Goal: Information Seeking & Learning: Check status

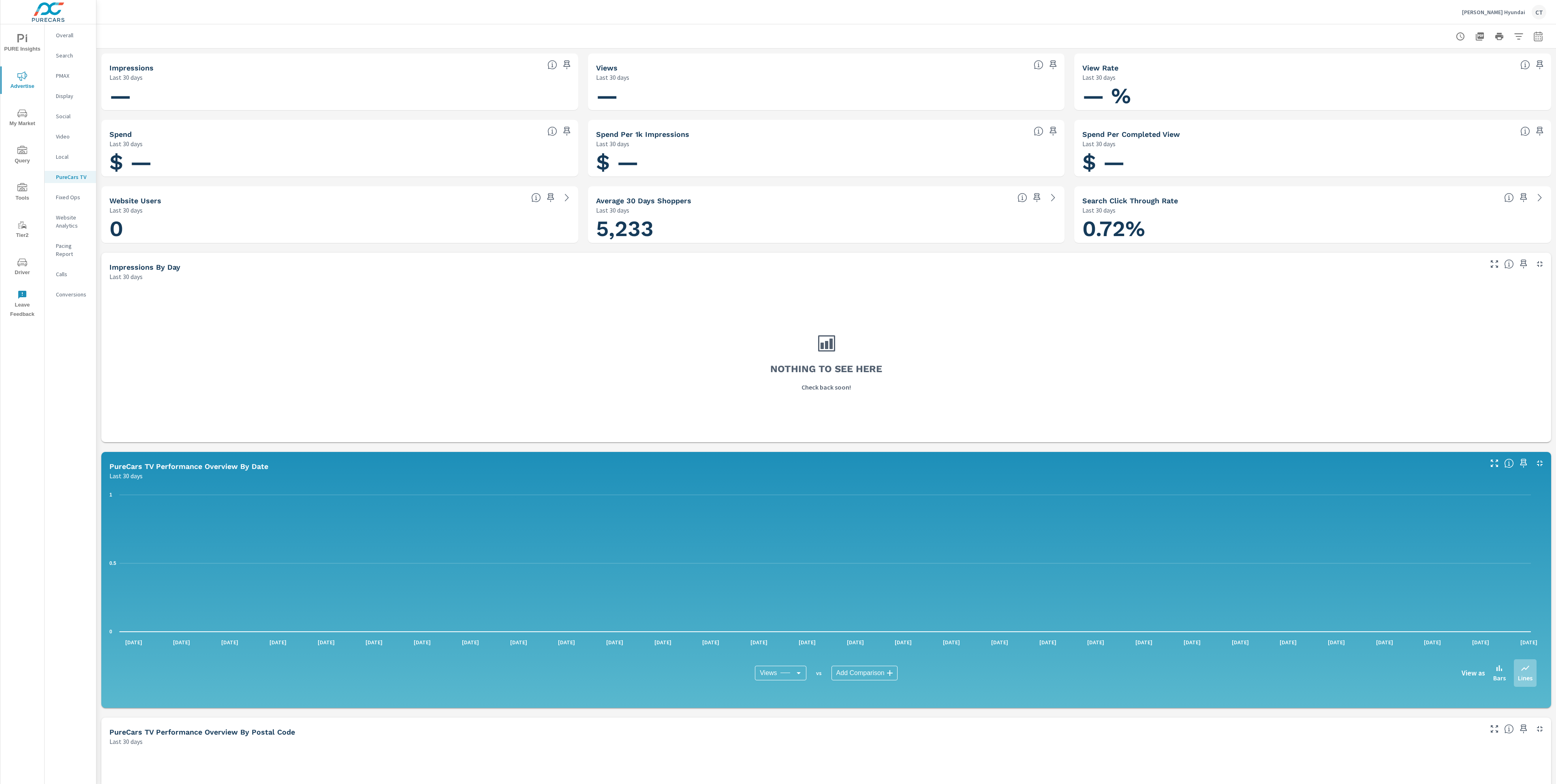
click at [68, 41] on div "Overall" at bounding box center [71, 34] width 52 height 12
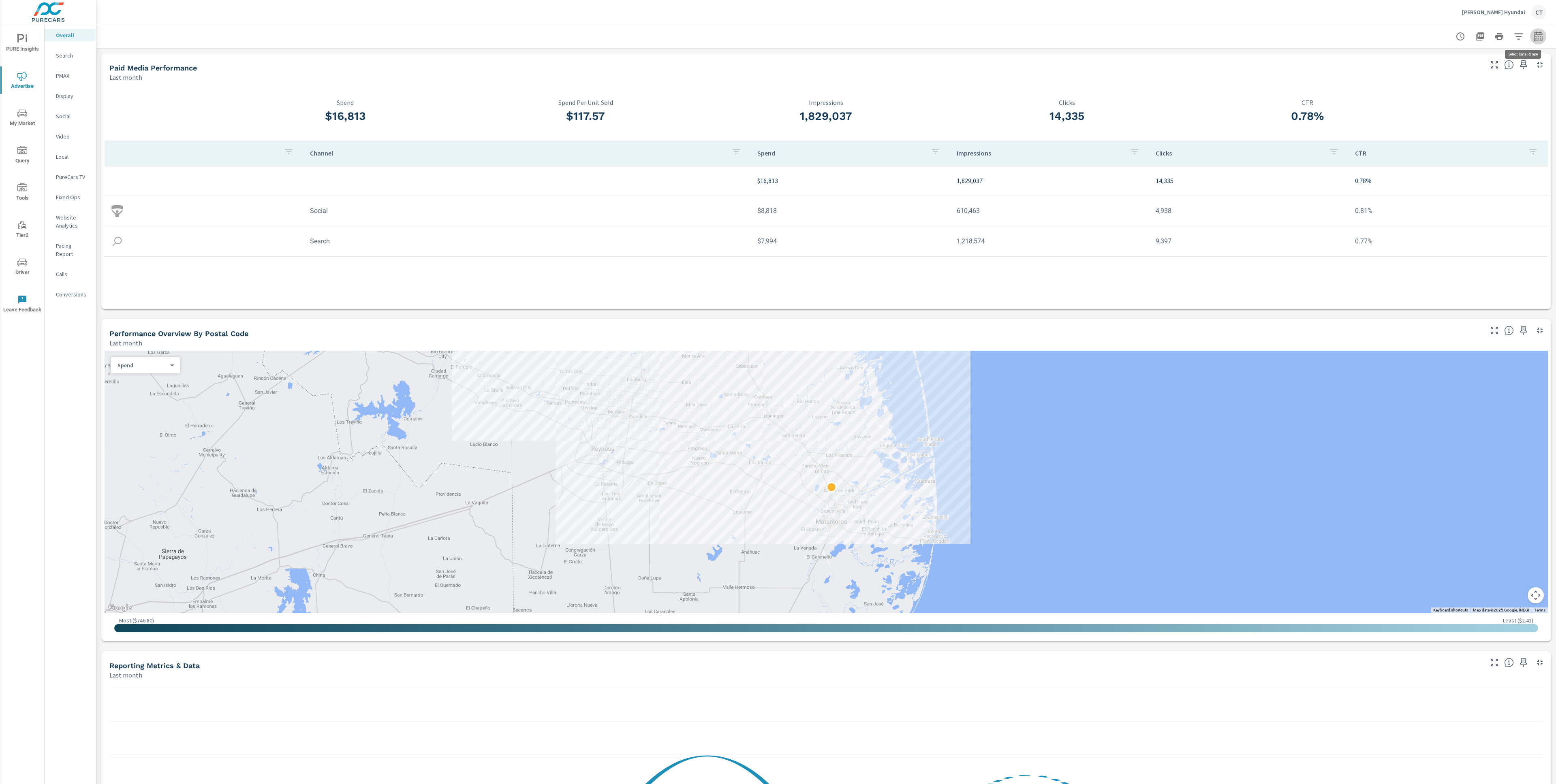
click at [1534, 35] on icon "button" at bounding box center [1539, 36] width 10 height 10
click at [1494, 63] on select "Custom Yesterday Last week Last 7 days Last 14 days Last 30 days Last 45 days L…" at bounding box center [1461, 70] width 81 height 16
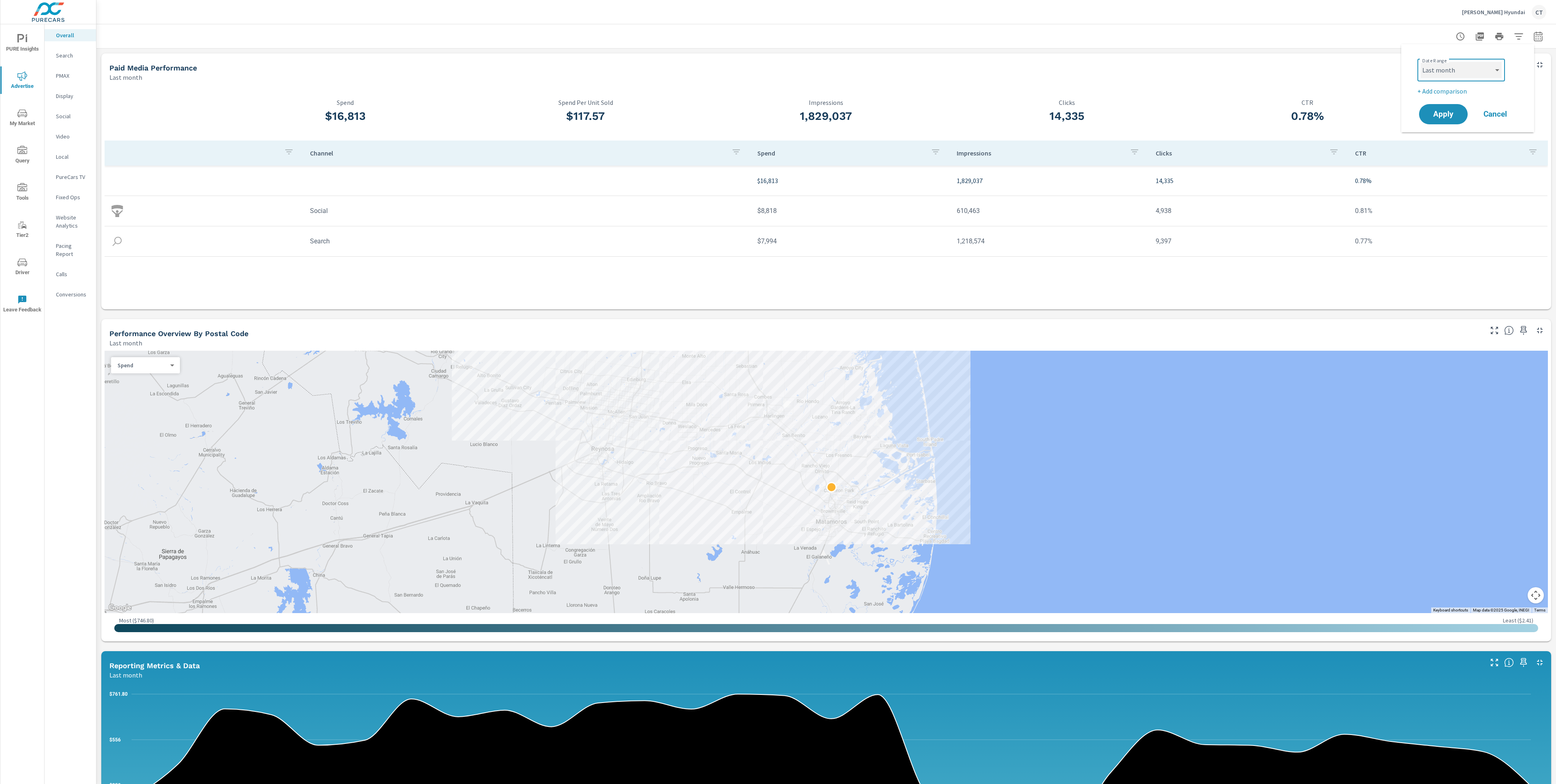
select select "Month to date"
click at [1464, 92] on p "+ Add comparison" at bounding box center [1469, 91] width 103 height 10
click at [1465, 107] on select "Custom Previous period Previous month Previous year" at bounding box center [1461, 105] width 81 height 16
select select "Previous month"
click at [1452, 139] on span "Apply" at bounding box center [1443, 137] width 34 height 8
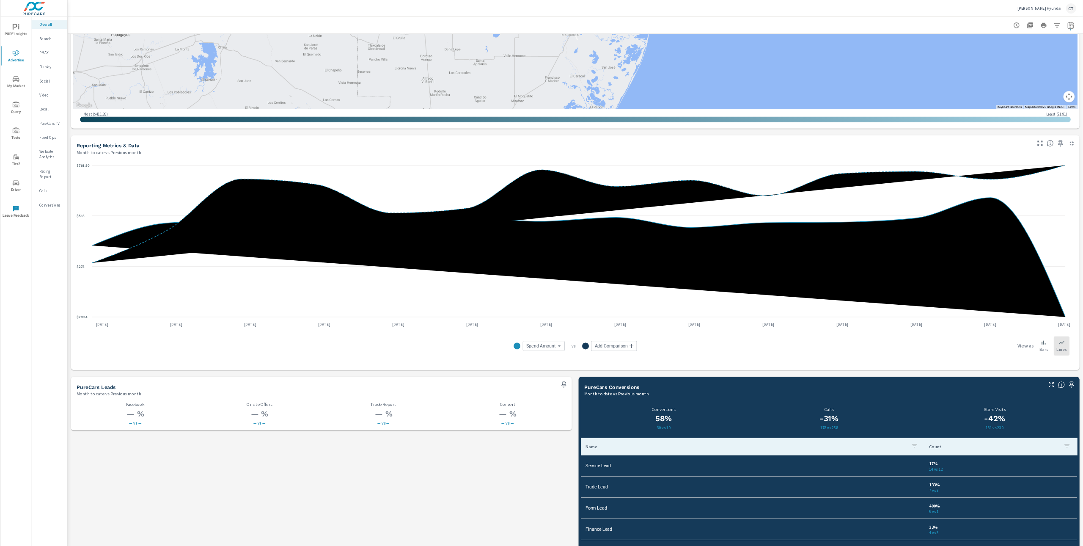
scroll to position [771, 0]
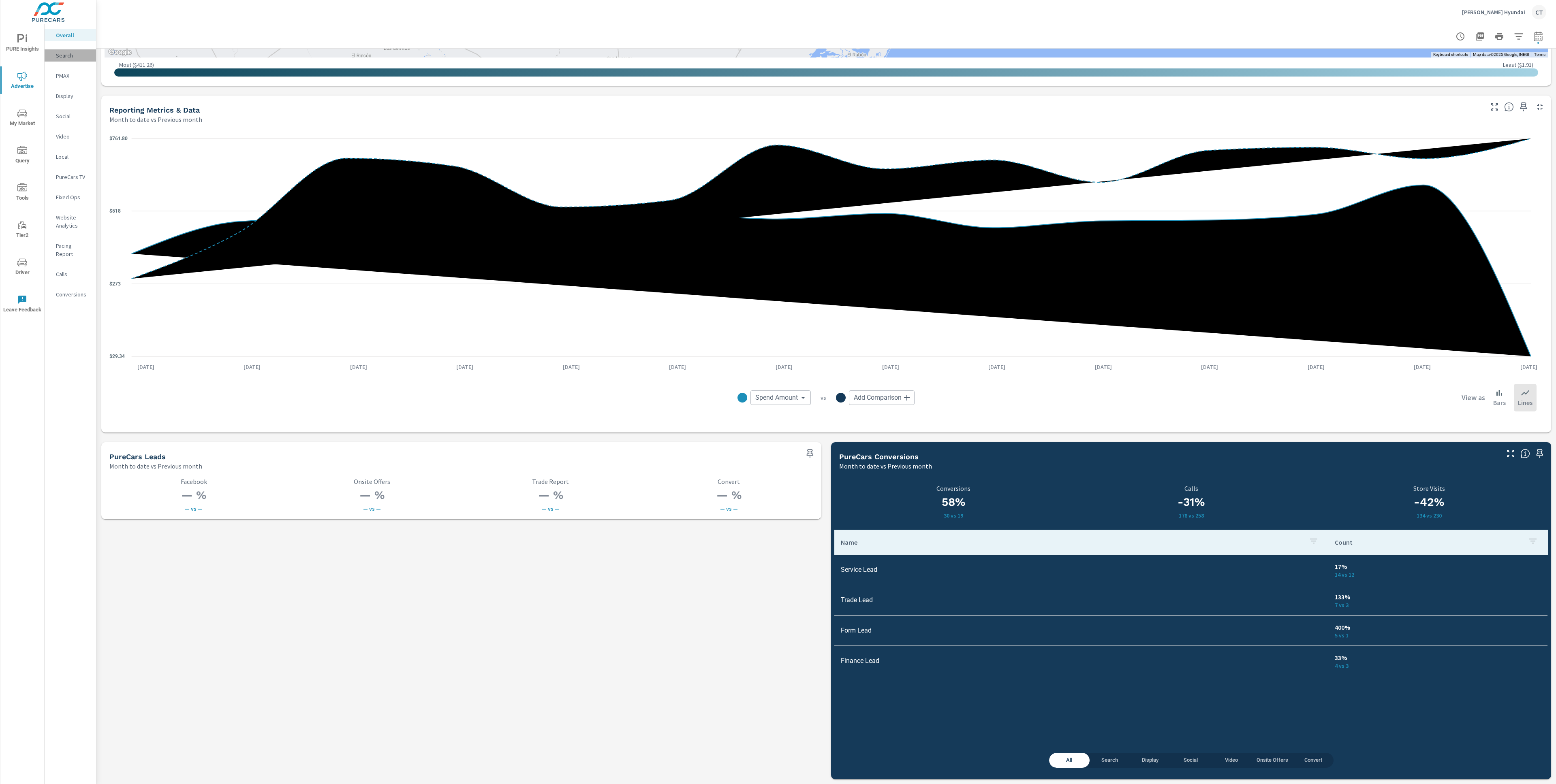
click at [71, 54] on p "Search" at bounding box center [72, 56] width 34 height 8
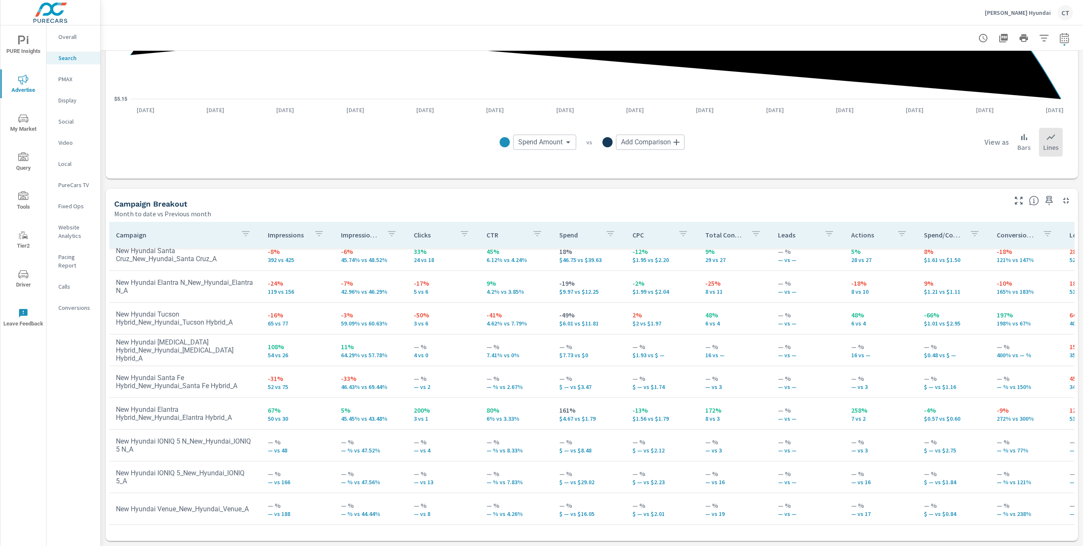
scroll to position [78, 0]
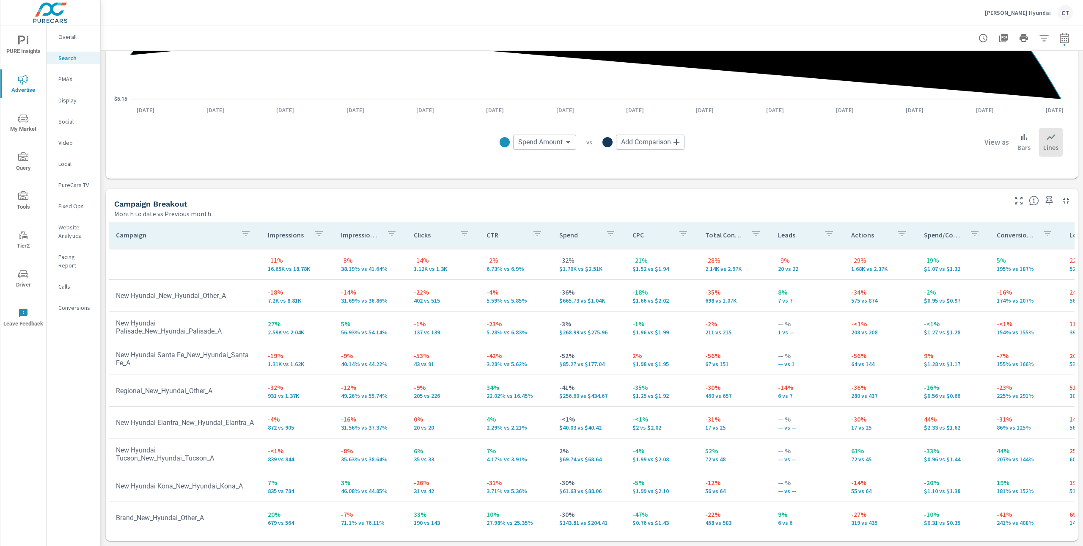
scroll to position [334, 0]
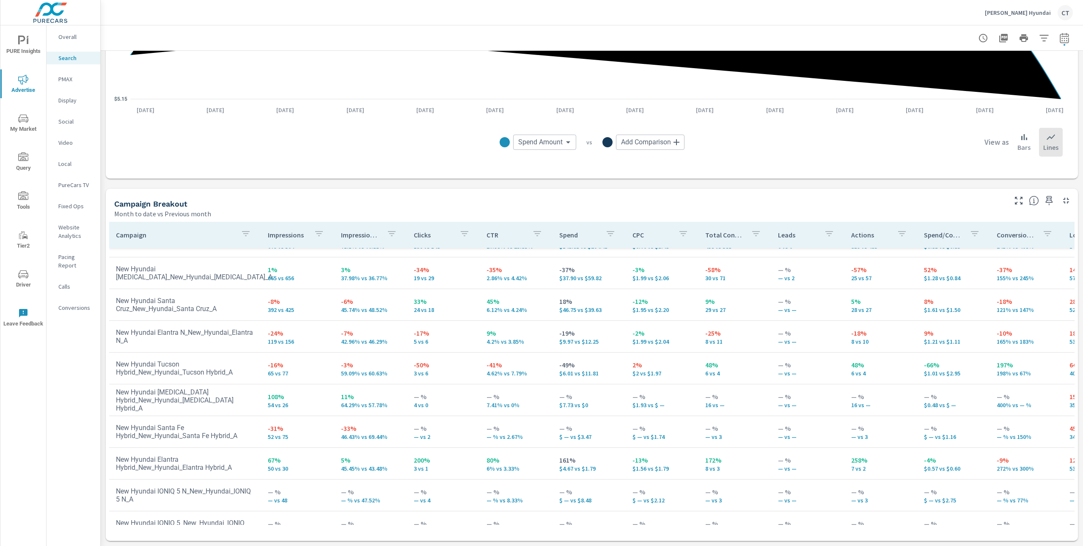
scroll to position [334, 0]
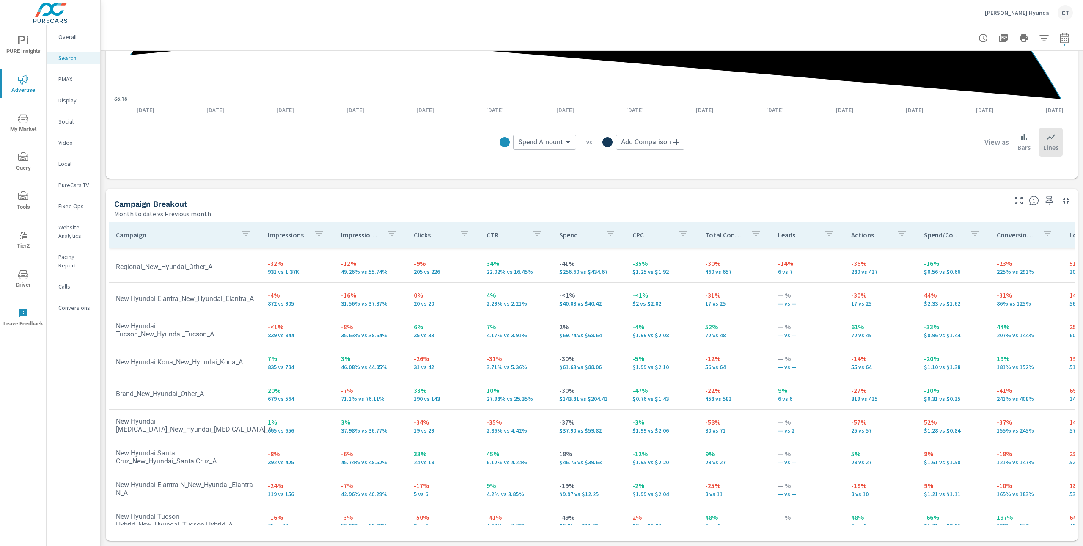
scroll to position [30, 0]
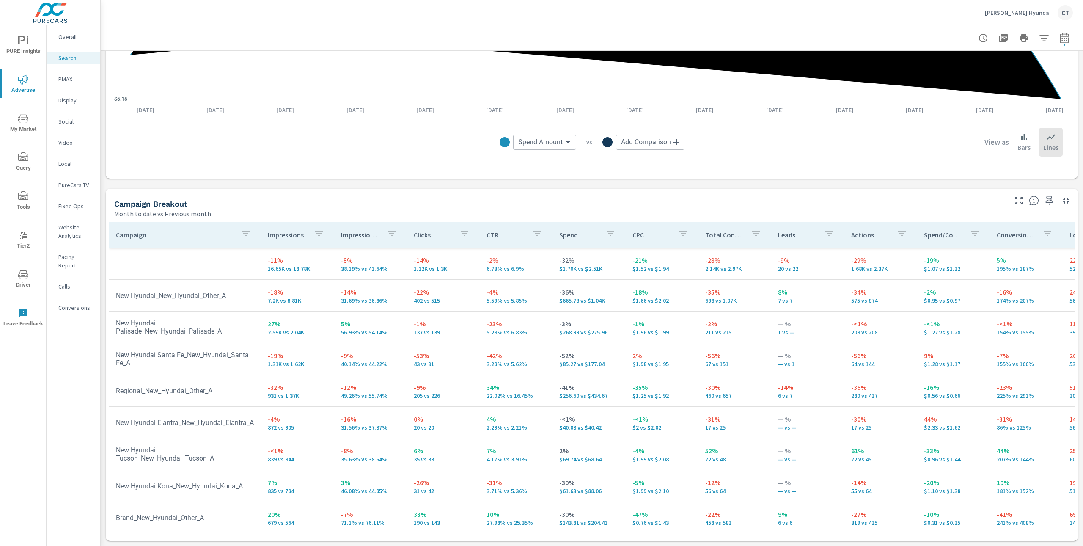
click at [62, 78] on p "PMAX" at bounding box center [75, 79] width 35 height 8
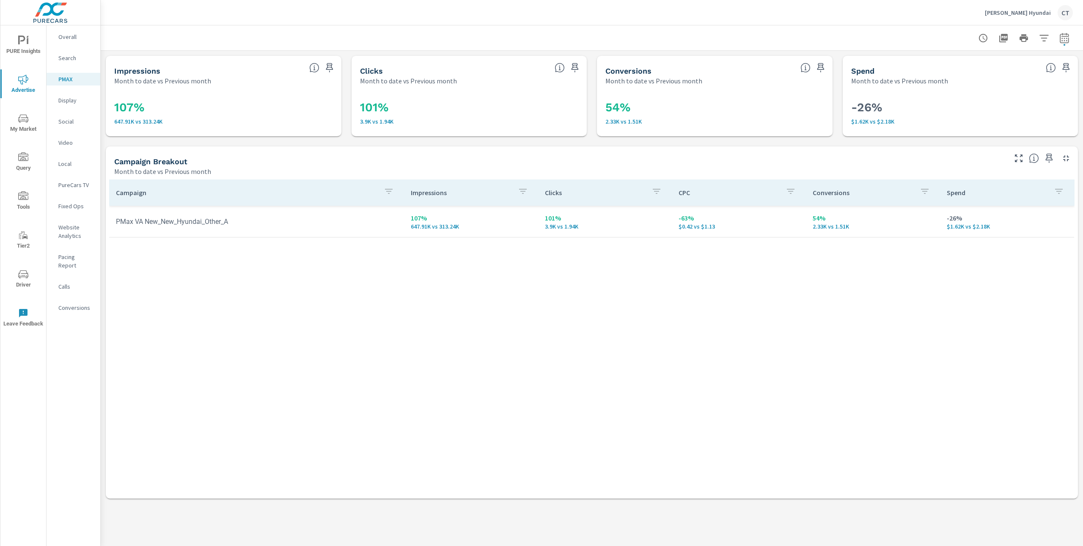
click at [28, 50] on span "PURE Insights" at bounding box center [23, 46] width 41 height 21
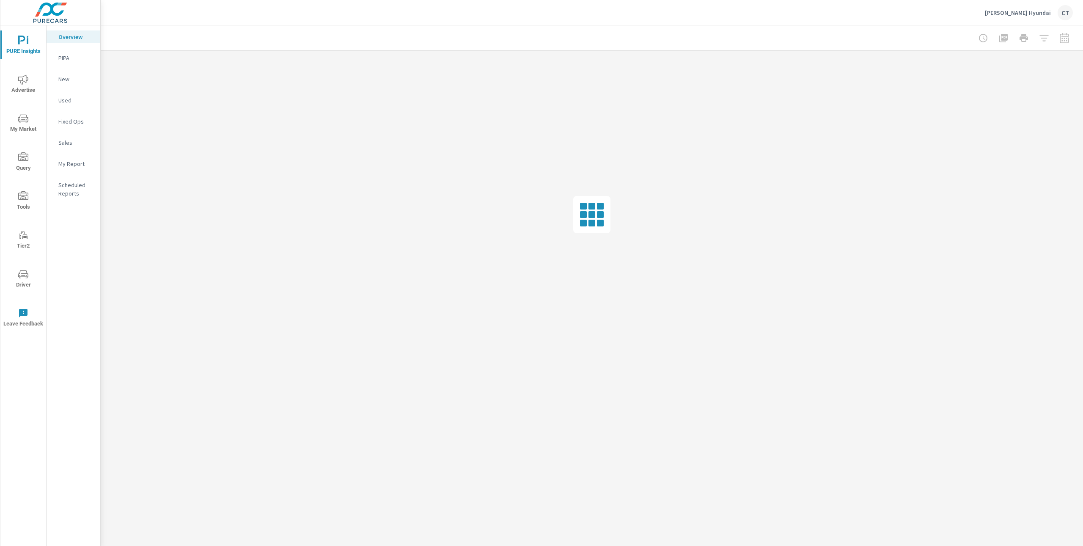
click at [78, 163] on p "My Report" at bounding box center [75, 164] width 35 height 8
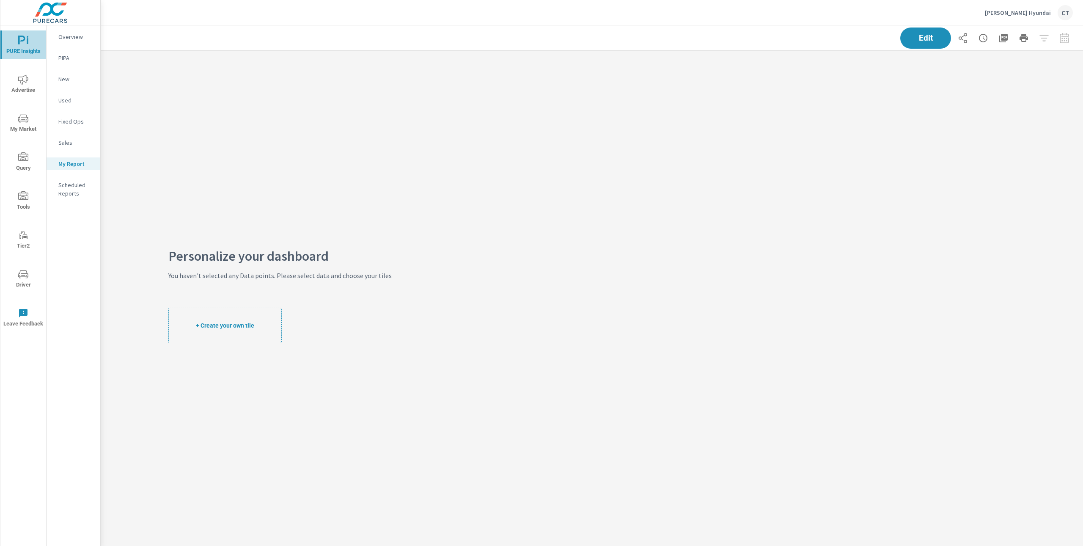
click at [20, 42] on icon "nav menu" at bounding box center [23, 41] width 10 height 10
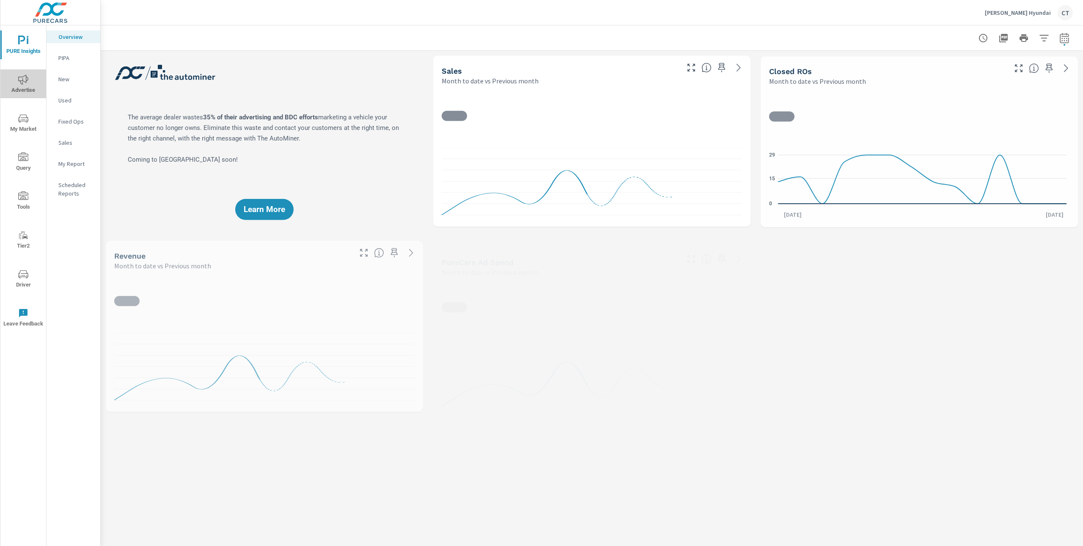
click at [27, 87] on span "Advertise" at bounding box center [23, 84] width 41 height 21
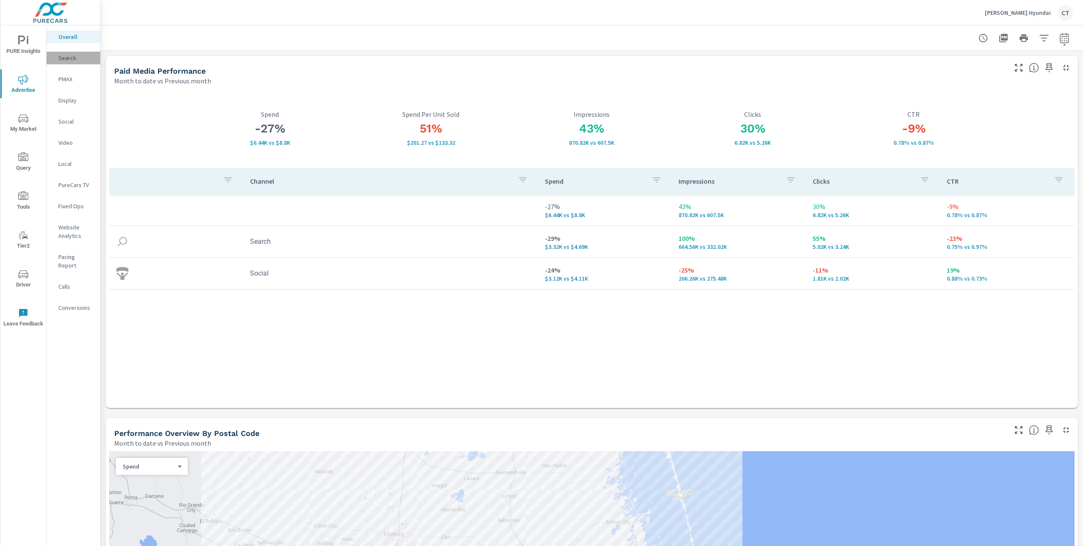
click at [79, 53] on div "Search" at bounding box center [74, 58] width 54 height 13
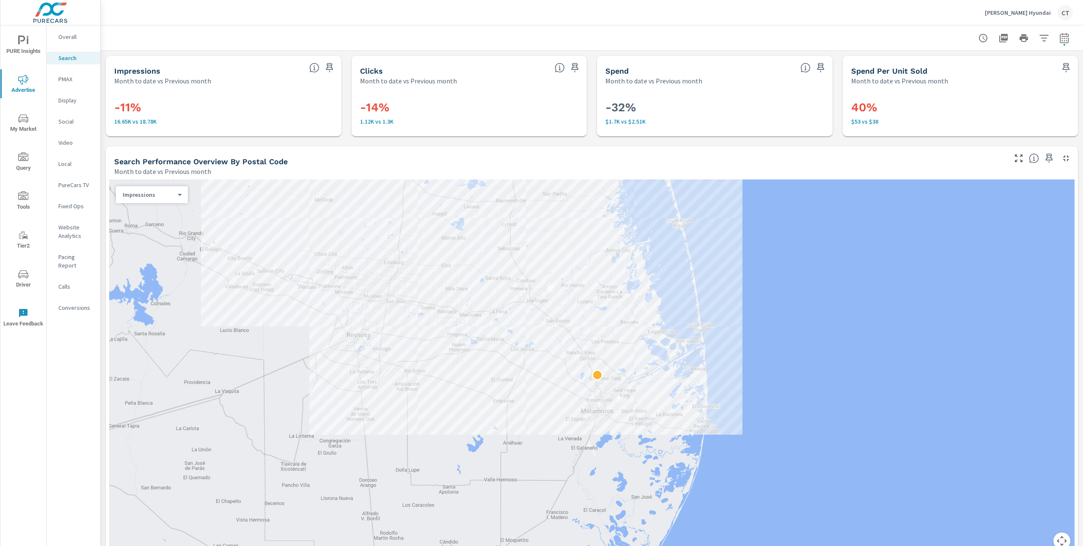
scroll to position [682, 0]
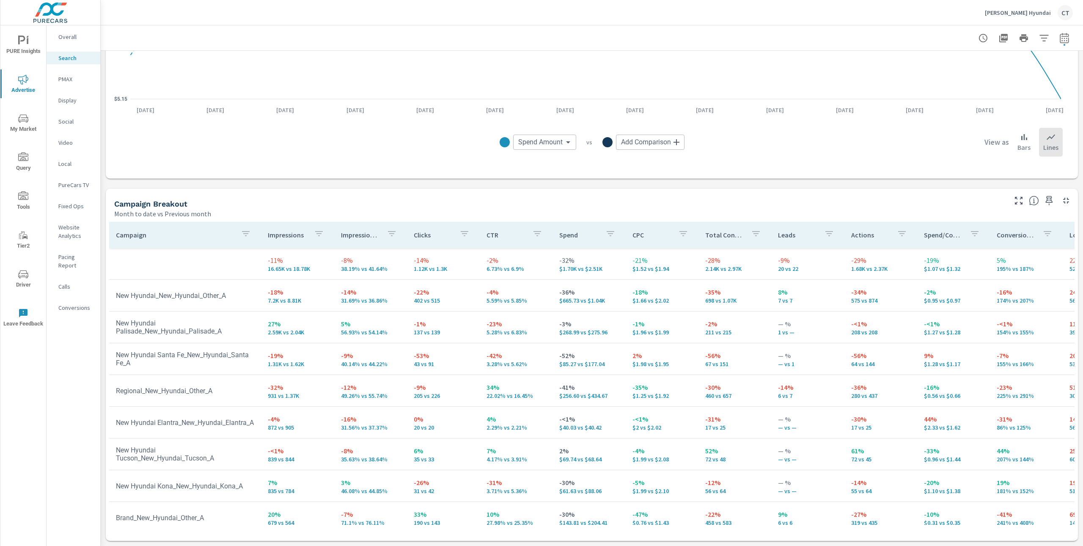
click at [28, 267] on button "Driver" at bounding box center [23, 278] width 46 height 29
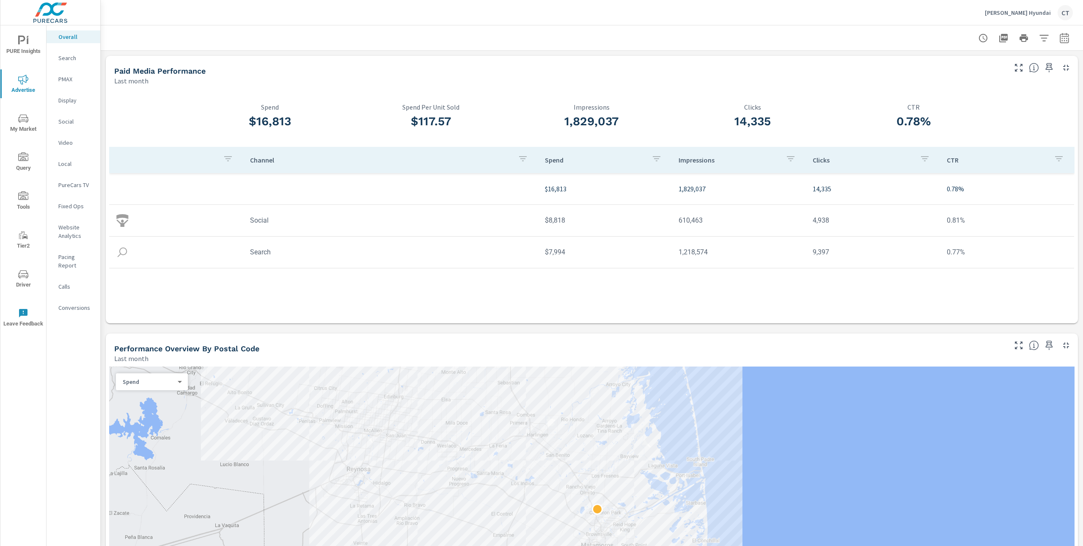
click at [1062, 37] on button "button" at bounding box center [1064, 38] width 17 height 17
select select "Last month"
click at [1024, 74] on select "Custom Yesterday Last week Last 7 days Last 14 days Last 30 days Last 45 days L…" at bounding box center [988, 73] width 85 height 17
click at [1027, 227] on td "0.81%" at bounding box center [1007, 221] width 134 height 22
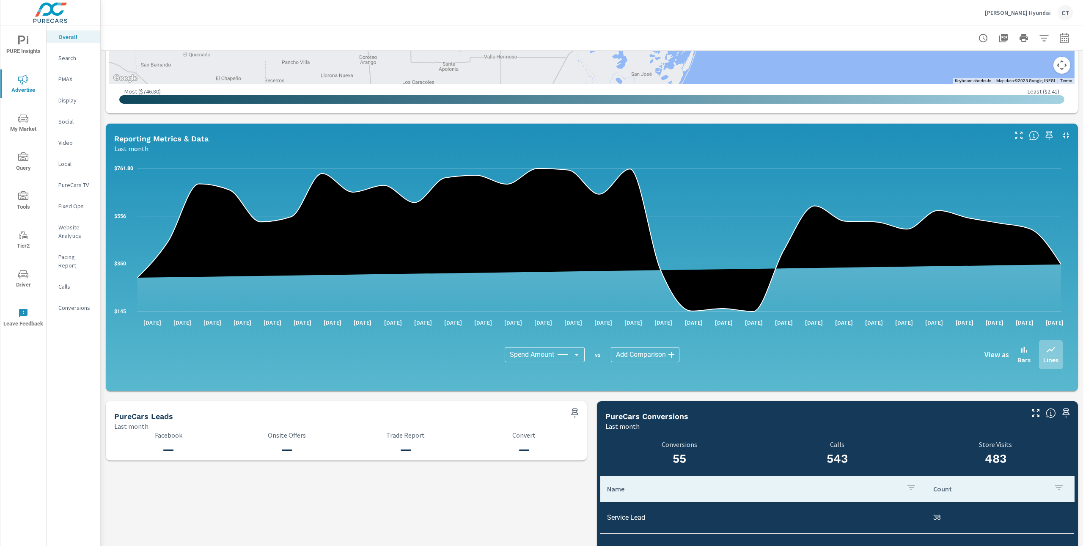
scroll to position [684, 0]
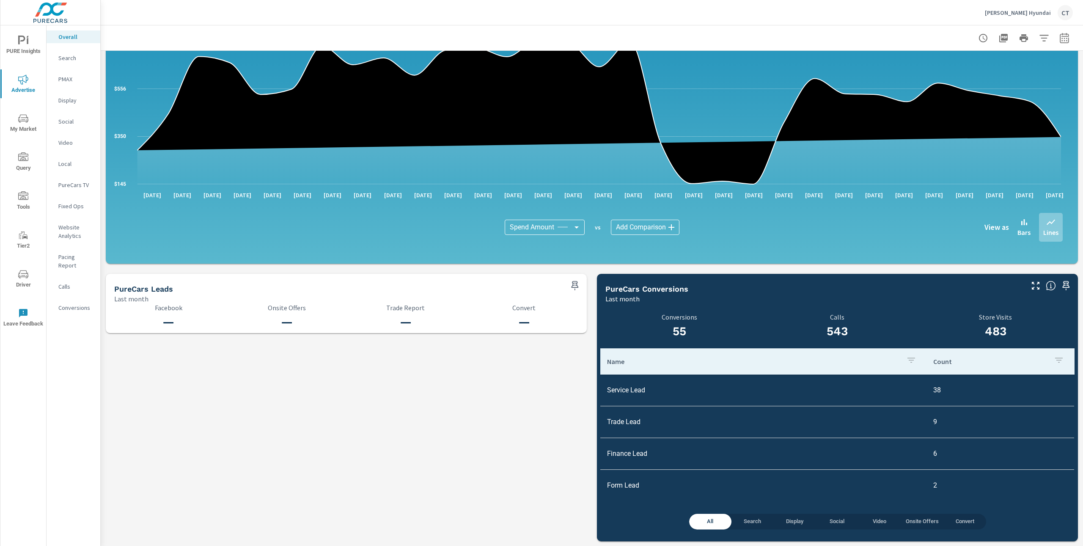
click at [67, 118] on p "Social" at bounding box center [75, 121] width 35 height 8
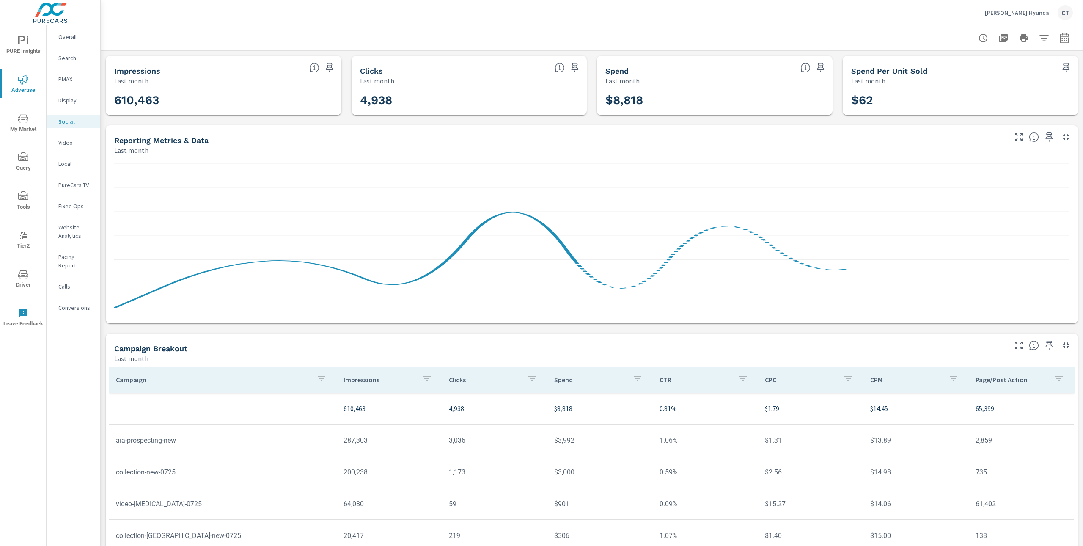
scroll to position [60, 0]
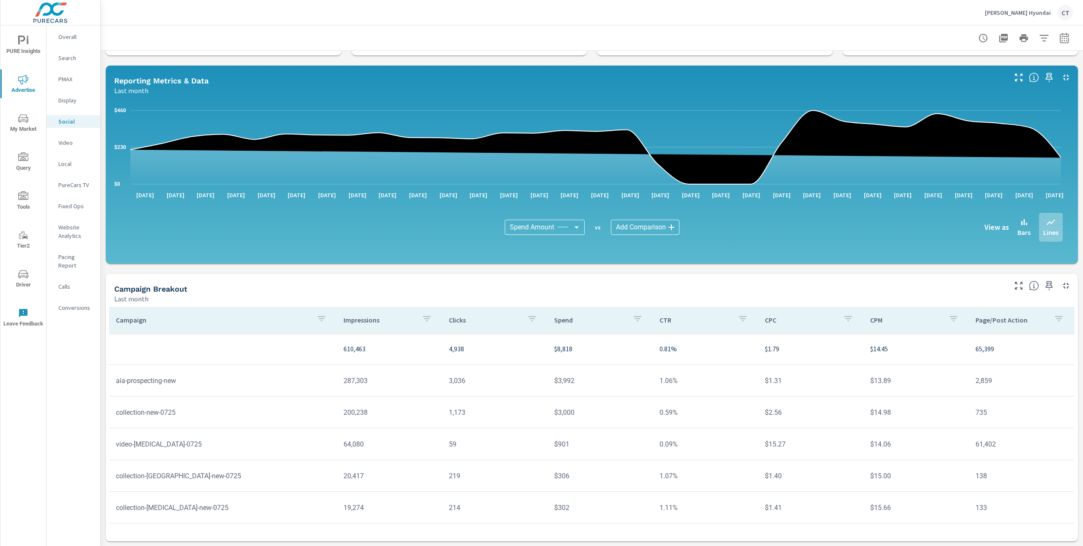
click at [1014, 284] on icon "button" at bounding box center [1019, 286] width 10 height 10
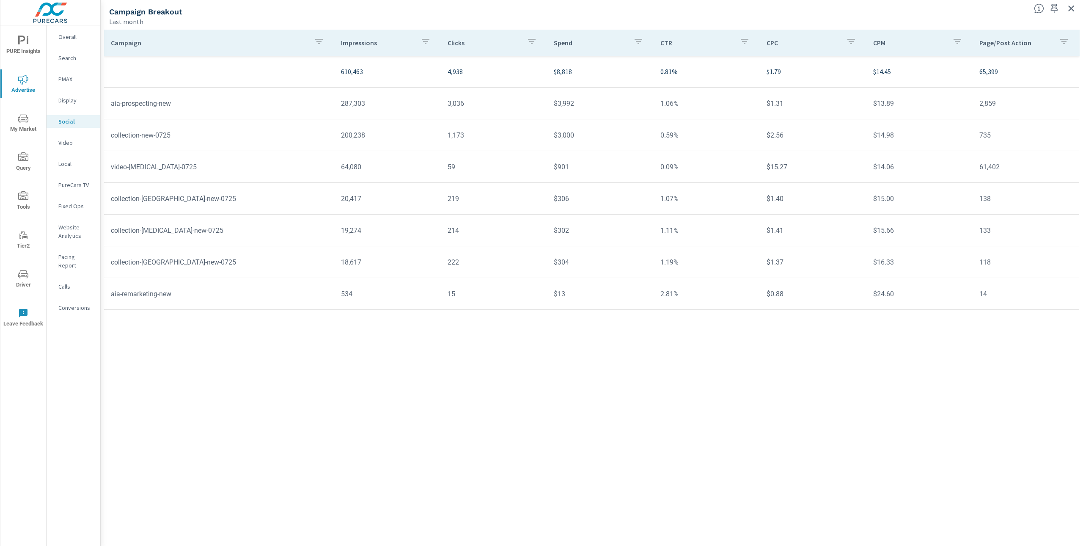
click at [695, 443] on div "Campaign Impressions Clicks Spend CTR CPC CPM Page/Post Action 610,463 4,938 $8…" at bounding box center [592, 280] width 976 height 501
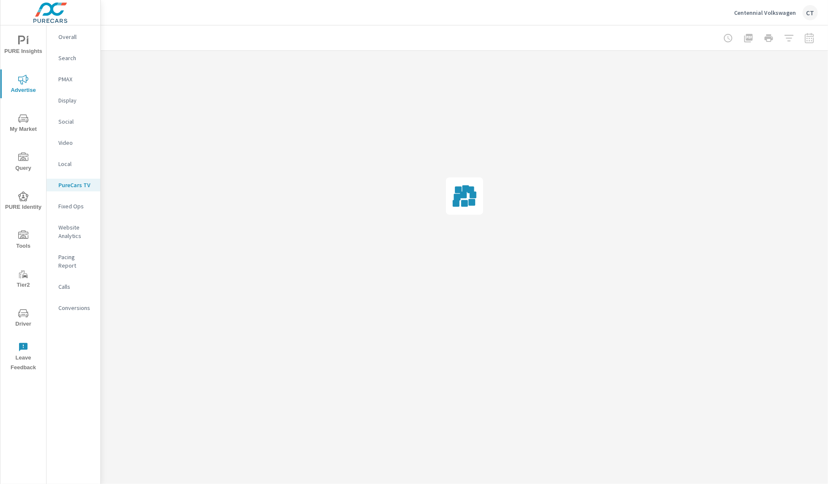
click at [29, 48] on span "PURE Insights" at bounding box center [23, 46] width 41 height 21
click at [81, 164] on p "My Report" at bounding box center [75, 164] width 35 height 8
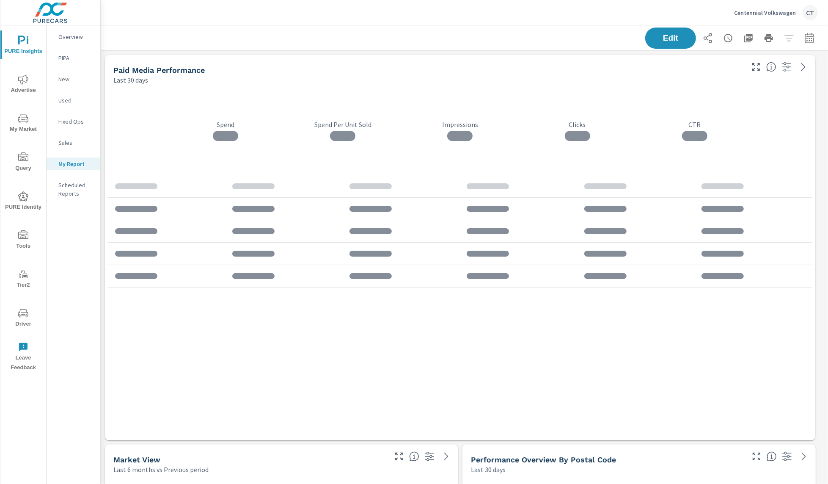
scroll to position [2844, 736]
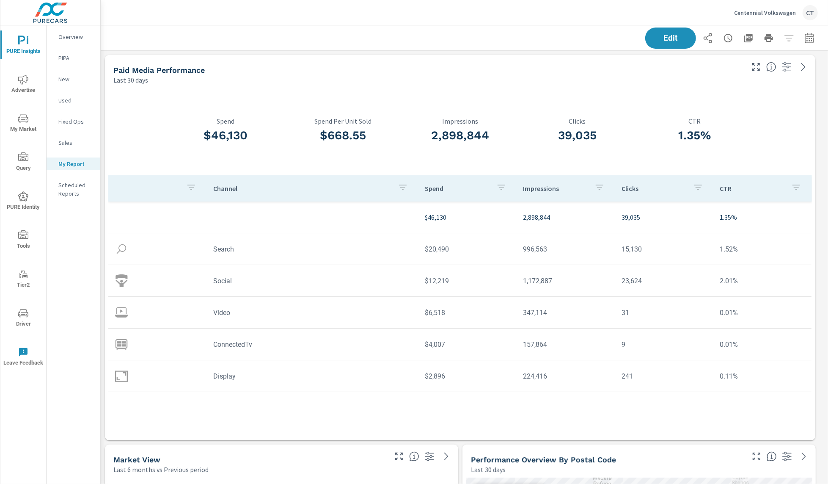
click at [385, 75] on div "Last 30 days" at bounding box center [427, 80] width 629 height 10
click at [809, 37] on button "button" at bounding box center [809, 38] width 17 height 17
click at [760, 68] on select "Custom Yesterday Last week Last 7 days Last 14 days Last 30 days Last 45 days L…" at bounding box center [733, 73] width 85 height 17
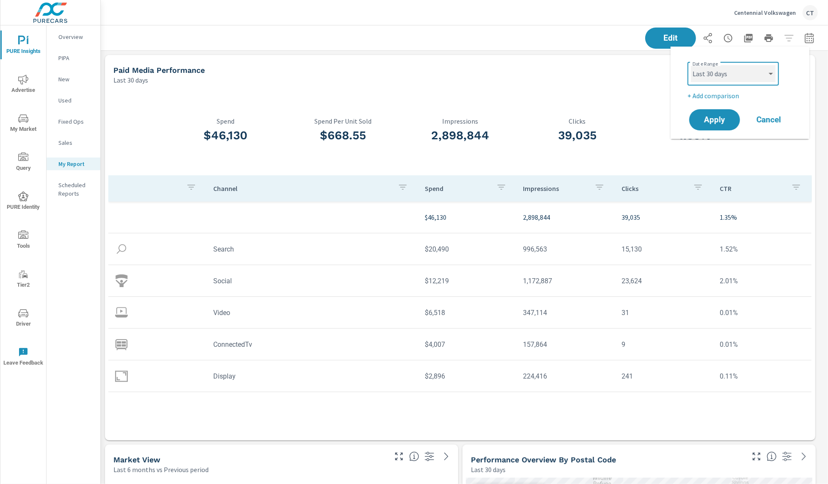
select select "Month to date"
click at [714, 91] on p "+ Add comparison" at bounding box center [742, 96] width 108 height 10
select select "Previous period"
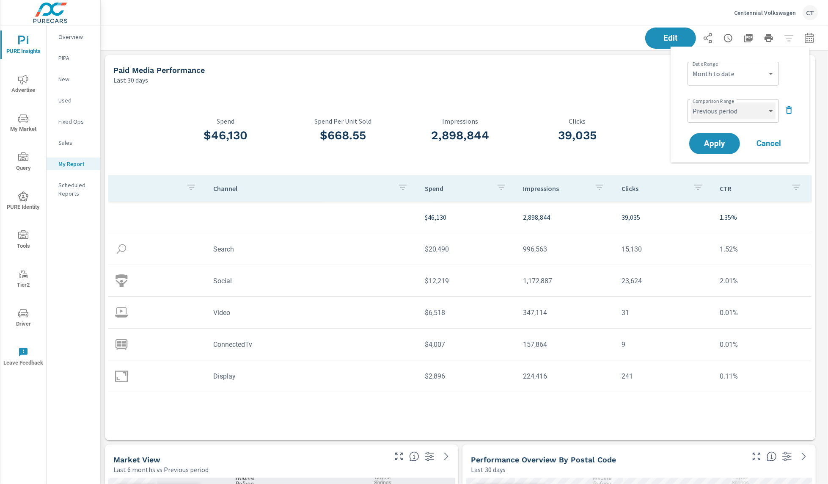
click at [755, 103] on select "Custom Previous period Previous month Previous year" at bounding box center [733, 110] width 85 height 17
drag, startPoint x: 755, startPoint y: 103, endPoint x: 724, endPoint y: 138, distance: 46.8
click at [724, 140] on span "Apply" at bounding box center [714, 144] width 35 height 8
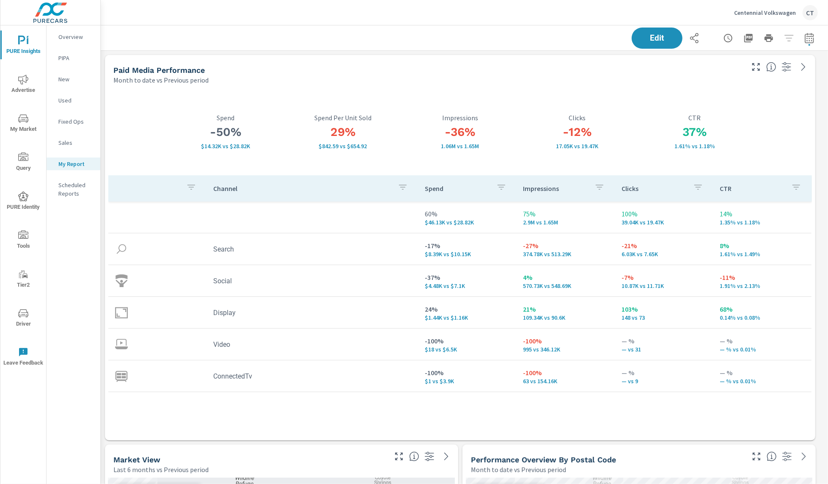
scroll to position [2844, 736]
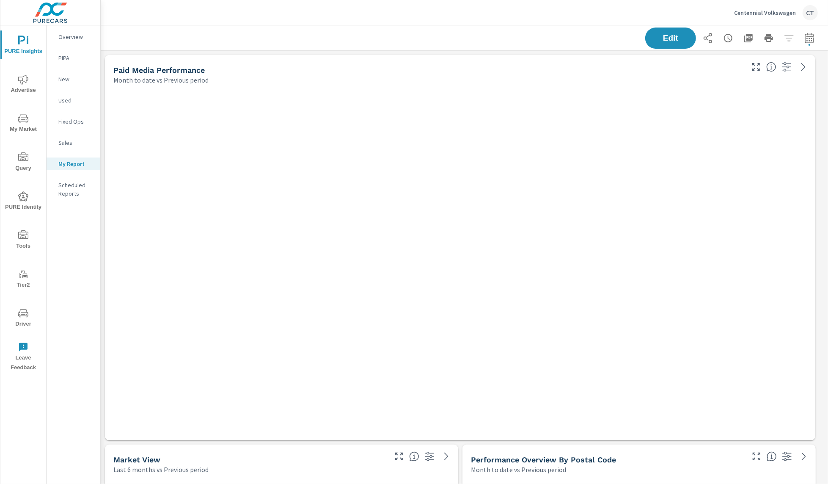
scroll to position [2844, 736]
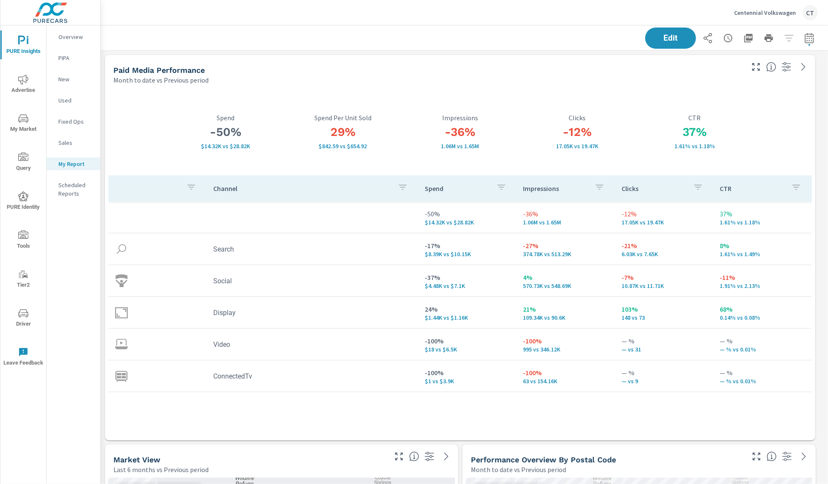
scroll to position [2844, 736]
click at [805, 36] on icon "button" at bounding box center [810, 38] width 10 height 10
select select "Month to date"
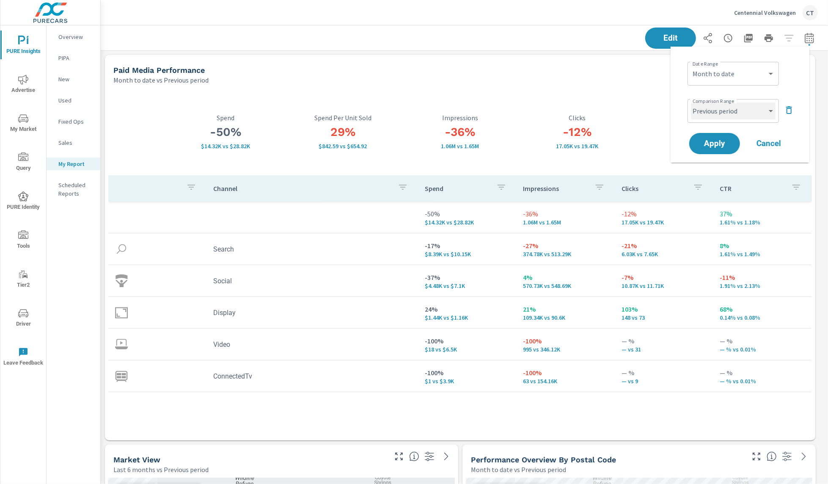
click at [737, 108] on select "Custom Previous period Previous month Previous year" at bounding box center [733, 110] width 85 height 17
select select "Previous month"
click at [727, 138] on button "Apply" at bounding box center [715, 143] width 52 height 22
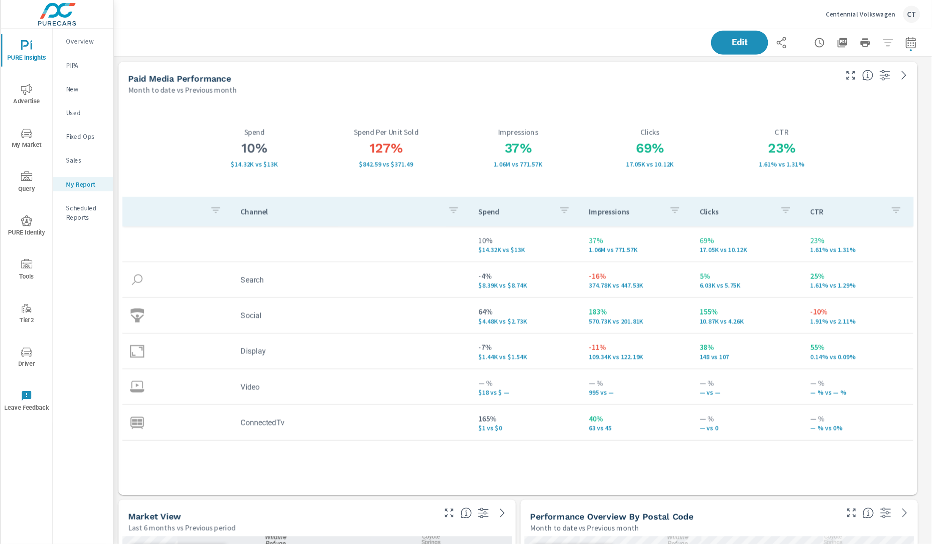
scroll to position [2844, 736]
click at [390, 41] on div "Edit" at bounding box center [464, 37] width 707 height 25
click at [425, 0] on div "Centennial Volkswagen CT" at bounding box center [464, 12] width 707 height 25
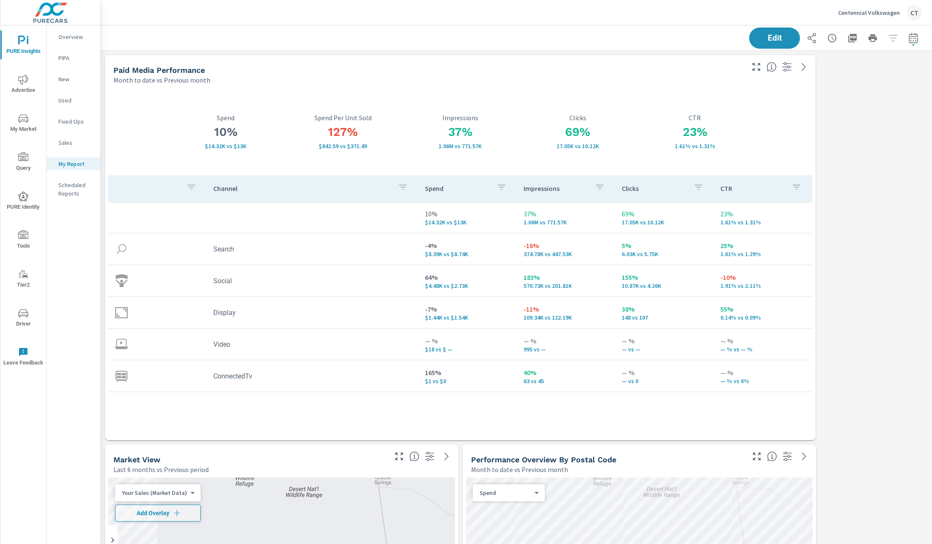
scroll to position [2845, 839]
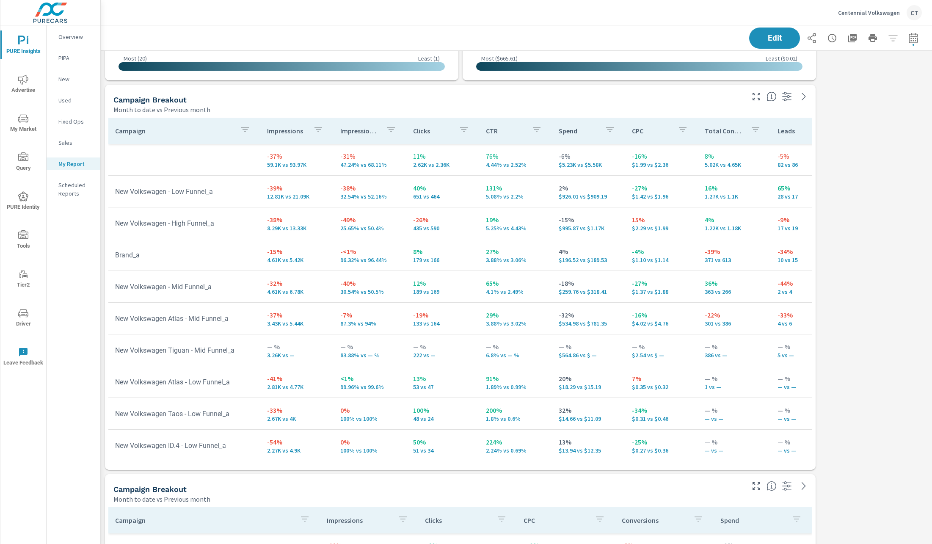
scroll to position [2845, 839]
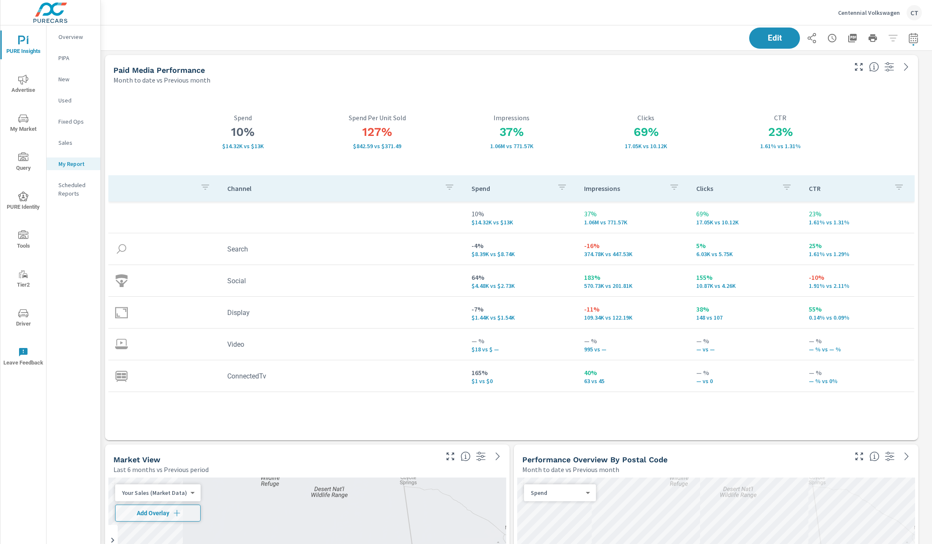
click at [418, 69] on div "Paid Media Performance" at bounding box center [479, 70] width 732 height 10
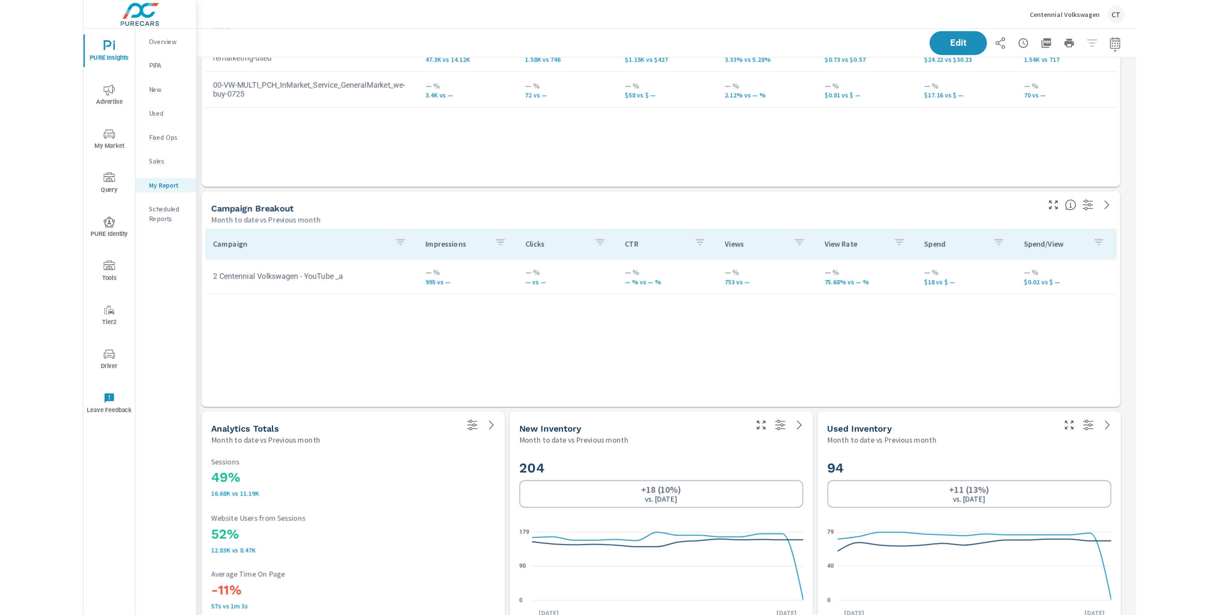
scroll to position [1833, 0]
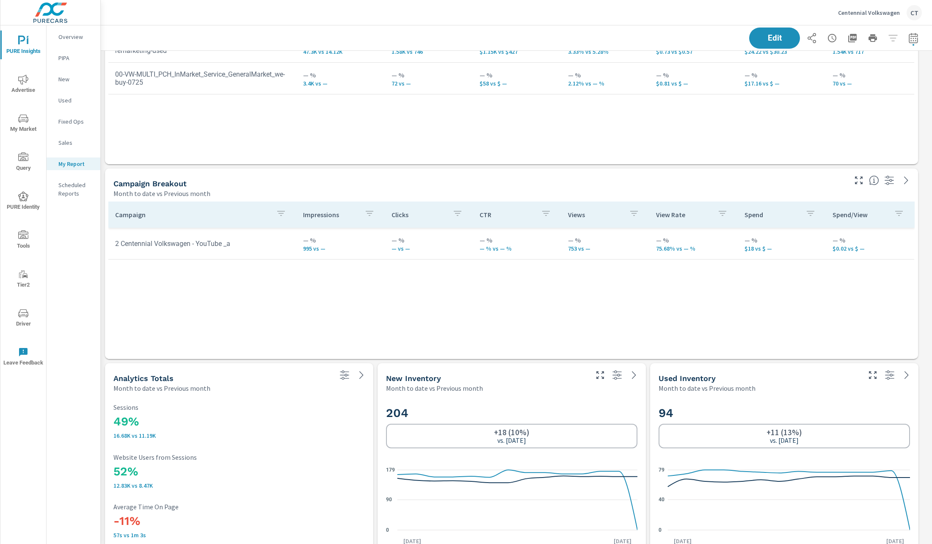
click at [378, 299] on div "Campaign Impressions Clicks CTR Views View Rate Spend Spend/View 2 Centennial V…" at bounding box center [511, 271] width 806 height 141
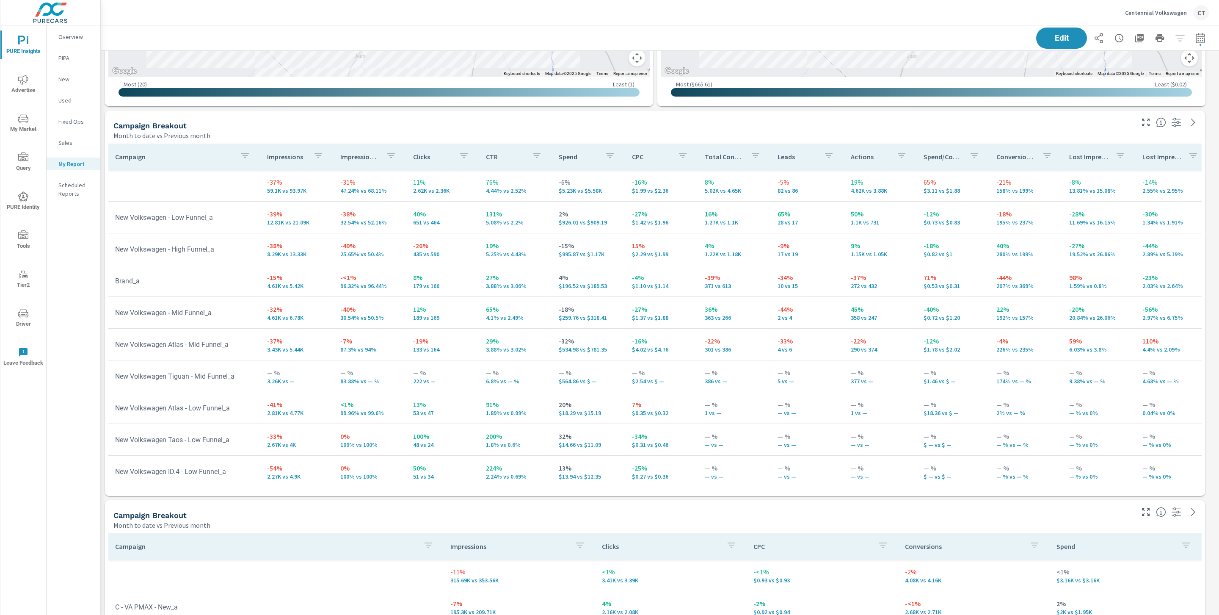
scroll to position [814, 0]
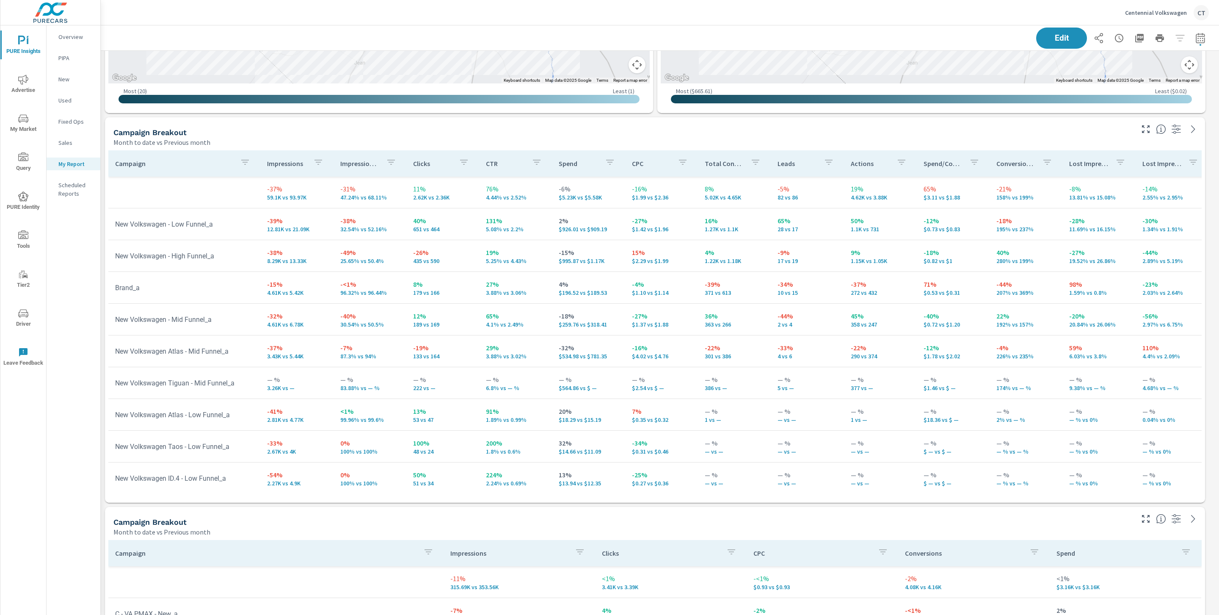
click at [828, 125] on icon "button" at bounding box center [1146, 129] width 8 height 8
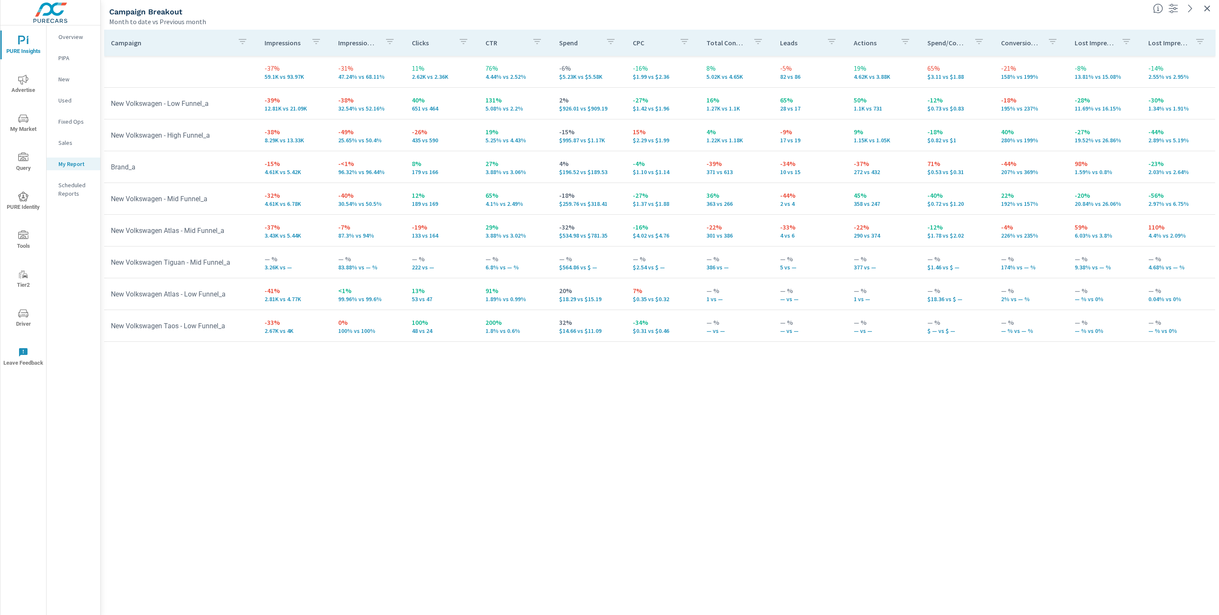
scroll to position [49, 0]
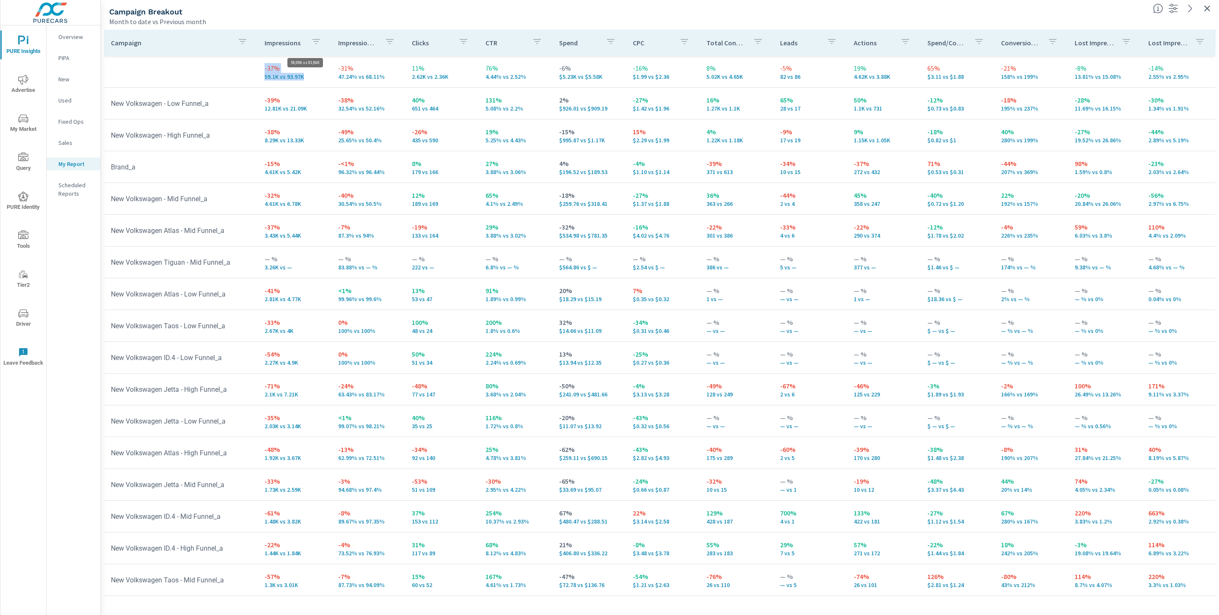
drag, startPoint x: 249, startPoint y: 65, endPoint x: 312, endPoint y: 78, distance: 64.3
click at [312, 78] on tr "-37% 59.1K vs 93.97K -31% 47.24% vs 68.11% 11% 2.62K vs 2.36K 76% 4.44% vs 2.52…" at bounding box center [659, 72] width 1111 height 32
click at [304, 80] on p "59.1K vs 93.97K" at bounding box center [295, 76] width 60 height 7
drag, startPoint x: 1175, startPoint y: 76, endPoint x: 1136, endPoint y: 67, distance: 39.9
click at [828, 67] on td "-14% 2.55% vs 2.95%" at bounding box center [1178, 71] width 74 height 30
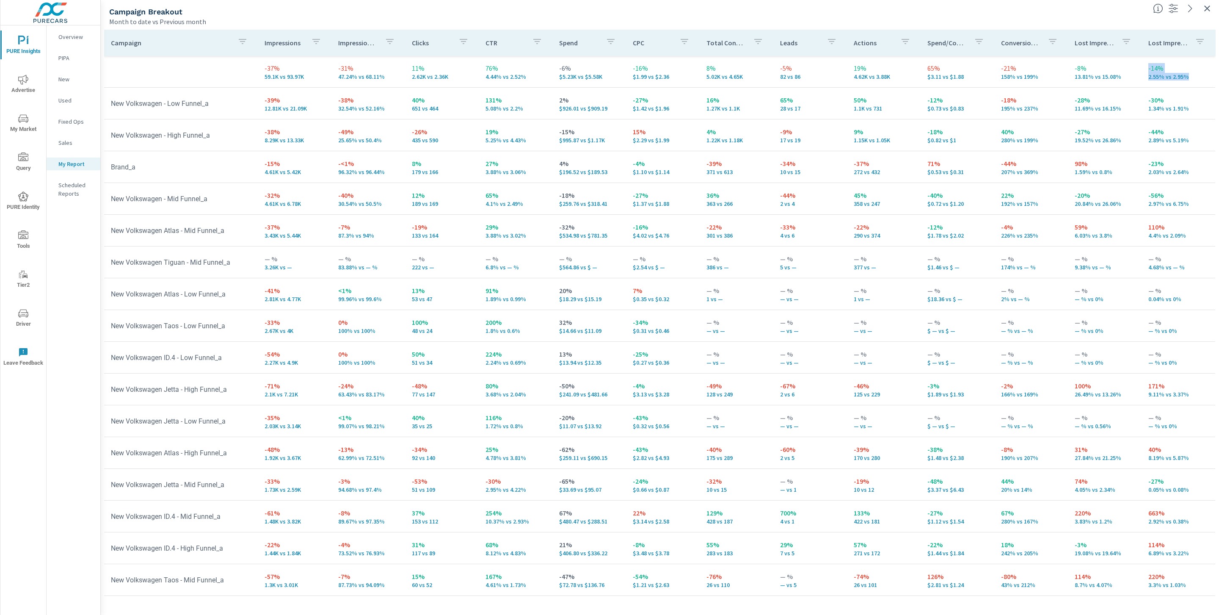
click at [828, 79] on p "2.55% vs 2.95%" at bounding box center [1178, 76] width 60 height 7
drag, startPoint x: 312, startPoint y: 174, endPoint x: 256, endPoint y: 162, distance: 56.7
click at [258, 162] on td "-15% 4.61K vs 5.42K" at bounding box center [295, 167] width 74 height 30
drag, startPoint x: 289, startPoint y: 180, endPoint x: 256, endPoint y: 175, distance: 34.2
click at [289, 180] on td "-15% 4.61K vs 5.42K" at bounding box center [295, 167] width 74 height 30
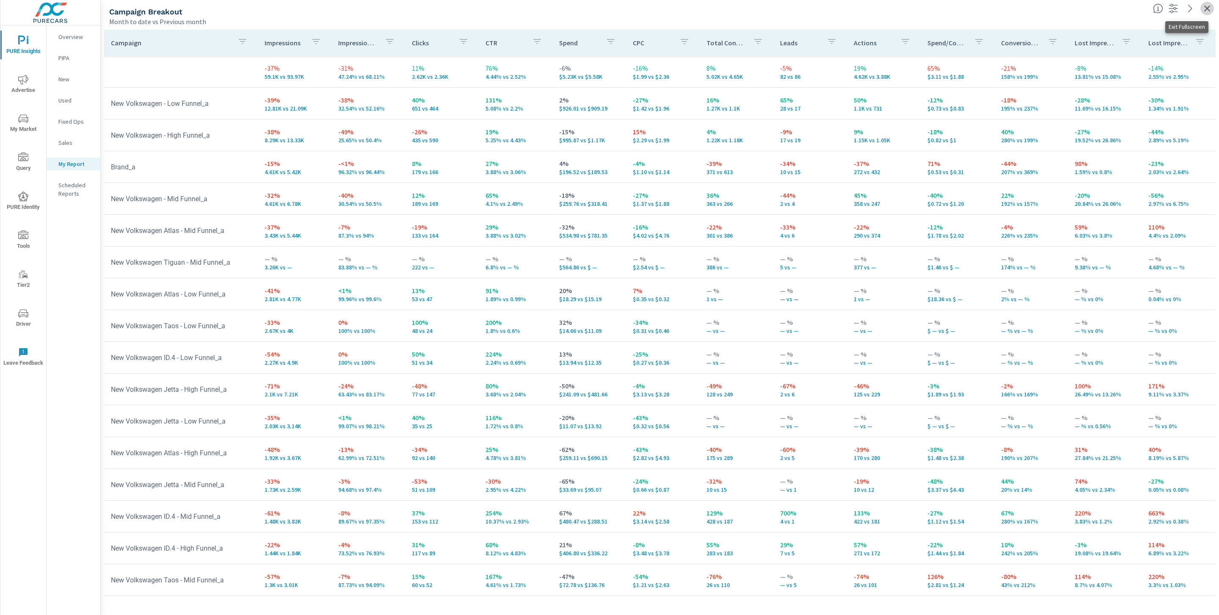
click at [828, 8] on button "button" at bounding box center [1207, 9] width 14 height 14
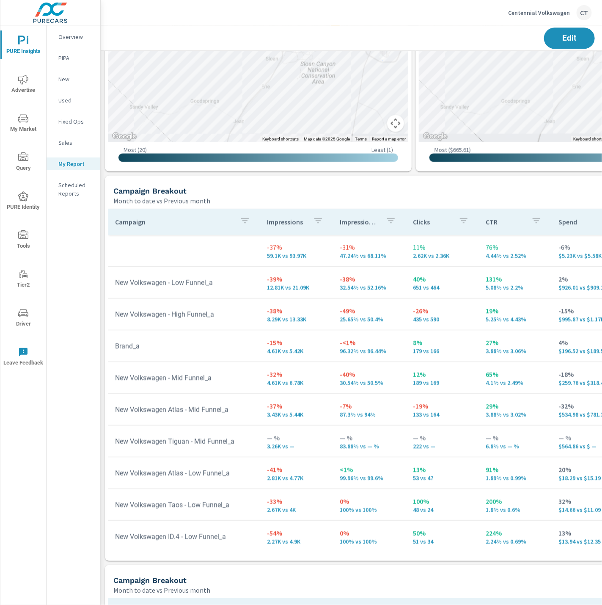
scroll to position [493, 0]
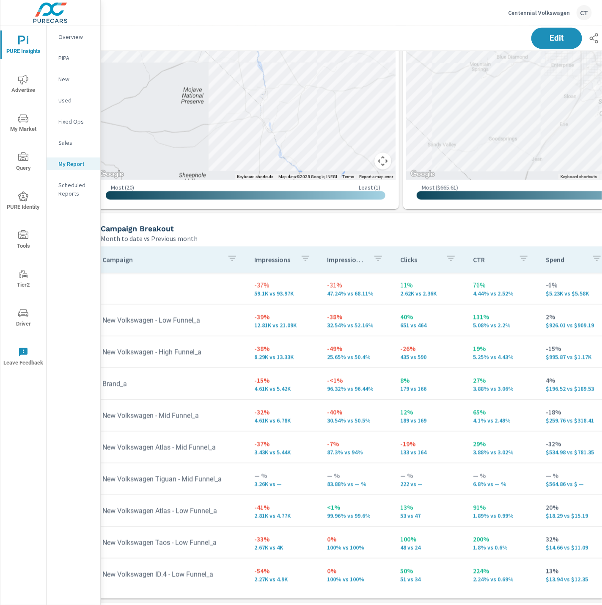
scroll to position [736, 13]
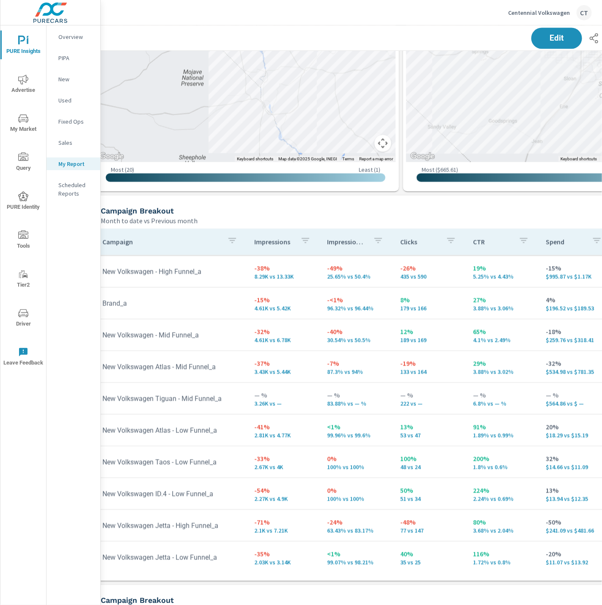
scroll to position [736, 0]
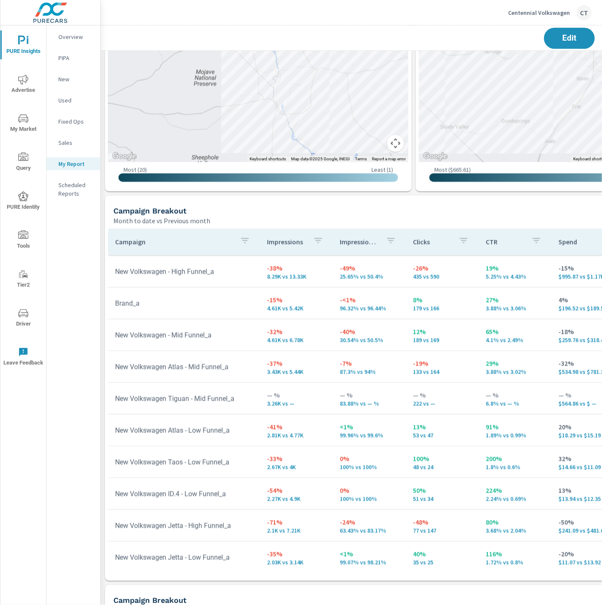
drag, startPoint x: 234, startPoint y: 342, endPoint x: 234, endPoint y: 338, distance: 4.3
click at [257, 231] on th "Campaign" at bounding box center [184, 242] width 152 height 26
click at [252, 234] on th "Campaign" at bounding box center [184, 242] width 152 height 26
click at [247, 237] on icon "button" at bounding box center [245, 240] width 10 height 10
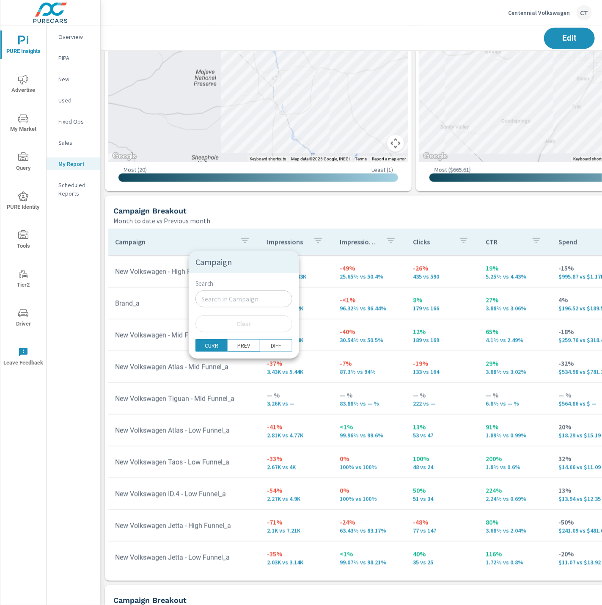
click at [226, 302] on input "Search" at bounding box center [244, 298] width 97 height 17
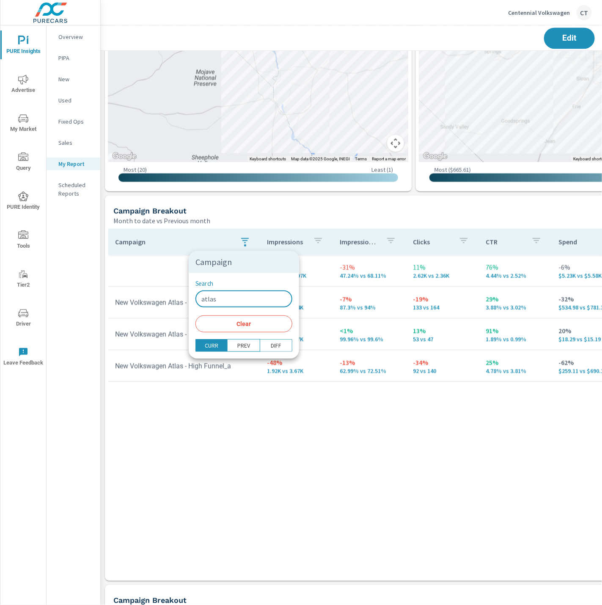
type input "atlas"
drag, startPoint x: 300, startPoint y: 444, endPoint x: 290, endPoint y: 459, distance: 17.7
click at [300, 444] on div at bounding box center [301, 302] width 602 height 605
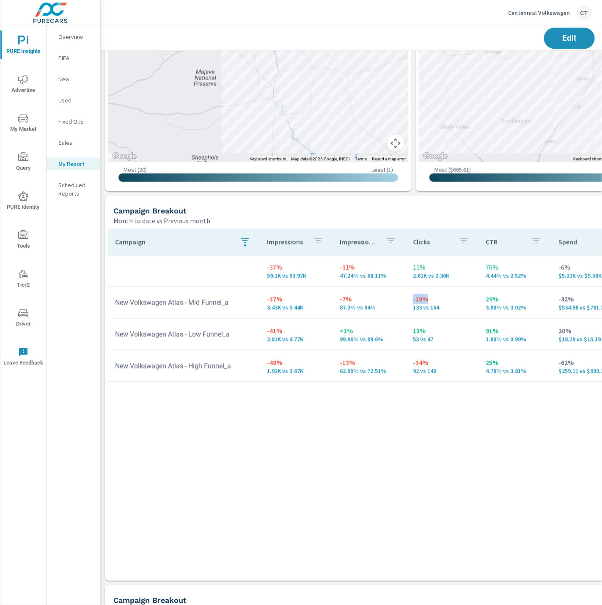
drag, startPoint x: 444, startPoint y: 303, endPoint x: 410, endPoint y: 295, distance: 34.8
click at [413, 295] on div "-19% 133 vs 164" at bounding box center [442, 302] width 59 height 17
click at [439, 352] on td "-34% 92 vs 140" at bounding box center [442, 365] width 73 height 30
drag, startPoint x: 439, startPoint y: 367, endPoint x: 411, endPoint y: 392, distance: 37.7
click at [406, 358] on td "-34% 92 vs 140" at bounding box center [442, 365] width 73 height 30
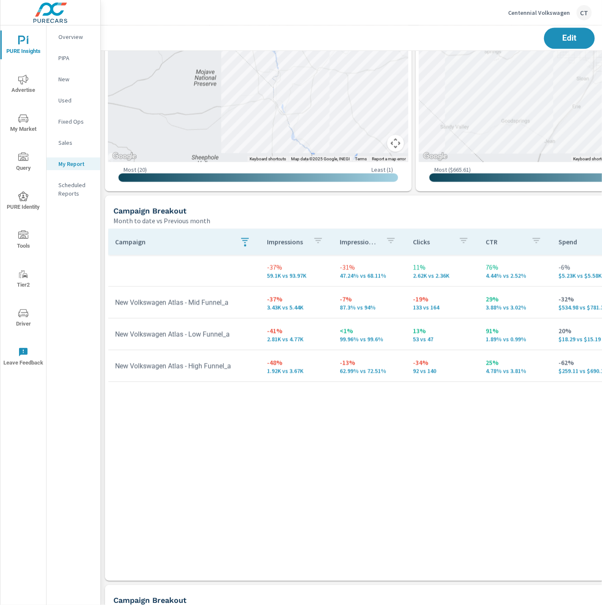
drag, startPoint x: 417, startPoint y: 402, endPoint x: 481, endPoint y: 350, distance: 82.4
click at [417, 403] on div "Campaign Impressions Impression Share Clicks CTR Spend CPC Total Conversions Le…" at bounding box center [413, 397] width 611 height 336
drag, startPoint x: 391, startPoint y: 370, endPoint x: 330, endPoint y: 356, distance: 62.6
click at [334, 356] on td "-13% 62.99% vs 72.51%" at bounding box center [370, 365] width 73 height 30
click at [363, 397] on div "Campaign Impressions Impression Share Clicks CTR Spend CPC Total Conversions Le…" at bounding box center [413, 397] width 611 height 336
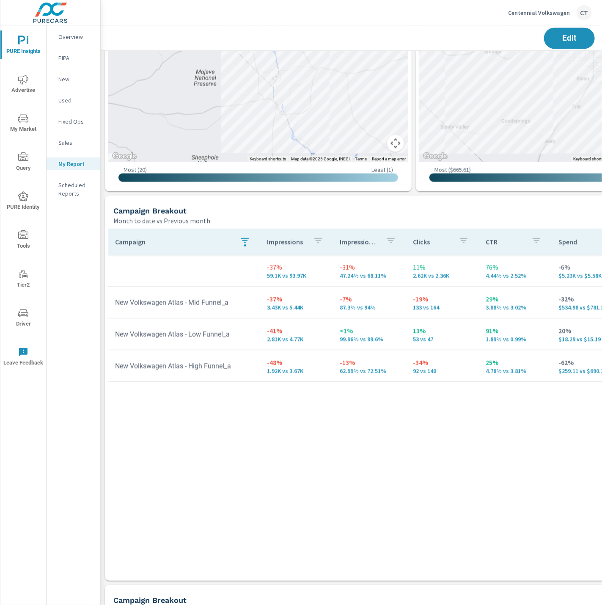
drag, startPoint x: 367, startPoint y: 412, endPoint x: 365, endPoint y: 406, distance: 6.4
click at [369, 412] on div "Campaign Impressions Impression Share Clicks CTR Spend CPC Total Conversions Le…" at bounding box center [413, 397] width 611 height 336
click at [240, 241] on icon "button" at bounding box center [245, 240] width 10 height 10
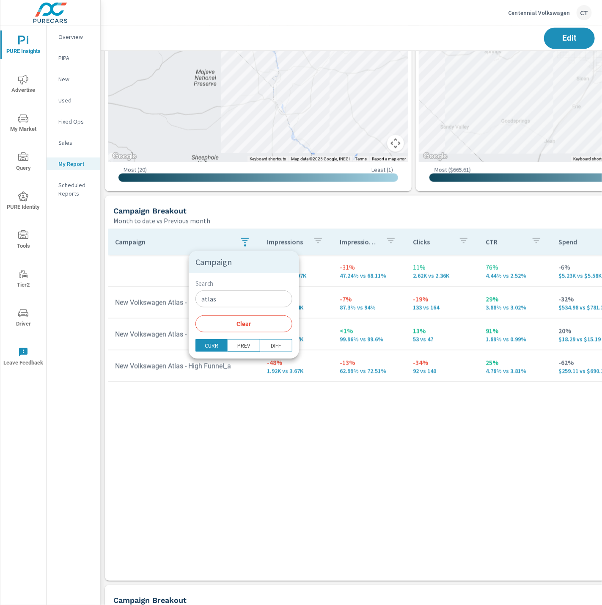
click at [245, 292] on input "atlas" at bounding box center [244, 298] width 97 height 17
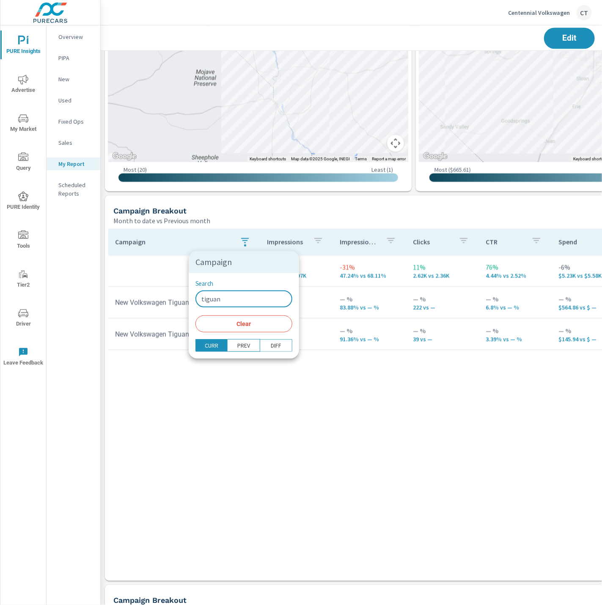
type input "tiguan"
drag, startPoint x: 312, startPoint y: 416, endPoint x: 314, endPoint y: 447, distance: 30.2
click at [313, 416] on div at bounding box center [301, 302] width 602 height 605
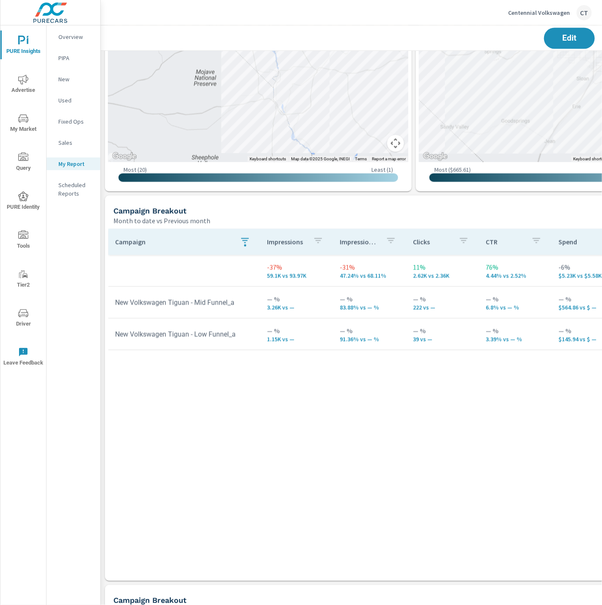
drag, startPoint x: 131, startPoint y: 459, endPoint x: 143, endPoint y: 379, distance: 81.0
click at [133, 458] on div "Campaign Impressions Impression Share Clicks CTR Spend CPC Total Conversions Le…" at bounding box center [413, 397] width 611 height 336
click at [244, 244] on div "button" at bounding box center [245, 245] width 2 height 2
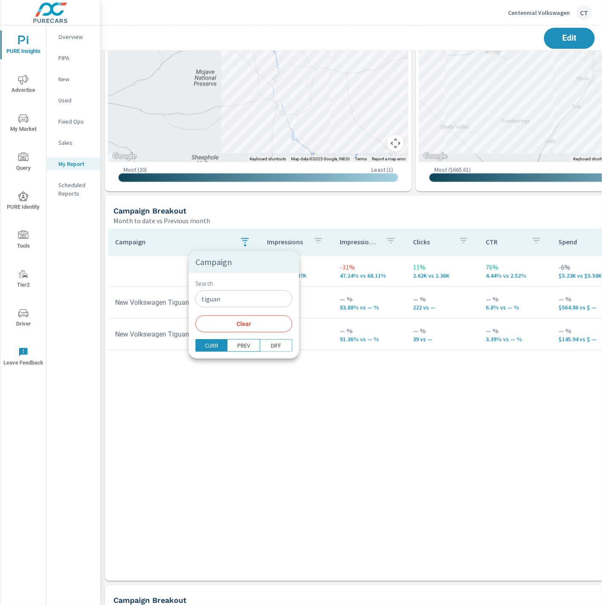
click at [235, 309] on div "Search tiguan ​ Clear" at bounding box center [244, 306] width 110 height 66
click at [237, 301] on input "tiguan" at bounding box center [244, 298] width 97 height 17
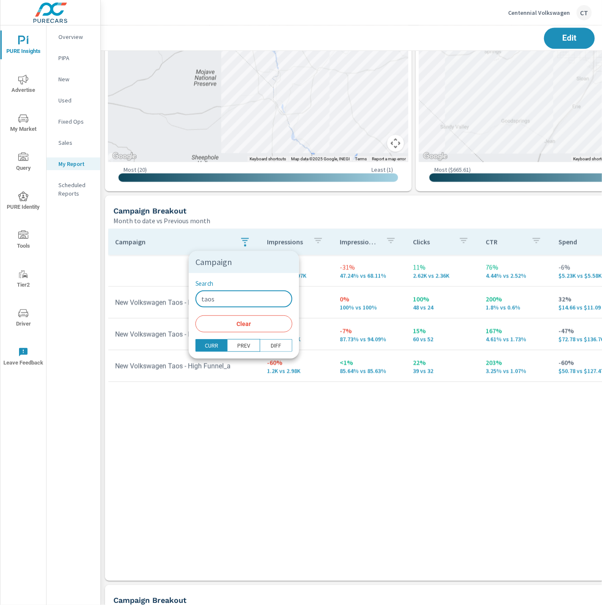
type input "taos"
drag, startPoint x: 303, startPoint y: 449, endPoint x: 312, endPoint y: 449, distance: 8.9
click at [303, 449] on div at bounding box center [301, 302] width 602 height 605
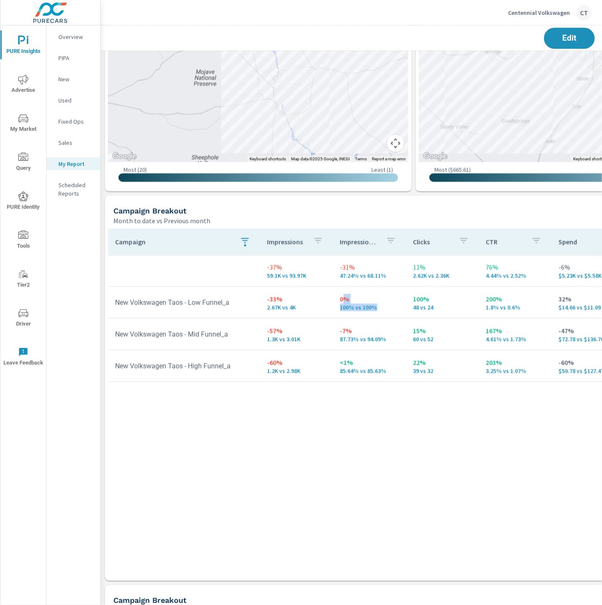
drag, startPoint x: 379, startPoint y: 307, endPoint x: 339, endPoint y: 296, distance: 41.3
click at [340, 296] on div "0% 100% vs 100%" at bounding box center [369, 302] width 59 height 17
click at [345, 325] on p "-7%" at bounding box center [369, 330] width 59 height 10
click at [360, 304] on p "100% vs 100%" at bounding box center [369, 307] width 59 height 7
drag, startPoint x: 379, startPoint y: 305, endPoint x: 331, endPoint y: 295, distance: 49.8
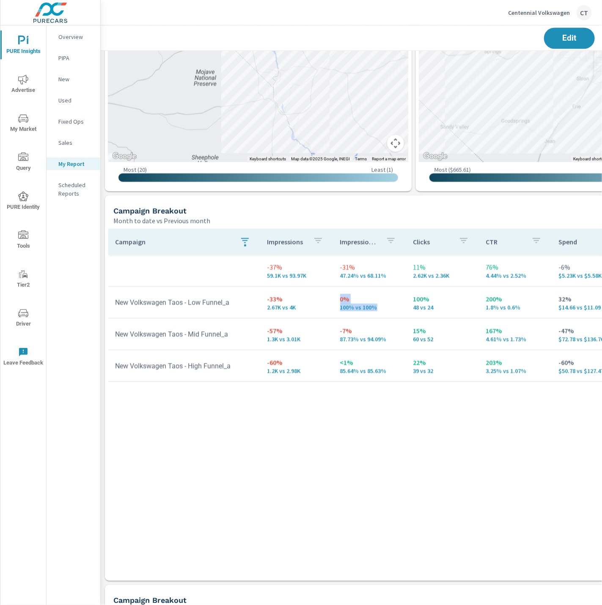
click at [334, 295] on td "0% 100% vs 100%" at bounding box center [370, 302] width 73 height 30
click at [377, 320] on td "-7% 87.73% vs 94.09%" at bounding box center [370, 334] width 73 height 30
drag, startPoint x: 301, startPoint y: 309, endPoint x: 261, endPoint y: 294, distance: 42.8
click at [261, 294] on td "-33% 2.67K vs 4K" at bounding box center [296, 302] width 73 height 30
click at [325, 404] on div "Campaign Impressions Impression Share Clicks CTR Spend CPC Total Conversions Le…" at bounding box center [413, 397] width 611 height 336
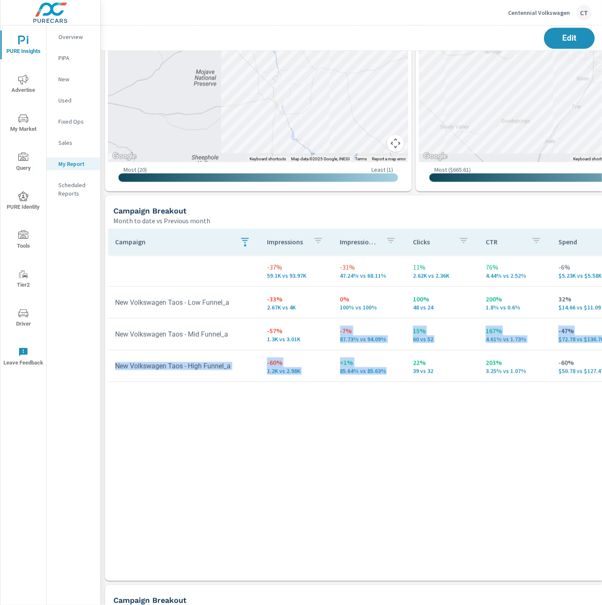
drag, startPoint x: 385, startPoint y: 374, endPoint x: 336, endPoint y: 328, distance: 66.5
click at [340, 336] on p "87.73% vs 94.09%" at bounding box center [369, 339] width 59 height 7
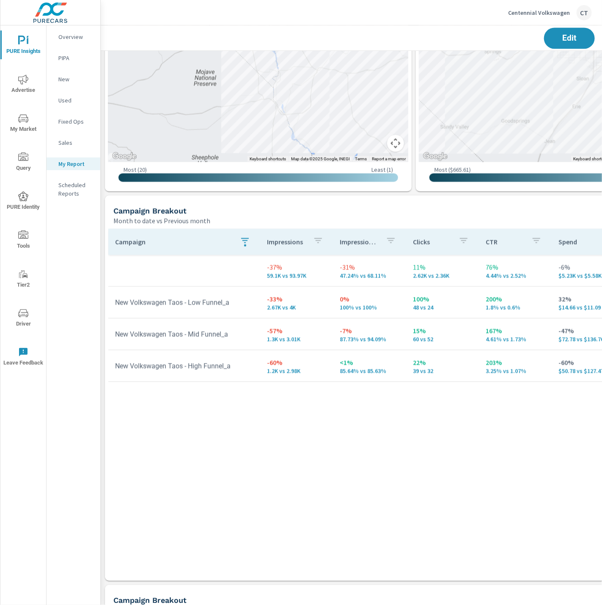
drag, startPoint x: 297, startPoint y: 503, endPoint x: 287, endPoint y: 468, distance: 36.0
click at [291, 483] on div "Campaign Impressions Impression Share Clicks CTR Spend CPC Total Conversions Le…" at bounding box center [413, 397] width 611 height 336
click at [248, 243] on button "button" at bounding box center [245, 241] width 17 height 19
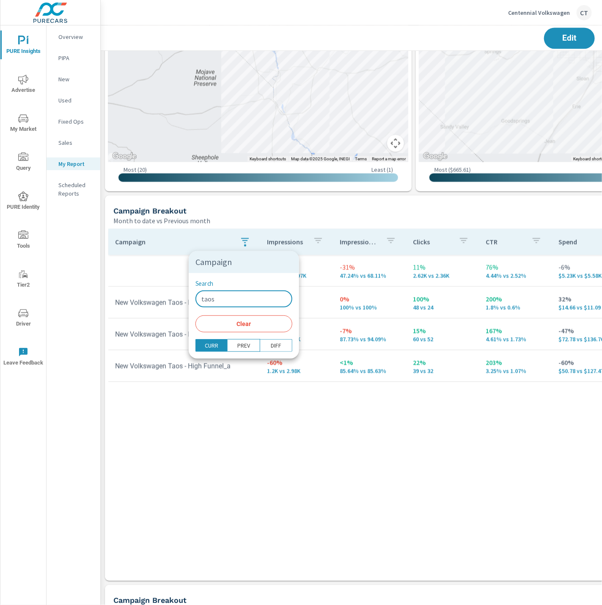
click at [251, 304] on input "taos" at bounding box center [244, 298] width 97 height 17
click at [251, 325] on span "Clear" at bounding box center [244, 324] width 87 height 8
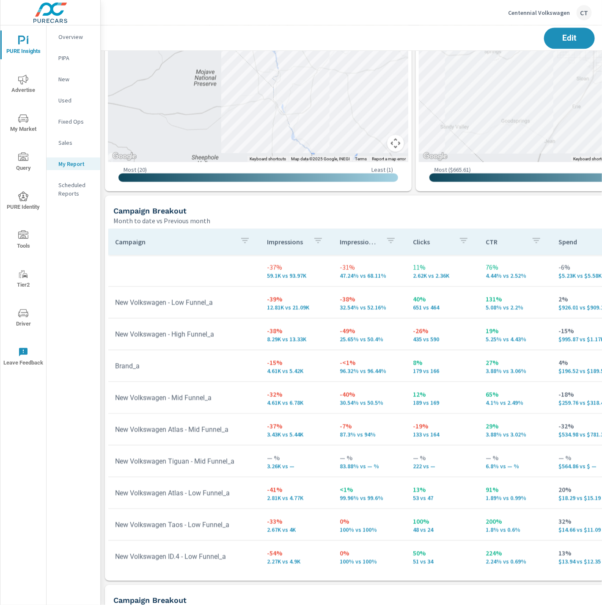
click at [249, 238] on button "button" at bounding box center [245, 241] width 17 height 19
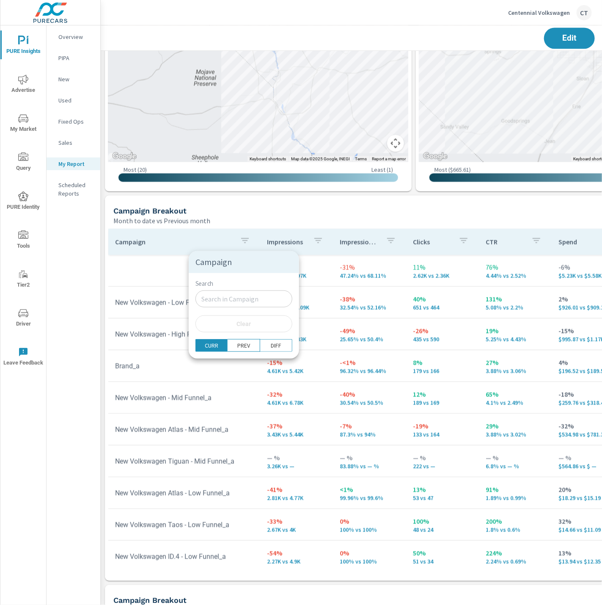
click at [229, 295] on input "Search" at bounding box center [244, 298] width 97 height 17
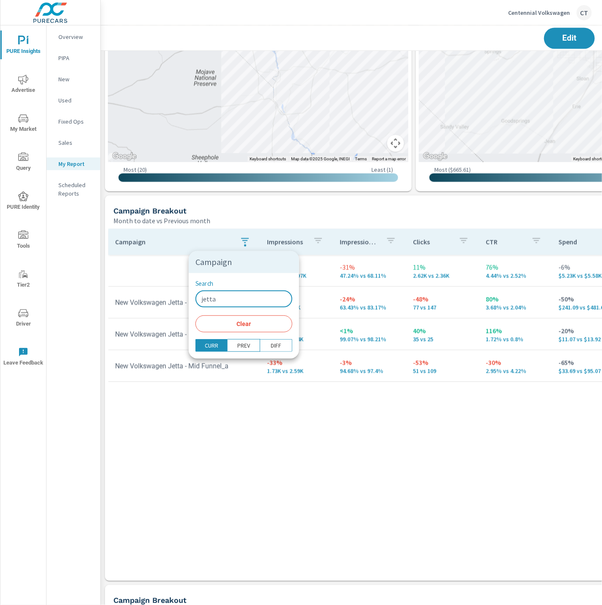
type input "jetta"
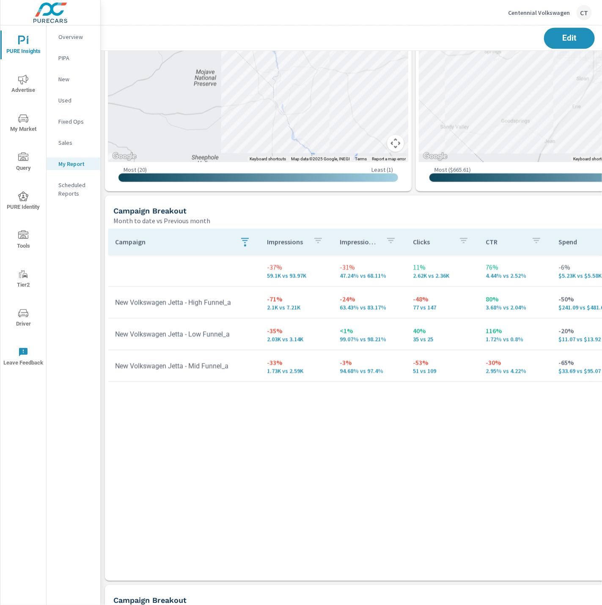
drag, startPoint x: 332, startPoint y: 528, endPoint x: 329, endPoint y: 521, distance: 8.2
click at [335, 483] on div "Campaign Search jetta ​ Clear CURR PREV DIFF" at bounding box center [301, 302] width 602 height 605
drag, startPoint x: 383, startPoint y: 306, endPoint x: 337, endPoint y: 301, distance: 46.4
click at [340, 301] on div "-24% 63.43% vs 83.17%" at bounding box center [369, 302] width 59 height 17
drag, startPoint x: 343, startPoint y: 437, endPoint x: 157, endPoint y: 262, distance: 255.4
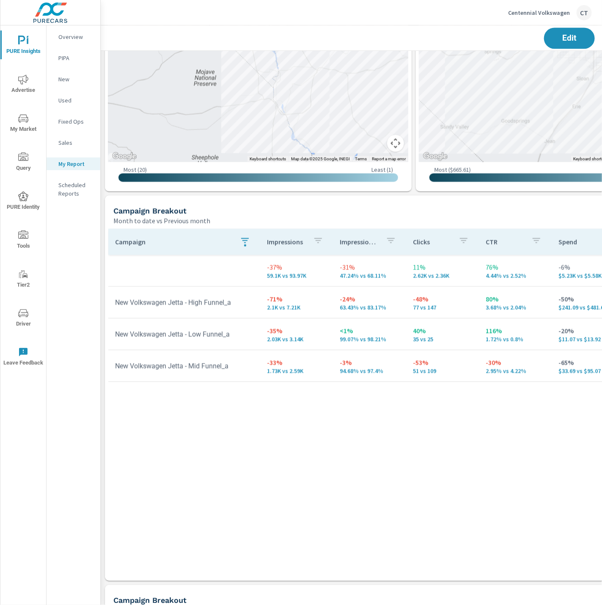
click at [341, 431] on div "Campaign Impressions Impression Share Clicks CTR Spend CPC Total Conversions Le…" at bounding box center [413, 397] width 611 height 336
click at [244, 241] on icon "button" at bounding box center [245, 240] width 10 height 10
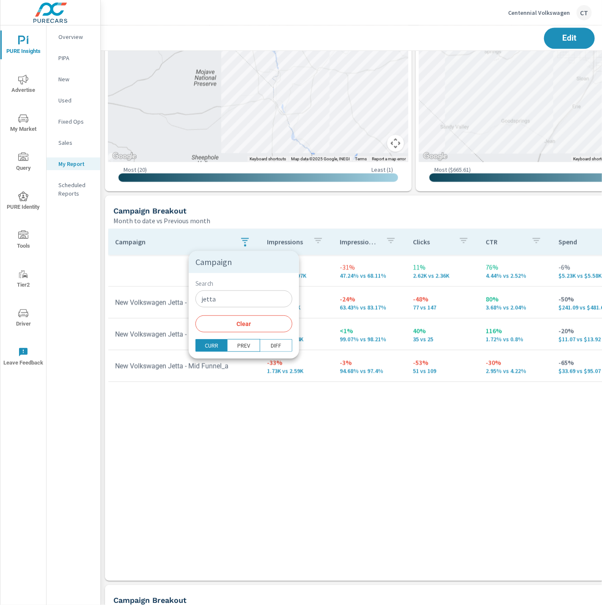
drag, startPoint x: 233, startPoint y: 309, endPoint x: 235, endPoint y: 304, distance: 5.1
click at [233, 309] on div "Search jetta ​ Clear" at bounding box center [244, 306] width 110 height 66
click at [235, 304] on input "jetta" at bounding box center [244, 298] width 97 height 17
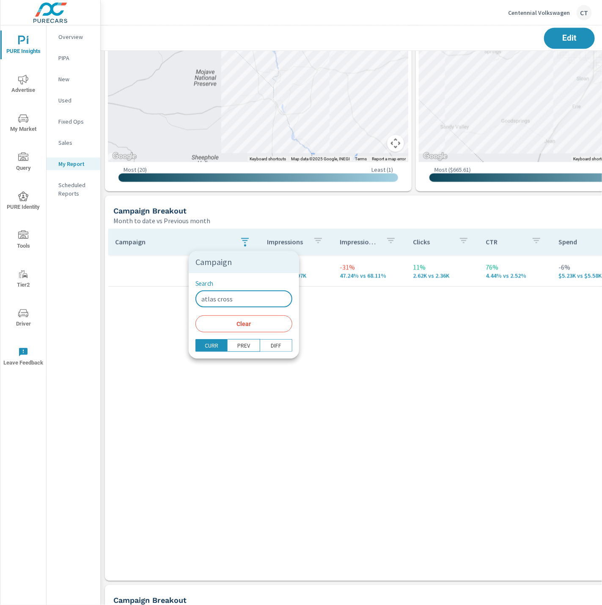
type input "atlas cross"
click at [383, 333] on div at bounding box center [301, 302] width 602 height 605
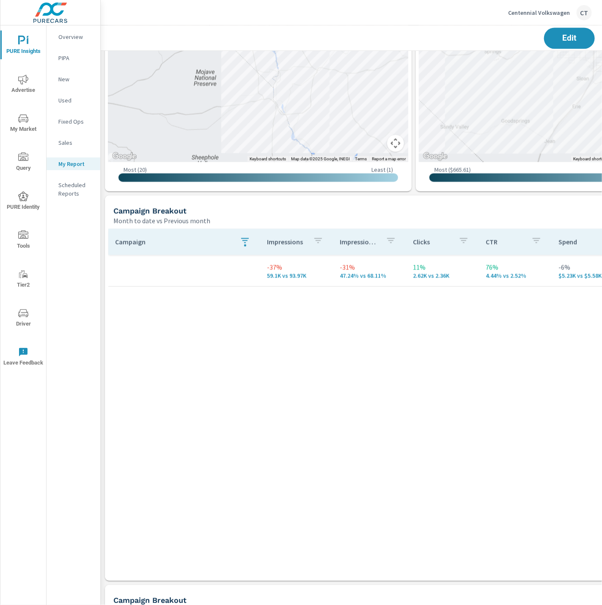
click at [251, 237] on button "button" at bounding box center [245, 241] width 17 height 19
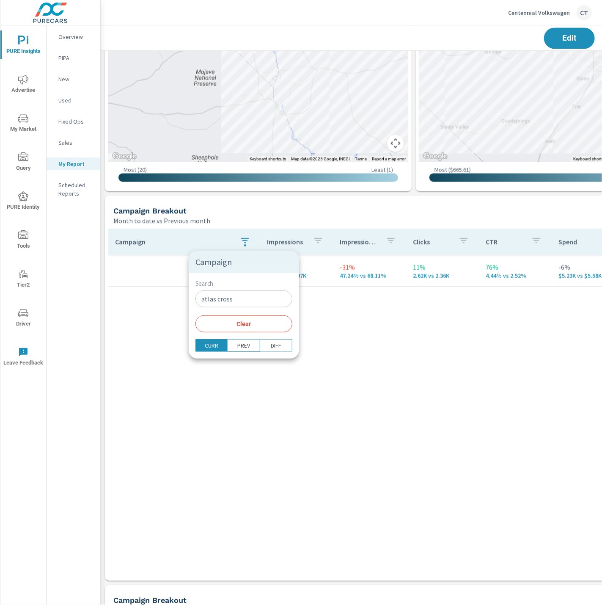
click at [234, 299] on input "atlas cross" at bounding box center [244, 298] width 97 height 17
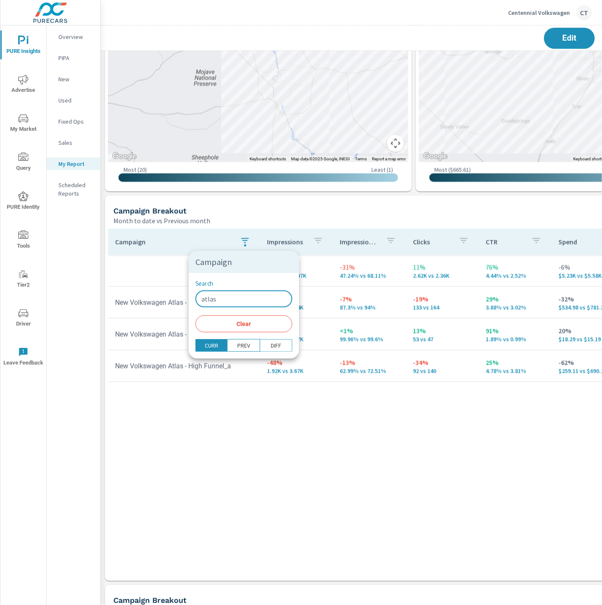
type input "atlas"
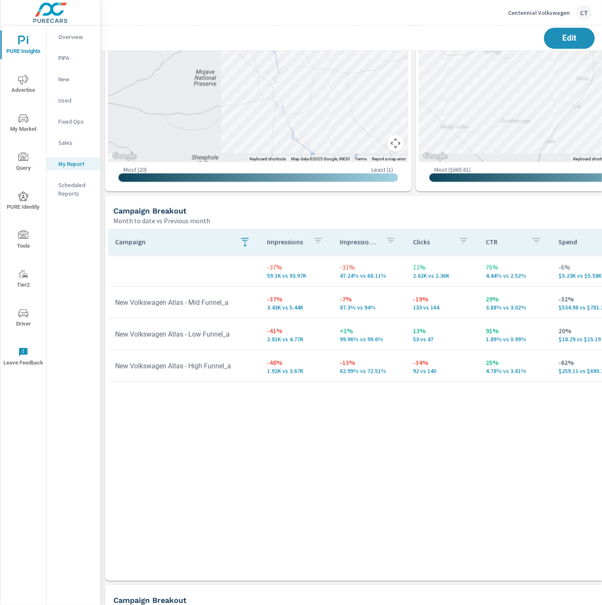
click at [379, 474] on div "Campaign Impressions Impression Share Clicks CTR Spend CPC Total Conversions Le…" at bounding box center [413, 397] width 611 height 336
click at [336, 432] on div "Campaign Impressions Impression Share Clicks CTR Spend CPC Total Conversions Le…" at bounding box center [413, 397] width 611 height 336
click at [245, 237] on icon "button" at bounding box center [245, 240] width 10 height 10
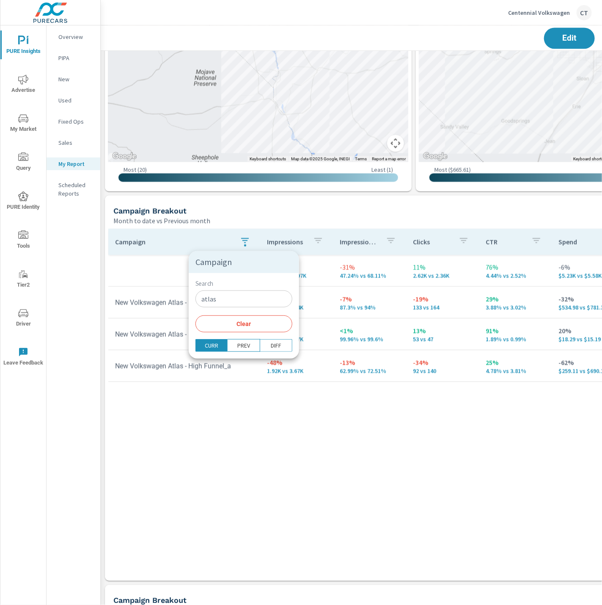
click at [248, 288] on div "Search atlas ​" at bounding box center [244, 294] width 97 height 28
drag, startPoint x: 248, startPoint y: 288, endPoint x: 245, endPoint y: 292, distance: 4.9
click at [246, 289] on div "Search atlas ​" at bounding box center [244, 294] width 97 height 28
click at [245, 294] on input "atlas" at bounding box center [244, 298] width 97 height 17
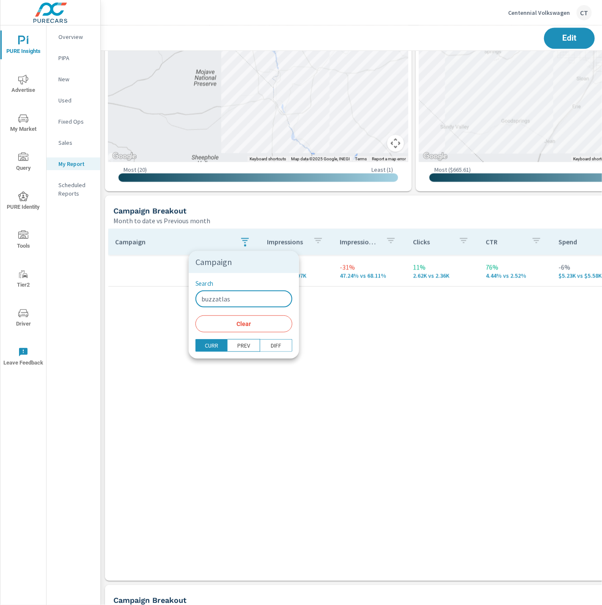
type input "buzz atlas"
type input "buzz"
click at [368, 401] on div at bounding box center [301, 302] width 602 height 605
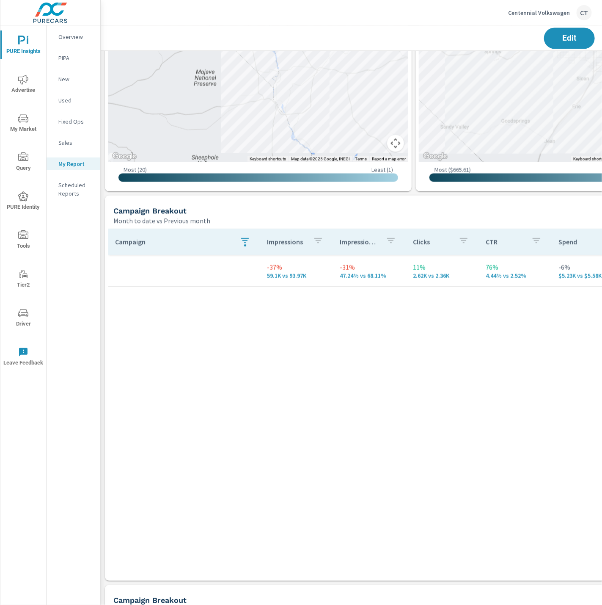
drag, startPoint x: 337, startPoint y: 370, endPoint x: 341, endPoint y: 284, distance: 86.0
click at [338, 370] on div "Campaign Impressions Impression Share Clicks CTR Spend CPC Total Conversions Le…" at bounding box center [413, 397] width 611 height 336
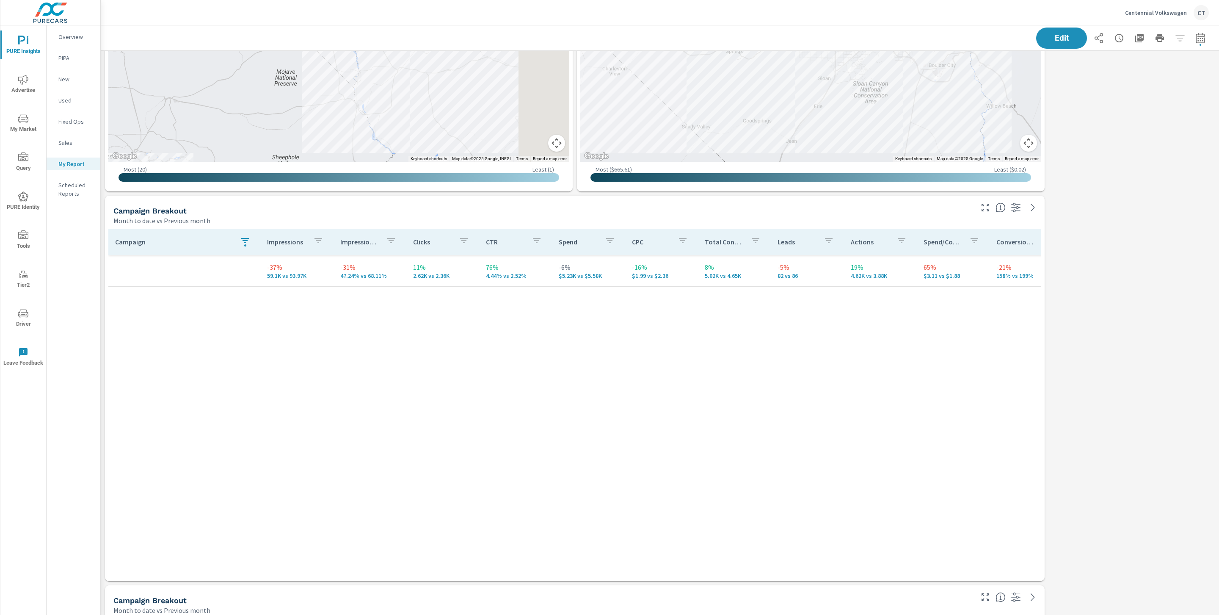
scroll to position [2844, 1125]
click at [681, 417] on div "Campaign Impressions Impression Share Clicks CTR Spend CPC Total Conversions Le…" at bounding box center [574, 397] width 933 height 336
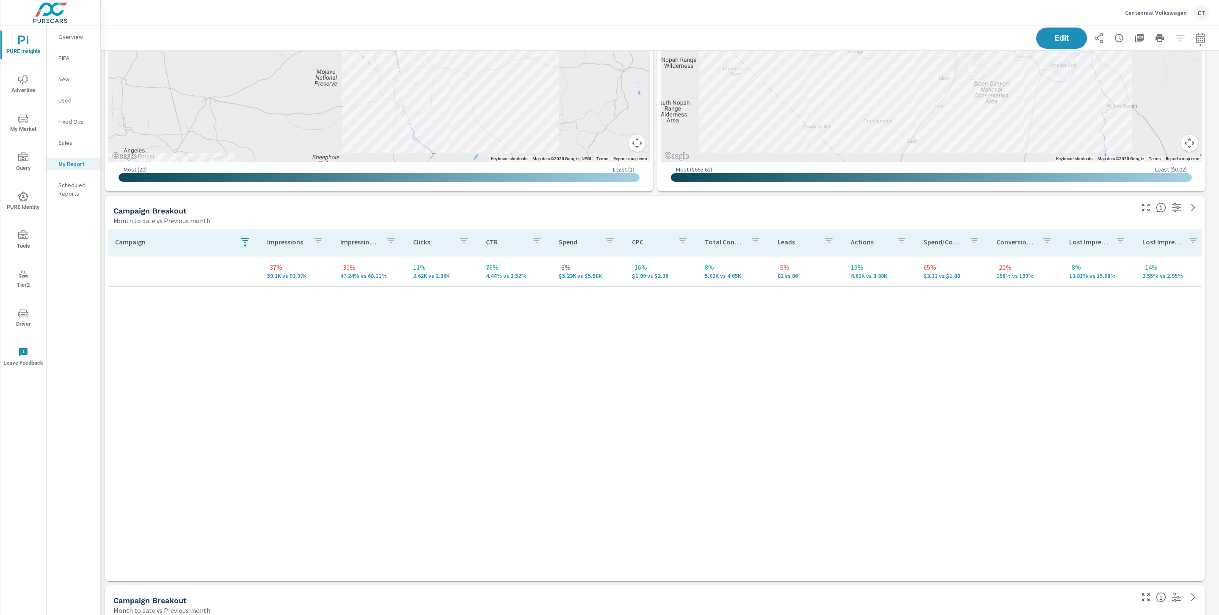
click at [242, 243] on icon "button" at bounding box center [245, 240] width 10 height 10
drag, startPoint x: 239, startPoint y: 325, endPoint x: 254, endPoint y: 343, distance: 24.0
click at [239, 325] on span "Clear" at bounding box center [244, 324] width 87 height 8
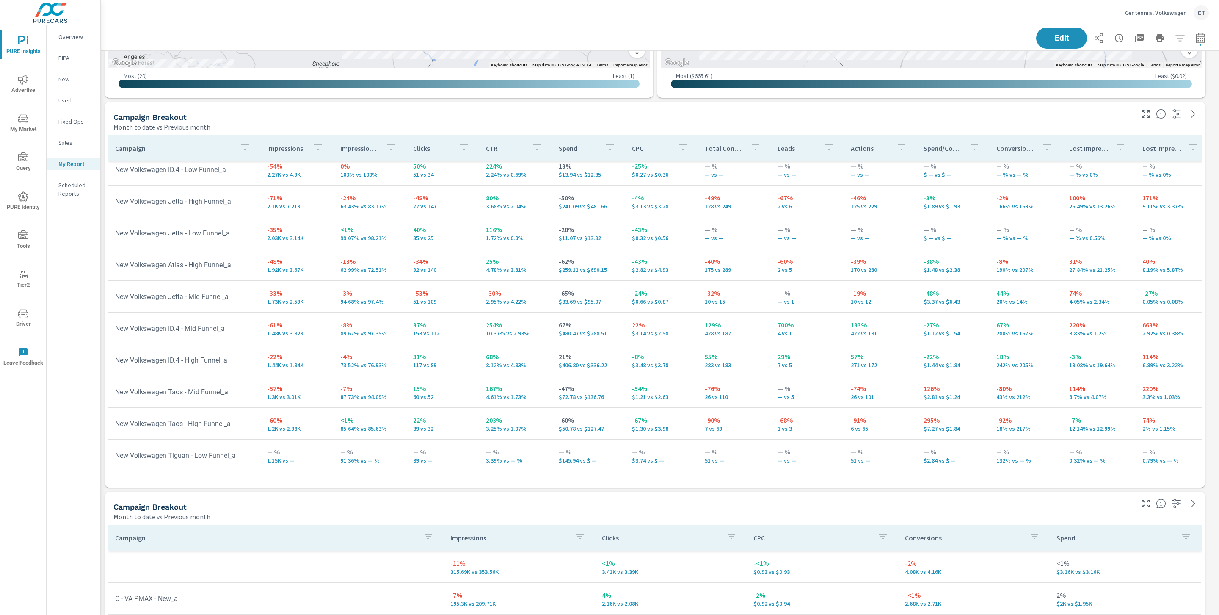
scroll to position [917, 0]
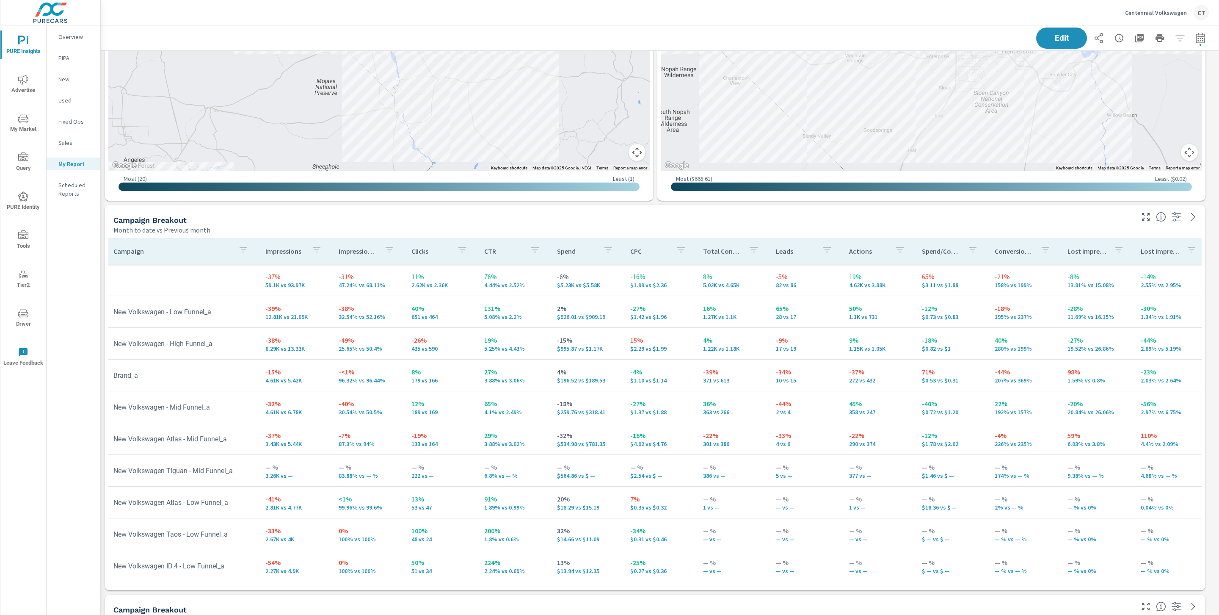
scroll to position [710, 0]
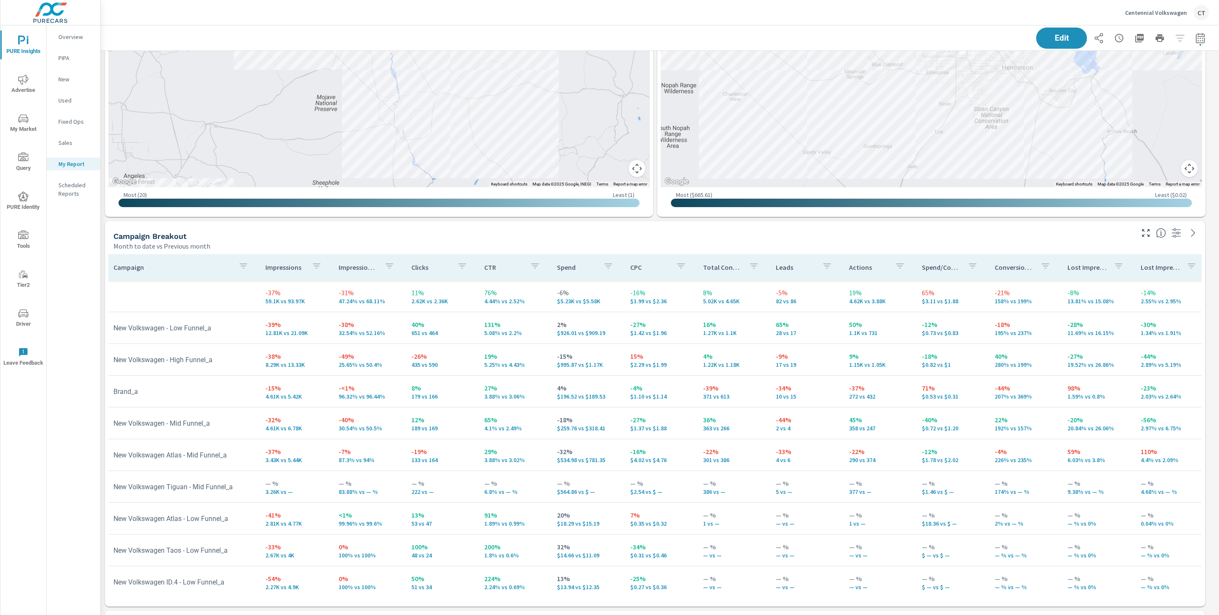
click at [237, 263] on button "button" at bounding box center [243, 266] width 17 height 19
click at [403, 237] on div at bounding box center [609, 307] width 1219 height 615
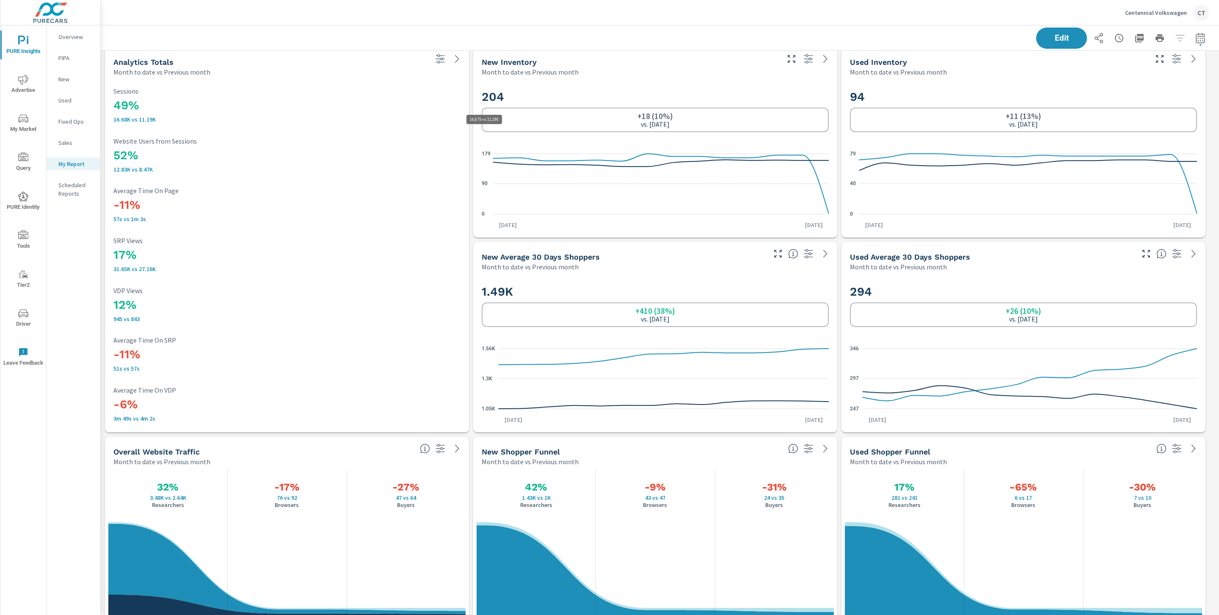
scroll to position [2844, 1125]
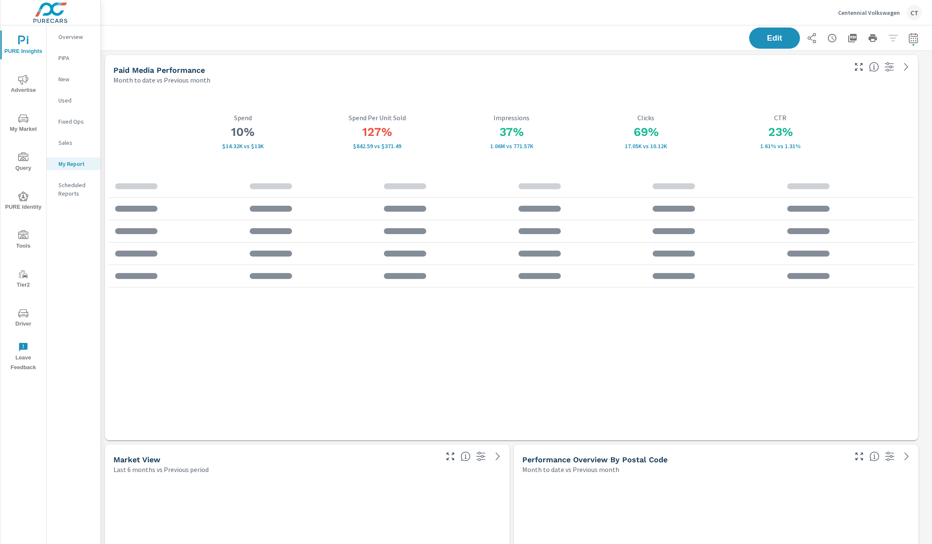
scroll to position [2847, 842]
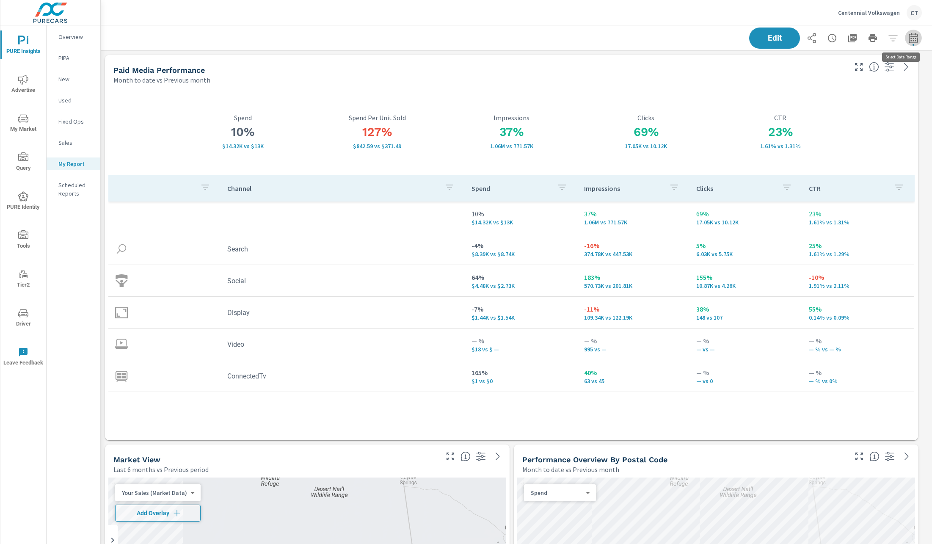
click at [908, 39] on icon "button" at bounding box center [913, 38] width 10 height 10
select select "Month to date"
select select "Previous month"
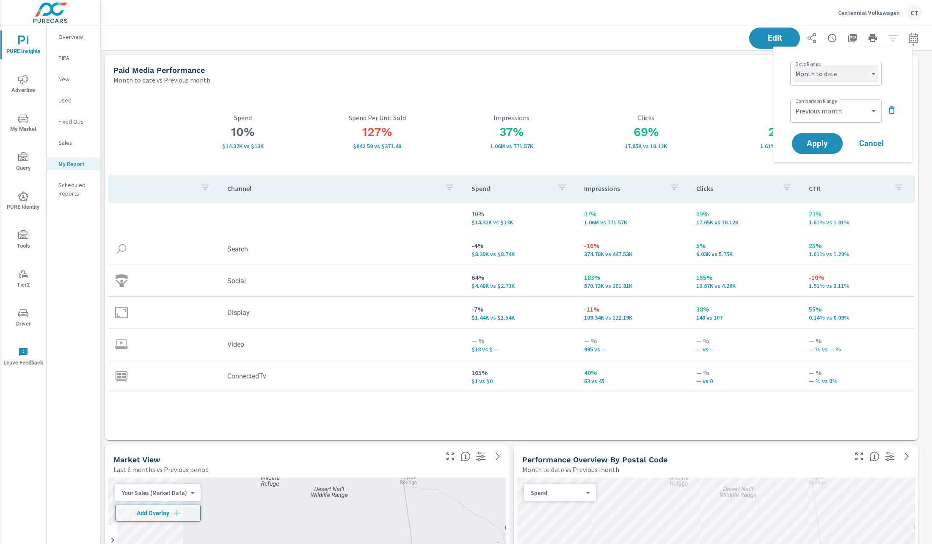
click at [849, 77] on select "Custom Yesterday Last week Last 7 days Last 14 days Last 30 days Last 45 days L…" at bounding box center [836, 73] width 85 height 17
select select "Last month"
click at [817, 135] on button "Apply" at bounding box center [817, 143] width 52 height 22
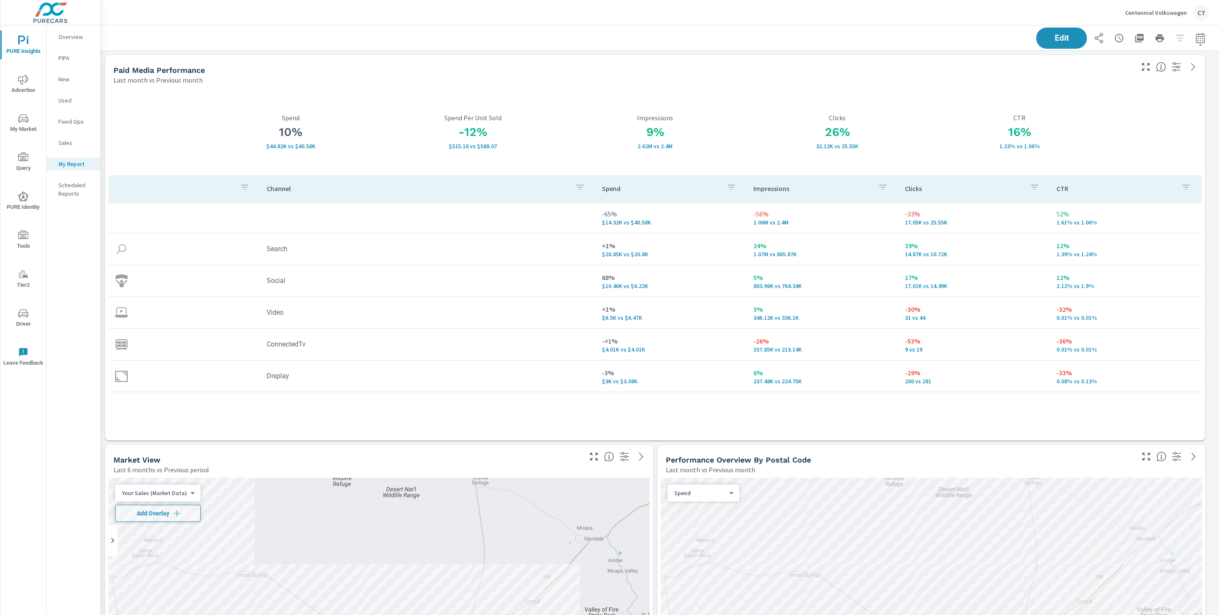
scroll to position [2847, 1128]
click at [372, 29] on div "Edit" at bounding box center [660, 37] width 1098 height 25
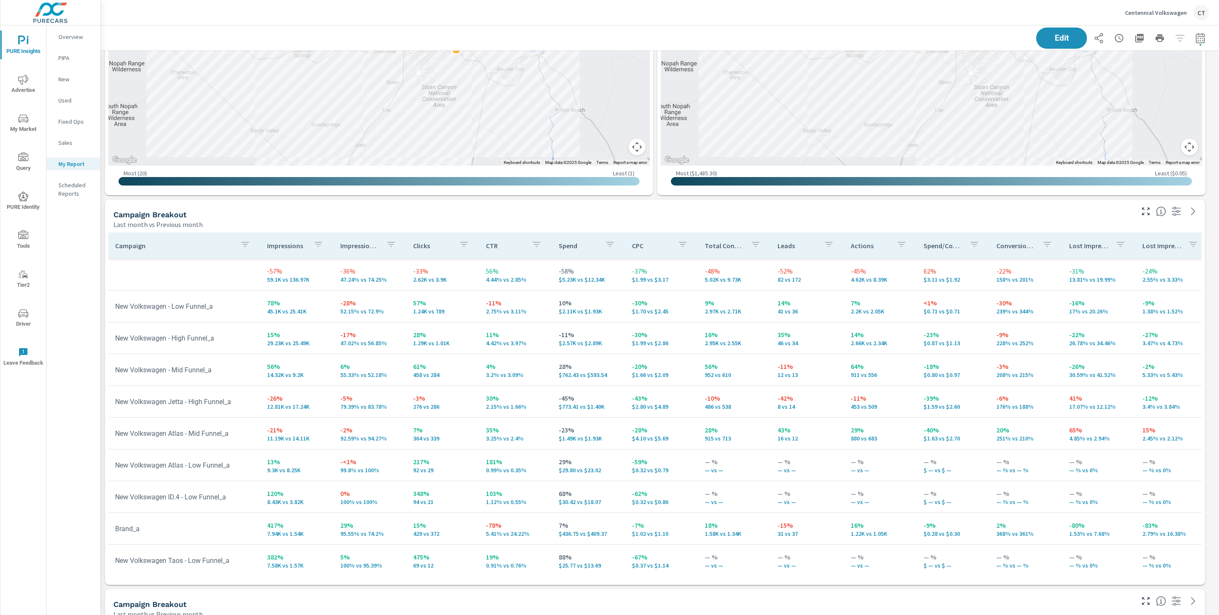
scroll to position [741, 0]
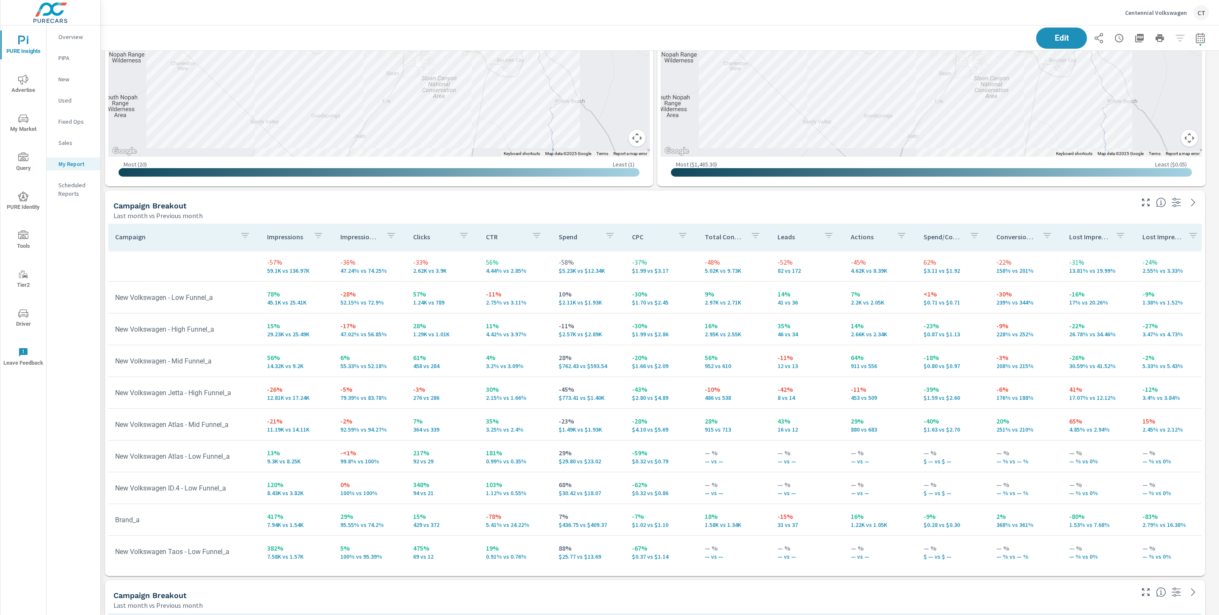
click at [244, 235] on icon "button" at bounding box center [245, 235] width 10 height 10
click at [236, 282] on div "Search ​" at bounding box center [244, 289] width 97 height 28
click at [234, 295] on input "Search" at bounding box center [244, 293] width 97 height 17
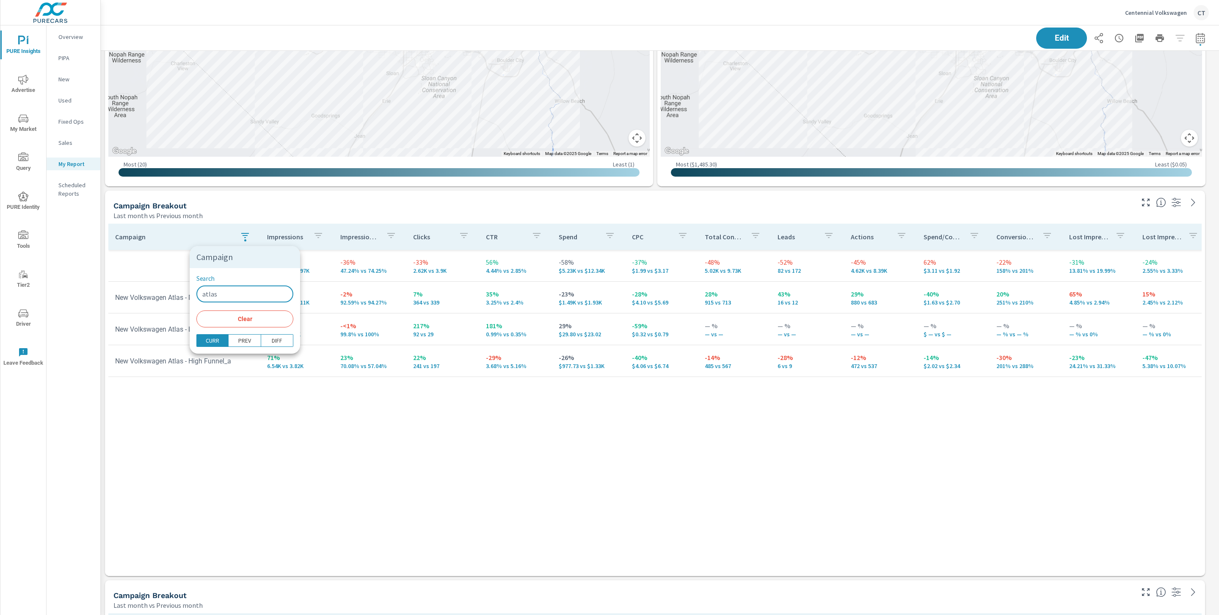
type input "atlas"
drag, startPoint x: 256, startPoint y: 553, endPoint x: 262, endPoint y: 547, distance: 8.7
click at [262, 543] on div at bounding box center [609, 307] width 1219 height 615
drag, startPoint x: 393, startPoint y: 368, endPoint x: 332, endPoint y: 350, distance: 63.9
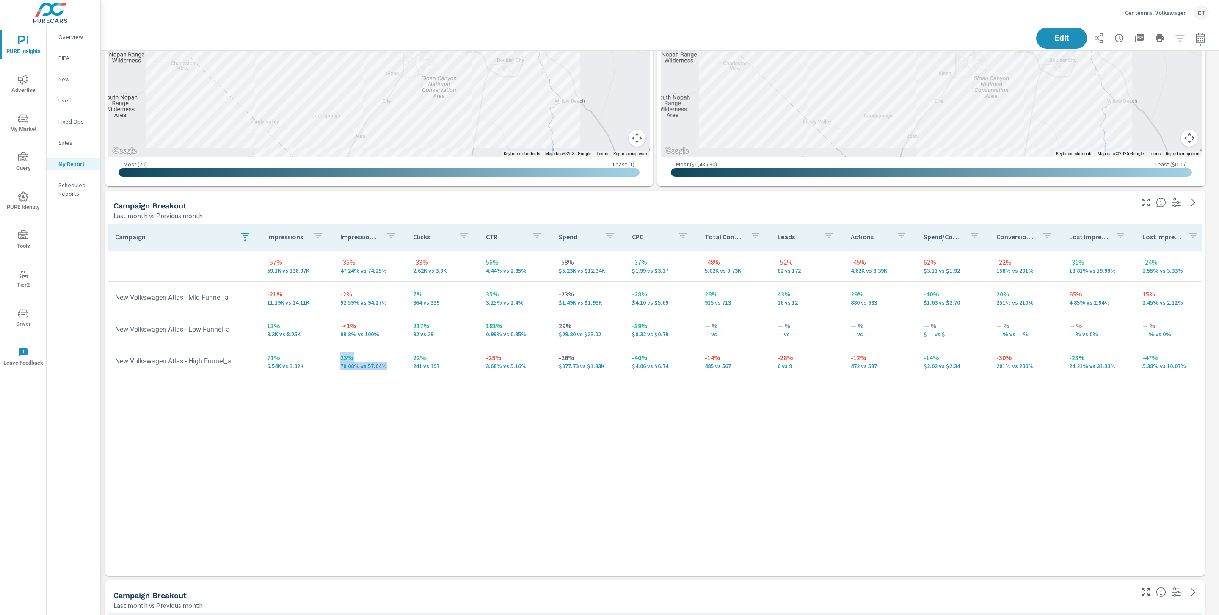
click at [334, 350] on td "23% 70.08% vs 57.04%" at bounding box center [370, 360] width 73 height 30
drag, startPoint x: 382, startPoint y: 382, endPoint x: 381, endPoint y: 357, distance: 24.6
click at [382, 381] on div "Campaign Impressions Impression Share Clicks CTR Spend CPC Total Conversions Le…" at bounding box center [654, 391] width 1093 height 336
drag, startPoint x: 387, startPoint y: 363, endPoint x: 337, endPoint y: 354, distance: 51.1
click at [337, 354] on td "23% 70.08% vs 57.04%" at bounding box center [370, 360] width 73 height 30
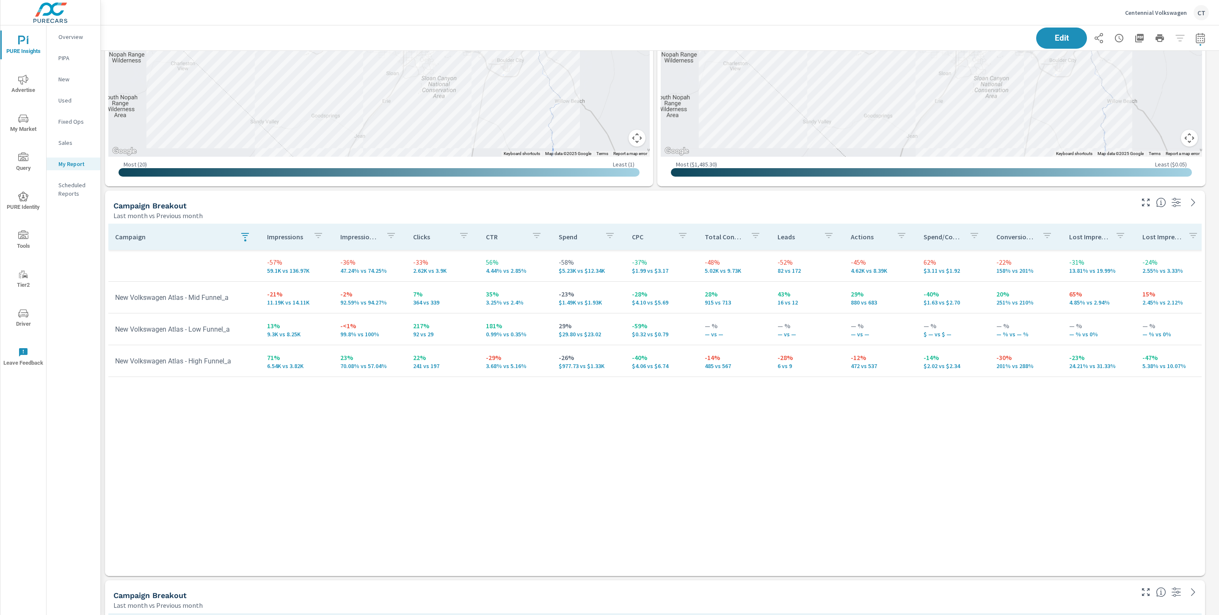
click at [305, 411] on div "Campaign Impressions Impression Share Clicks CTR Spend CPC Total Conversions Le…" at bounding box center [654, 391] width 1093 height 336
click at [343, 303] on p "92.59% vs 94.27%" at bounding box center [369, 302] width 59 height 7
click at [344, 302] on p "92.59% vs 94.27%" at bounding box center [369, 302] width 59 height 7
click at [347, 336] on p "99.8% vs 100%" at bounding box center [369, 334] width 59 height 7
click at [346, 336] on p "99.8% vs 100%" at bounding box center [369, 334] width 59 height 7
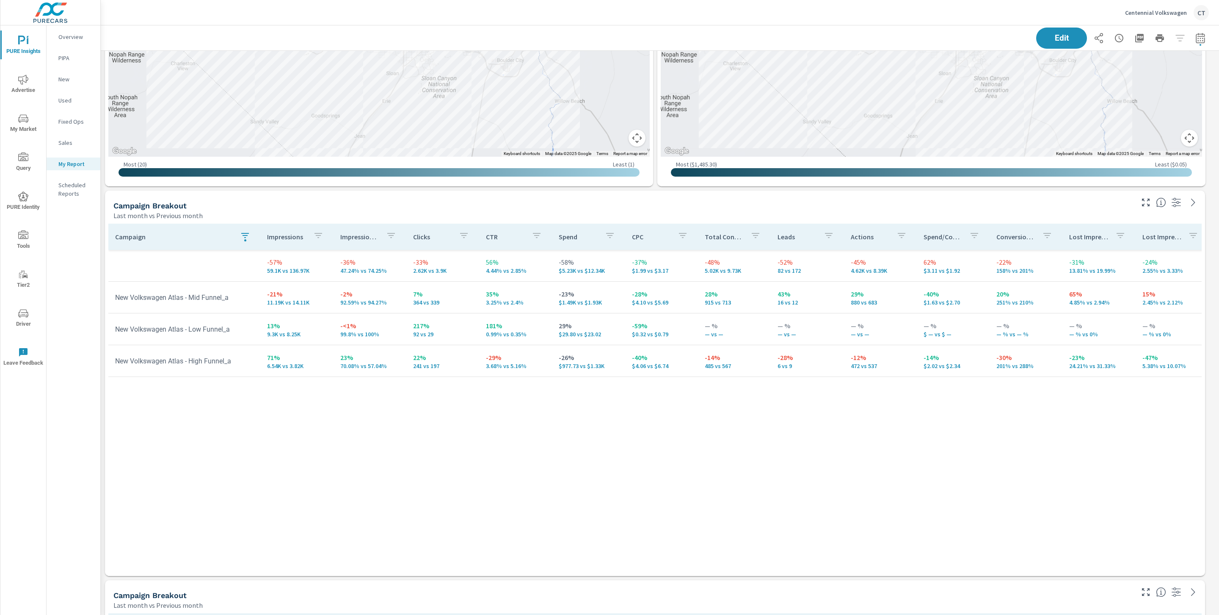
drag, startPoint x: 356, startPoint y: 430, endPoint x: 338, endPoint y: 395, distance: 39.6
click at [356, 430] on div "Campaign Impressions Impression Share Clicks CTR Spend CPC Total Conversions Le…" at bounding box center [654, 391] width 1093 height 336
click at [348, 367] on p "70.08% vs 57.04%" at bounding box center [369, 365] width 59 height 7
click at [399, 372] on td "23% 70.08% vs 57.04%" at bounding box center [370, 360] width 73 height 30
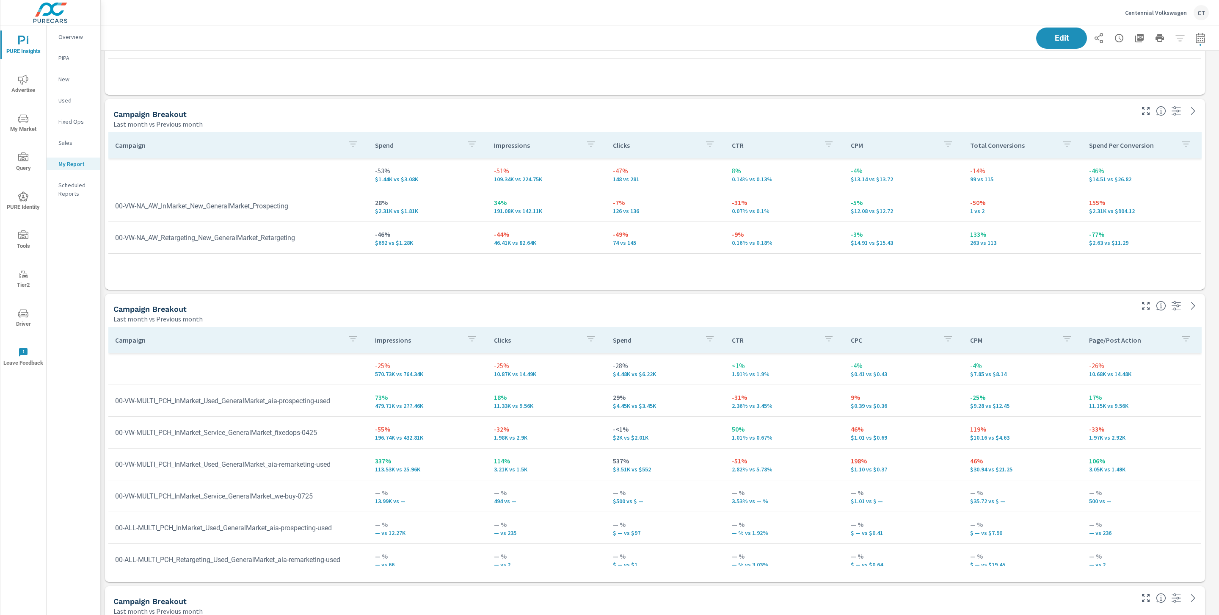
scroll to position [1423, 0]
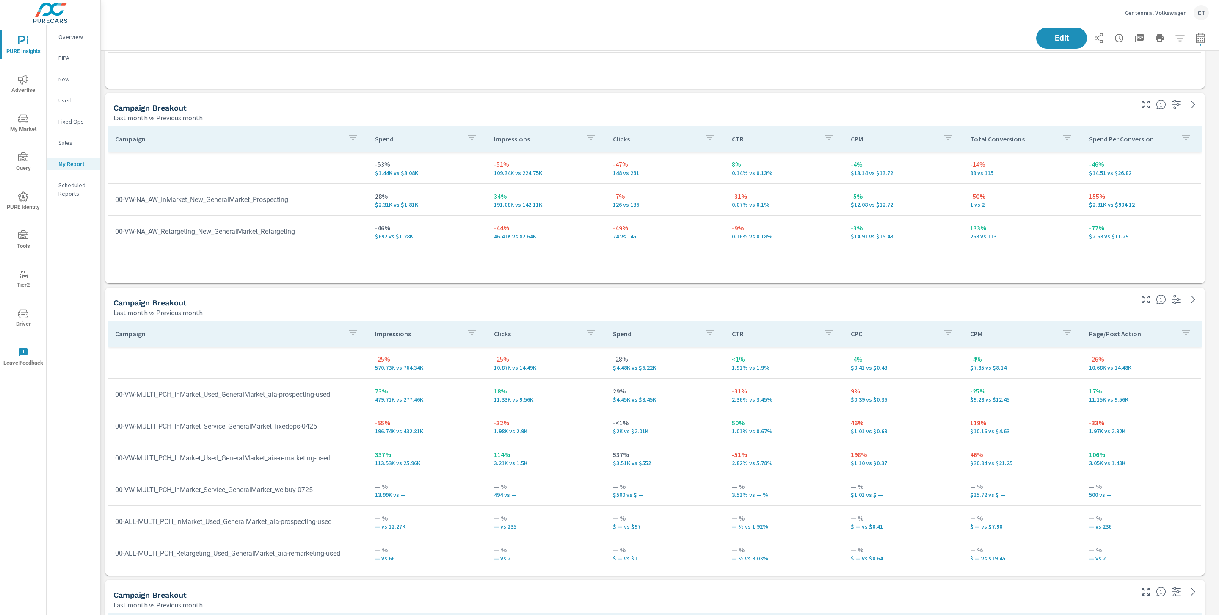
drag, startPoint x: 349, startPoint y: 252, endPoint x: 338, endPoint y: 252, distance: 11.4
click at [350, 251] on div "Campaign Spend Impressions Clicks CTR CPM Total Conversions Spend Per Conversio…" at bounding box center [654, 196] width 1093 height 141
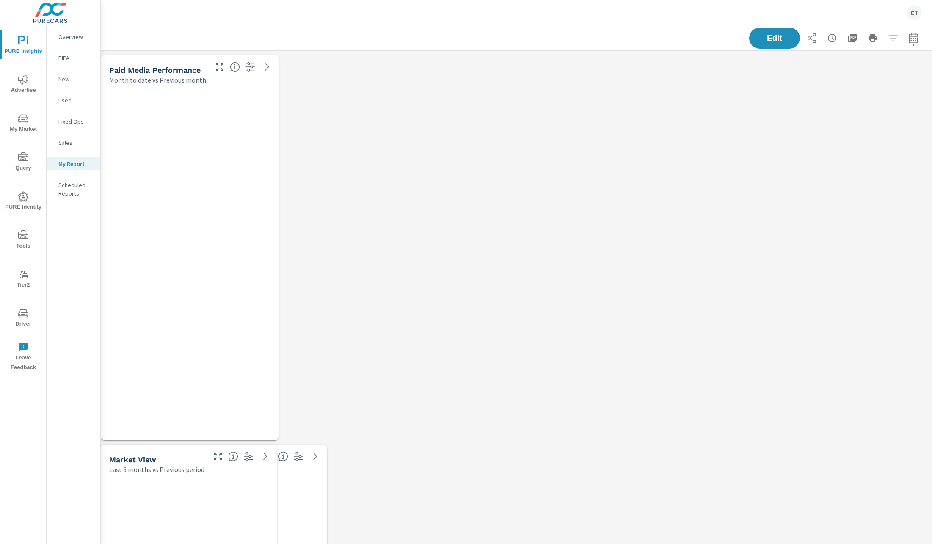
scroll to position [2847, 842]
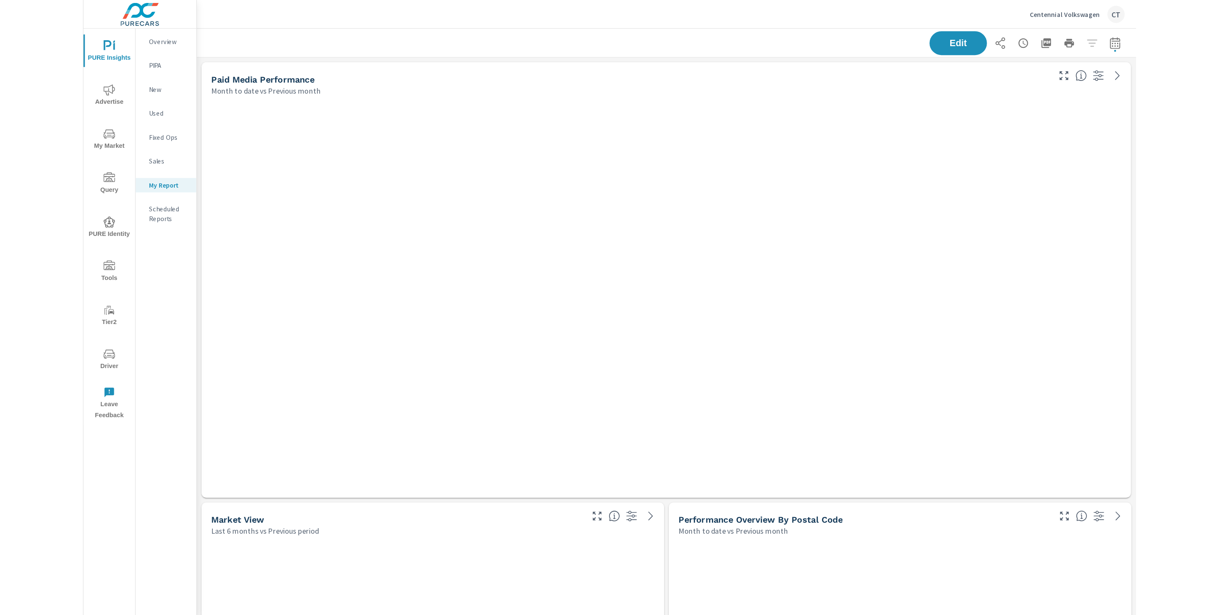
scroll to position [2847, 842]
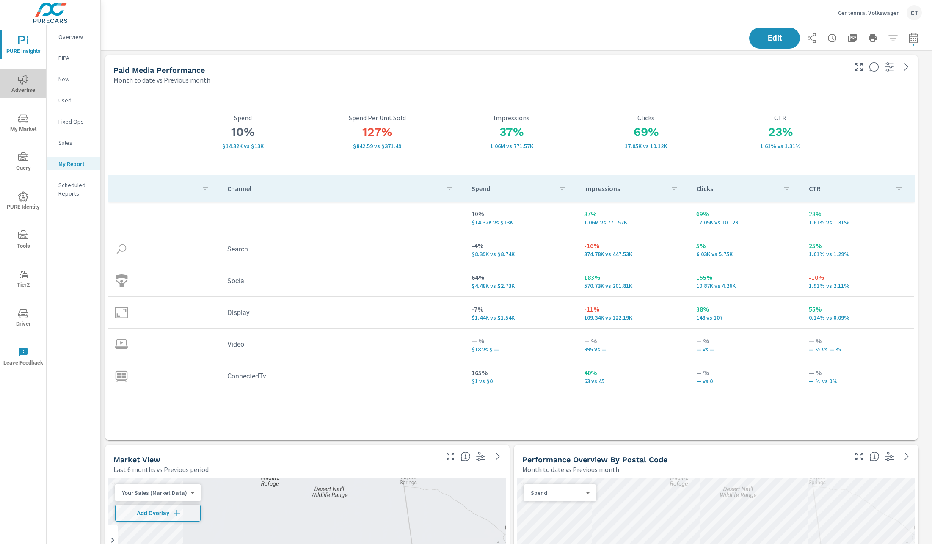
click at [34, 83] on span "Advertise" at bounding box center [23, 84] width 41 height 21
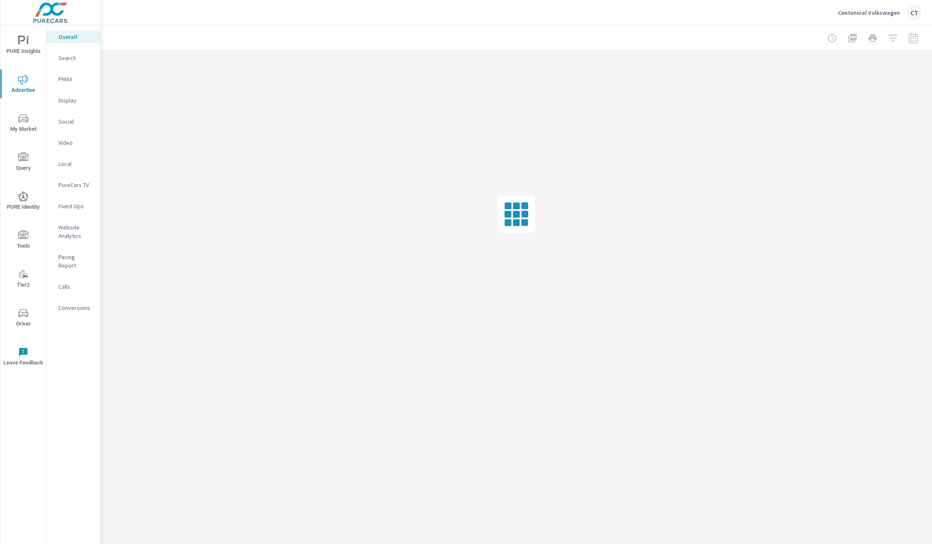
click at [77, 229] on p "Website Analytics" at bounding box center [75, 231] width 35 height 17
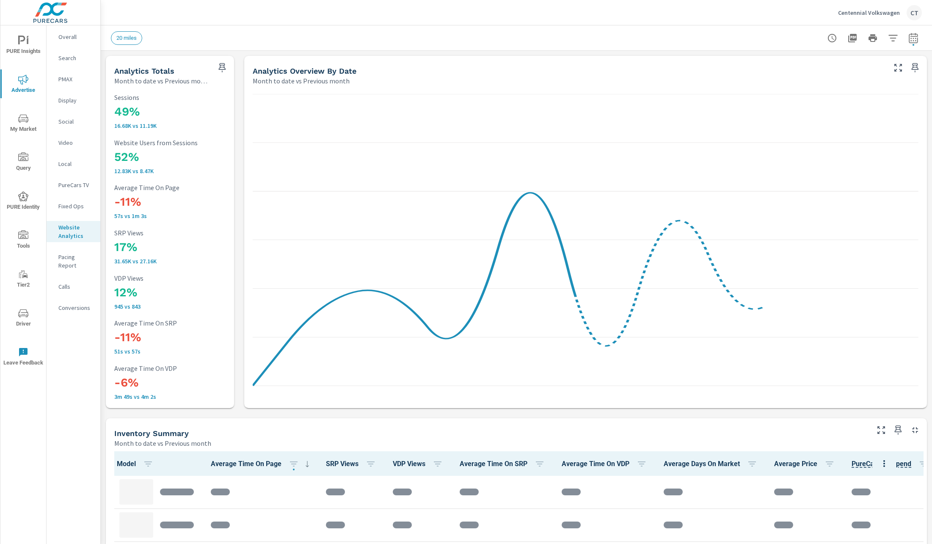
drag, startPoint x: 548, startPoint y: 68, endPoint x: 775, endPoint y: 37, distance: 228.6
click at [549, 67] on div "Analytics Overview By Date" at bounding box center [569, 71] width 632 height 10
click at [888, 35] on icon "button" at bounding box center [893, 38] width 10 height 10
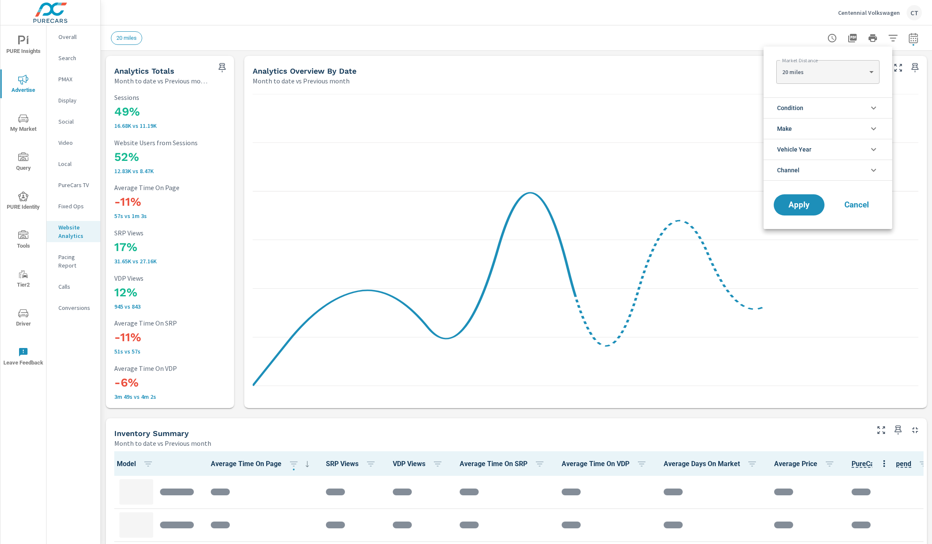
click at [835, 69] on body "PURE Insights Advertise My Market Query PURE Identity Tools Tier2 Driver Leave …" at bounding box center [466, 272] width 932 height 544
click at [822, 85] on li "30 miles" at bounding box center [827, 86] width 103 height 14
type Distance "30"
drag, startPoint x: 717, startPoint y: 31, endPoint x: 891, endPoint y: 44, distance: 175.3
click at [844, 106] on li "Condition" at bounding box center [828, 107] width 129 height 21
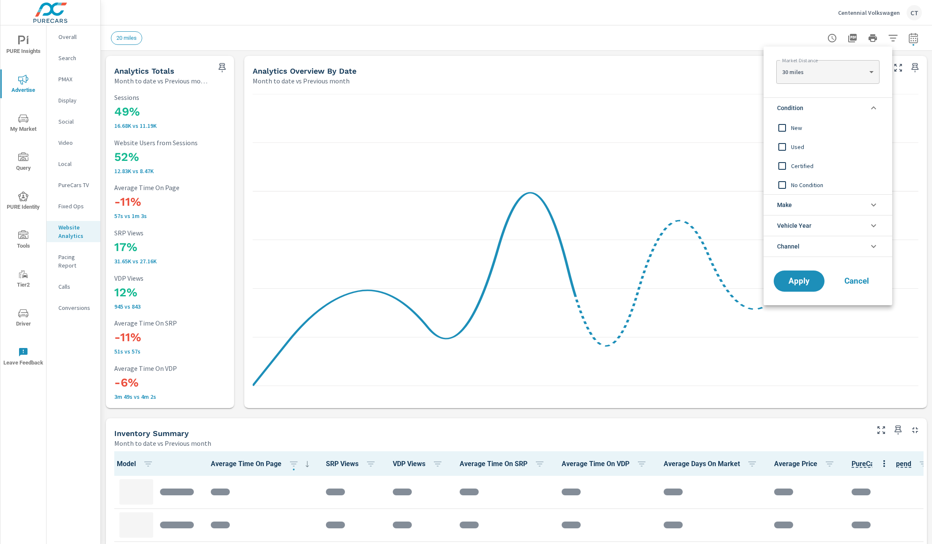
click at [805, 130] on span "New" at bounding box center [837, 128] width 93 height 10
click at [802, 283] on span "Apply" at bounding box center [799, 281] width 35 height 8
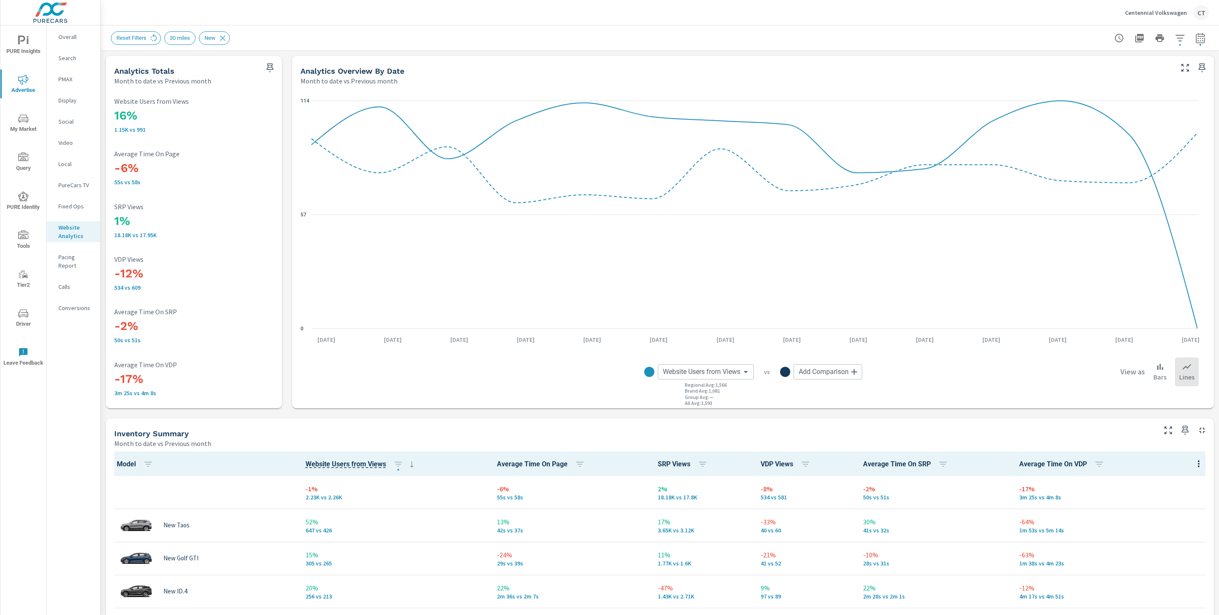
click at [476, 23] on div "Centennial Volkswagen CT" at bounding box center [660, 12] width 1098 height 25
click at [194, 391] on p "3m 25s vs 4m 8s" at bounding box center [193, 392] width 159 height 7
drag, startPoint x: 111, startPoint y: 392, endPoint x: 155, endPoint y: 392, distance: 44.0
click at [155, 392] on div "16% 1.15K vs 991 Website Users from Views -6% 55s vs 58s Average Time On Page 1…" at bounding box center [193, 247] width 169 height 316
click at [130, 399] on div "-17% 3m 25s vs 4m 8s Average Time On VDP" at bounding box center [193, 378] width 159 height 42
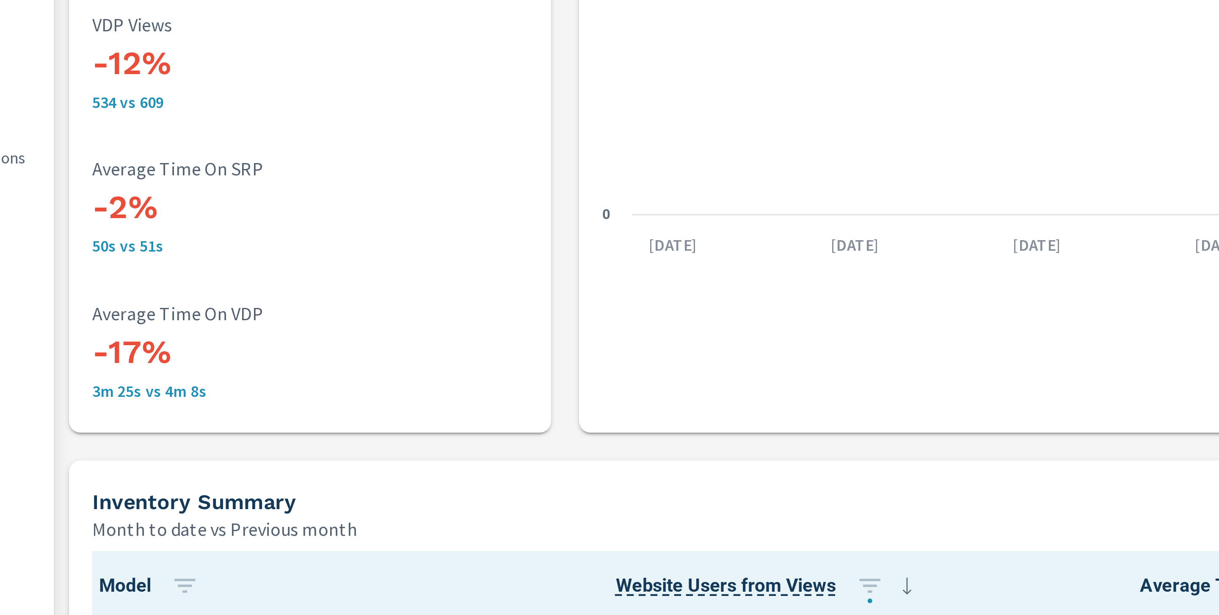
click at [132, 395] on p "3m 25s vs 4m 8s" at bounding box center [193, 392] width 159 height 7
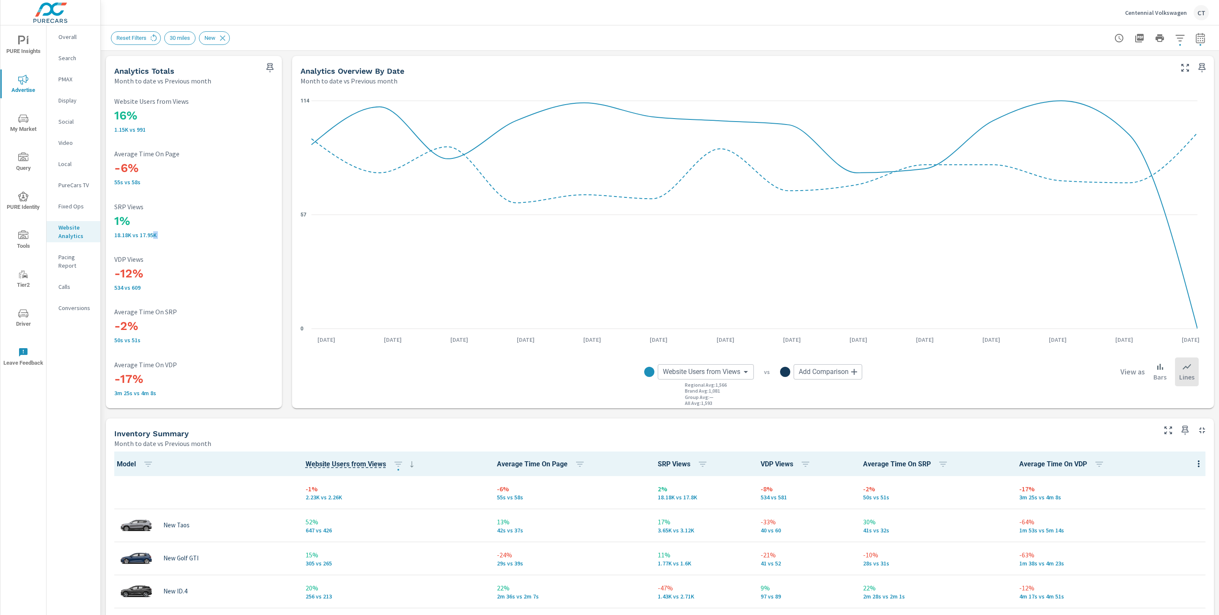
drag, startPoint x: 153, startPoint y: 231, endPoint x: 111, endPoint y: 210, distance: 46.6
click at [111, 210] on div "16% 1.15K vs 991 Website Users from Views -6% 55s vs 58s Average Time On Page 1…" at bounding box center [193, 247] width 169 height 316
click at [114, 214] on h3 "1%" at bounding box center [193, 221] width 159 height 14
drag, startPoint x: 112, startPoint y: 222, endPoint x: 166, endPoint y: 236, distance: 55.9
click at [166, 236] on div "16% 1.15K vs 991 Website Users from Views -6% 55s vs 58s Average Time On Page 1…" at bounding box center [193, 247] width 169 height 316
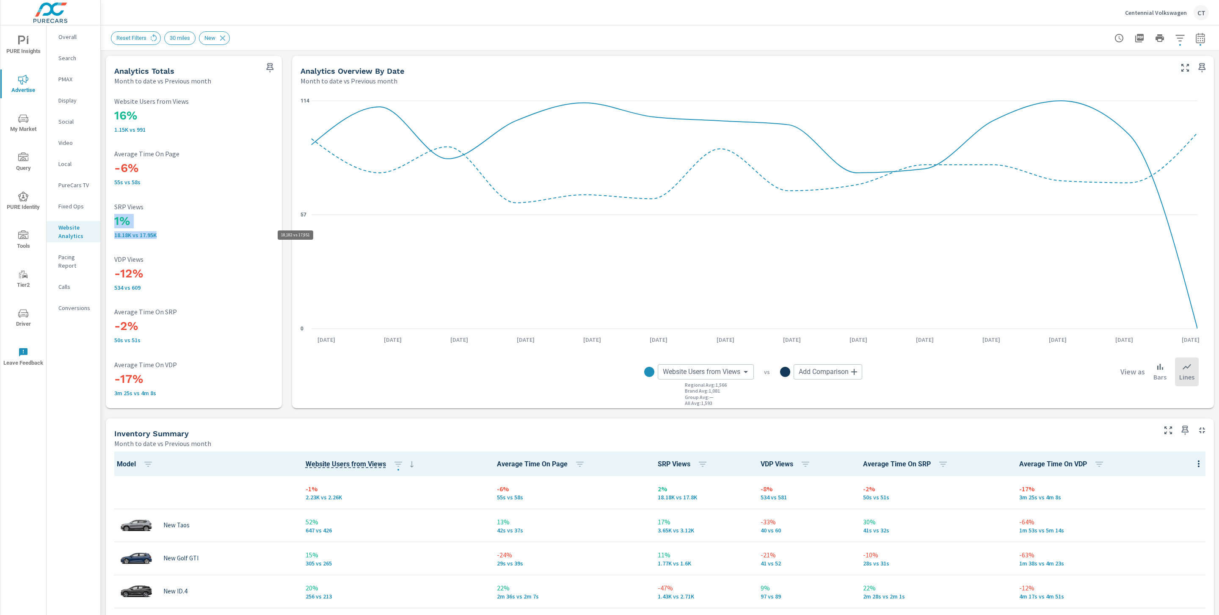
click at [169, 234] on p "18.18K vs 17.95K" at bounding box center [193, 235] width 159 height 7
click at [730, 369] on body "PURE Insights Advertise My Market Query PURE Identity Tools Tier2 Driver Leave …" at bounding box center [609, 307] width 1219 height 615
click at [768, 25] on div at bounding box center [609, 307] width 1219 height 615
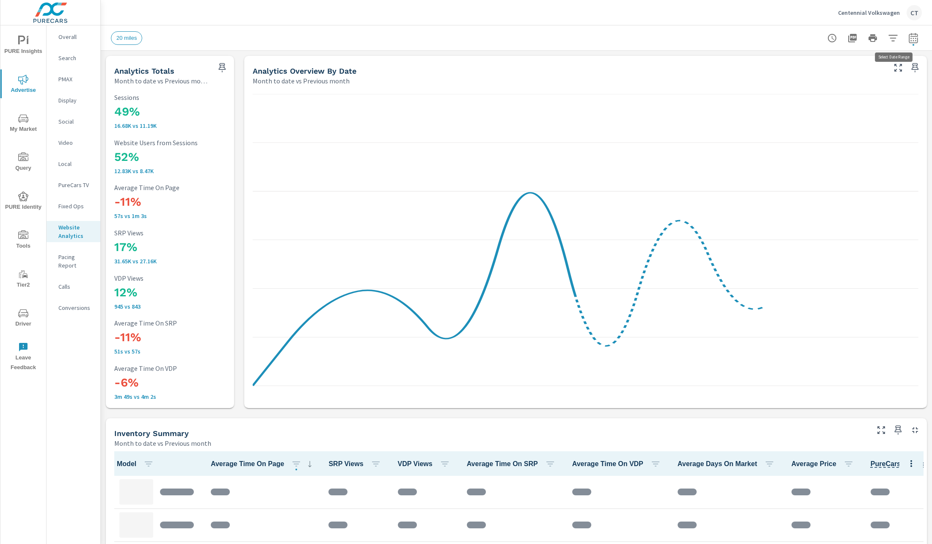
click at [905, 39] on button "button" at bounding box center [913, 38] width 17 height 17
select select "Month to date"
select select "Previous month"
click at [840, 75] on select "Custom [DATE] Last week Last 7 days Last 14 days Last 30 days Last 45 days Last…" at bounding box center [836, 73] width 85 height 17
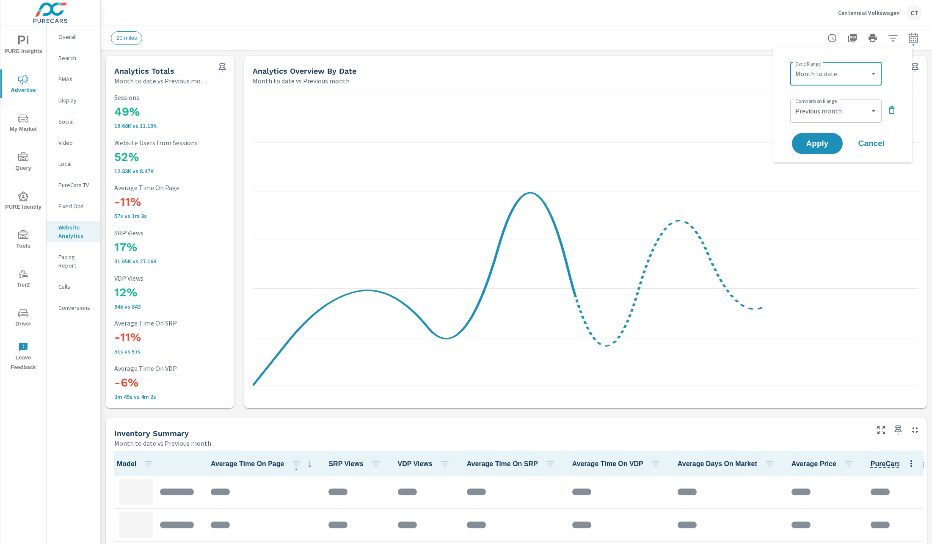
click at [888, 35] on icon "button" at bounding box center [892, 38] width 9 height 6
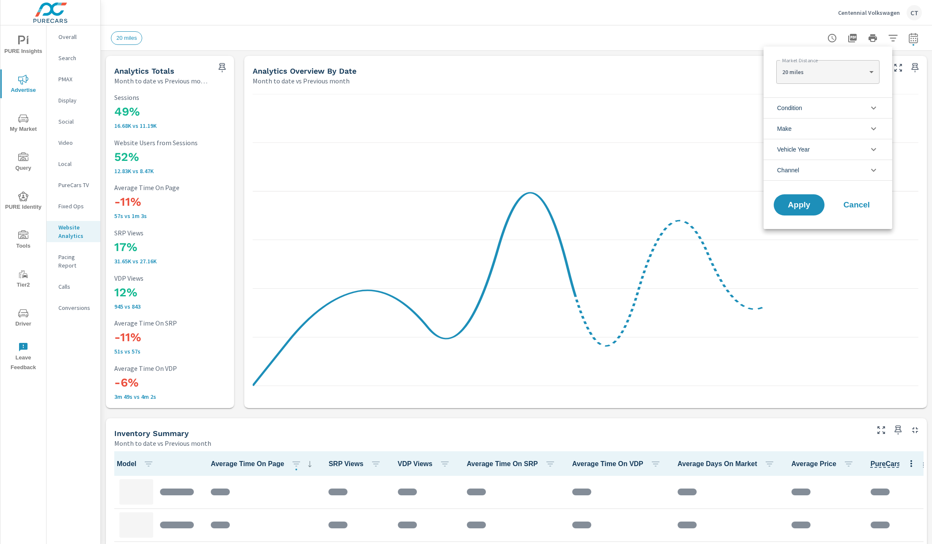
click at [821, 130] on li "Make" at bounding box center [828, 128] width 129 height 21
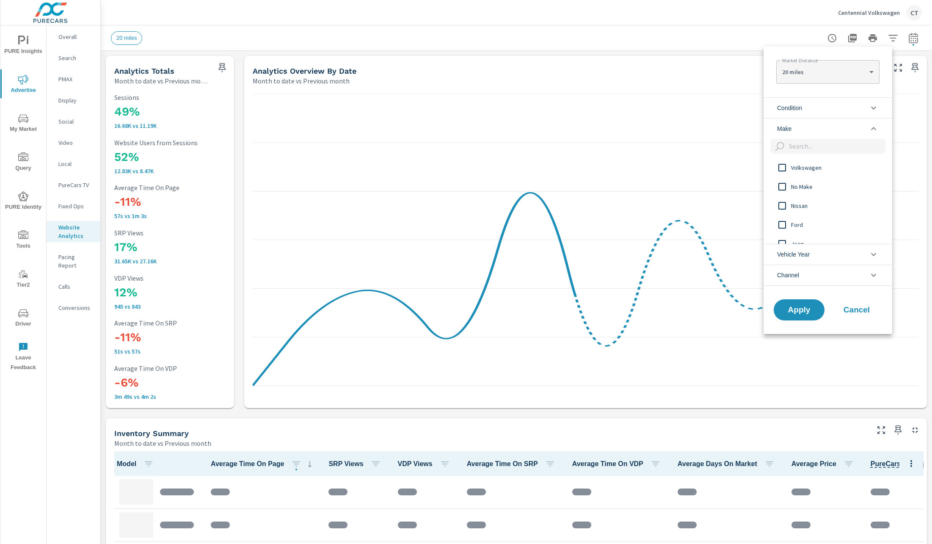
click at [814, 112] on li "Condition" at bounding box center [828, 107] width 129 height 21
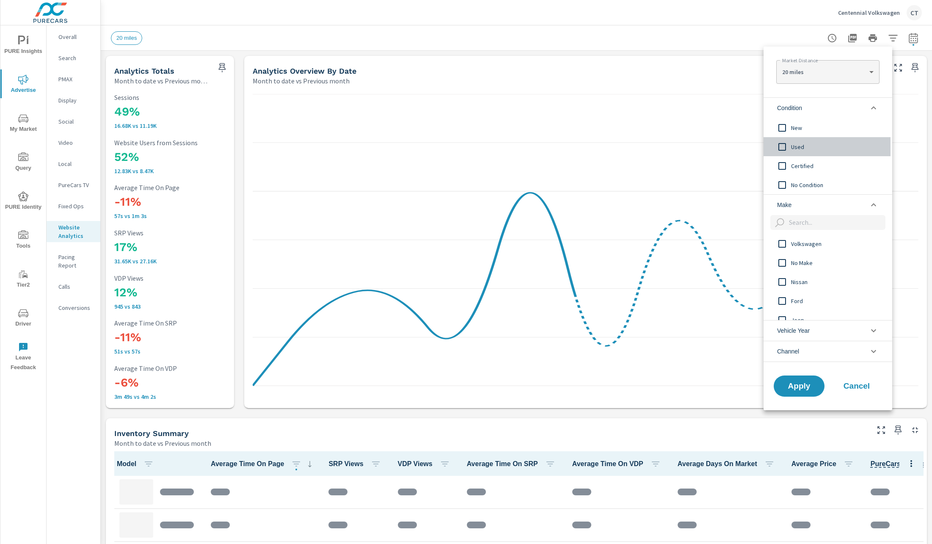
click at [795, 149] on span "Used" at bounding box center [837, 147] width 93 height 10
click at [794, 161] on span "Certified" at bounding box center [837, 166] width 93 height 10
click at [807, 388] on span "Apply" at bounding box center [799, 386] width 35 height 8
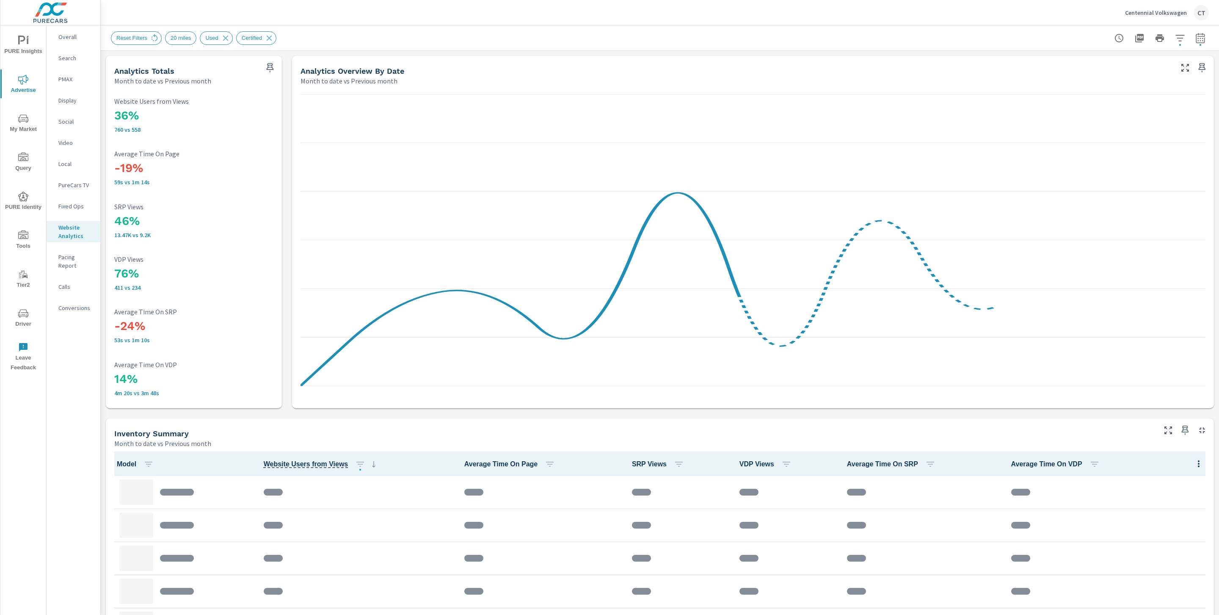
click at [474, 26] on div "Reset Filters 20 miles Used Certified" at bounding box center [660, 37] width 1098 height 25
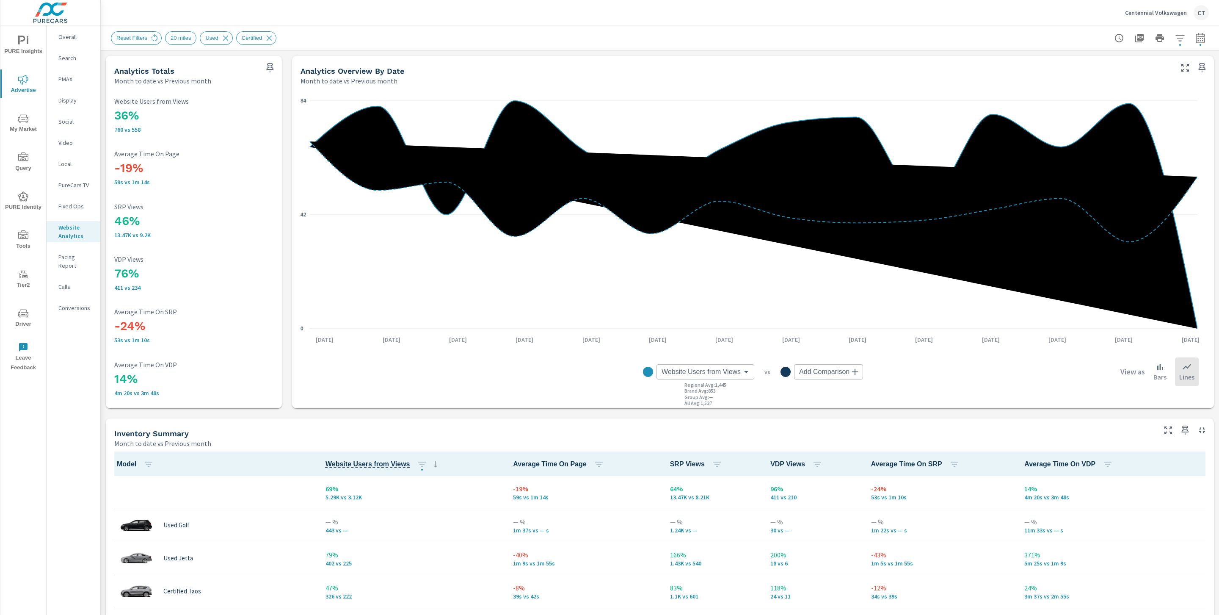
scroll to position [0, 0]
click at [932, 38] on icon "button" at bounding box center [1180, 38] width 10 height 10
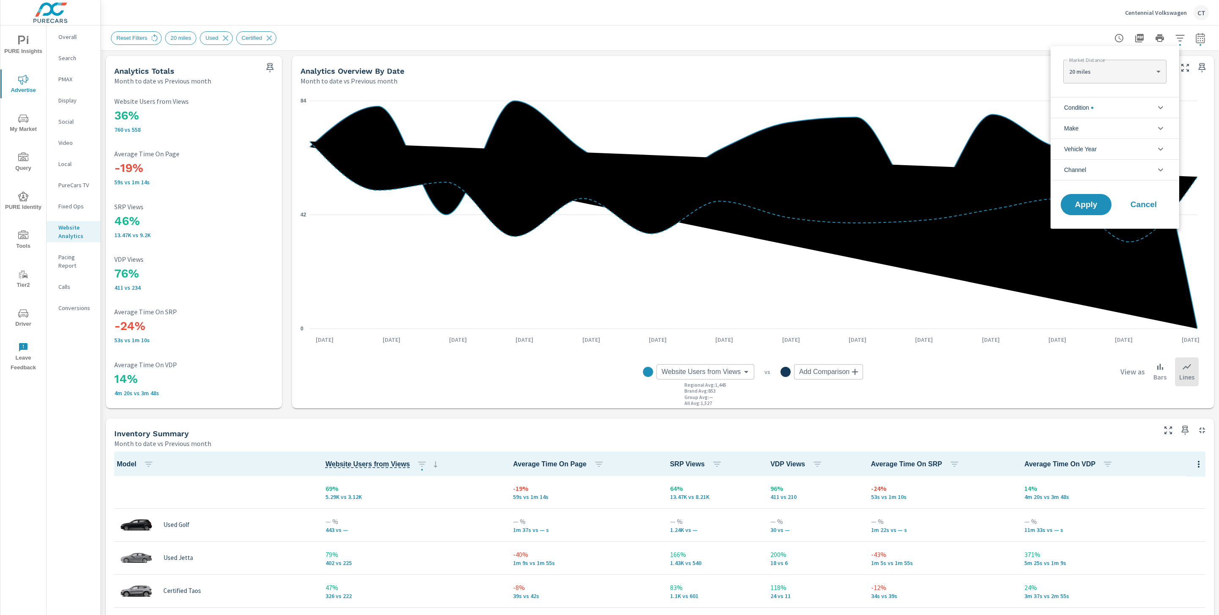
scroll to position [38, 0]
click at [932, 66] on body "PURE Insights Advertise My Market Query PURE Identity Tools Tier2 Driver Leave …" at bounding box center [609, 307] width 1219 height 615
click at [932, 92] on li "40 miles" at bounding box center [1114, 99] width 103 height 14
type Distance "40"
click at [932, 203] on span "Apply" at bounding box center [1086, 205] width 35 height 8
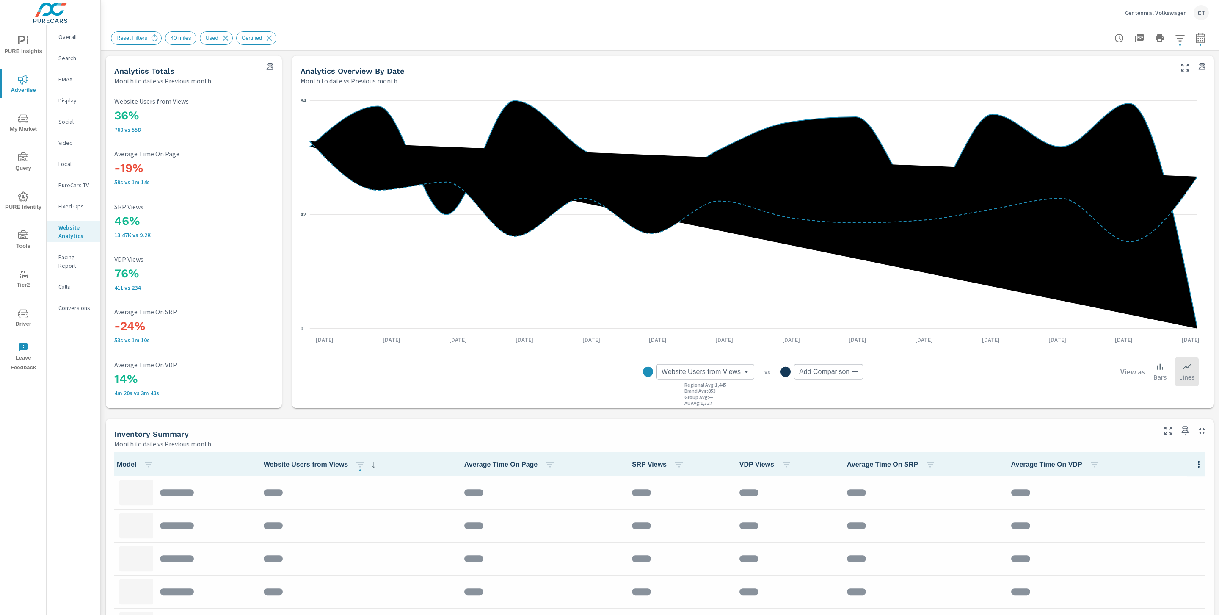
click at [932, 37] on div "Reset Filters 40 miles Used Certified" at bounding box center [660, 37] width 1118 height 25
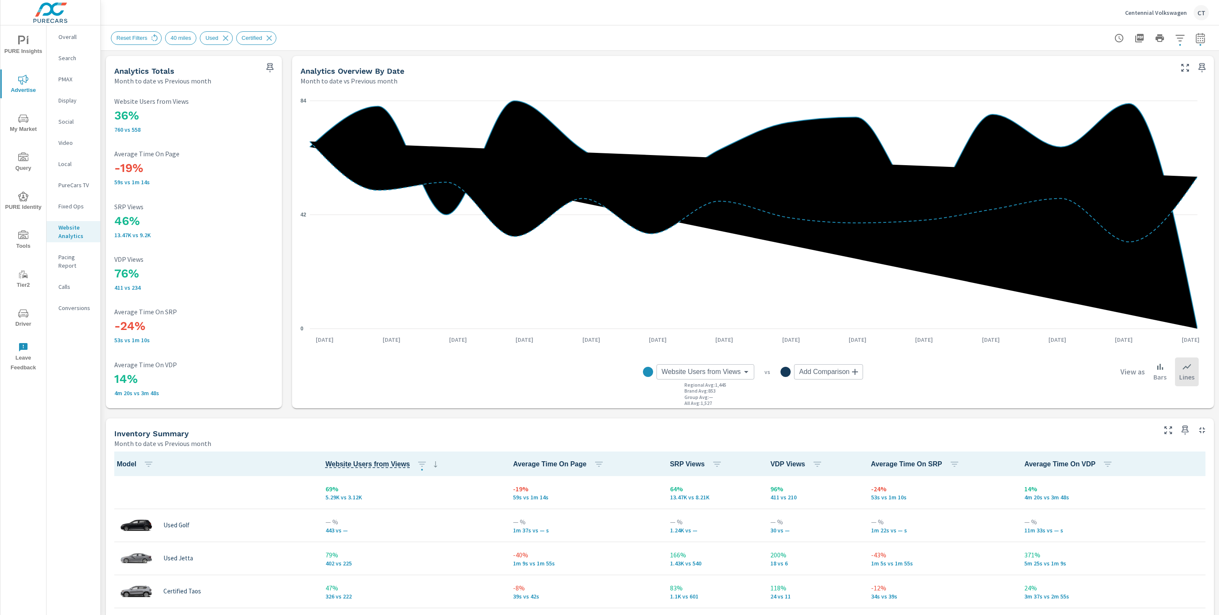
scroll to position [0, 0]
click at [932, 40] on icon "button" at bounding box center [1200, 39] width 6 height 3
select select "Month to date"
select select "Previous month"
click at [932, 67] on select "Custom Yesterday Last week Last 7 days Last 14 days Last 30 days Last 45 days L…" at bounding box center [1123, 73] width 85 height 17
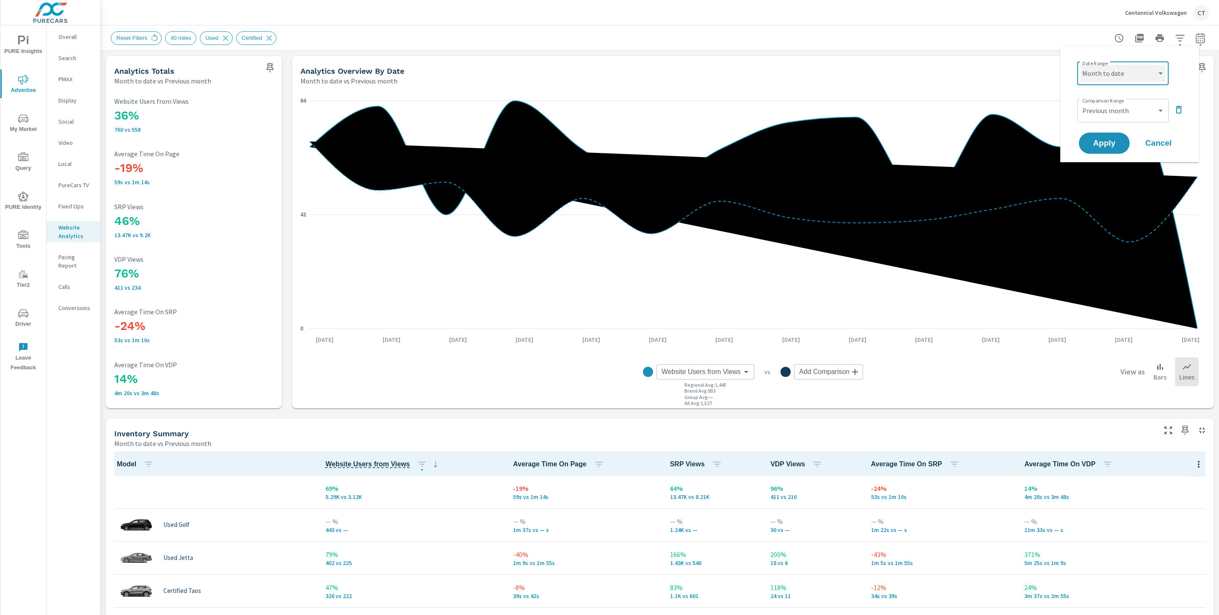
select select "Last 90 days"
click at [932, 141] on span "Apply" at bounding box center [1104, 143] width 35 height 8
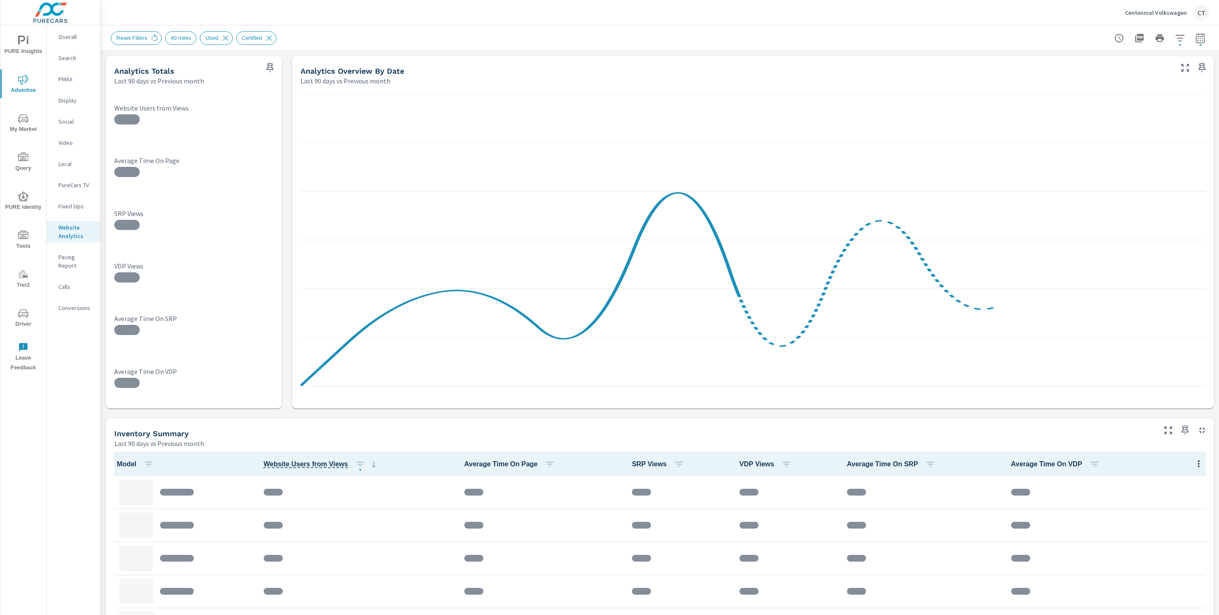
click at [932, 40] on button "button" at bounding box center [1200, 38] width 17 height 17
select select "Last 90 days"
click at [932, 108] on select "Custom Previous period Previous month Previous year" at bounding box center [1123, 110] width 85 height 17
select select "Previous period"
click at [932, 143] on span "Apply" at bounding box center [1104, 143] width 35 height 8
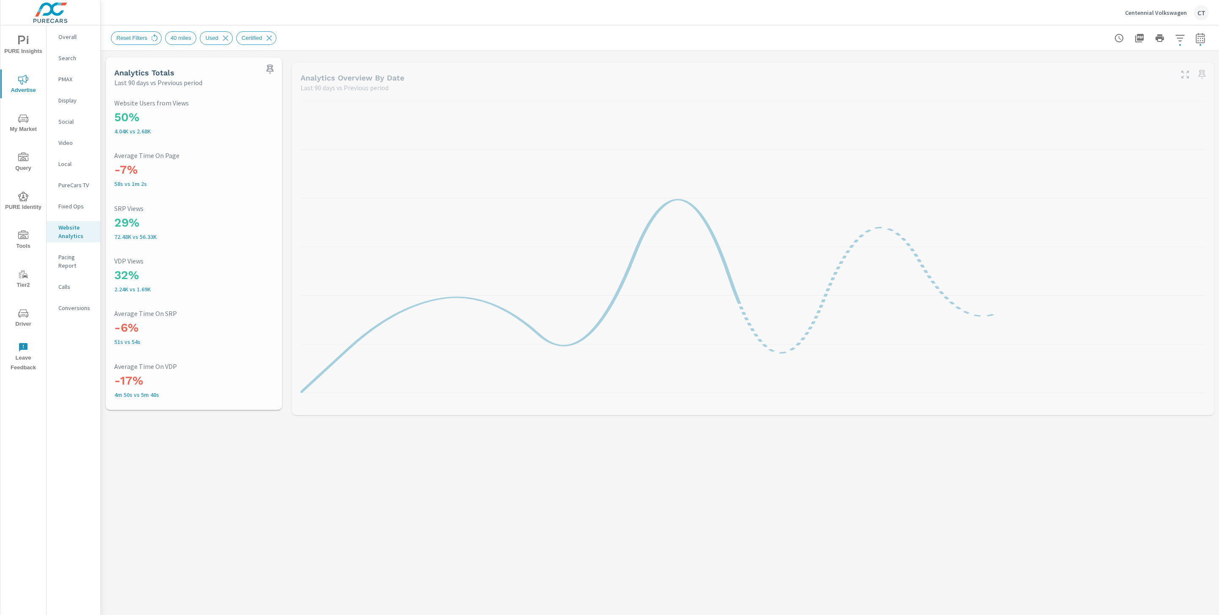
drag, startPoint x: 734, startPoint y: 22, endPoint x: 724, endPoint y: 6, distance: 18.4
click at [734, 22] on div "Centennial Volkswagen CT" at bounding box center [660, 12] width 1098 height 25
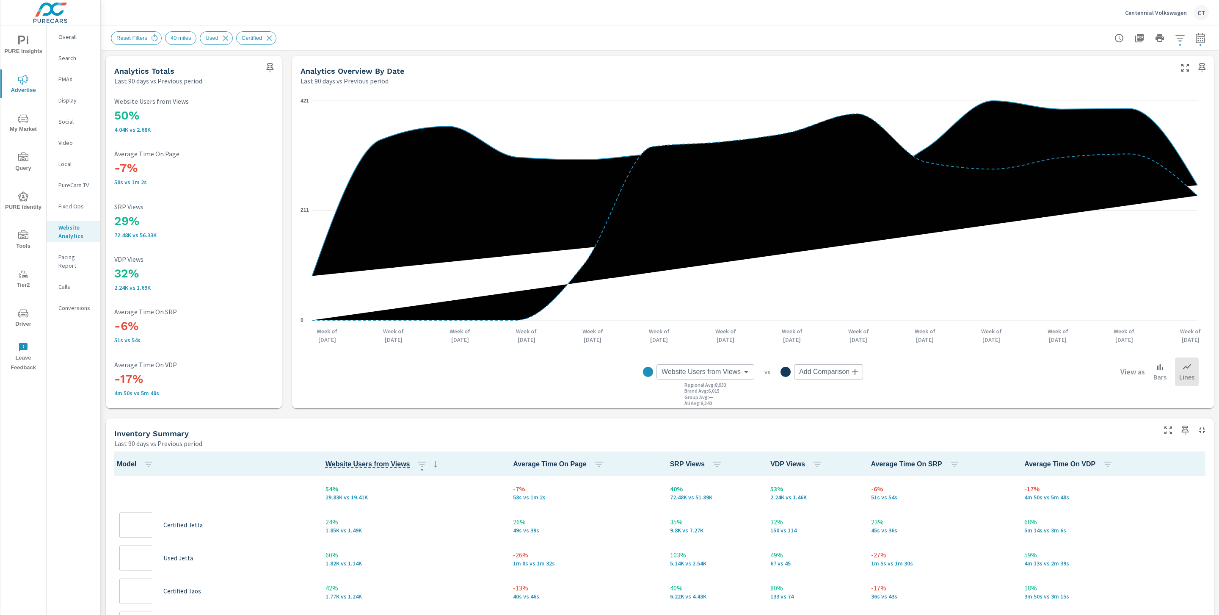
scroll to position [0, 0]
click at [210, 375] on h3 "-17%" at bounding box center [193, 379] width 159 height 14
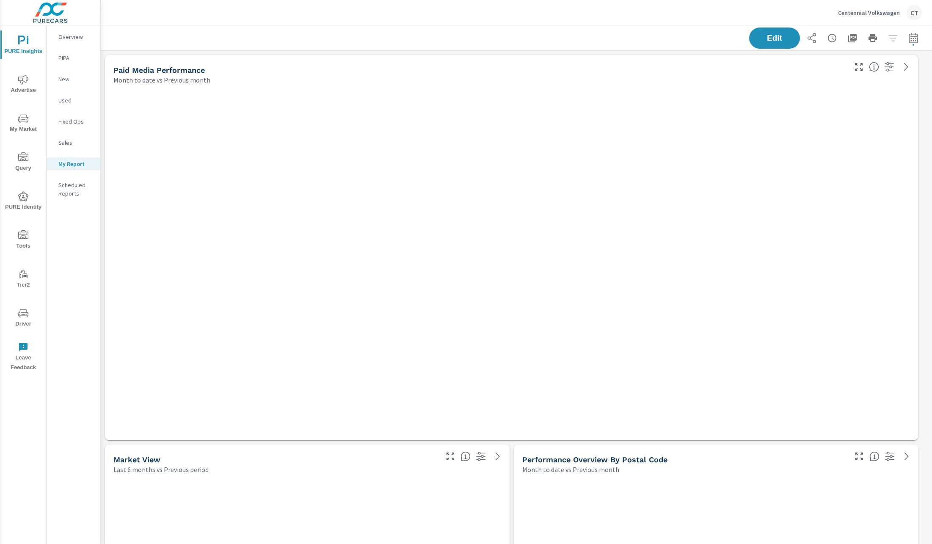
scroll to position [2847, 842]
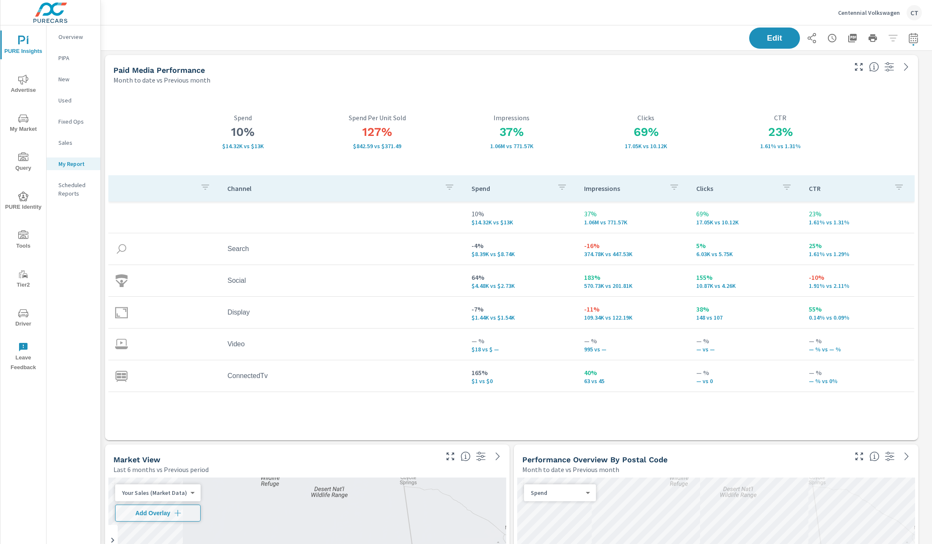
click at [32, 123] on span "My Market" at bounding box center [23, 123] width 41 height 21
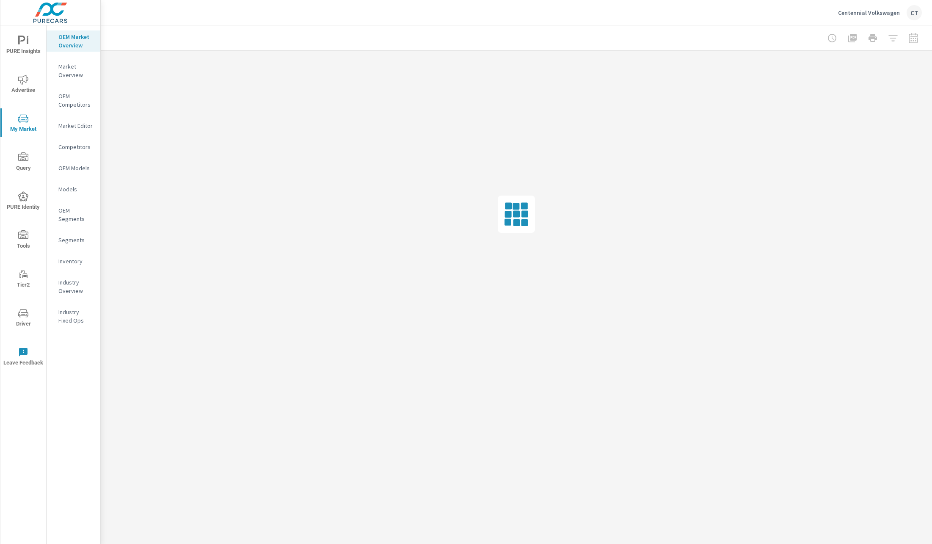
click at [75, 259] on p "Inventory" at bounding box center [75, 261] width 35 height 8
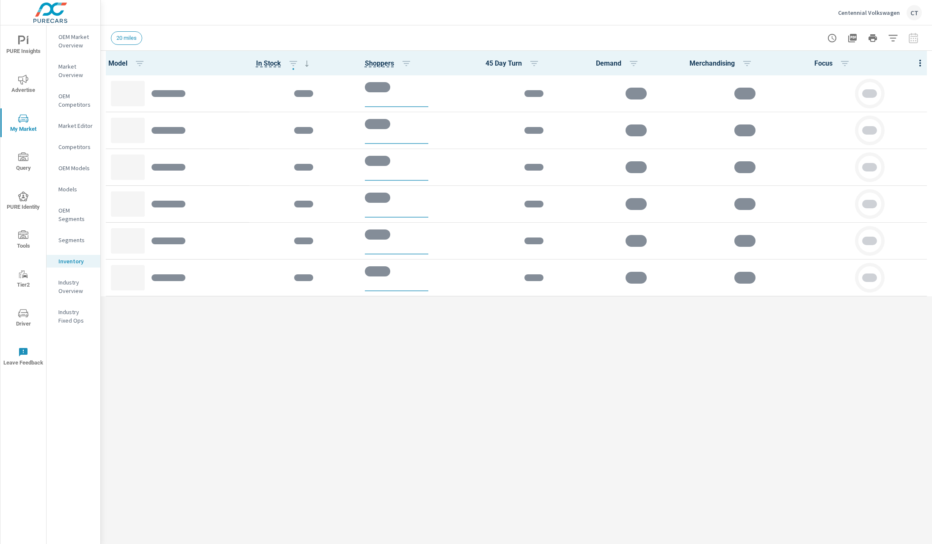
click at [893, 41] on icon "button" at bounding box center [893, 38] width 10 height 10
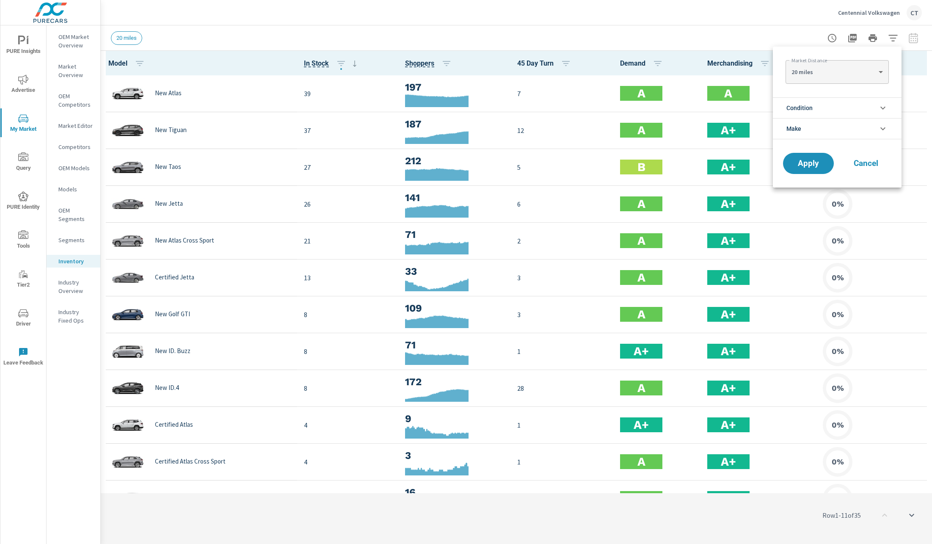
click at [852, 61] on div "20 miles 20 ​" at bounding box center [837, 72] width 103 height 24
click at [848, 72] on body "PURE Insights Advertise My Market Query PURE Identity Tools Tier2 Driver Leave …" at bounding box center [466, 272] width 932 height 544
click at [824, 96] on li "40 miles" at bounding box center [837, 99] width 103 height 14
type Distance "40"
click at [809, 162] on span "Apply" at bounding box center [808, 164] width 35 height 8
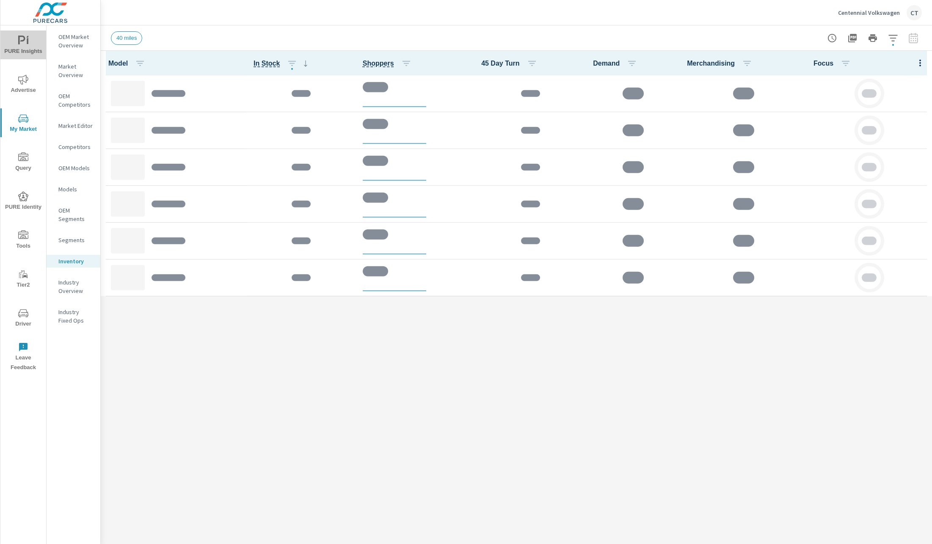
click at [33, 47] on span "PURE Insights" at bounding box center [23, 46] width 41 height 21
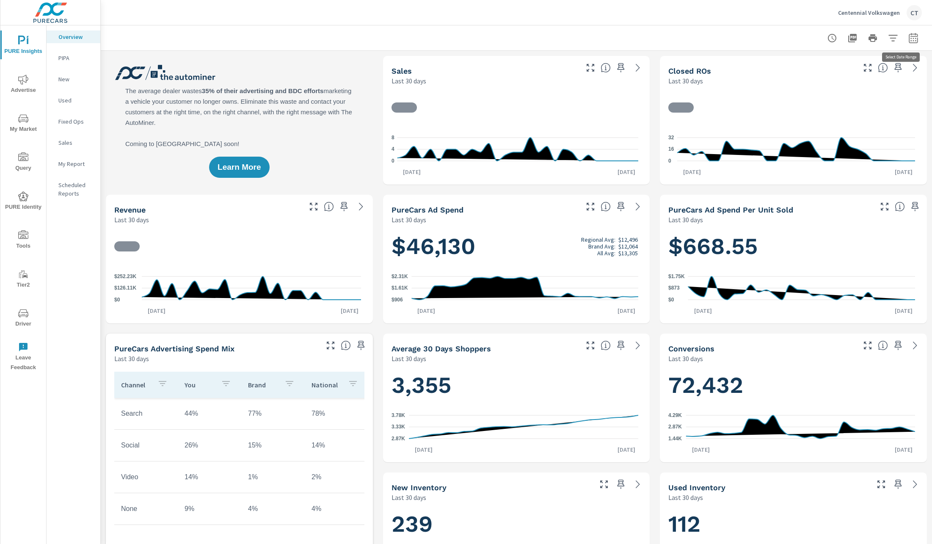
click at [908, 39] on icon "button" at bounding box center [913, 38] width 10 height 10
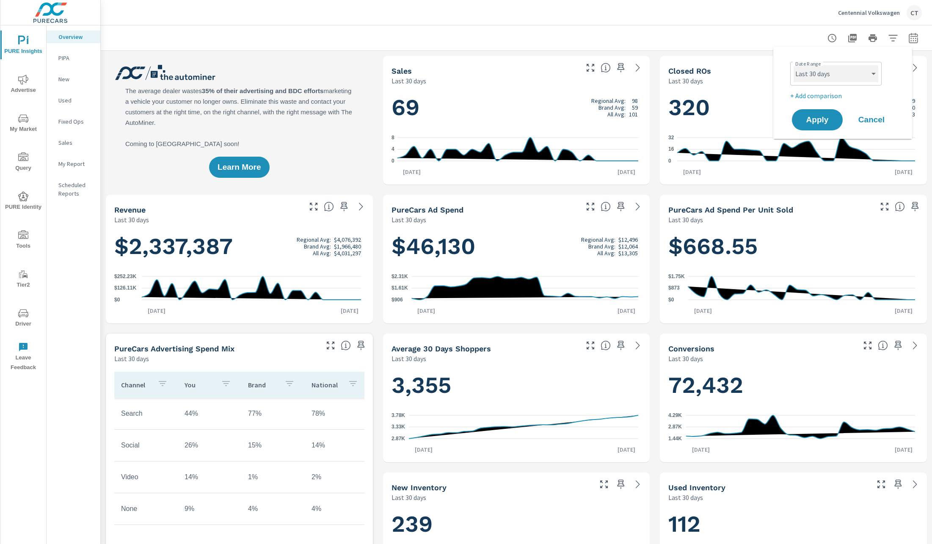
click at [858, 74] on select "Custom Yesterday Last week Last 7 days Last 14 days Last 30 days Last 45 days L…" at bounding box center [836, 73] width 85 height 17
select select "Last 6 months"
click at [827, 96] on p "+ Add comparison" at bounding box center [844, 96] width 108 height 10
select select "Previous period"
click at [832, 147] on button "Apply" at bounding box center [817, 143] width 52 height 22
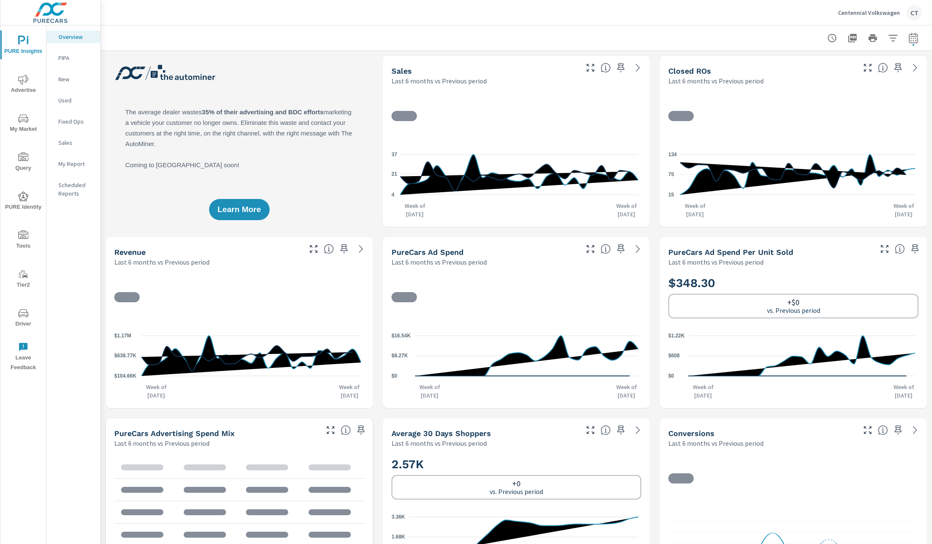
click at [11, 117] on span "My Market" at bounding box center [23, 123] width 41 height 21
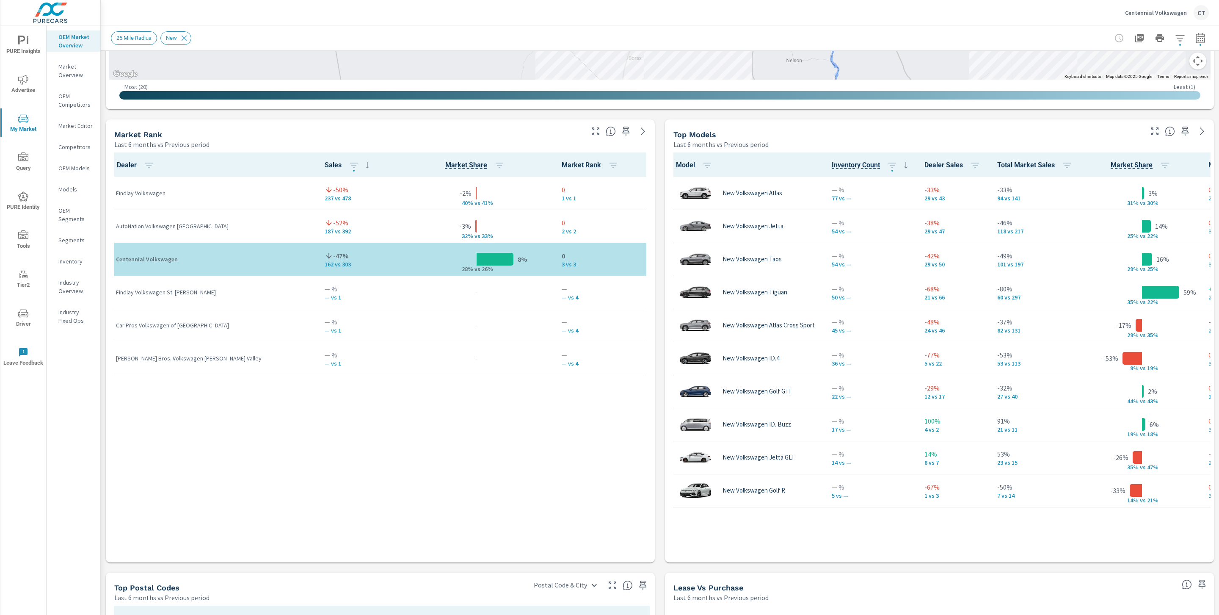
scroll to position [482, 0]
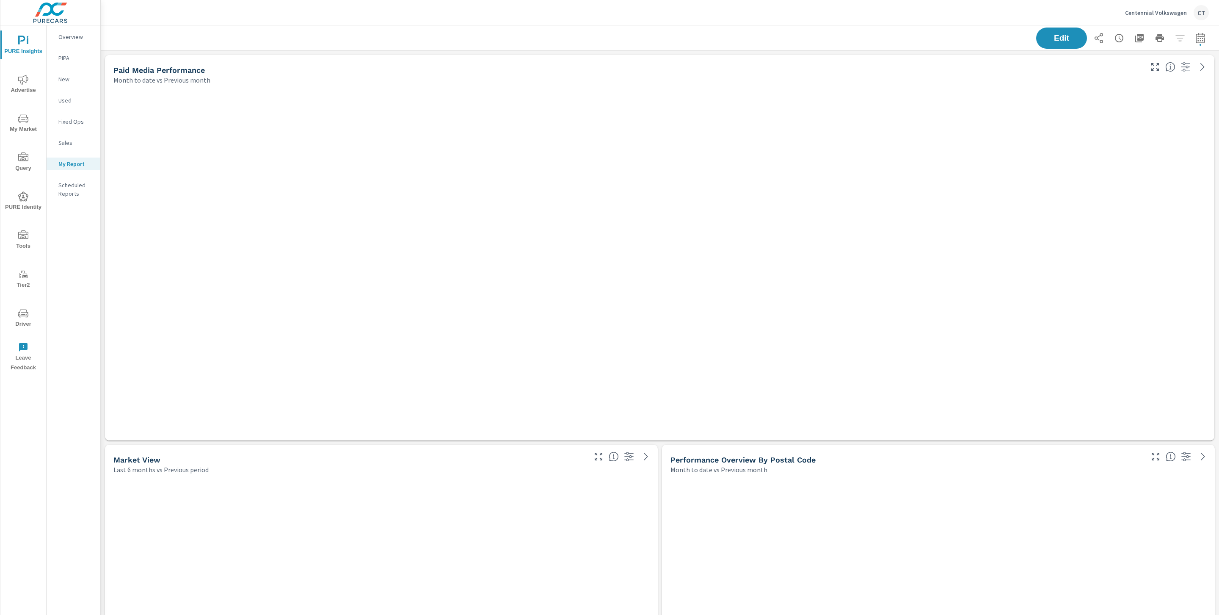
scroll to position [2847, 1128]
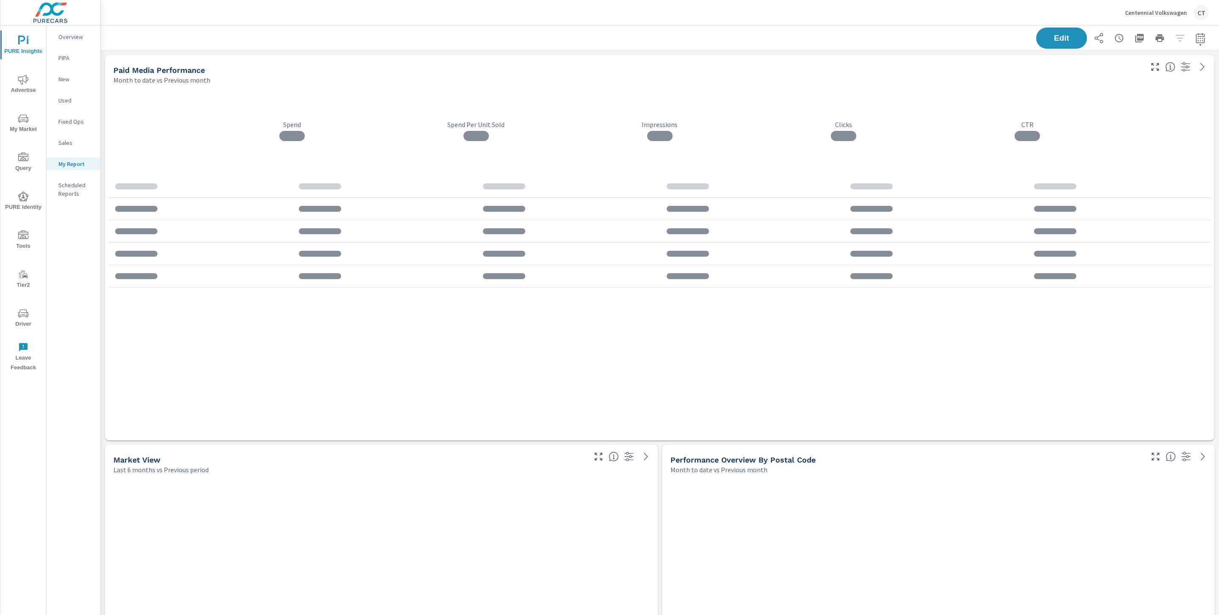
click at [18, 114] on icon "nav menu" at bounding box center [23, 118] width 10 height 10
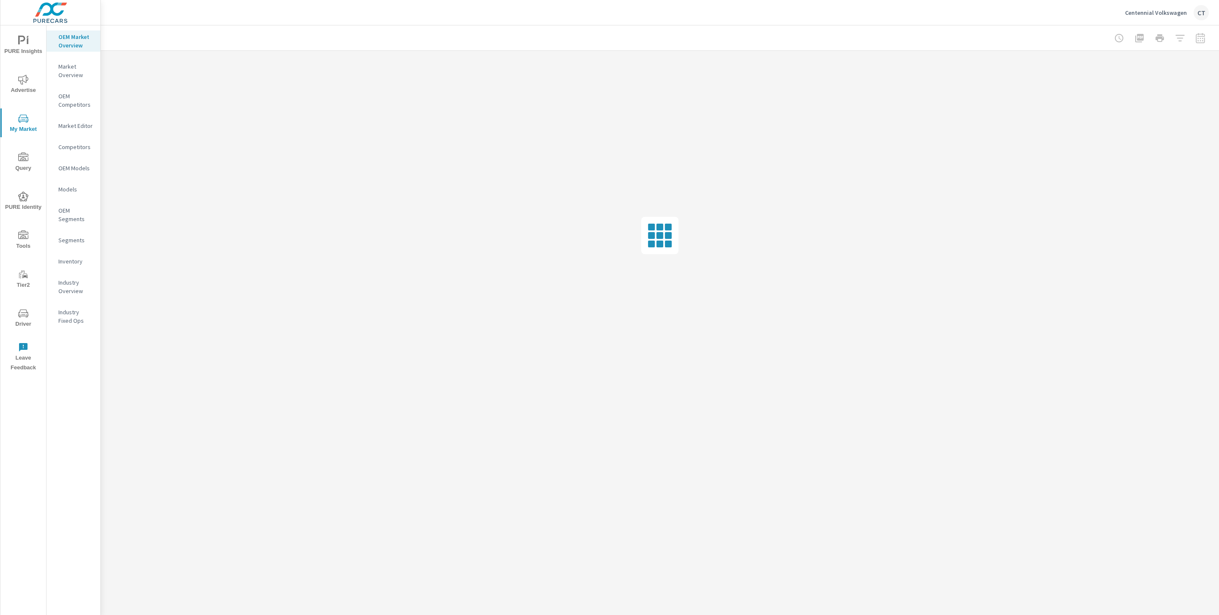
click at [62, 263] on p "Inventory" at bounding box center [75, 261] width 35 height 8
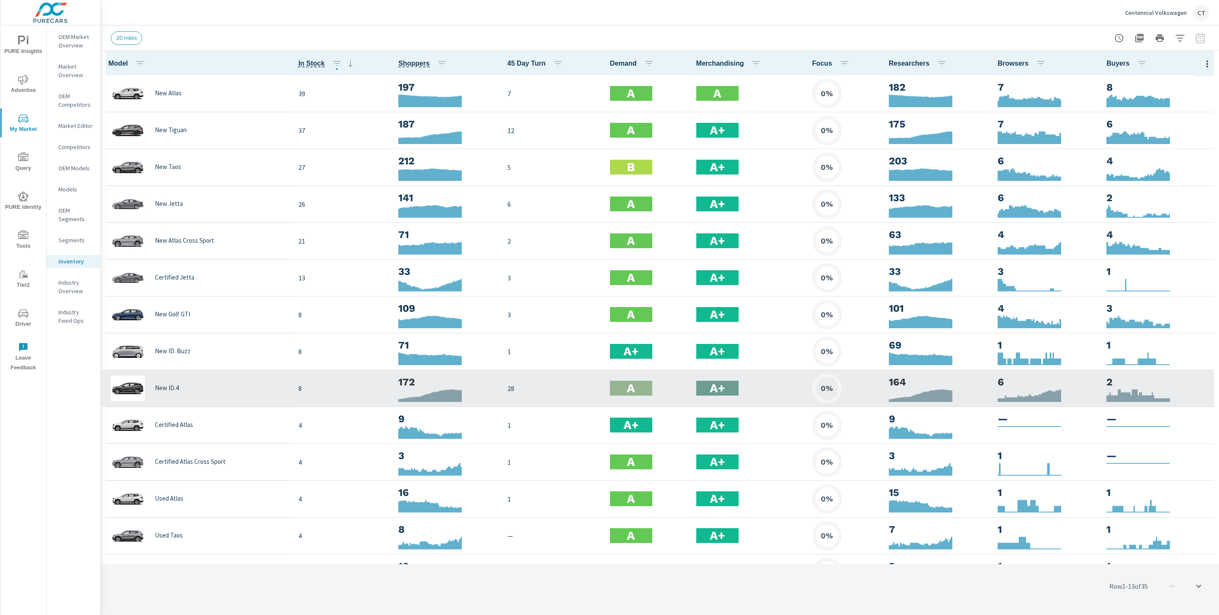
scroll to position [0, 0]
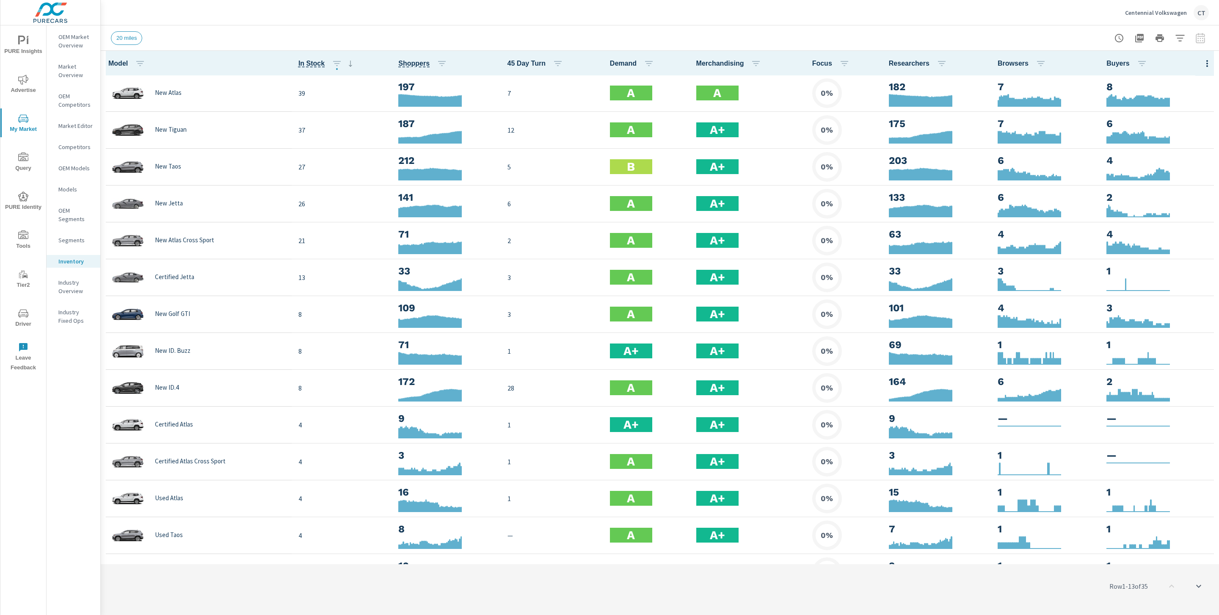
click at [1183, 28] on div "20 miles" at bounding box center [660, 37] width 1098 height 25
click at [1182, 33] on icon "button" at bounding box center [1180, 38] width 10 height 10
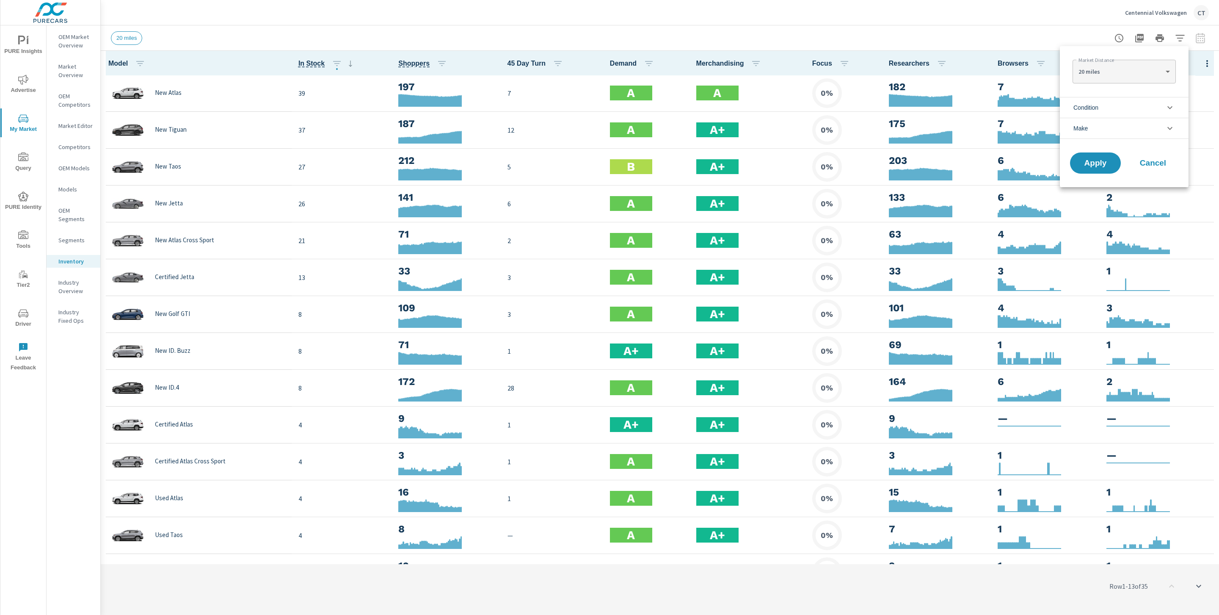
click at [1124, 111] on li "Condition" at bounding box center [1124, 107] width 129 height 21
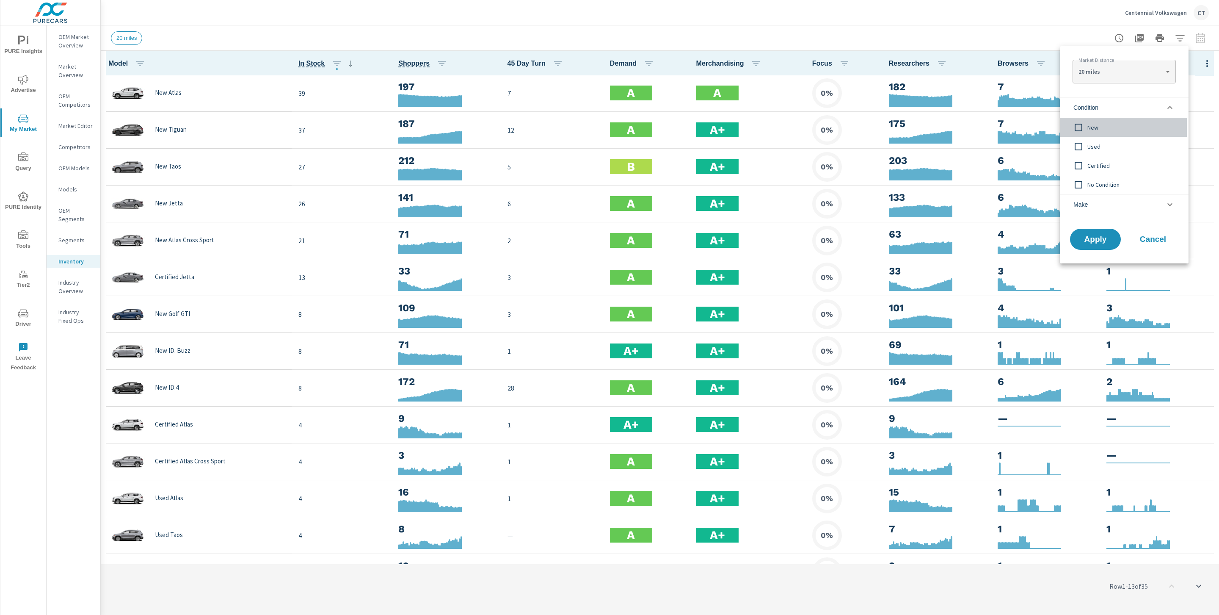
click at [1107, 125] on span "New" at bounding box center [1133, 127] width 93 height 10
click at [1102, 237] on span "Apply" at bounding box center [1095, 239] width 35 height 8
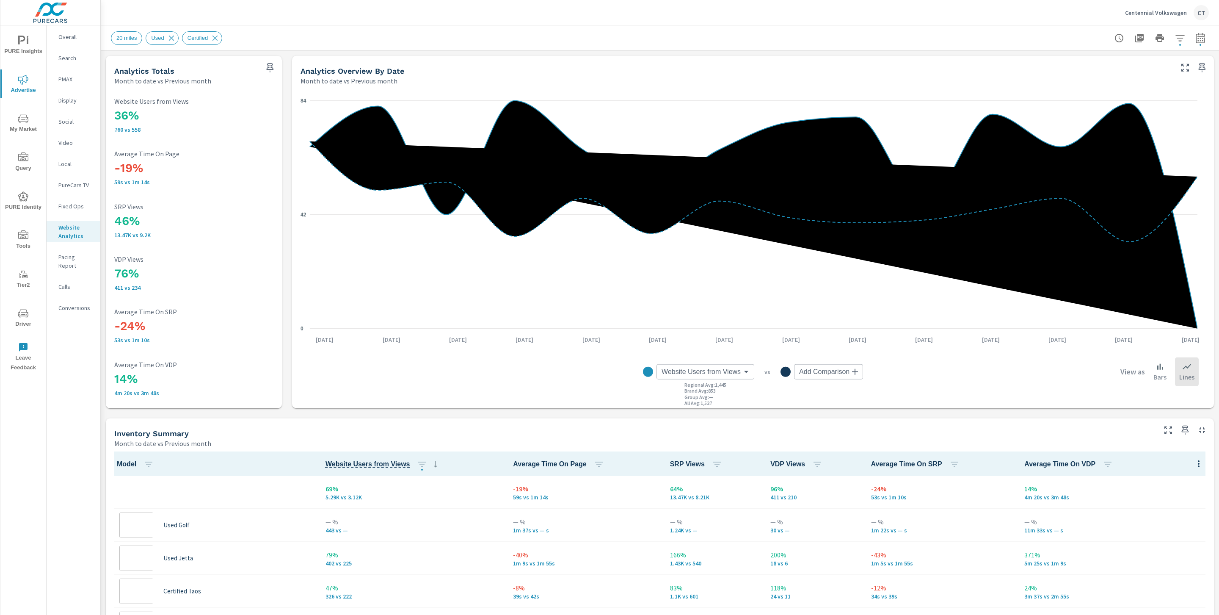
scroll to position [0, 0]
click at [1175, 38] on icon "button" at bounding box center [1180, 38] width 10 height 10
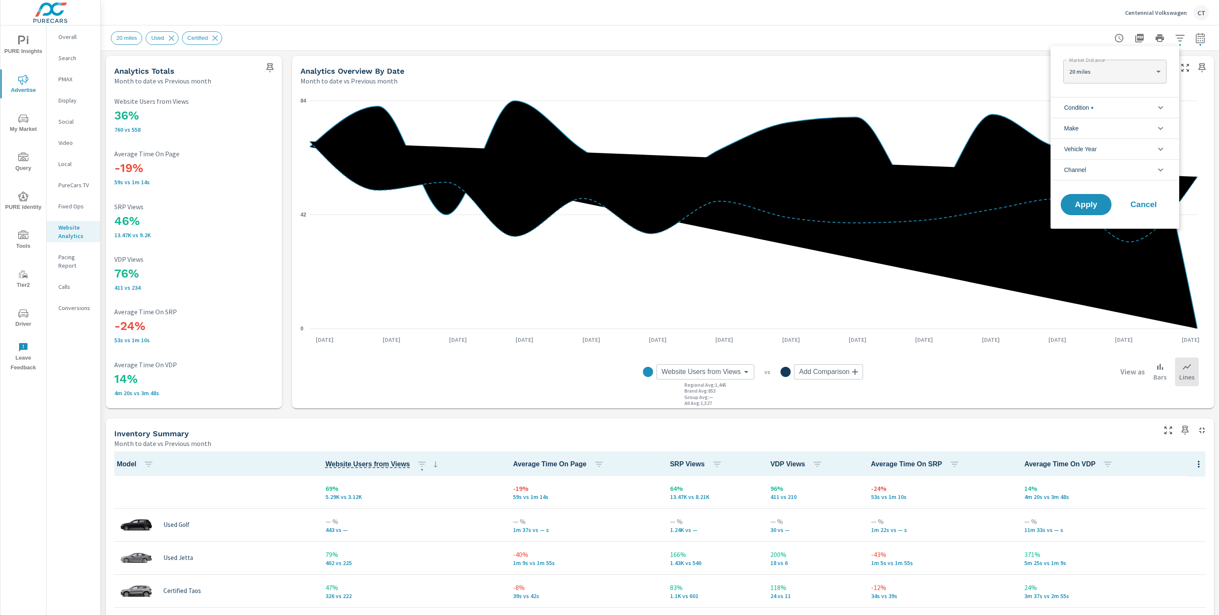
scroll to position [38, 0]
click at [1135, 68] on body "PURE Insights Advertise My Market Query PURE Identity Tools Tier2 Driver Leave …" at bounding box center [609, 307] width 1219 height 615
click at [1107, 92] on li "40 miles" at bounding box center [1114, 99] width 103 height 14
type Distance "40"
drag, startPoint x: 1101, startPoint y: 205, endPoint x: 1151, endPoint y: 119, distance: 99.6
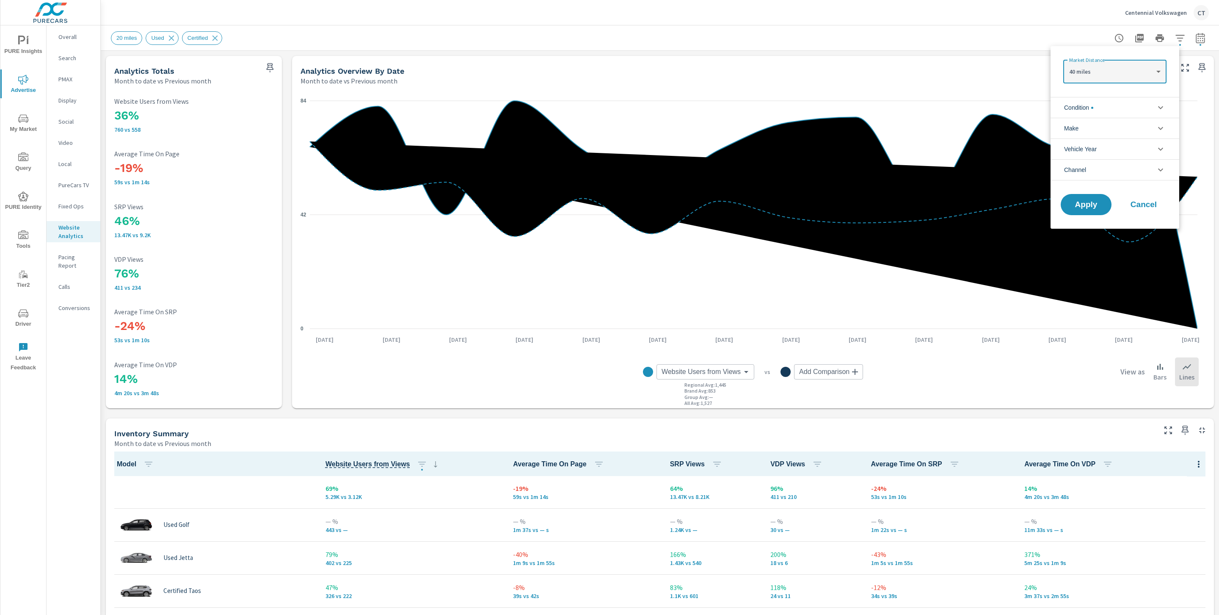
click at [1101, 204] on span "Apply" at bounding box center [1086, 205] width 34 height 8
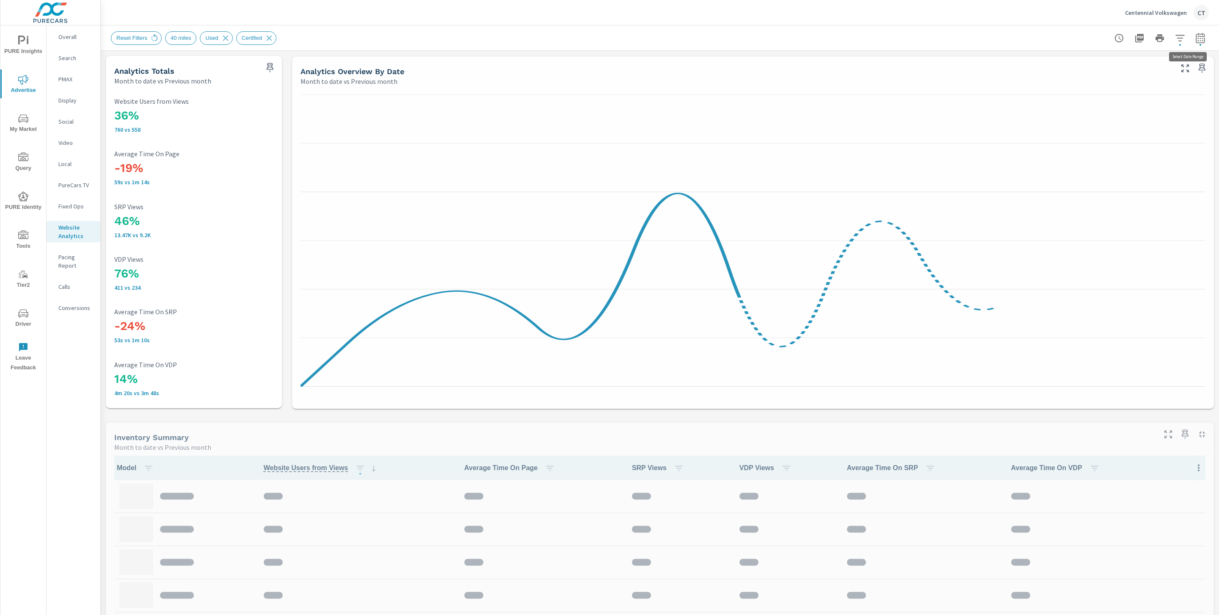
click at [1196, 42] on button "button" at bounding box center [1200, 38] width 17 height 17
select select "Month to date"
select select "Previous month"
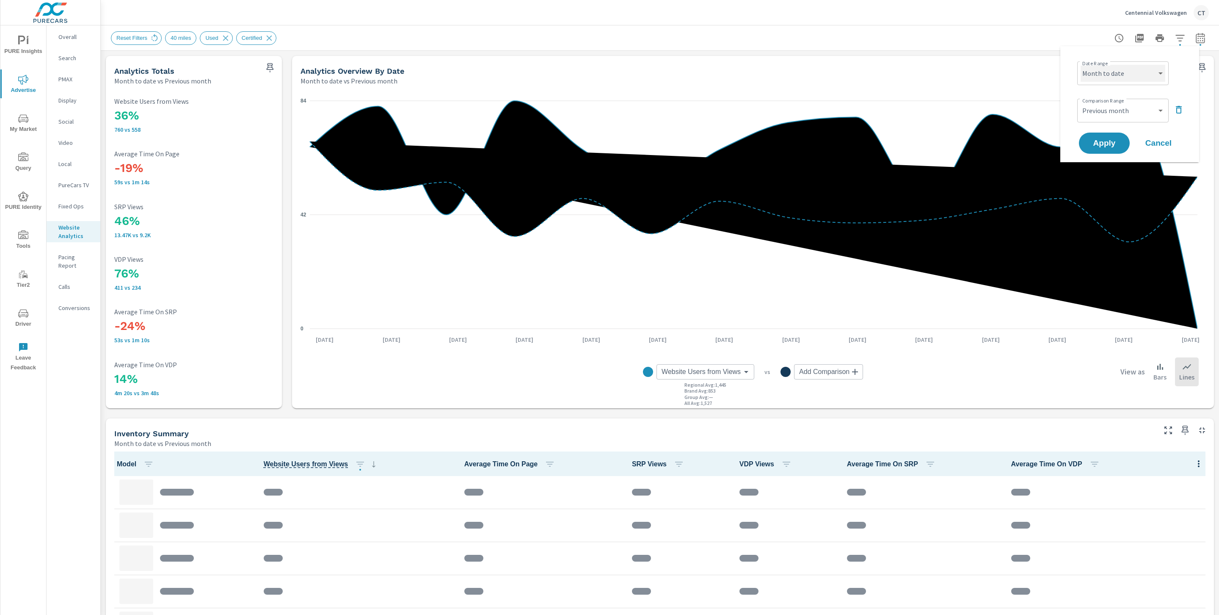
click at [1135, 65] on select "Custom [DATE] Last week Last 7 days Last 14 days Last 30 days Last 45 days Last…" at bounding box center [1123, 73] width 85 height 17
select select "Last 90 days"
click at [1142, 104] on select "Custom Previous period Previous month Previous year" at bounding box center [1123, 110] width 85 height 17
select select "Previous period"
click at [1097, 146] on span "Apply" at bounding box center [1104, 143] width 35 height 8
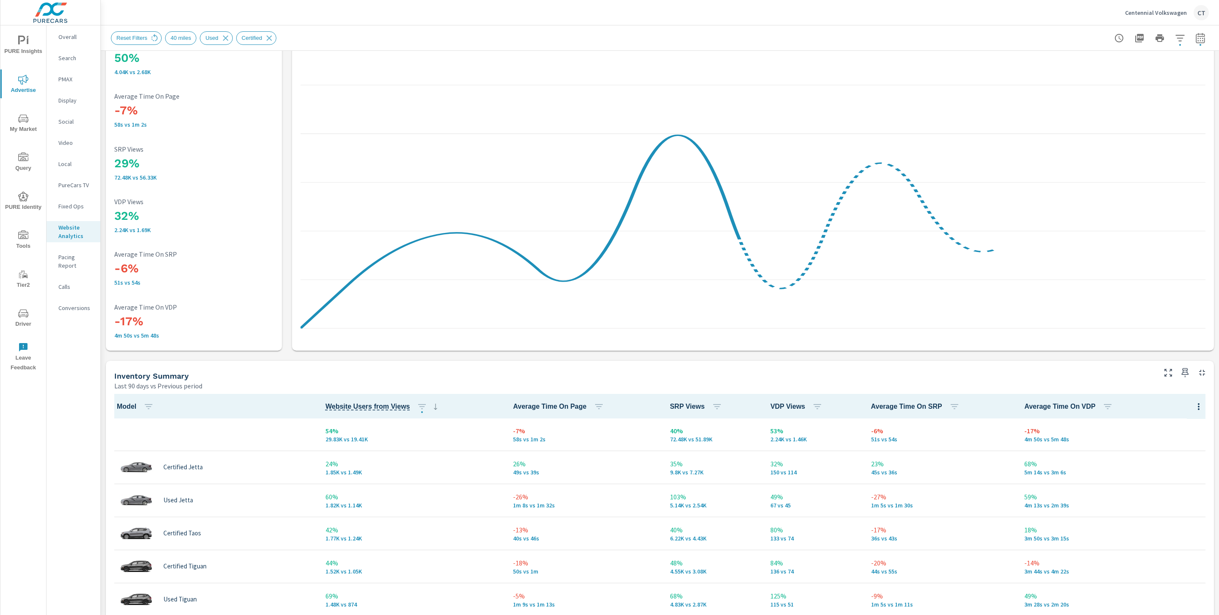
scroll to position [60, 0]
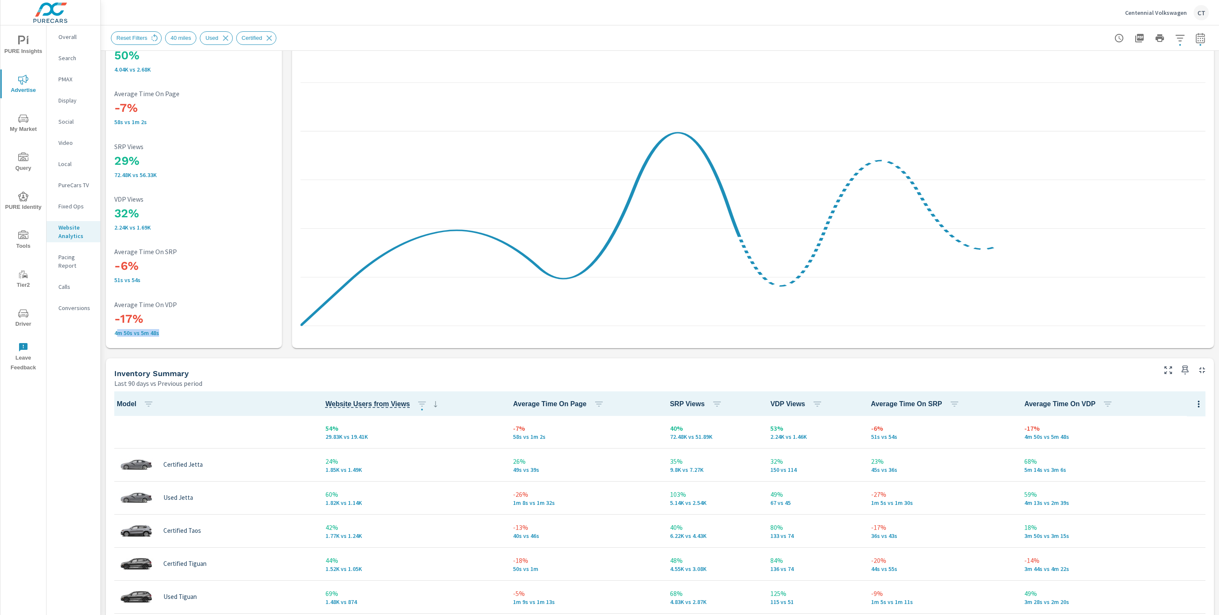
drag, startPoint x: 160, startPoint y: 332, endPoint x: 114, endPoint y: 329, distance: 46.2
click at [114, 329] on p "4m 50s vs 5m 48s" at bounding box center [193, 332] width 159 height 7
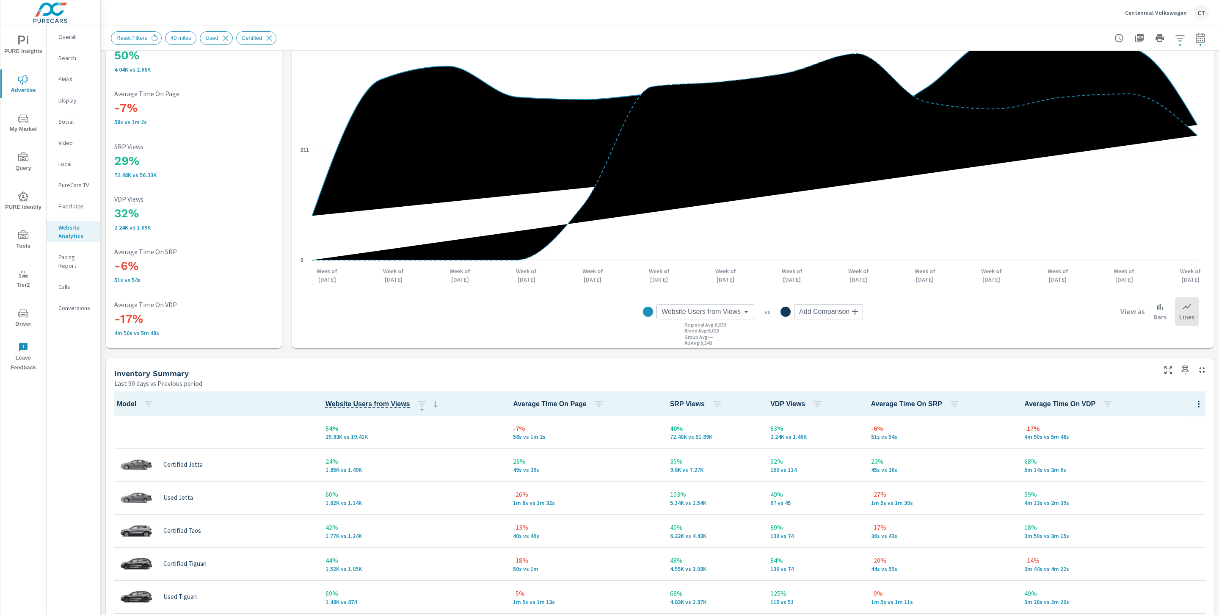
click at [325, 441] on div "54% 29.83K vs 19.41K" at bounding box center [412, 432] width 174 height 26
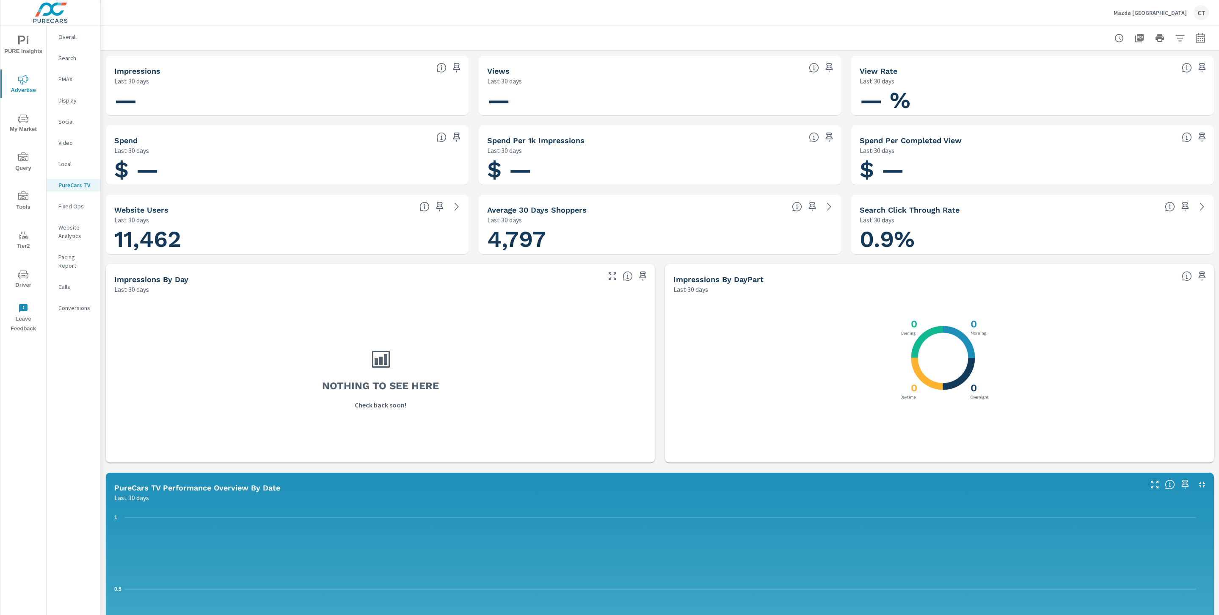
click at [63, 40] on p "Overall" at bounding box center [75, 37] width 35 height 8
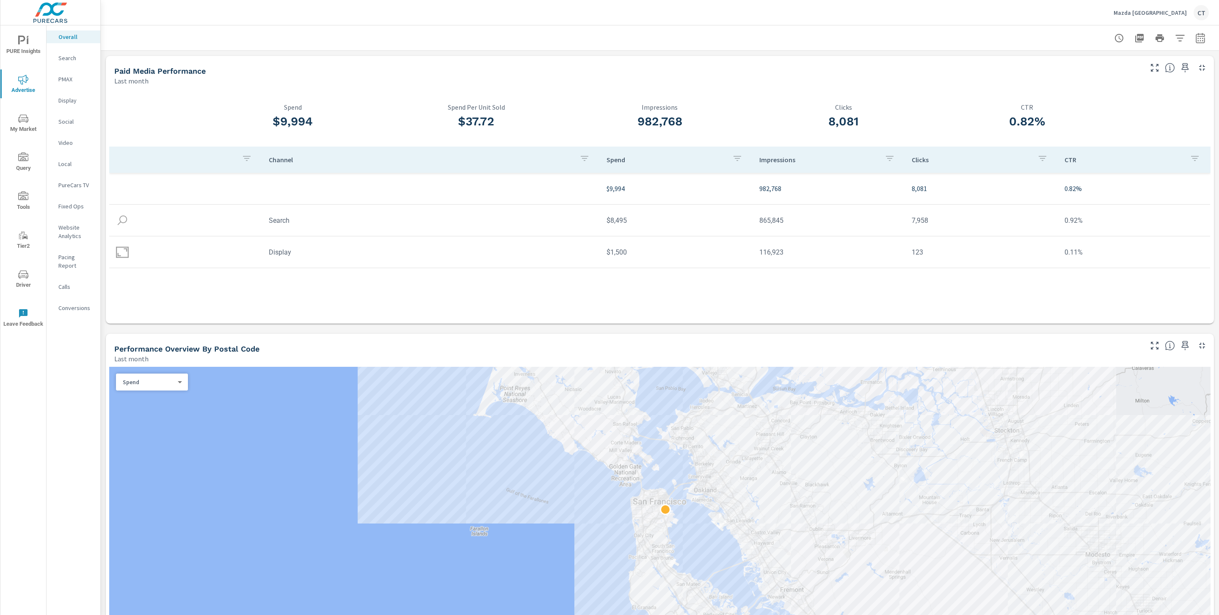
click at [1195, 36] on icon "button" at bounding box center [1200, 38] width 10 height 10
select select "Last month"
click at [1121, 100] on p "+ Add comparison" at bounding box center [1131, 95] width 108 height 10
select select "Previous period"
click at [1114, 134] on button "Apply" at bounding box center [1104, 143] width 52 height 22
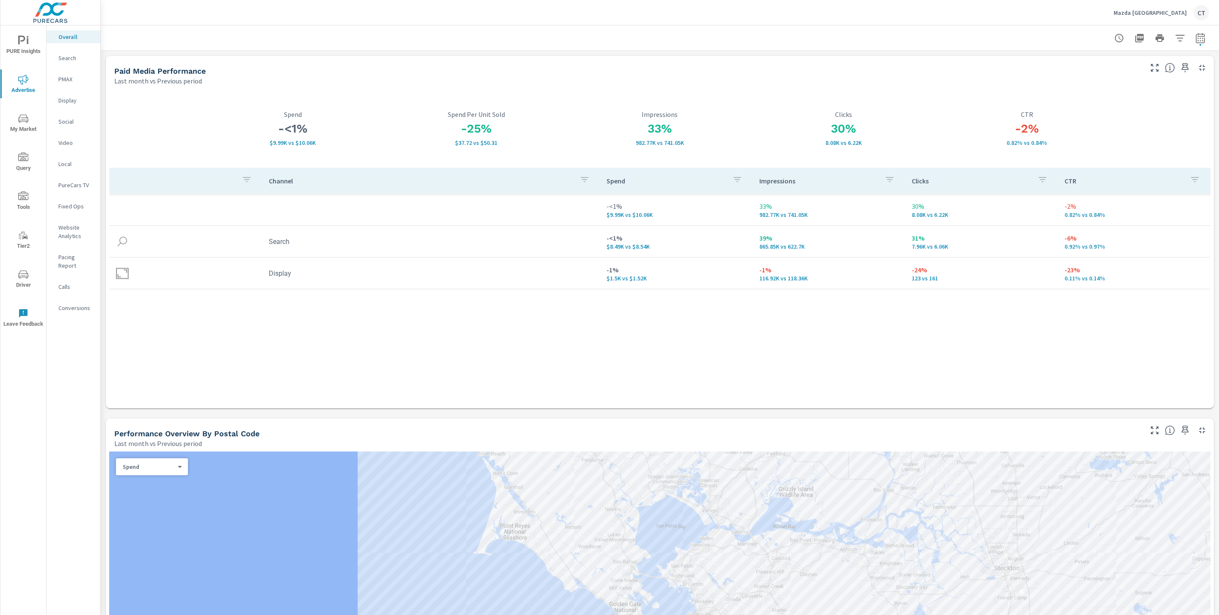
click at [837, 71] on div "Paid Media Performance" at bounding box center [627, 71] width 1027 height 10
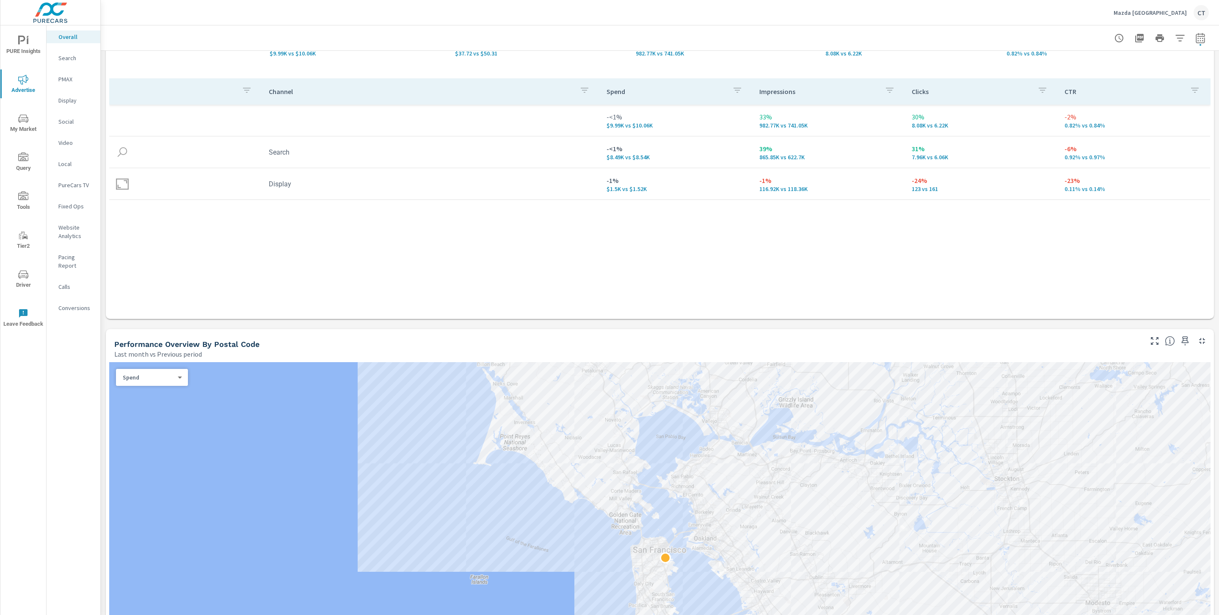
scroll to position [41, 0]
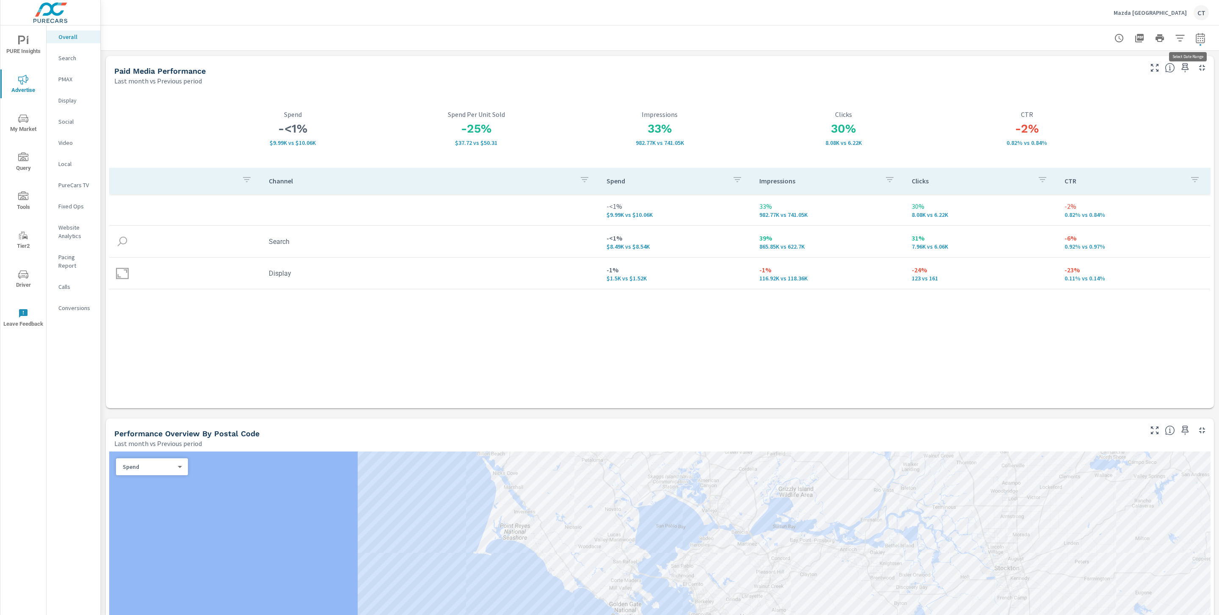
click at [1196, 36] on icon "button" at bounding box center [1200, 38] width 9 height 10
select select "Last month"
select select "Previous period"
click at [1147, 73] on select "Custom [DATE] Last week Last 7 days Last 14 days Last 30 days Last 45 days Last…" at bounding box center [1123, 73] width 85 height 17
select select "Month to date"
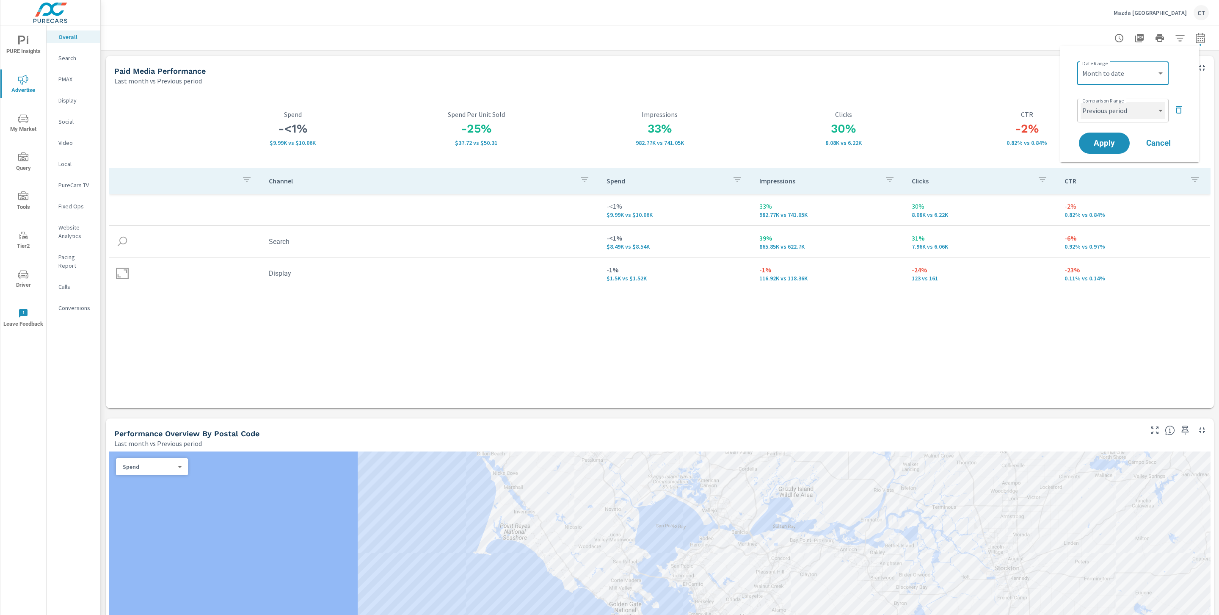
click at [1148, 112] on select "Custom Previous period Previous month Previous year" at bounding box center [1123, 110] width 85 height 17
select select "Previous month"
click at [1113, 144] on span "Apply" at bounding box center [1104, 143] width 35 height 8
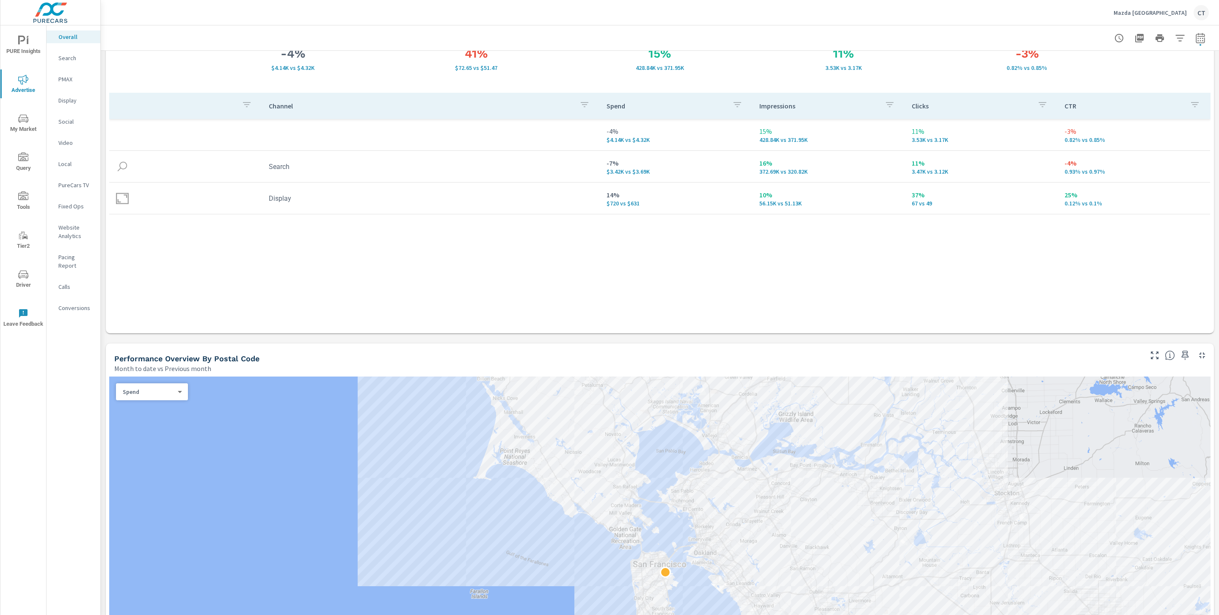
scroll to position [9, 0]
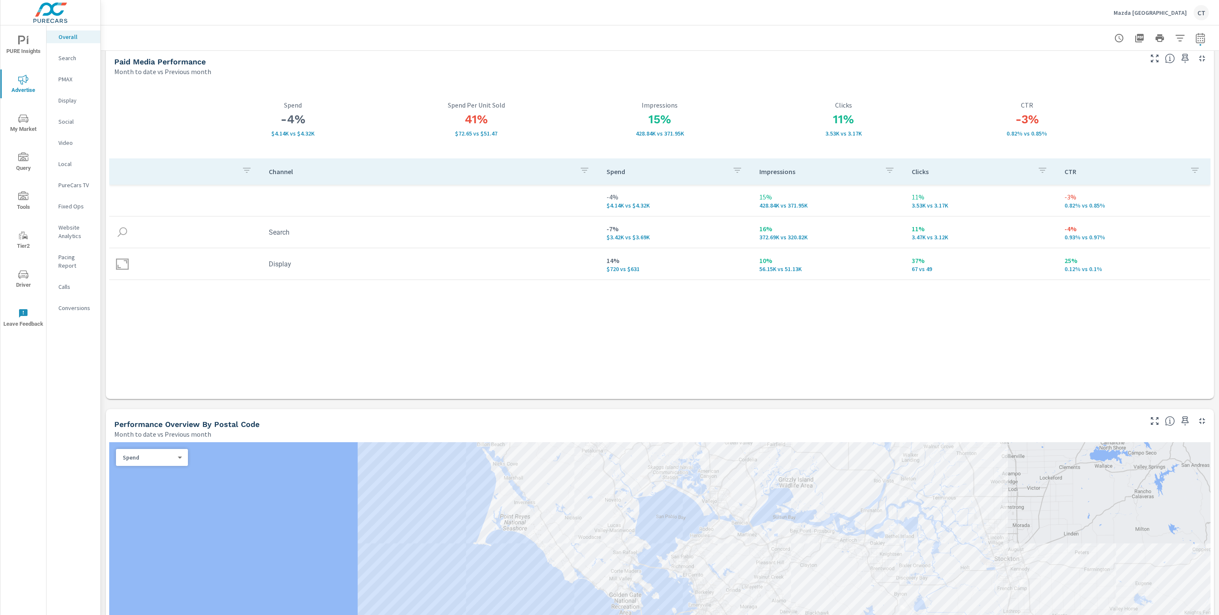
click at [22, 80] on icon "nav menu" at bounding box center [23, 79] width 10 height 10
click at [17, 51] on span "PURE Insights" at bounding box center [23, 46] width 41 height 21
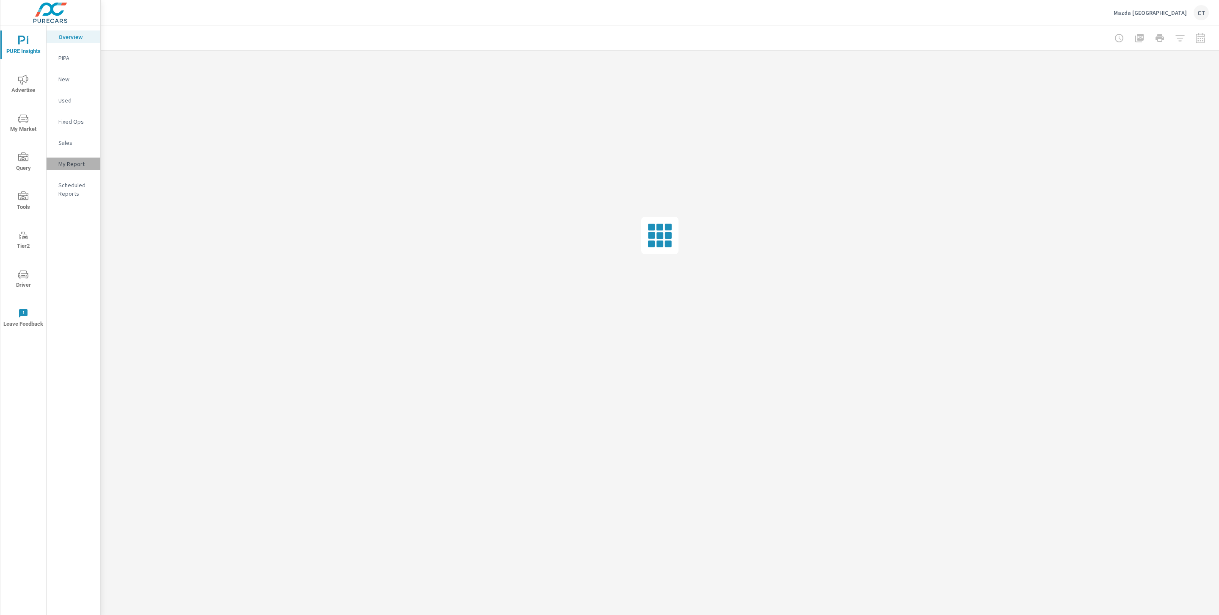
click at [89, 160] on p "My Report" at bounding box center [75, 164] width 35 height 8
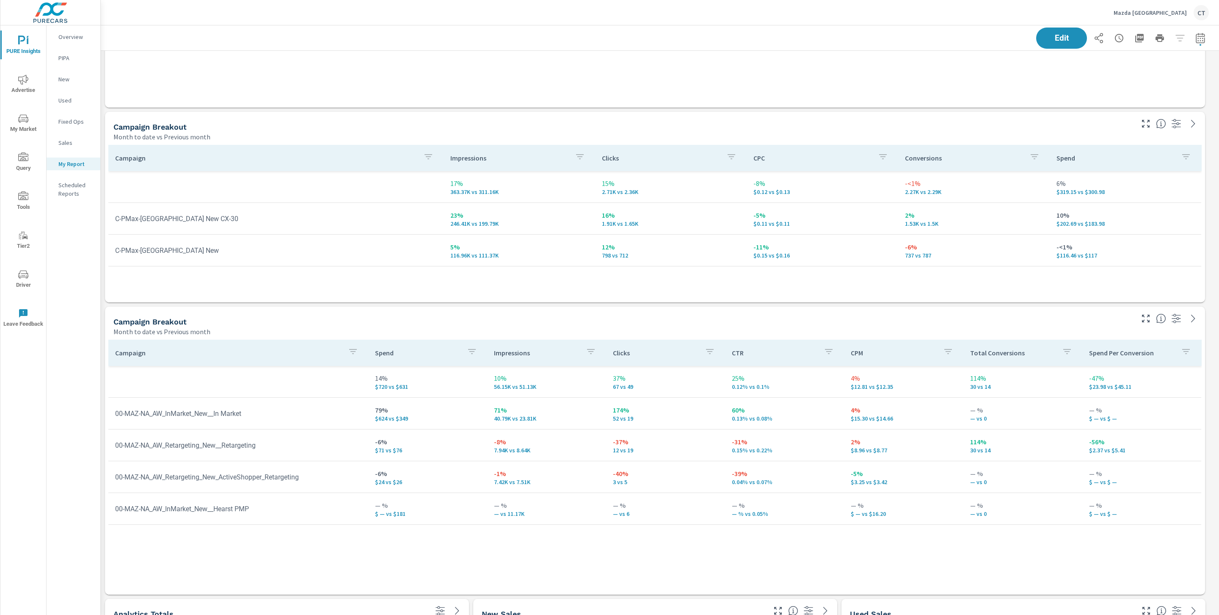
scroll to position [627, 0]
click at [611, 549] on div "Campaign Spend Impressions Clicks CTR CPM Total Conversions Spend Per Conversio…" at bounding box center [654, 456] width 1093 height 239
click at [664, 114] on div "Campaign Breakout Month to date vs Previous month" at bounding box center [620, 124] width 1031 height 30
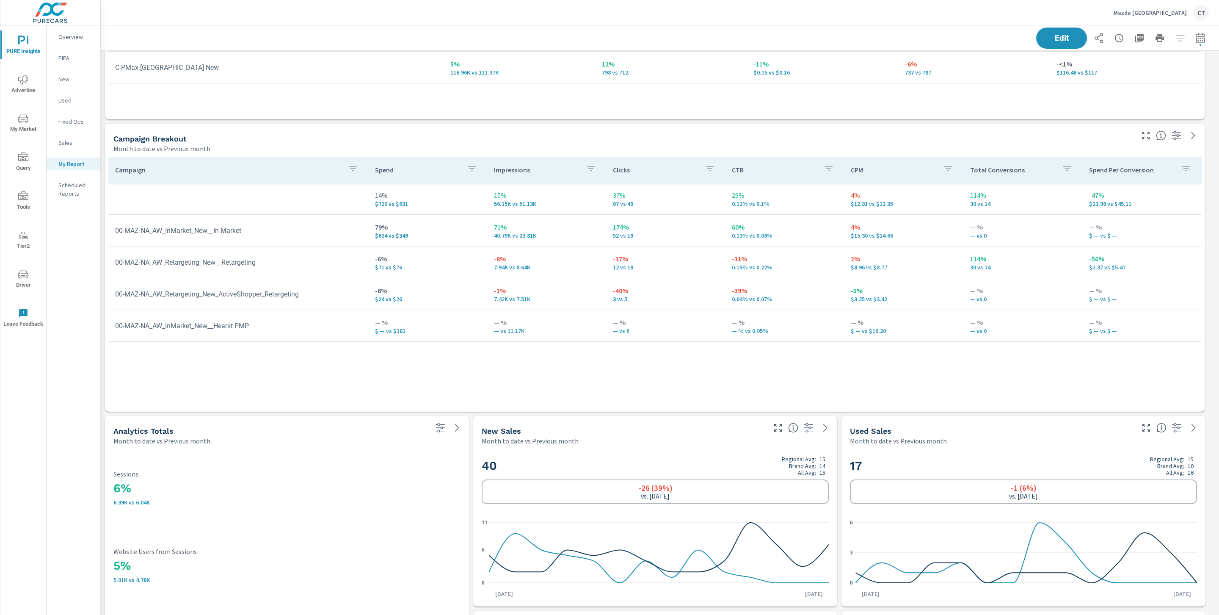
scroll to position [804, 0]
click at [479, 374] on div "Campaign Spend Impressions Clicks CTR CPM Total Conversions Spend Per Conversio…" at bounding box center [654, 279] width 1093 height 239
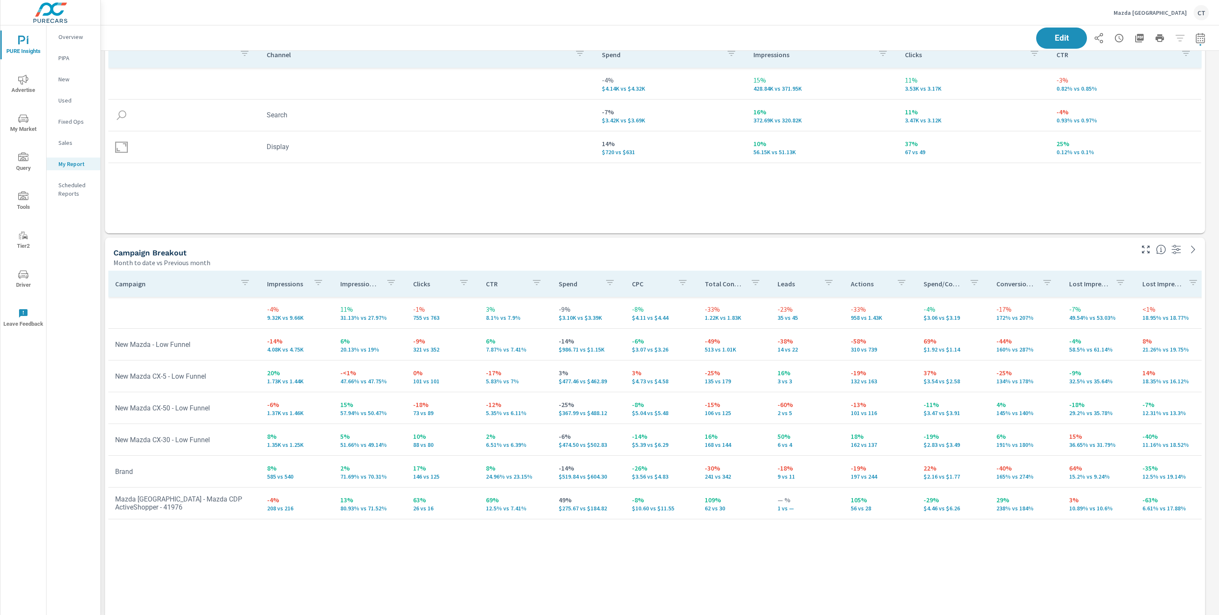
scroll to position [0, 0]
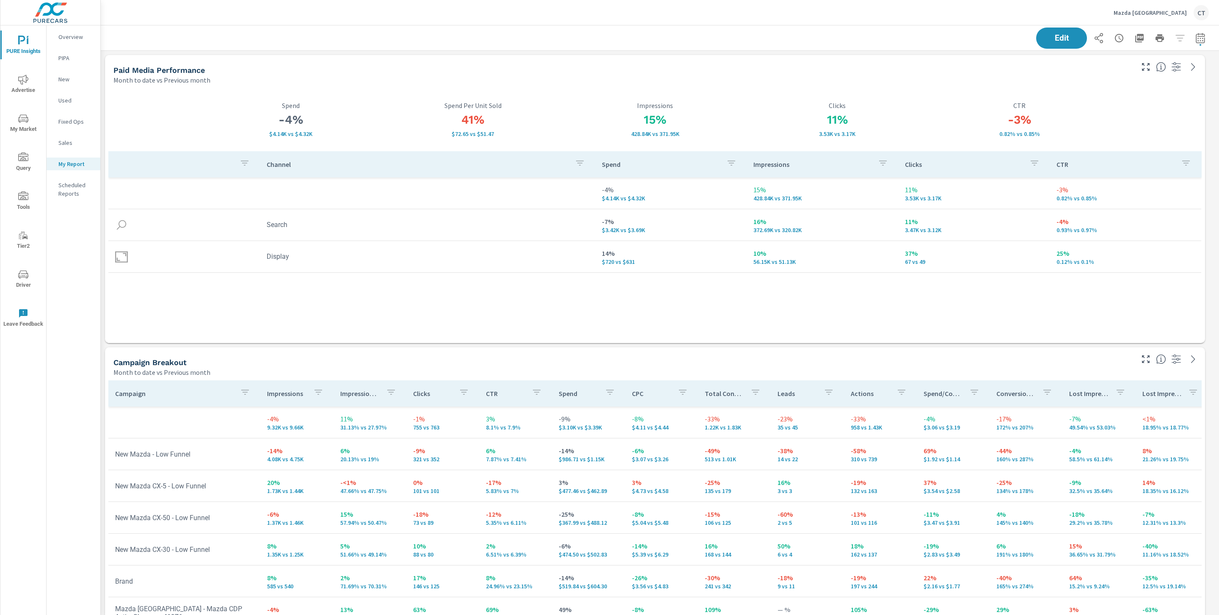
click at [777, 249] on p "10%" at bounding box center [822, 253] width 138 height 10
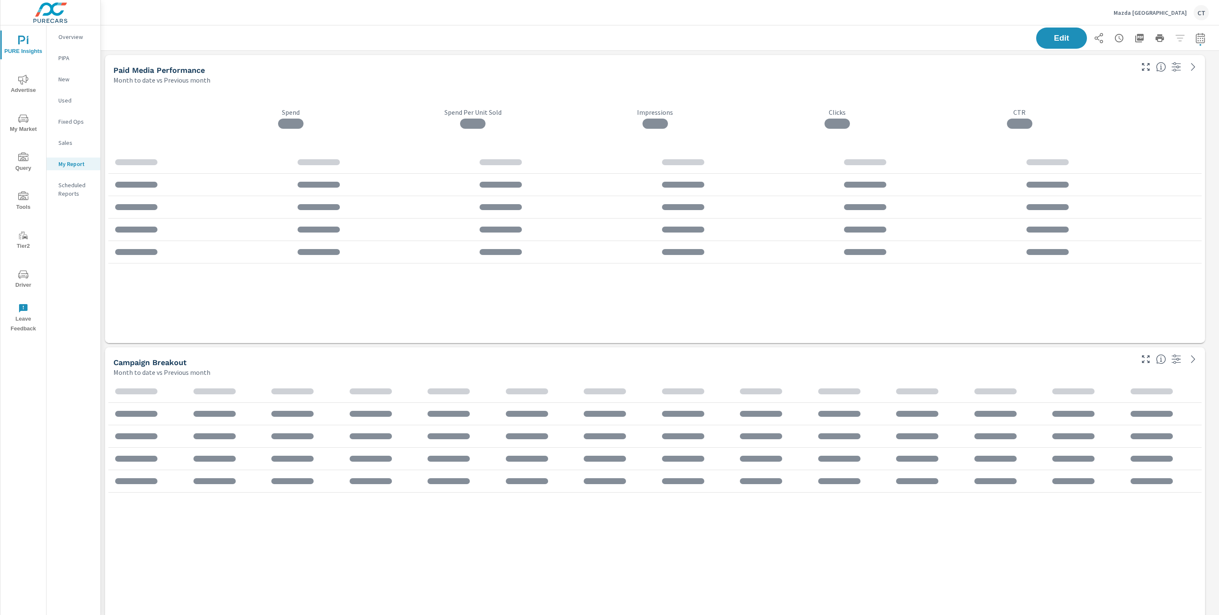
scroll to position [1971, 1128]
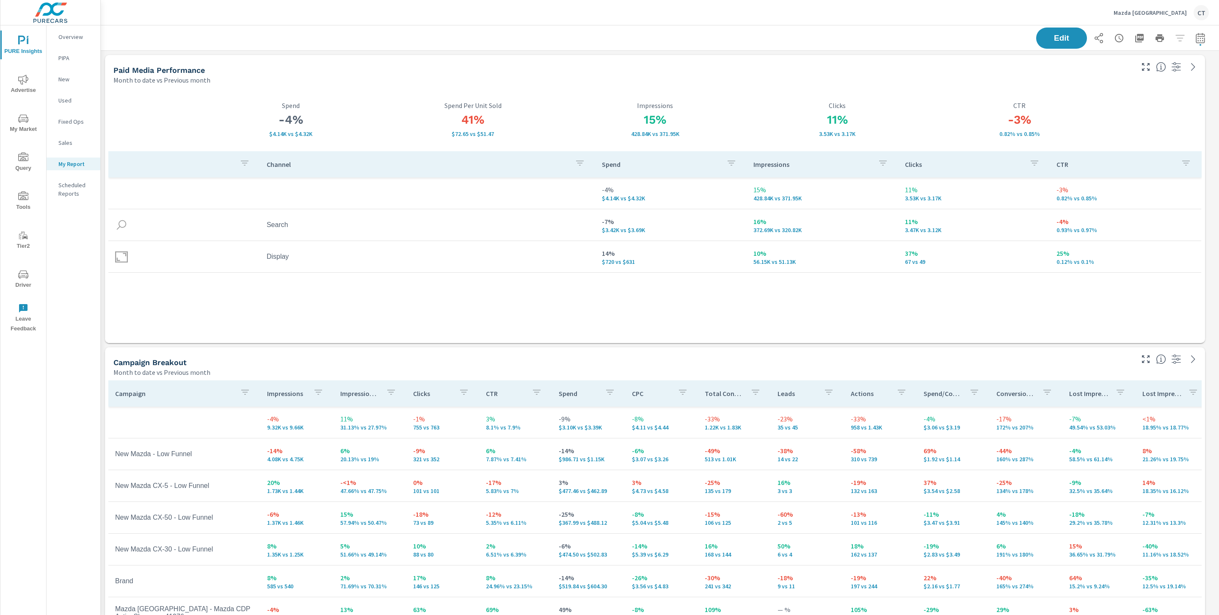
click at [230, 38] on div "Edit" at bounding box center [660, 37] width 1098 height 25
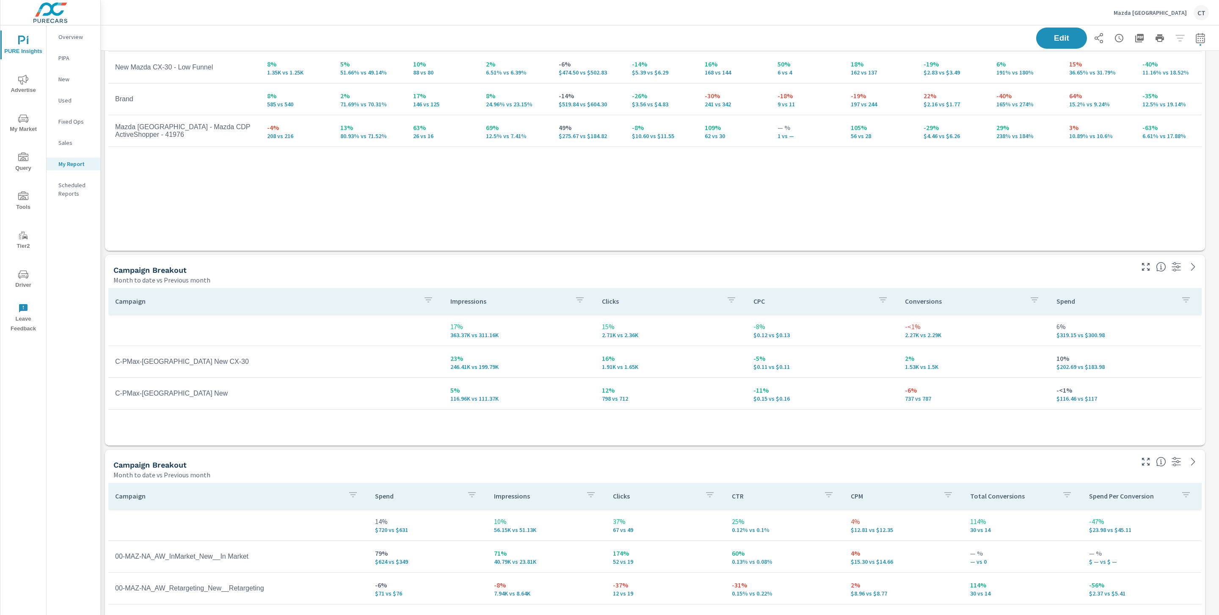
scroll to position [477, 0]
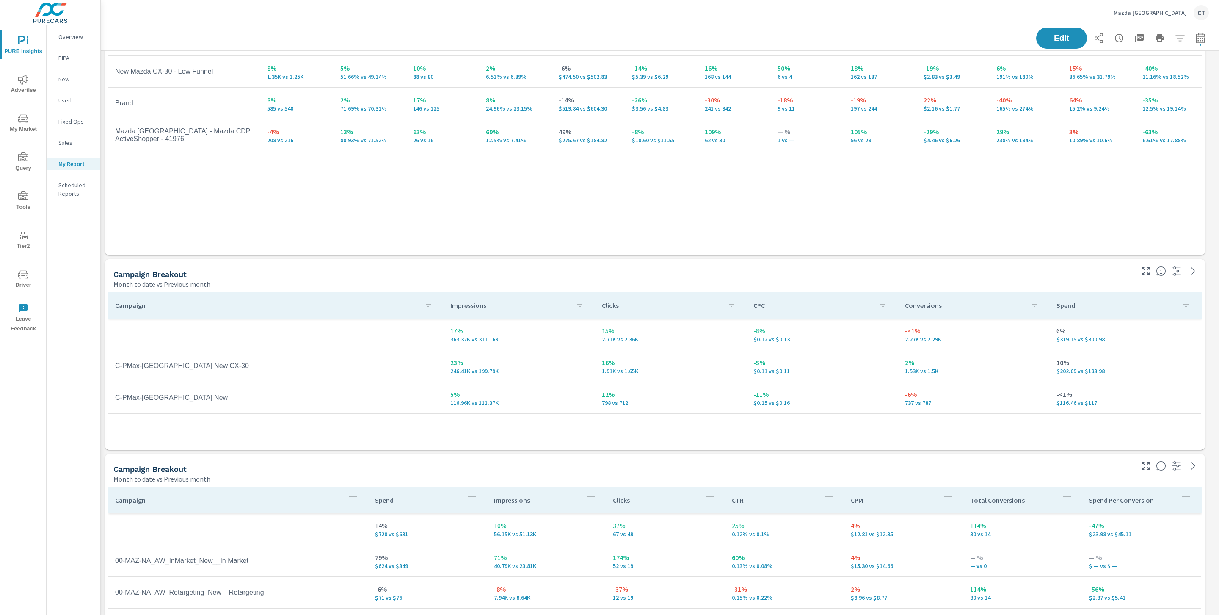
click at [566, 110] on p "$519.84 vs $604.30" at bounding box center [588, 108] width 59 height 7
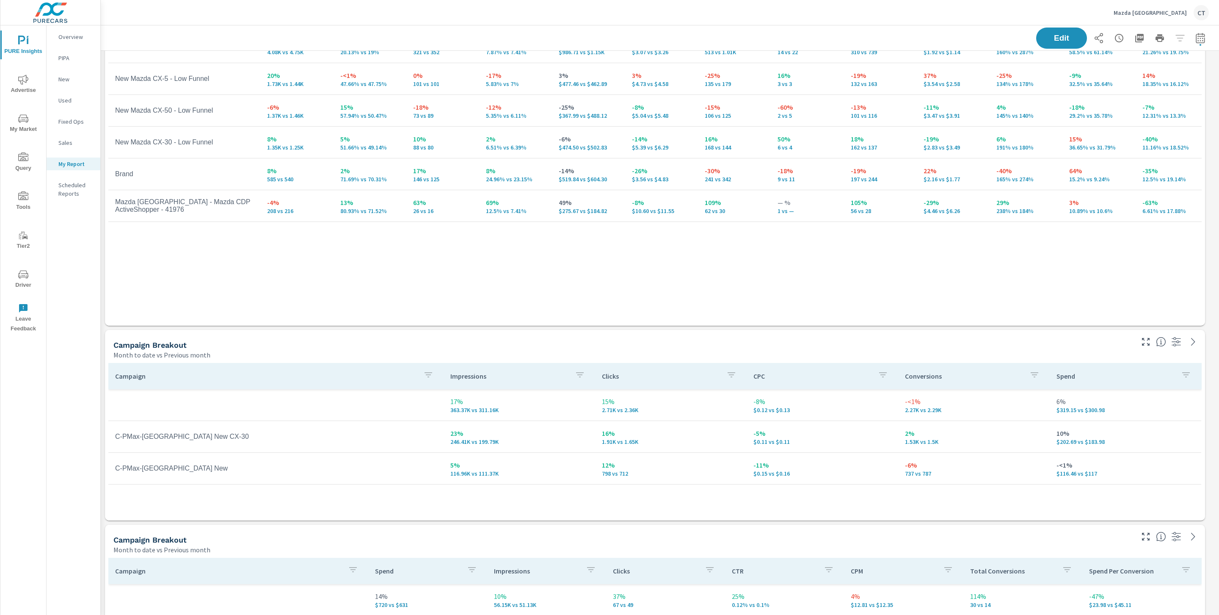
scroll to position [405, 0]
click at [363, 243] on div "Campaign Impressions Impression Share Clicks CTR Spend CPC Total Conversions Le…" at bounding box center [654, 143] width 1093 height 336
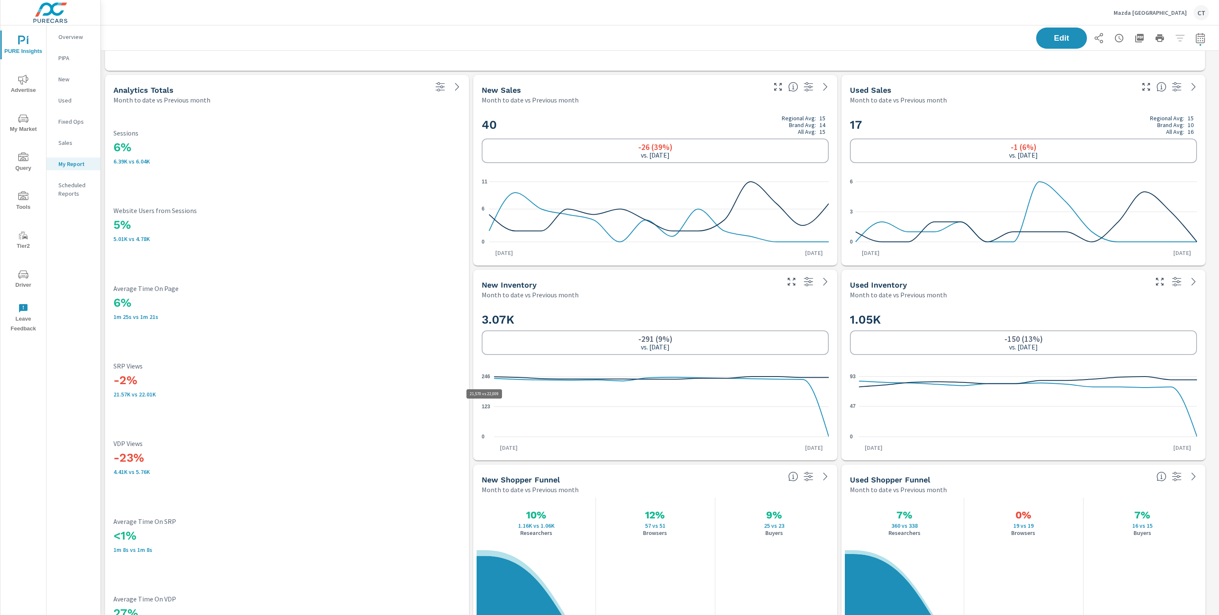
scroll to position [1971, 1128]
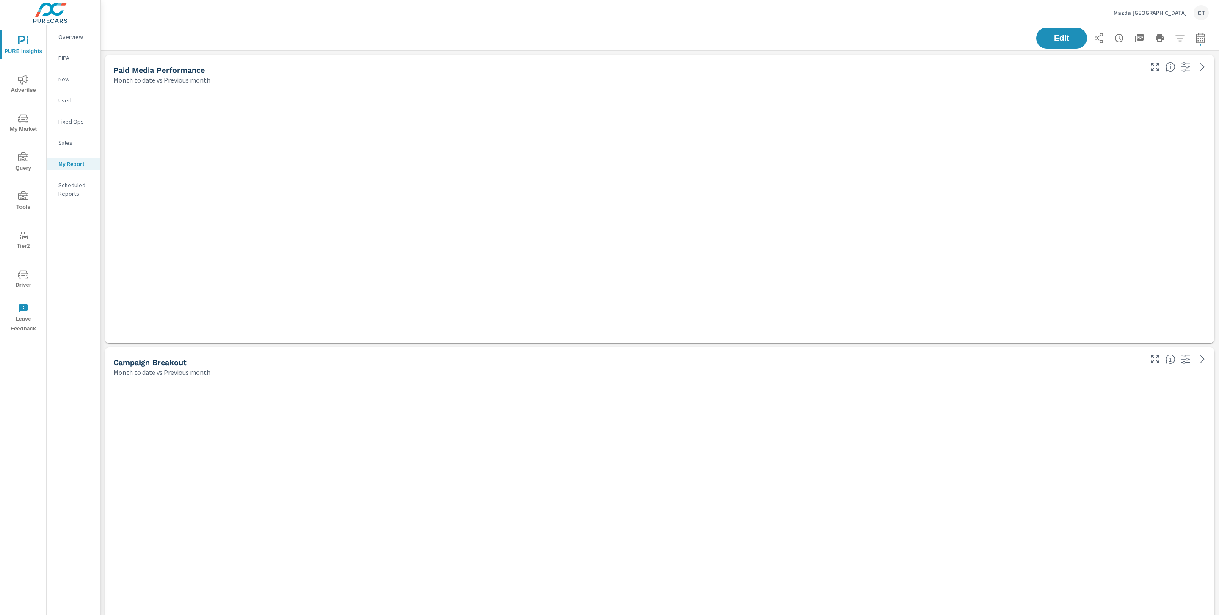
scroll to position [1971, 1128]
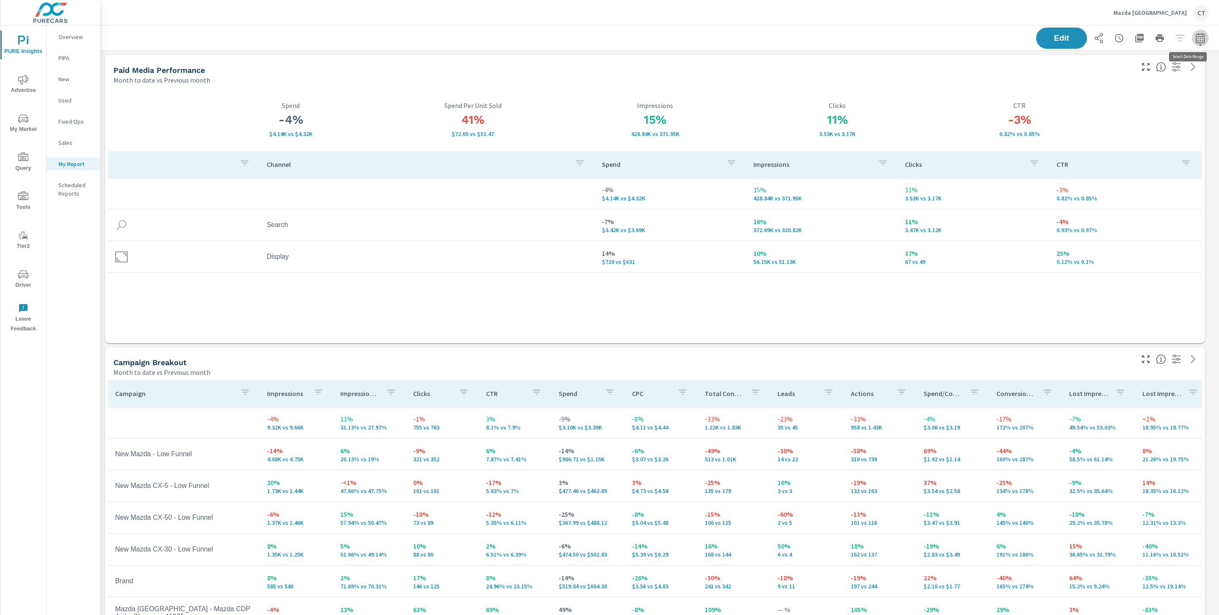
click at [1197, 38] on button "button" at bounding box center [1200, 38] width 17 height 17
select select "Month to date"
select select "Previous month"
click at [1150, 73] on select "Custom [DATE] Last week Last 7 days Last 14 days Last 30 days Last 45 days Last…" at bounding box center [1123, 73] width 85 height 17
click at [1146, 72] on select "Custom [DATE] Last week Last 7 days Last 14 days Last 30 days Last 45 days Last…" at bounding box center [1123, 73] width 85 height 17
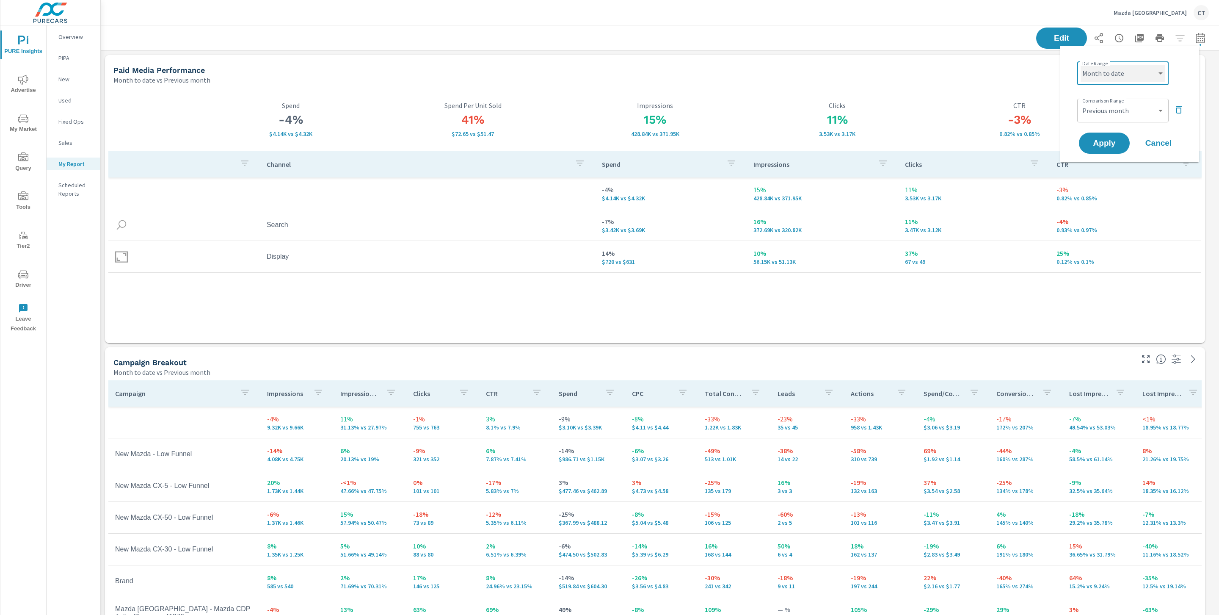
select select "Last 6 months"
click at [1133, 104] on select "Custom Previous period Previous month Previous year" at bounding box center [1123, 110] width 85 height 17
select select "Previous period"
click at [1111, 142] on span "Apply" at bounding box center [1104, 143] width 35 height 8
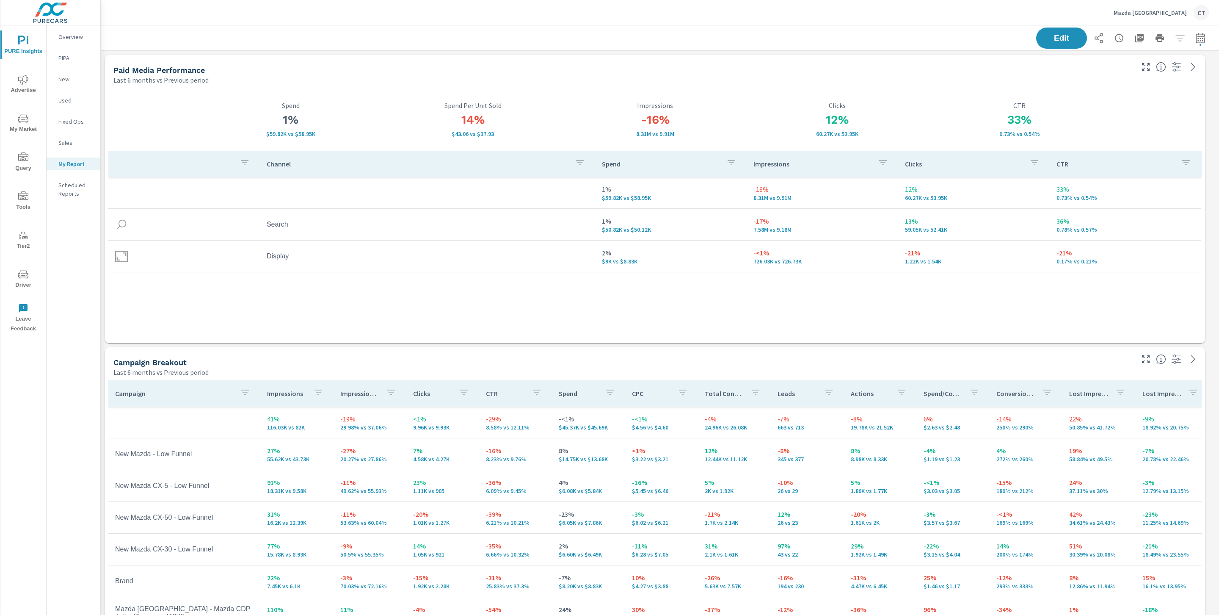
click at [15, 119] on span "My Market" at bounding box center [23, 123] width 41 height 21
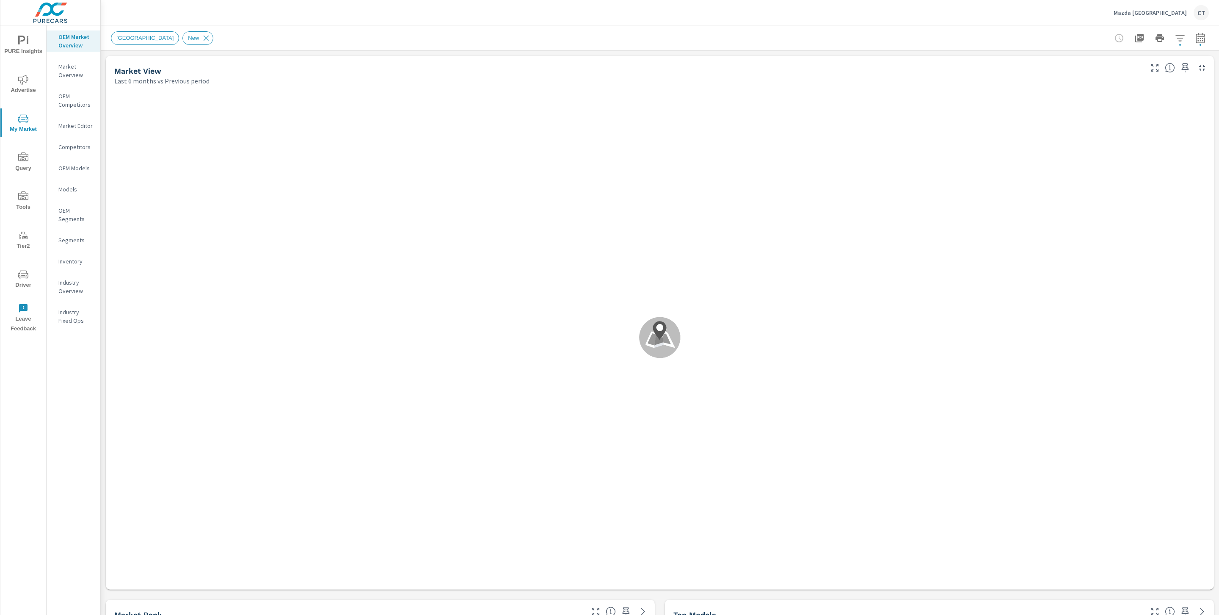
scroll to position [0, 0]
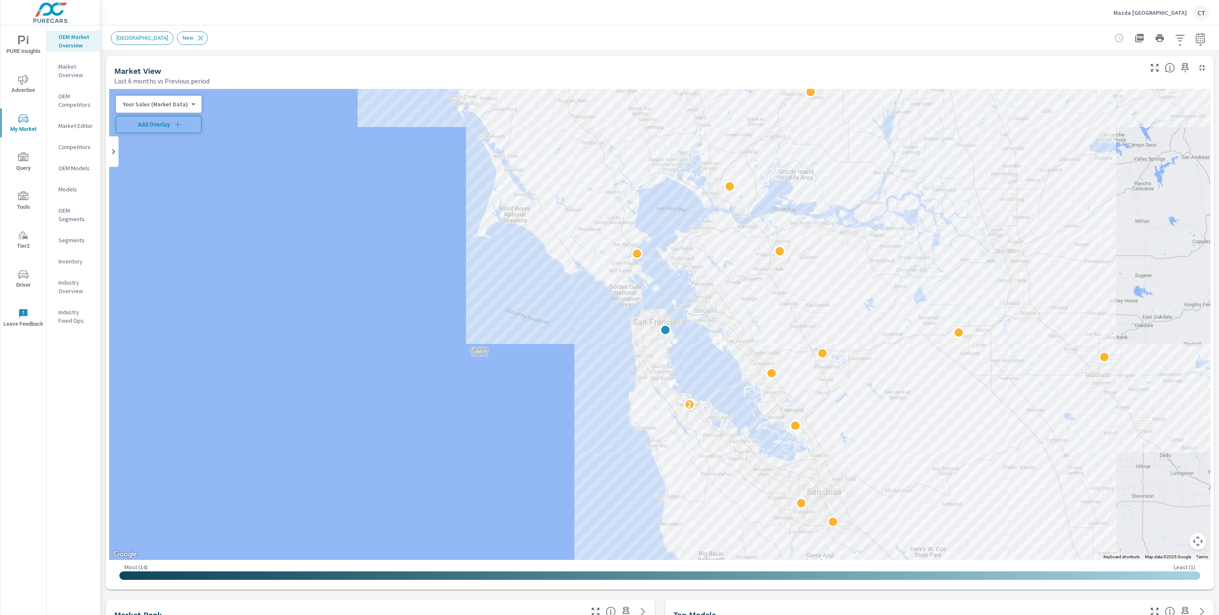
click at [176, 124] on icon "button" at bounding box center [177, 124] width 6 height 6
click at [187, 99] on div "Your Sales (Market Data) 0 ​" at bounding box center [158, 104] width 85 height 17
click at [179, 106] on body "PURE Insights Advertise My Market Query Tools Tier2 Driver Leave Feedback OEM M…" at bounding box center [609, 307] width 1219 height 615
click at [178, 129] on li "Total Market Sales" at bounding box center [157, 131] width 83 height 14
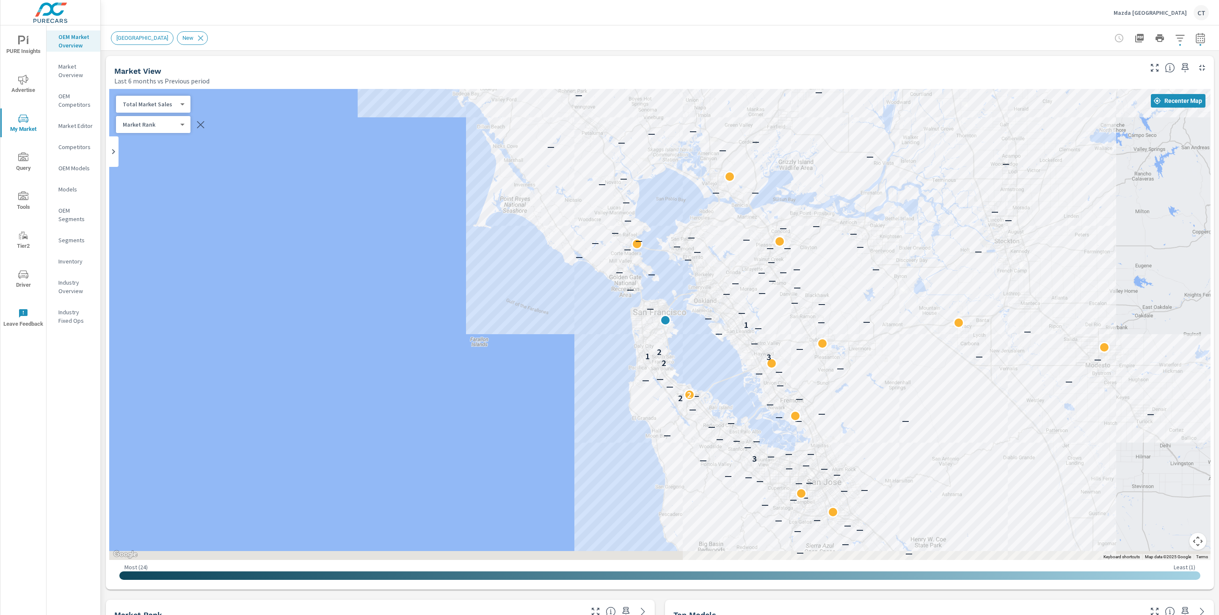
drag, startPoint x: 709, startPoint y: 363, endPoint x: 706, endPoint y: 355, distance: 8.2
click at [708, 359] on div "— — — — — — — — — — — — — — — — — — — — — — — — — — — — — — — — — — — — 3 — — —…" at bounding box center [1066, 542] width 813 height 457
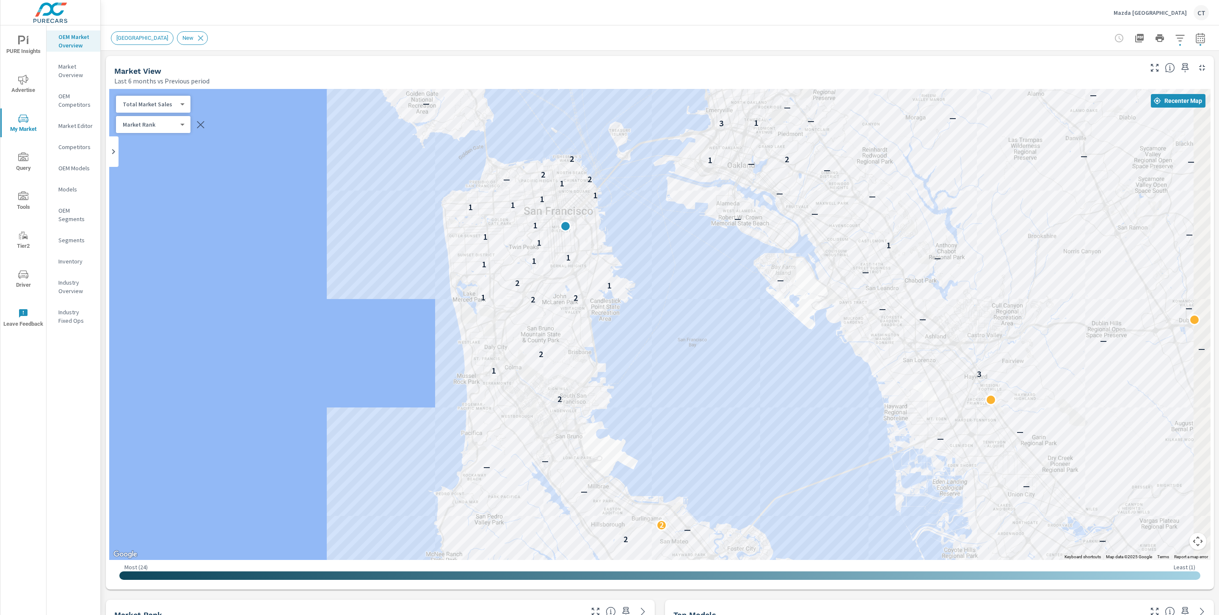
drag, startPoint x: 723, startPoint y: 375, endPoint x: 693, endPoint y: 336, distance: 49.1
click at [693, 336] on div "— — — — — 1 — — 3 — — — — — — — — — — — — — — — — — — — — — — — — — 2 — 2 — — —…" at bounding box center [1050, 525] width 813 height 457
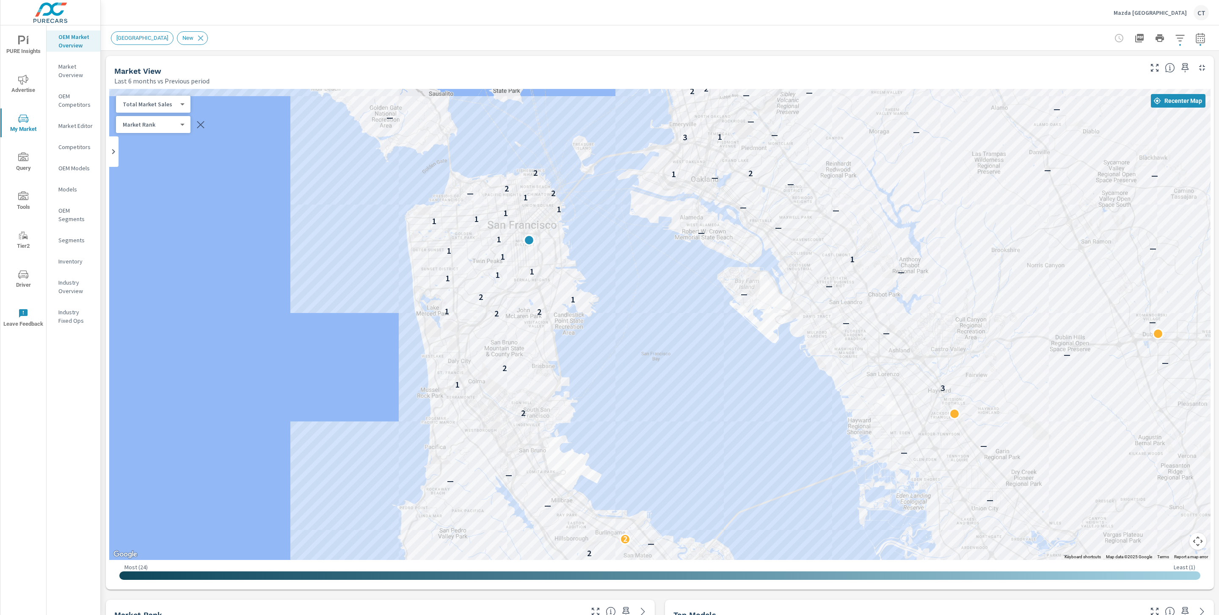
drag, startPoint x: 755, startPoint y: 430, endPoint x: 725, endPoint y: 457, distance: 40.4
click at [733, 451] on div "— — — — — — — — — — — — 1 — — 3 — — — — — — — — — — — — — — — — — — — — — — — —…" at bounding box center [1045, 576] width 813 height 457
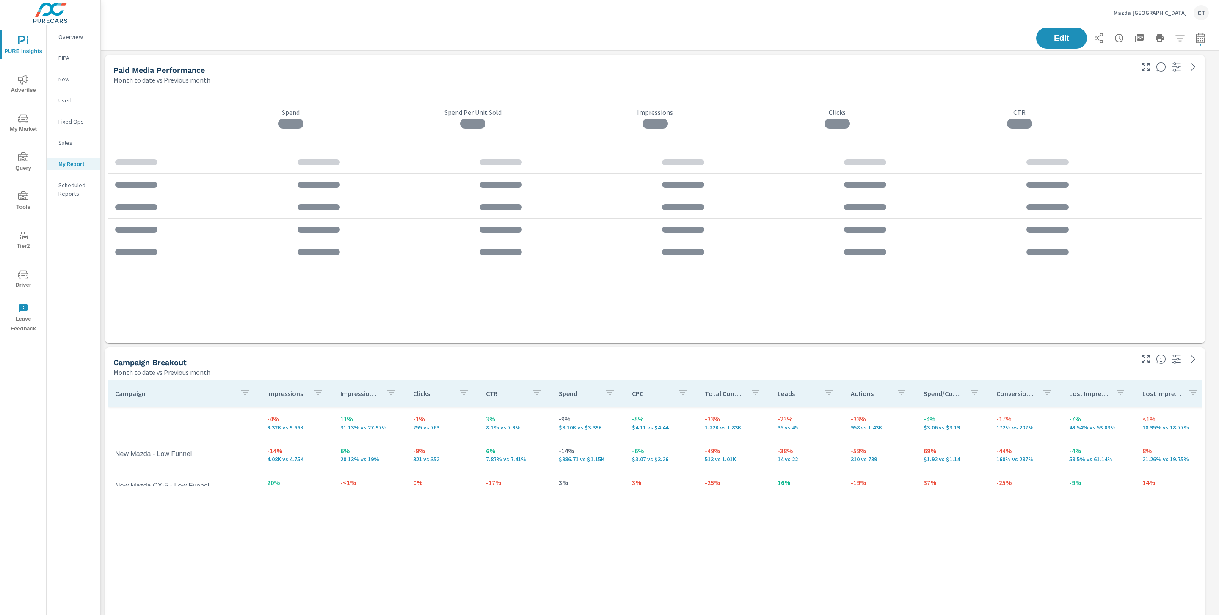
scroll to position [1971, 1128]
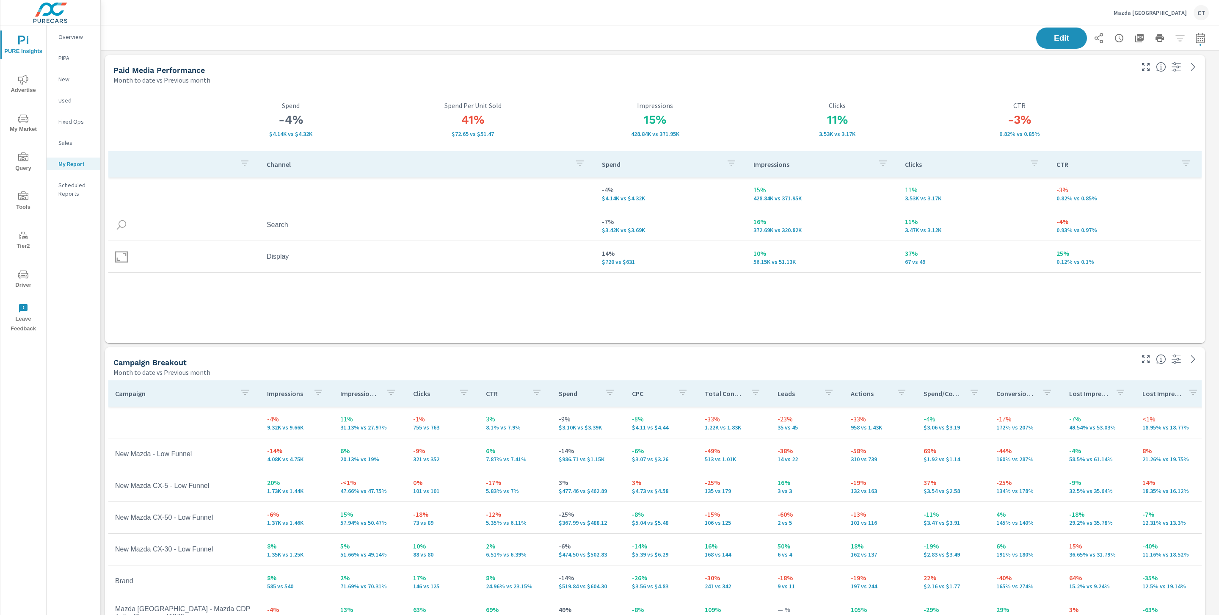
click at [25, 84] on icon "nav menu" at bounding box center [23, 79] width 10 height 10
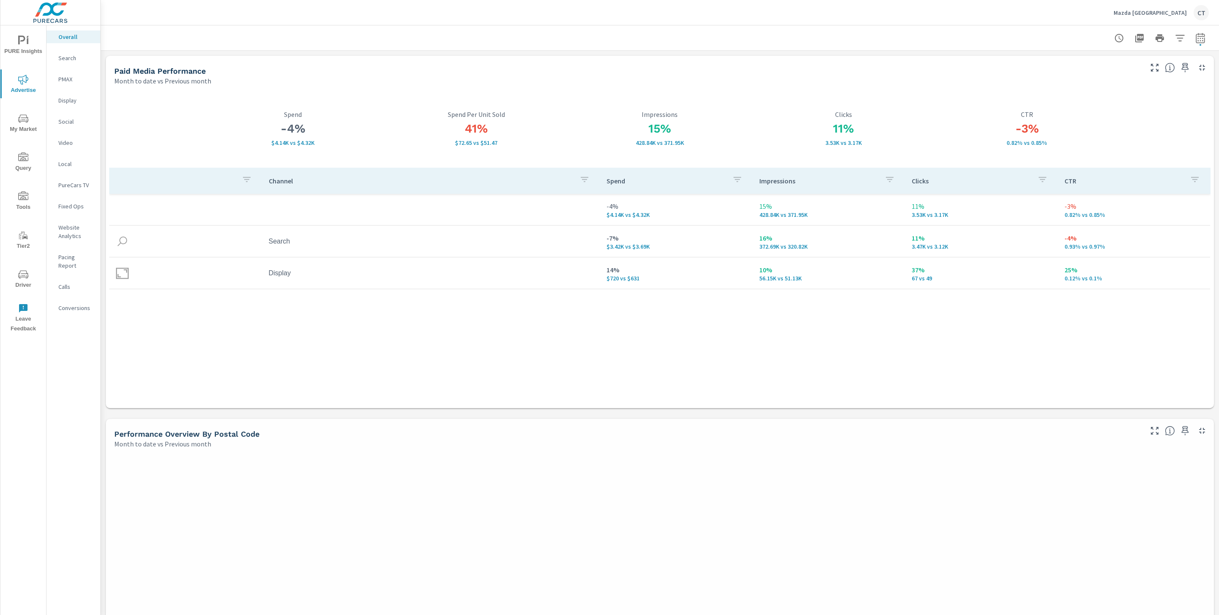
click at [74, 221] on div "Website Analytics" at bounding box center [74, 231] width 54 height 21
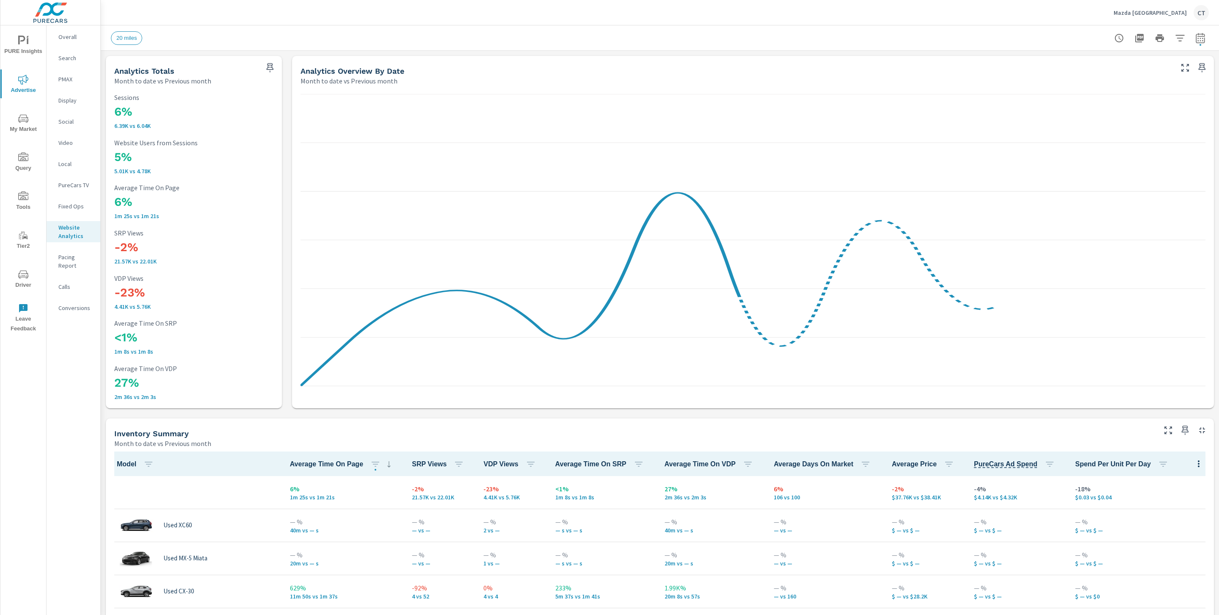
scroll to position [0, 0]
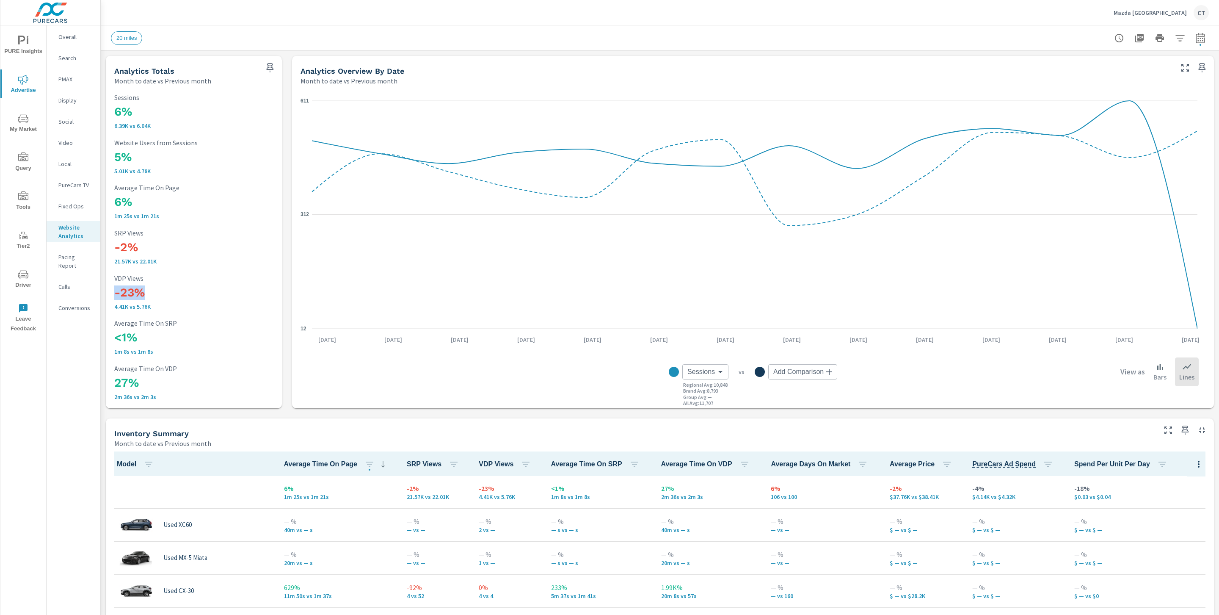
drag, startPoint x: 146, startPoint y: 300, endPoint x: 113, endPoint y: 290, distance: 34.9
click at [113, 290] on div "6% 6.39K vs 6.04K Sessions 5% 5.01K vs 4.78K Website Users from Sessions 6% 1m …" at bounding box center [193, 247] width 169 height 316
drag, startPoint x: 166, startPoint y: 393, endPoint x: 107, endPoint y: 377, distance: 61.0
click at [107, 377] on div "6% 6.39K vs 6.04K Sessions 5% 5.01K vs 4.78K Website Users from Sessions 6% 1m …" at bounding box center [194, 246] width 176 height 323
click at [167, 380] on h3 "27%" at bounding box center [193, 382] width 159 height 14
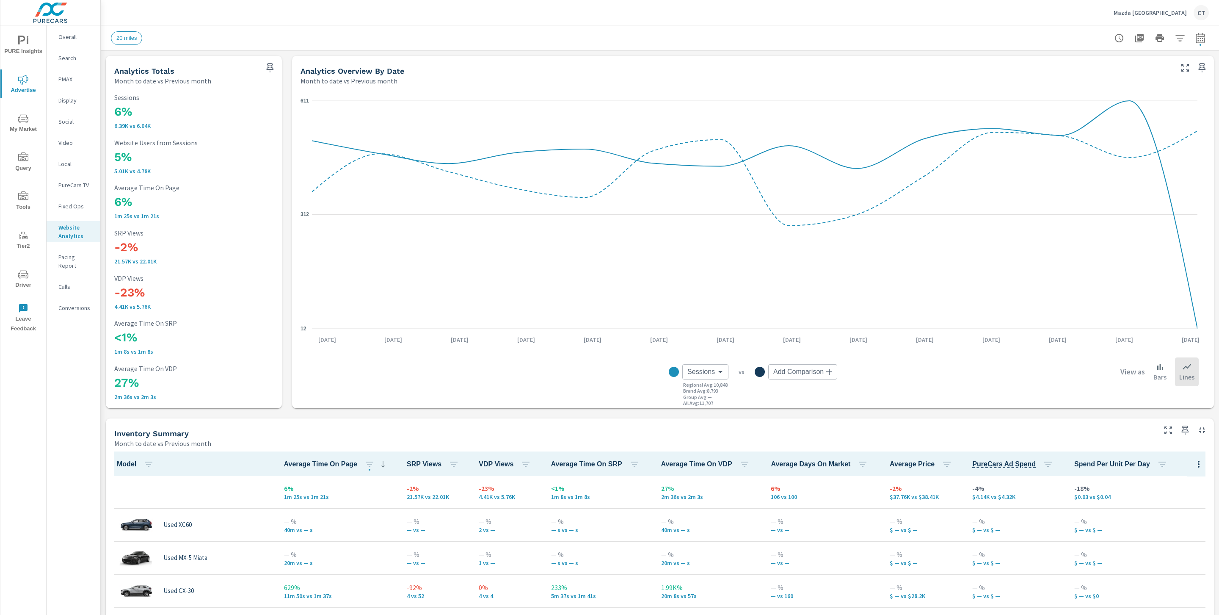
click at [124, 385] on h3 "27%" at bounding box center [193, 382] width 159 height 14
click at [217, 377] on h3 "27%" at bounding box center [193, 382] width 159 height 14
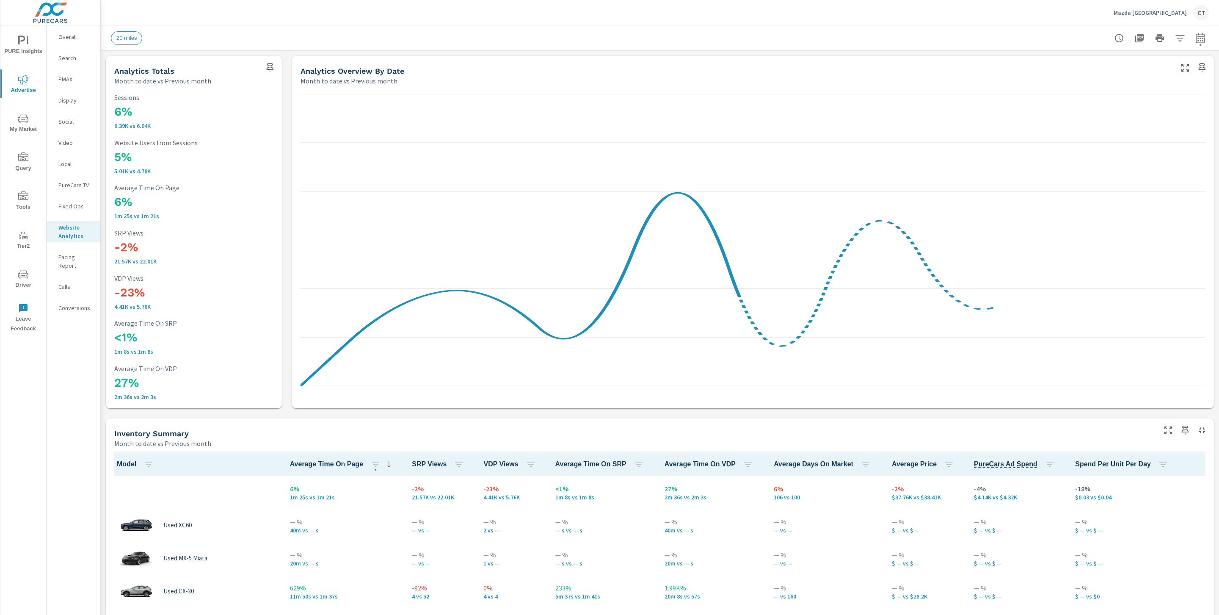
scroll to position [0, 0]
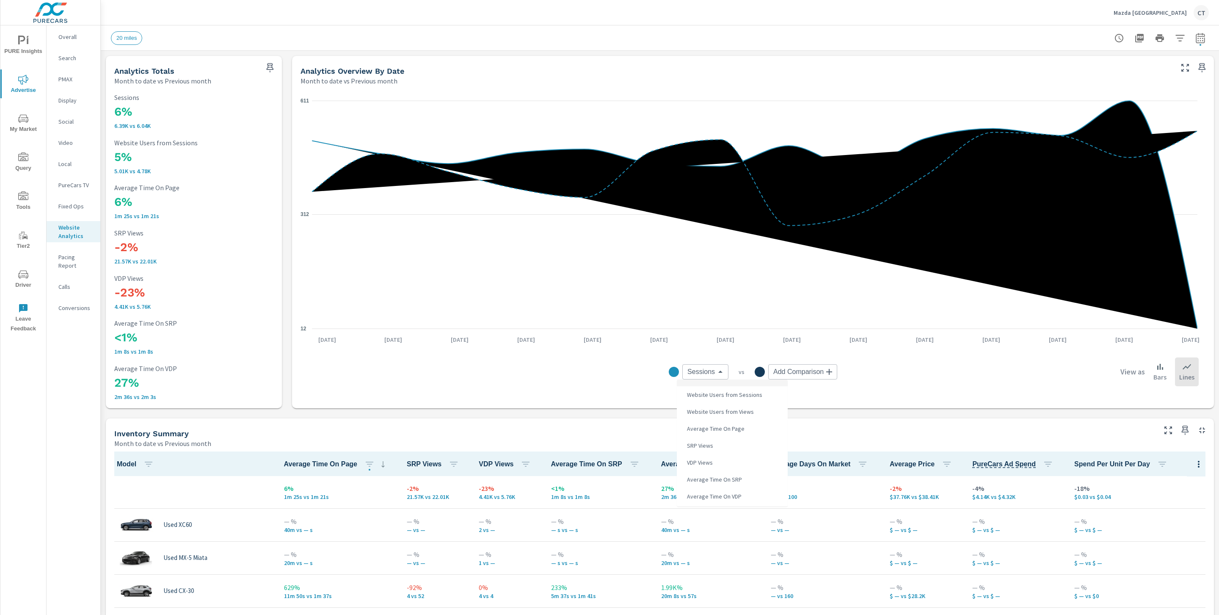
click at [700, 374] on body "PURE Insights Advertise My Market Query Tools Tier2 Driver Leave Feedback Overa…" at bounding box center [609, 307] width 1219 height 615
click at [724, 460] on li "VDP Views" at bounding box center [732, 462] width 111 height 17
type input "VDP Views"
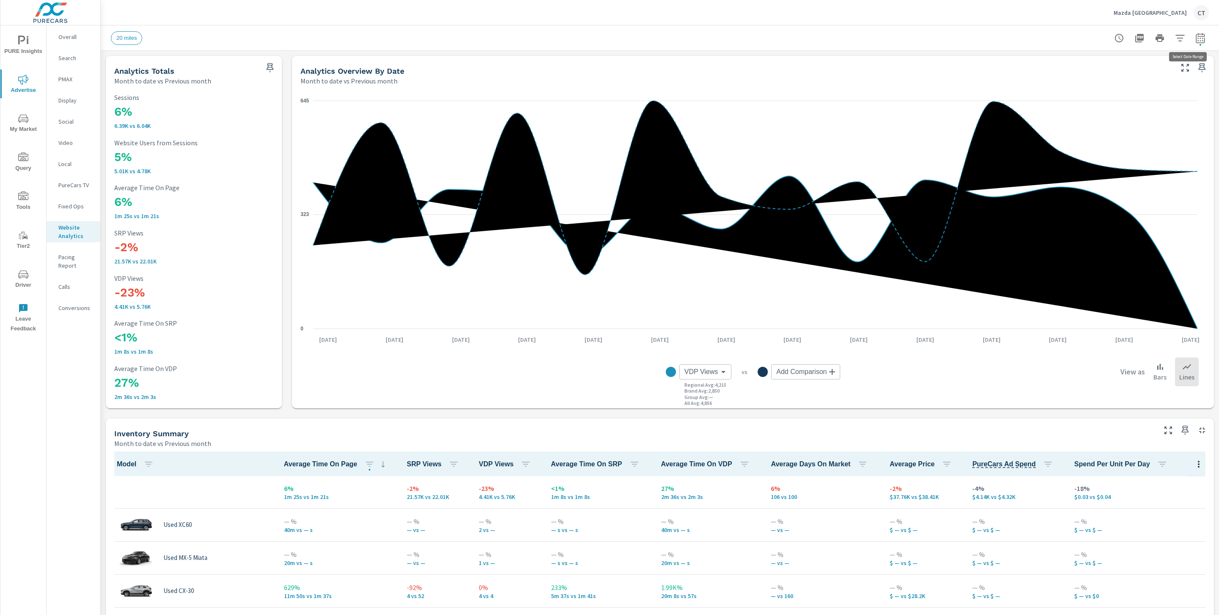
click at [1195, 34] on icon "button" at bounding box center [1200, 38] width 10 height 10
select select "Month to date"
select select "Previous month"
click at [1135, 69] on select "Custom [DATE] Last week Last 7 days Last 14 days Last 30 days Last 45 days Last…" at bounding box center [1123, 73] width 85 height 17
select select "Last month"
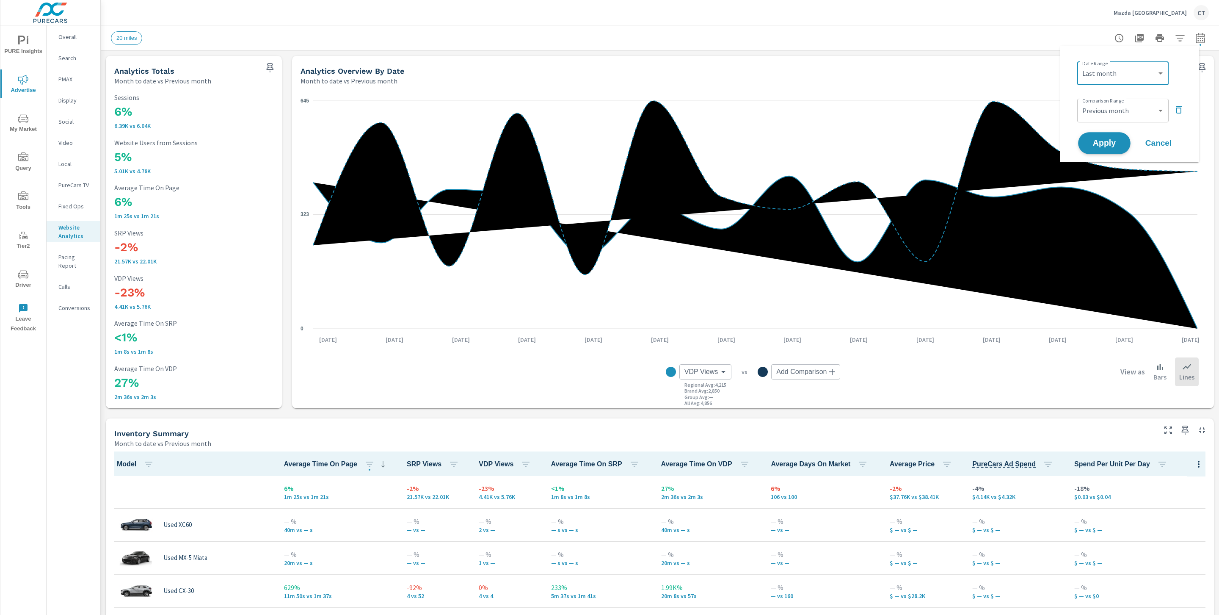
click at [1111, 139] on span "Apply" at bounding box center [1104, 143] width 35 height 8
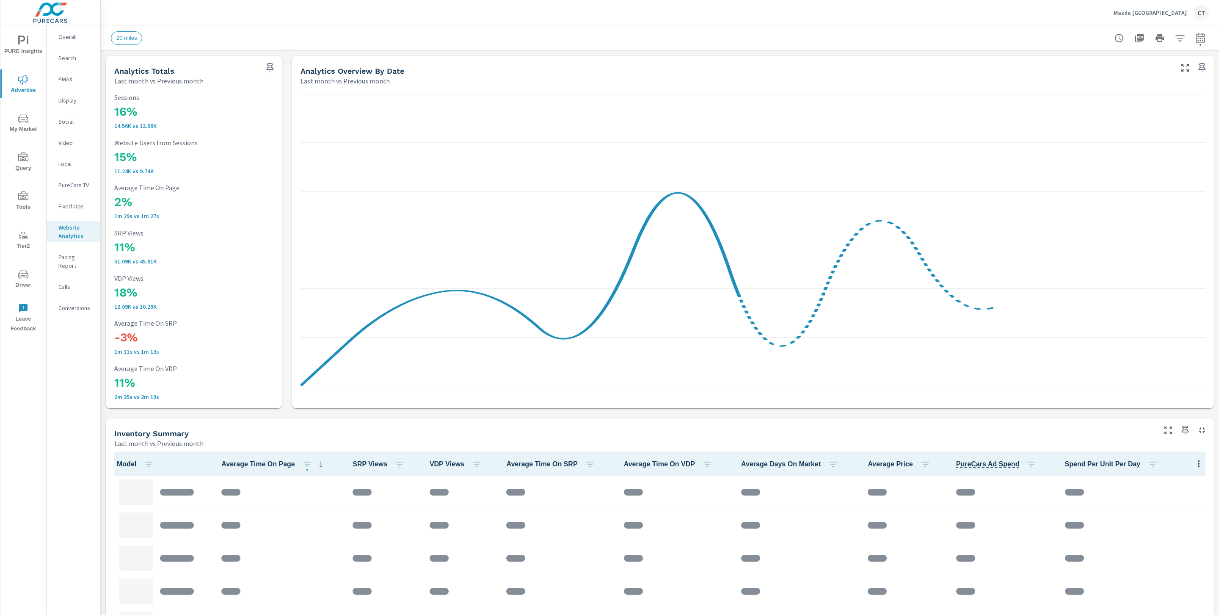
click at [912, 17] on div "Mazda [GEOGRAPHIC_DATA]" at bounding box center [660, 12] width 1098 height 25
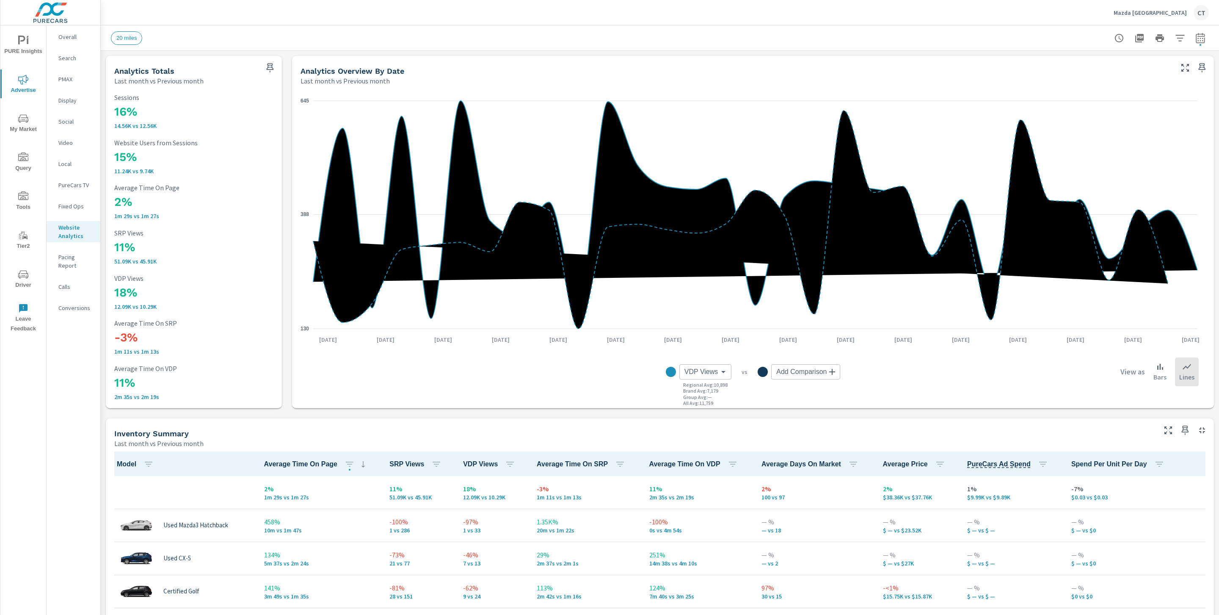
scroll to position [0, 0]
drag, startPoint x: 164, startPoint y: 387, endPoint x: 104, endPoint y: 380, distance: 61.0
drag, startPoint x: 153, startPoint y: 297, endPoint x: 114, endPoint y: 289, distance: 39.7
click at [114, 289] on h3 "18%" at bounding box center [193, 292] width 159 height 14
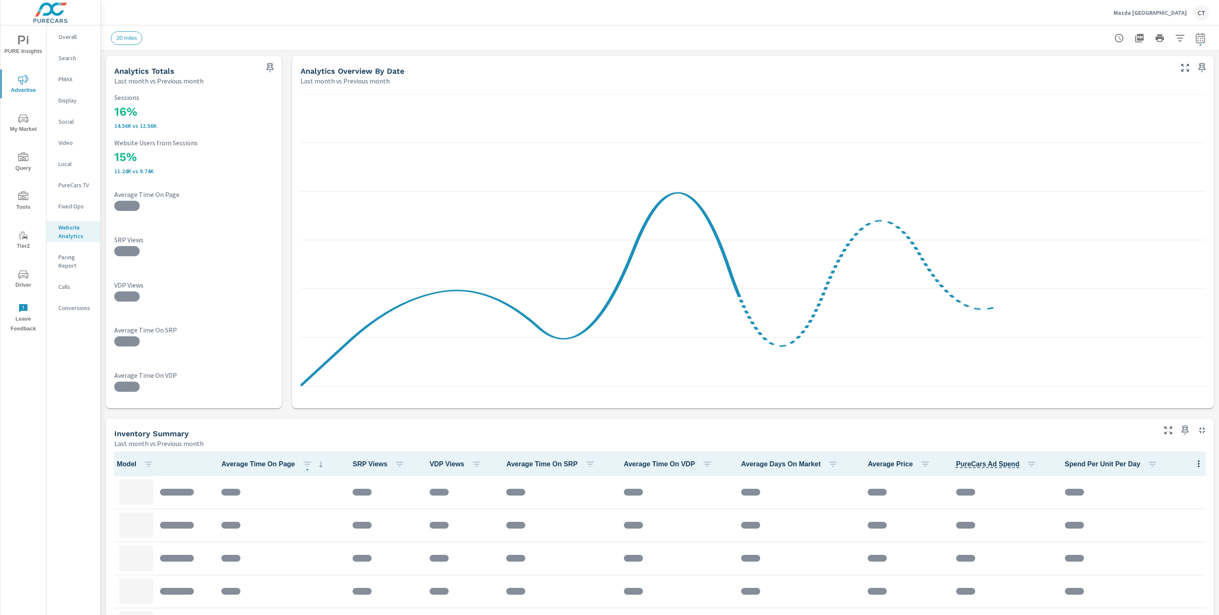
click at [35, 120] on span "My Market" at bounding box center [23, 123] width 41 height 21
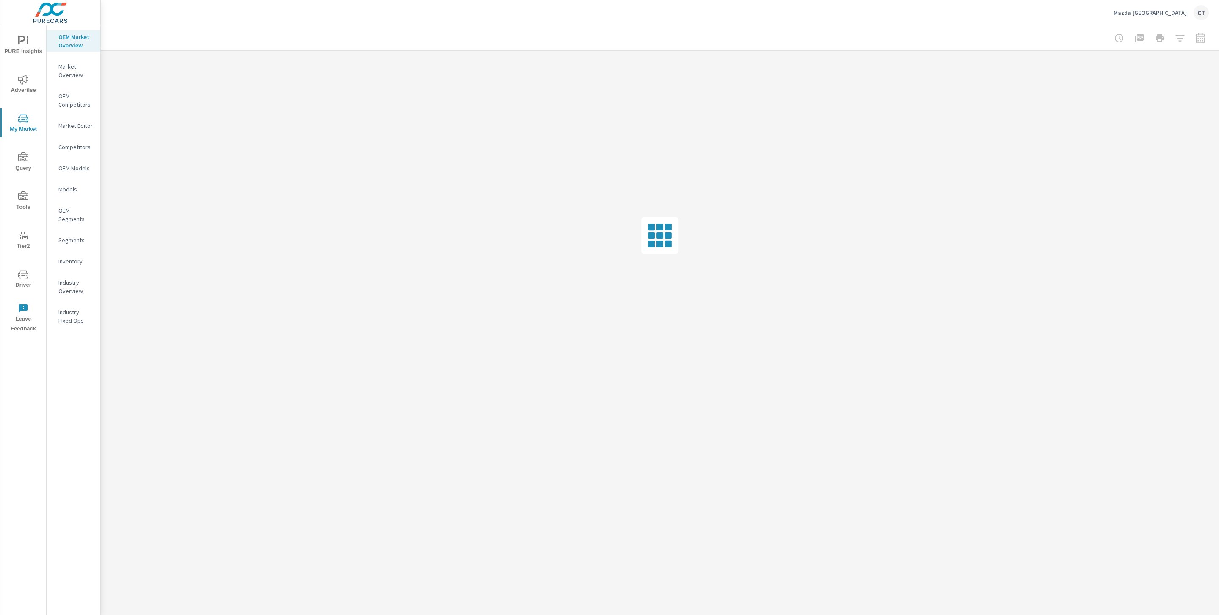
click at [70, 264] on p "Inventory" at bounding box center [75, 261] width 35 height 8
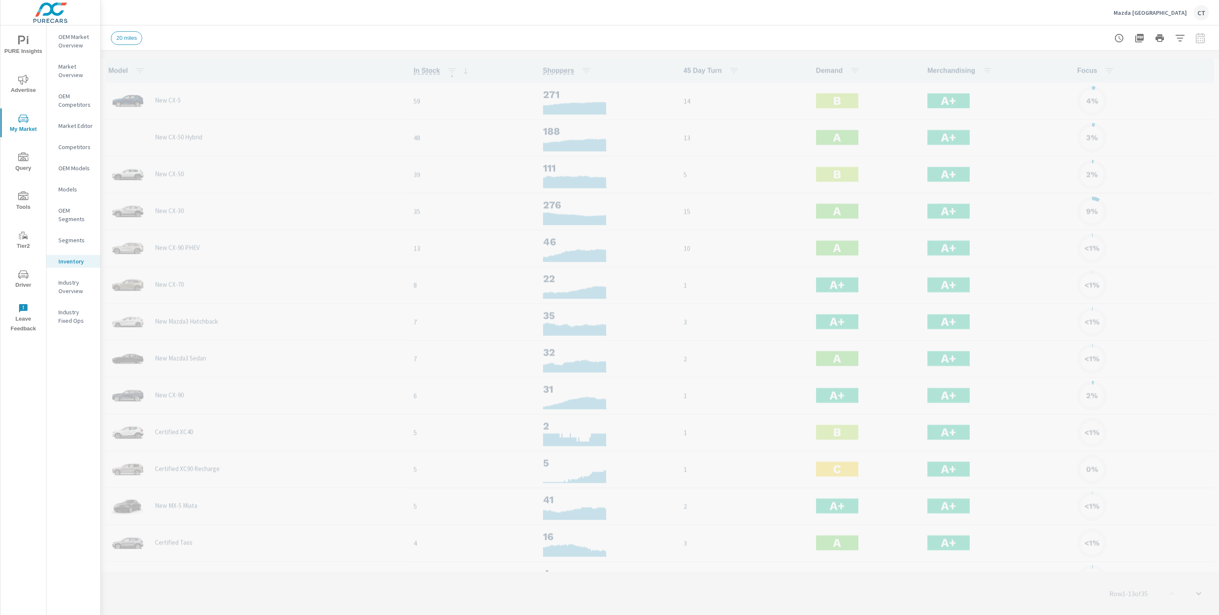
scroll to position [0, 0]
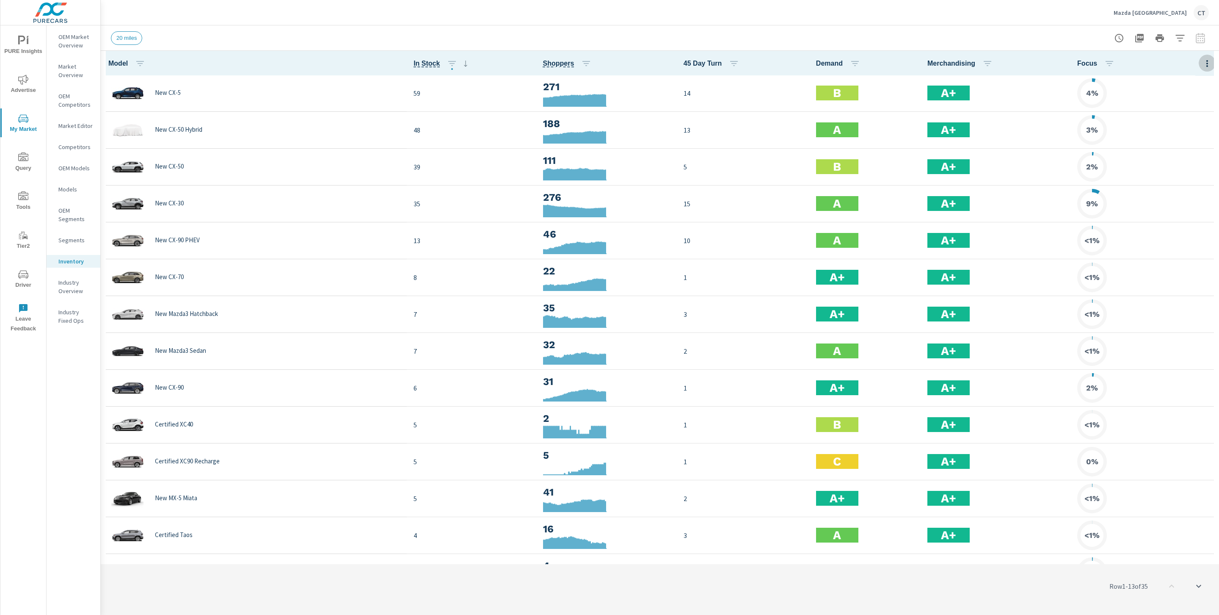
click at [1202, 66] on icon "button" at bounding box center [1207, 63] width 10 height 10
click at [1182, 110] on span "Audience" at bounding box center [1179, 113] width 53 height 8
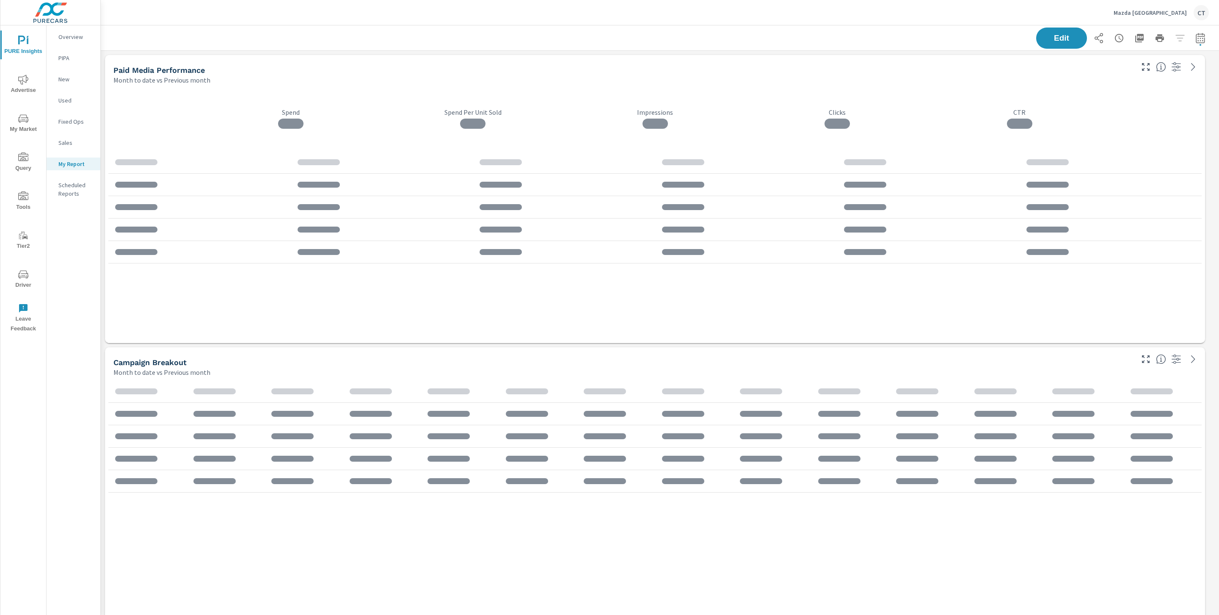
scroll to position [1971, 1128]
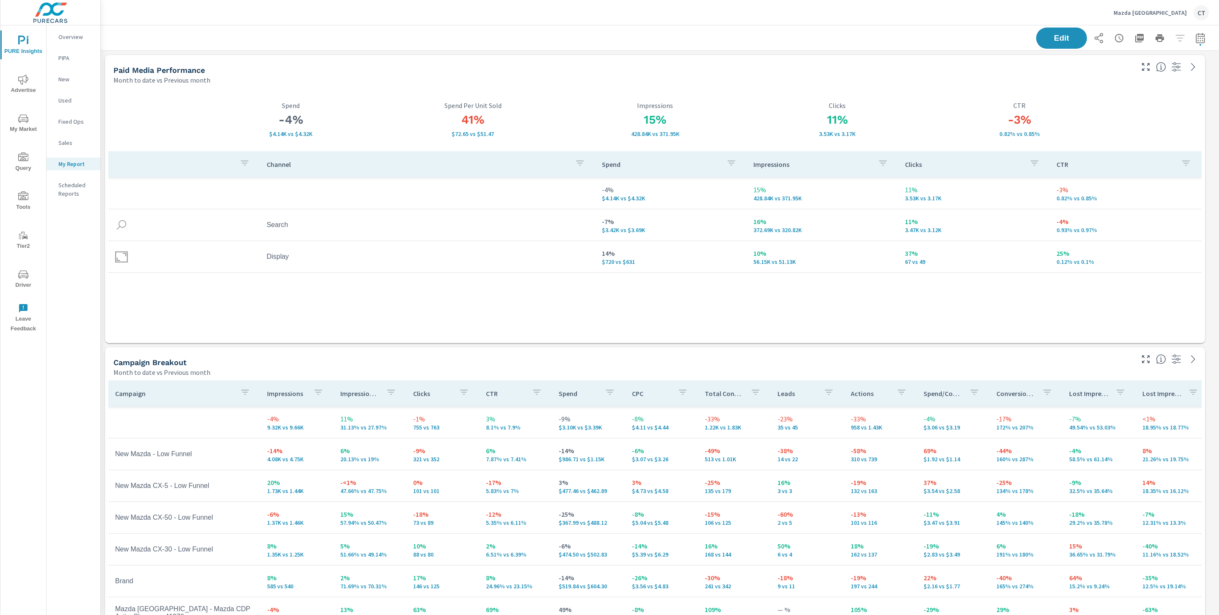
click at [940, 313] on div "Channel Spend Impressions Clicks CTR -4% $4.14K vs $4.32K 15% 428.84K vs 371.95…" at bounding box center [654, 239] width 1093 height 176
click at [1110, 328] on div "Channel Spend Impressions Clicks CTR -4% $4.14K vs $4.32K 15% 428.84K vs 371.95…" at bounding box center [654, 245] width 1093 height 189
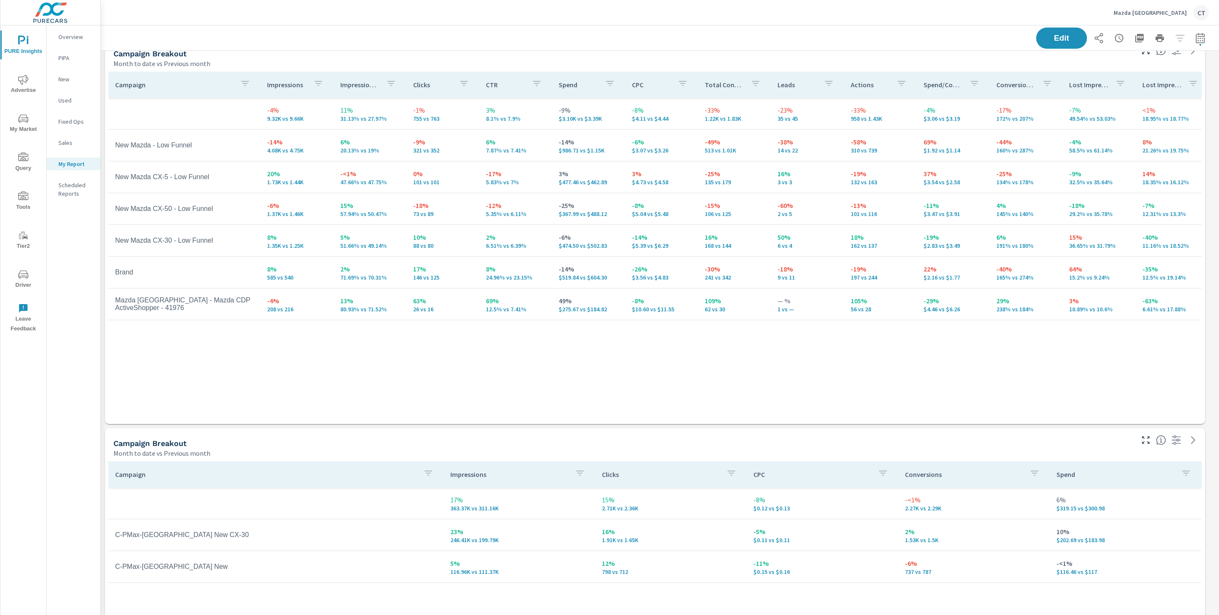
scroll to position [319, 0]
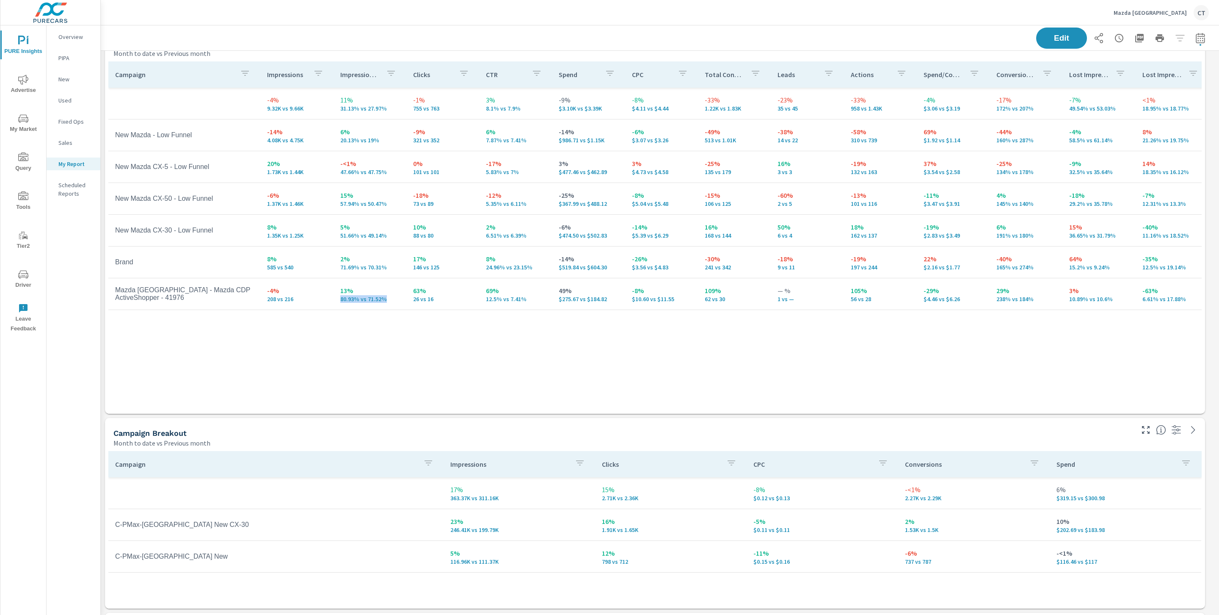
drag, startPoint x: 339, startPoint y: 300, endPoint x: 402, endPoint y: 306, distance: 64.2
click at [402, 306] on td "13% 80.93% vs 71.52%" at bounding box center [370, 293] width 73 height 30
click at [367, 329] on div "Campaign Impressions Impression Share Clicks CTR Spend CPC Total Conversions Le…" at bounding box center [654, 229] width 1093 height 336
click at [452, 373] on div "Campaign Impressions Impression Share Clicks CTR Spend CPC Total Conversions Le…" at bounding box center [654, 229] width 1093 height 336
drag, startPoint x: 334, startPoint y: 236, endPoint x: 389, endPoint y: 235, distance: 55.0
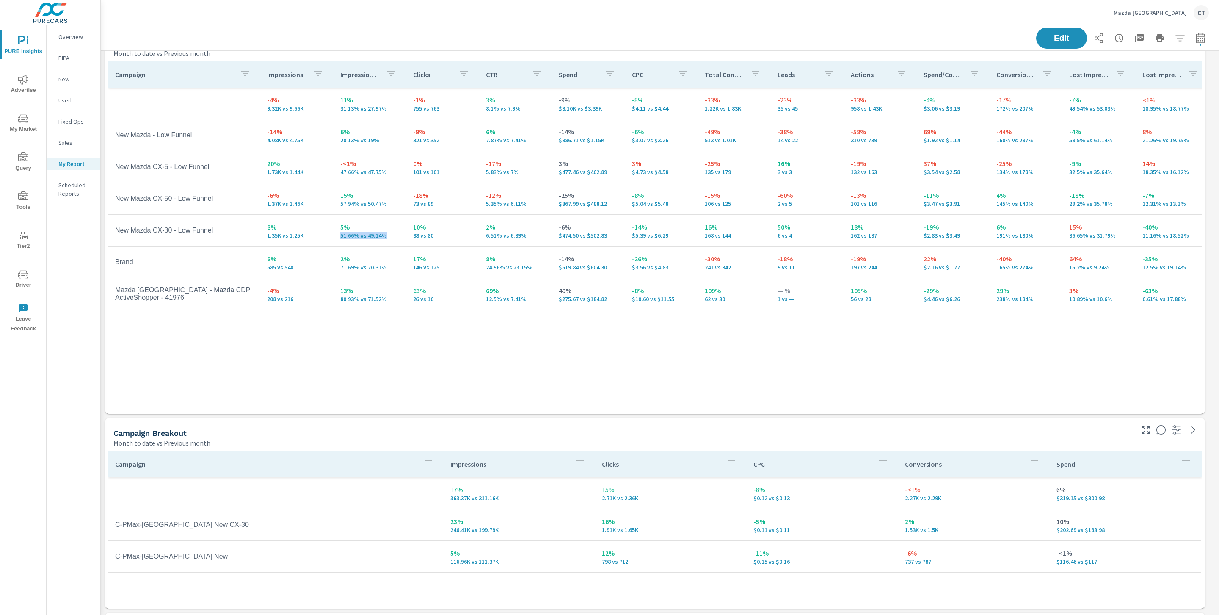
click at [389, 235] on td "5% 51.66% vs 49.14%" at bounding box center [370, 230] width 73 height 30
click at [393, 234] on p "51.66% vs 49.14%" at bounding box center [369, 235] width 59 height 7
drag, startPoint x: 390, startPoint y: 237, endPoint x: 383, endPoint y: 256, distance: 20.9
click at [364, 237] on p "51.66% vs 49.14%" at bounding box center [369, 235] width 59 height 7
click at [409, 345] on div "Campaign Impressions Impression Share Clicks CTR Spend CPC Total Conversions Le…" at bounding box center [654, 229] width 1093 height 336
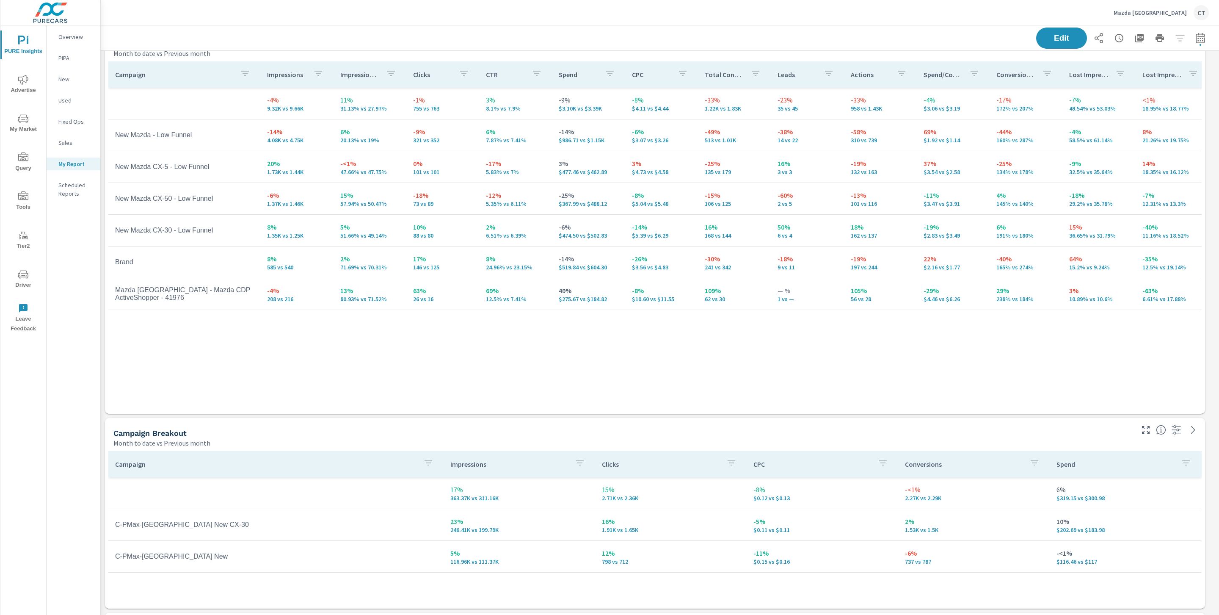
click at [420, 365] on div "Campaign Impressions Impression Share Clicks CTR Spend CPC Total Conversions Le…" at bounding box center [654, 229] width 1093 height 336
drag, startPoint x: 382, startPoint y: 139, endPoint x: 325, endPoint y: 141, distance: 56.8
click at [325, 141] on tr "New Mazda - Low Funnel -14% 4.08K vs 4.75K 6% 20.13% vs 19% -9% 321 vs 352 6% 7…" at bounding box center [658, 135] width 1100 height 32
drag, startPoint x: 306, startPoint y: 141, endPoint x: 258, endPoint y: 138, distance: 48.7
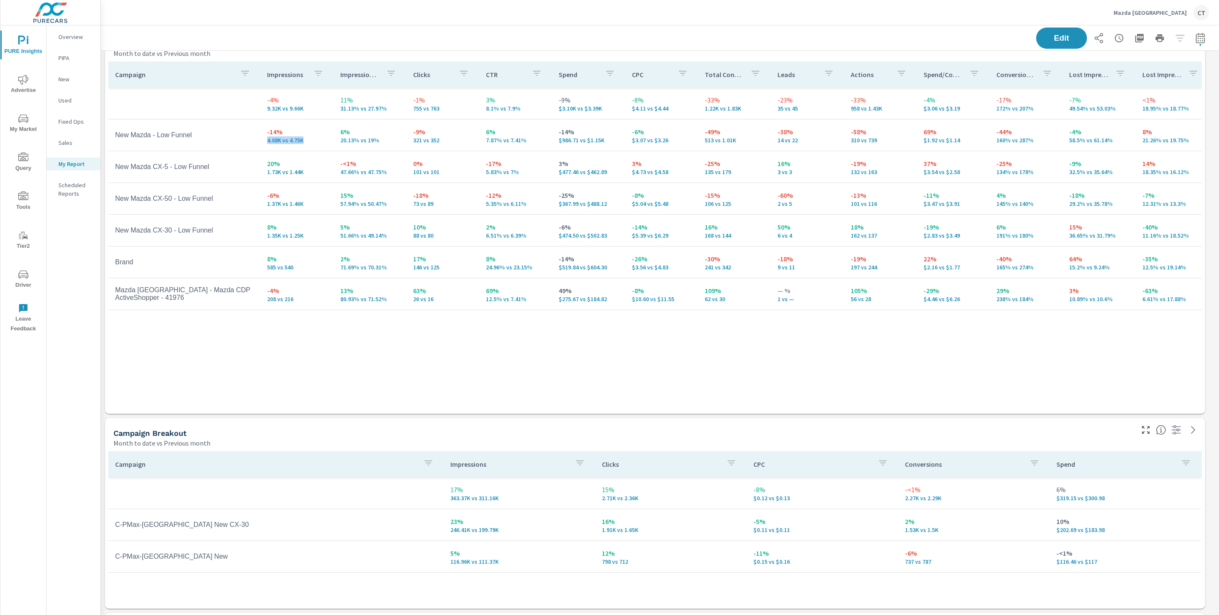
click at [260, 138] on td "-14% 4.08K vs 4.75K" at bounding box center [296, 135] width 73 height 30
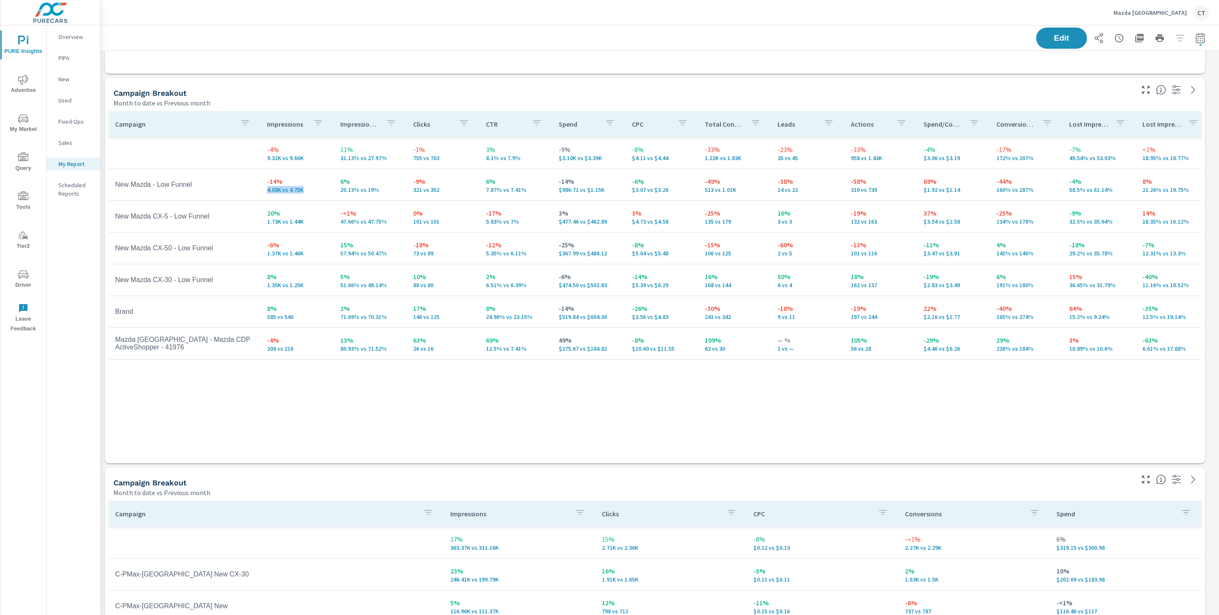
scroll to position [263, 0]
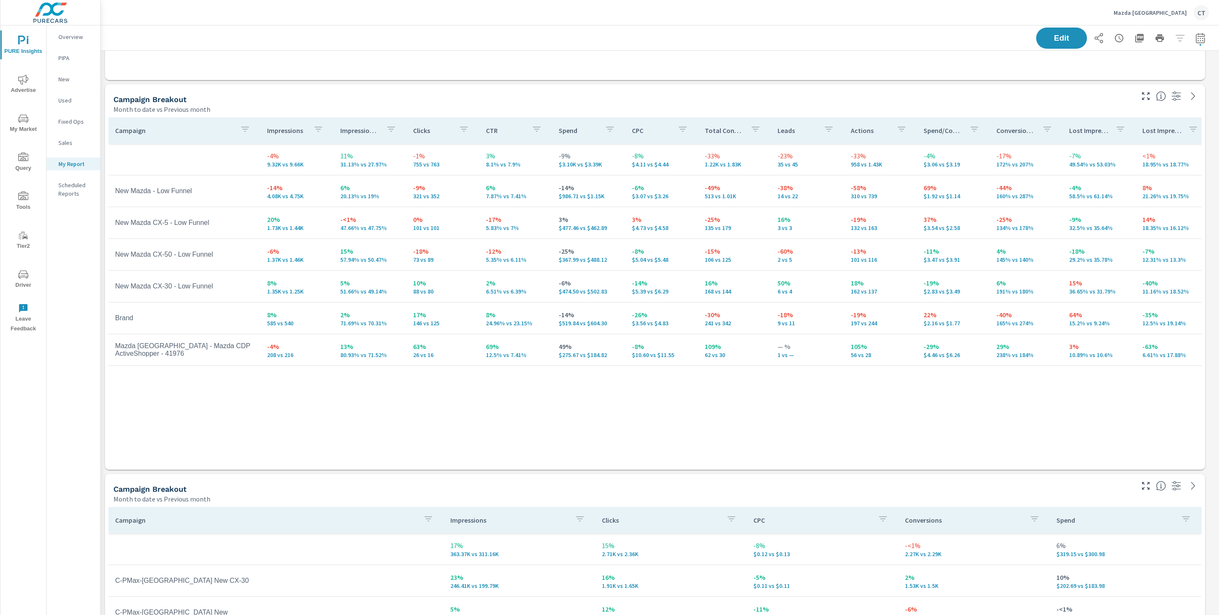
drag, startPoint x: 248, startPoint y: 385, endPoint x: 280, endPoint y: 400, distance: 35.4
click at [250, 383] on div "Campaign Impressions Impression Share Clicks CTR Spend CPC Total Conversions Le…" at bounding box center [654, 285] width 1093 height 336
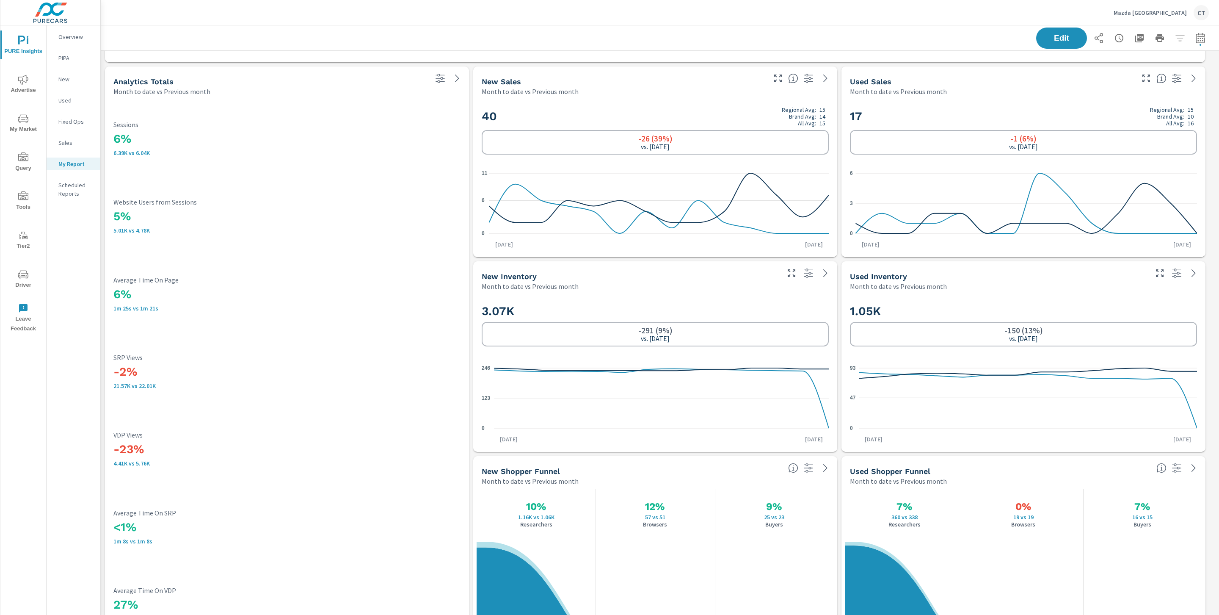
scroll to position [1169, 0]
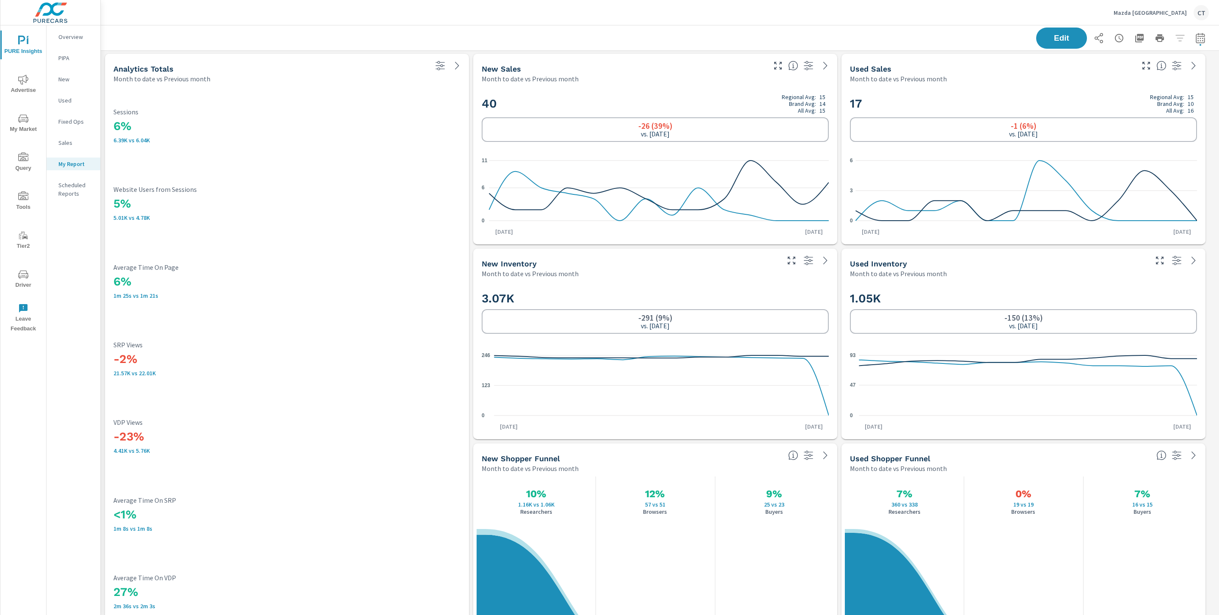
click at [399, 266] on p "Average Time On Page" at bounding box center [286, 267] width 347 height 8
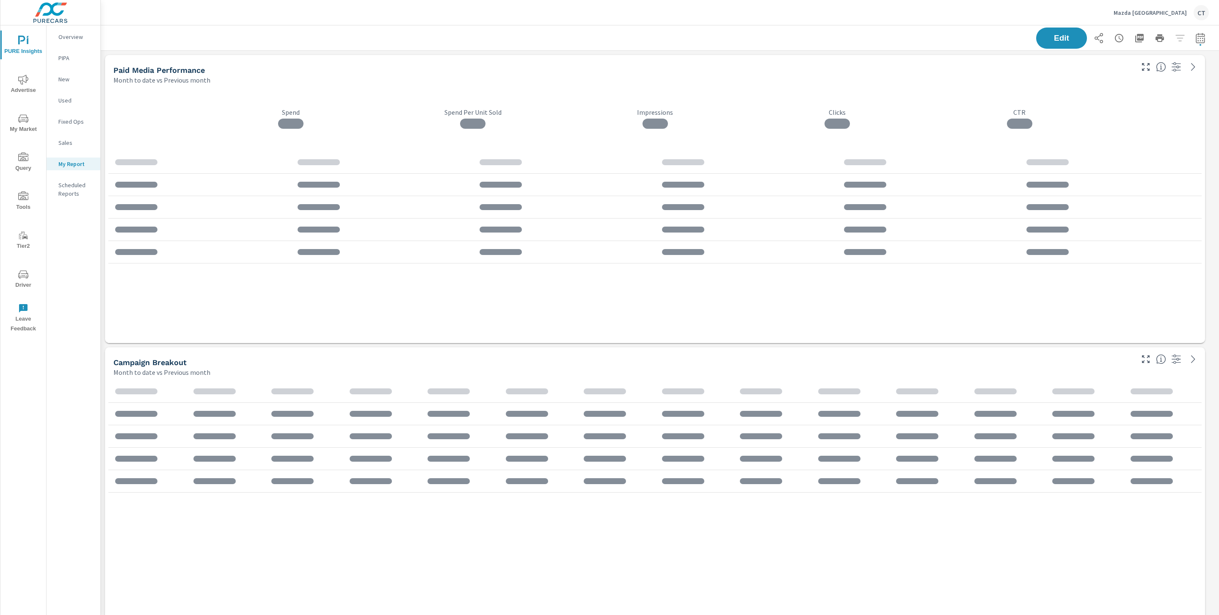
scroll to position [1971, 1128]
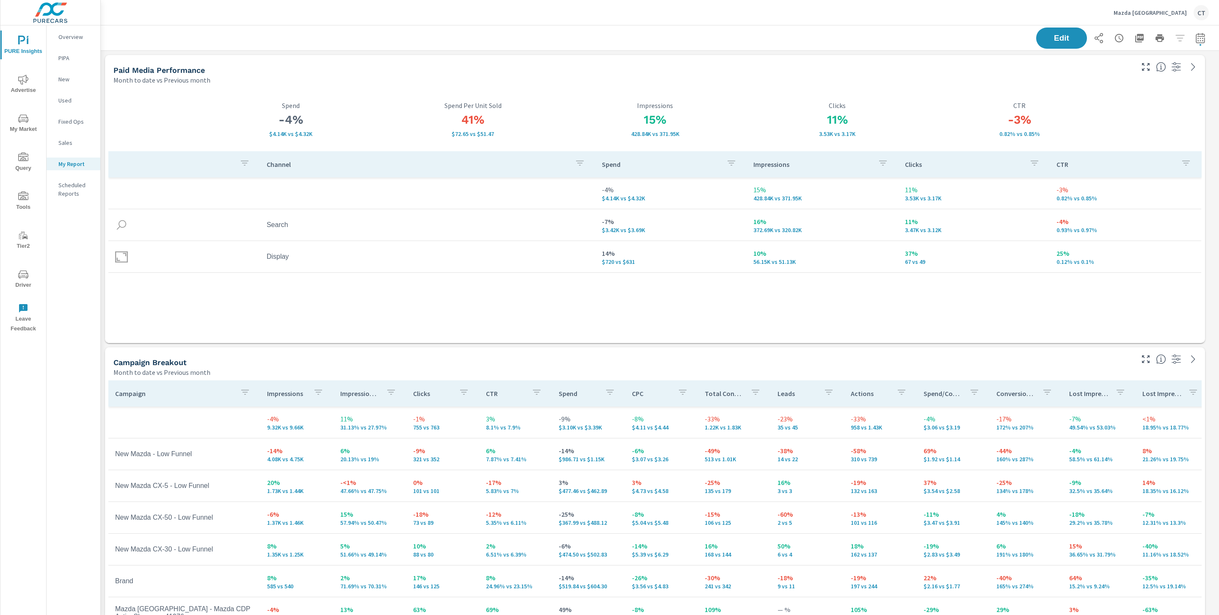
click at [29, 272] on span "Driver" at bounding box center [23, 279] width 41 height 21
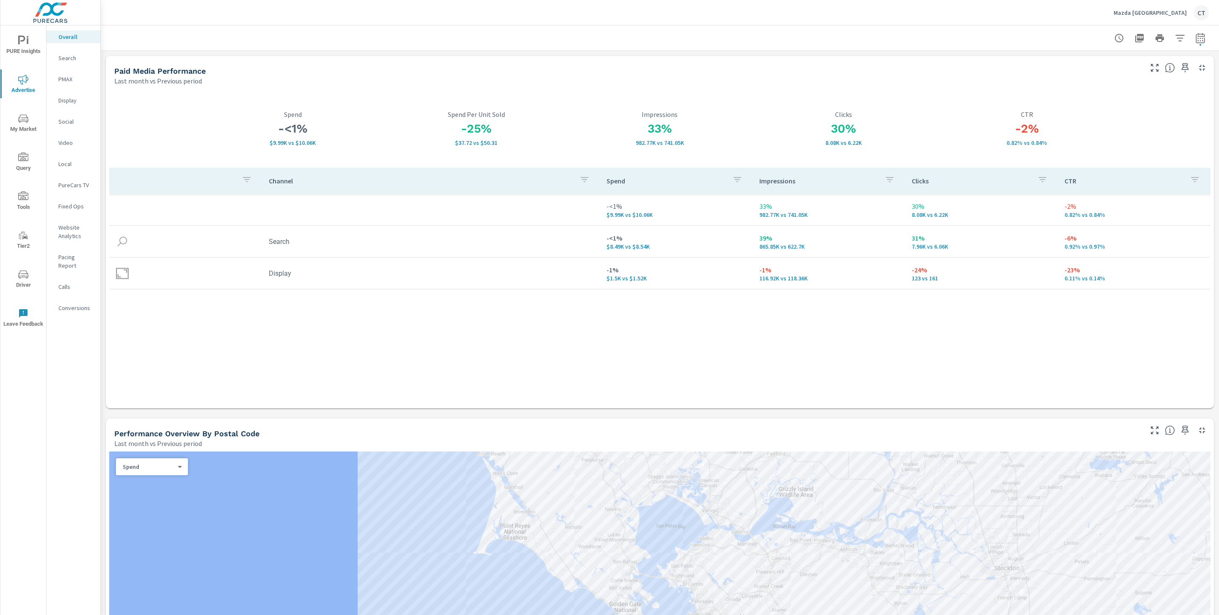
click at [24, 44] on icon "nav menu" at bounding box center [23, 41] width 10 height 10
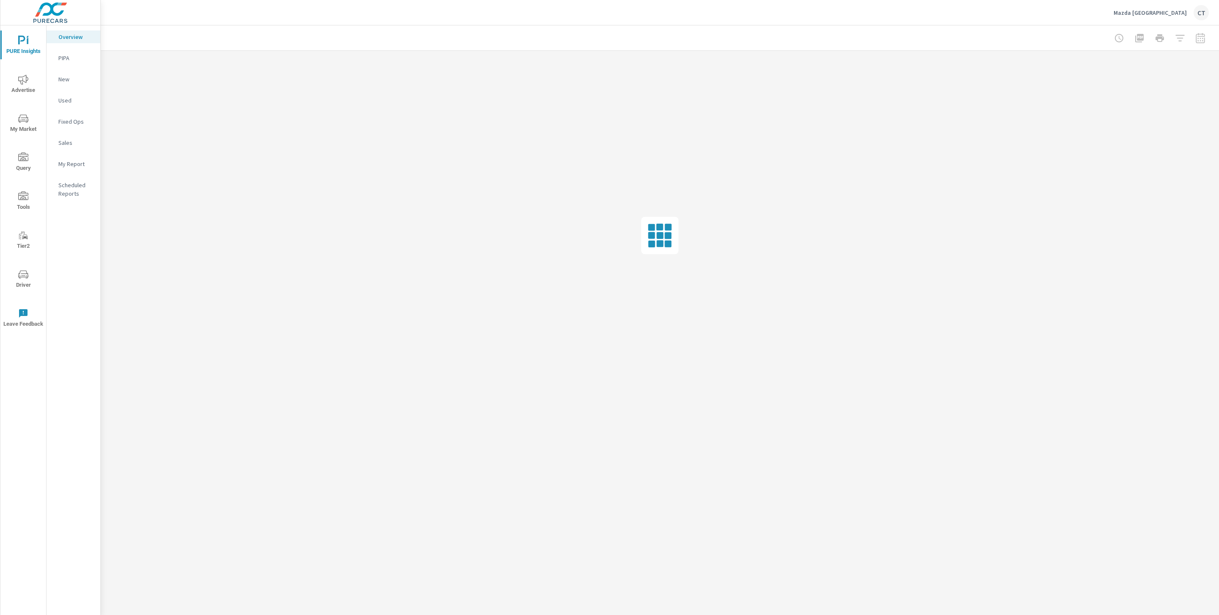
click at [76, 162] on p "My Report" at bounding box center [75, 164] width 35 height 8
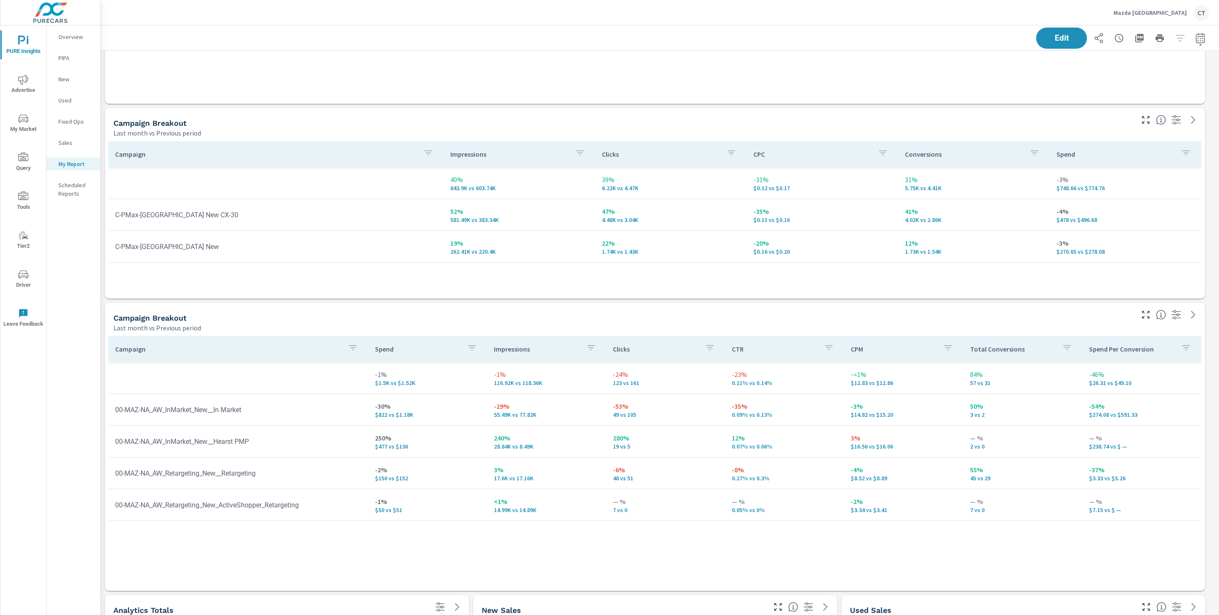
scroll to position [648, 0]
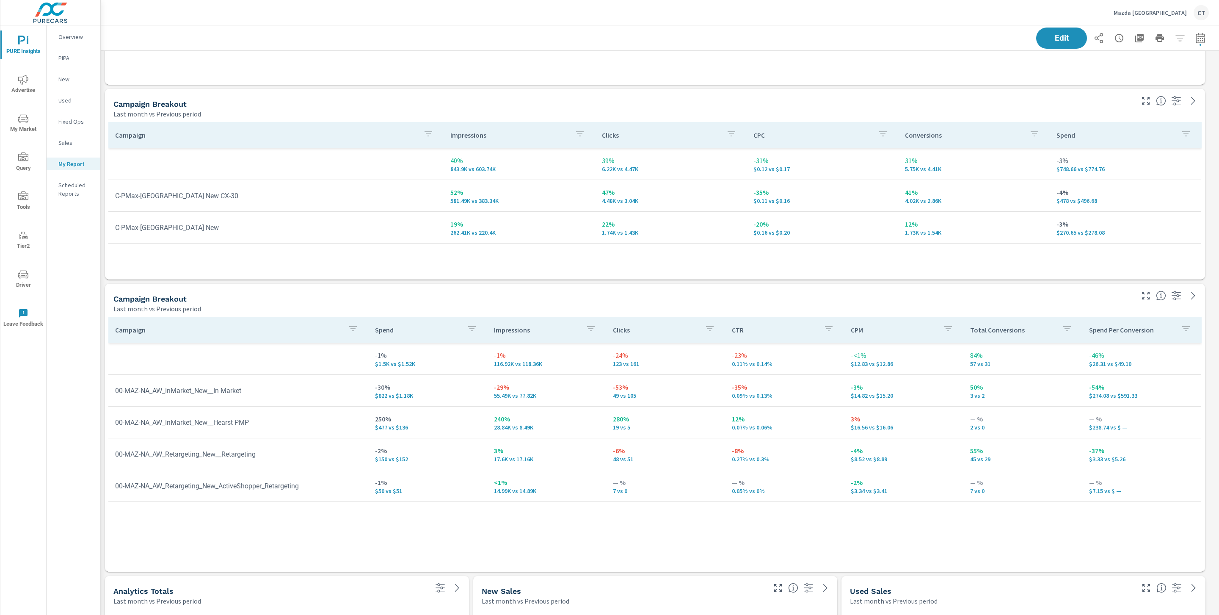
click at [481, 254] on div "Campaign Impressions Clicks CPC Conversions Spend 40% 843.9K vs 603.74K 39% 6.2…" at bounding box center [654, 192] width 1093 height 141
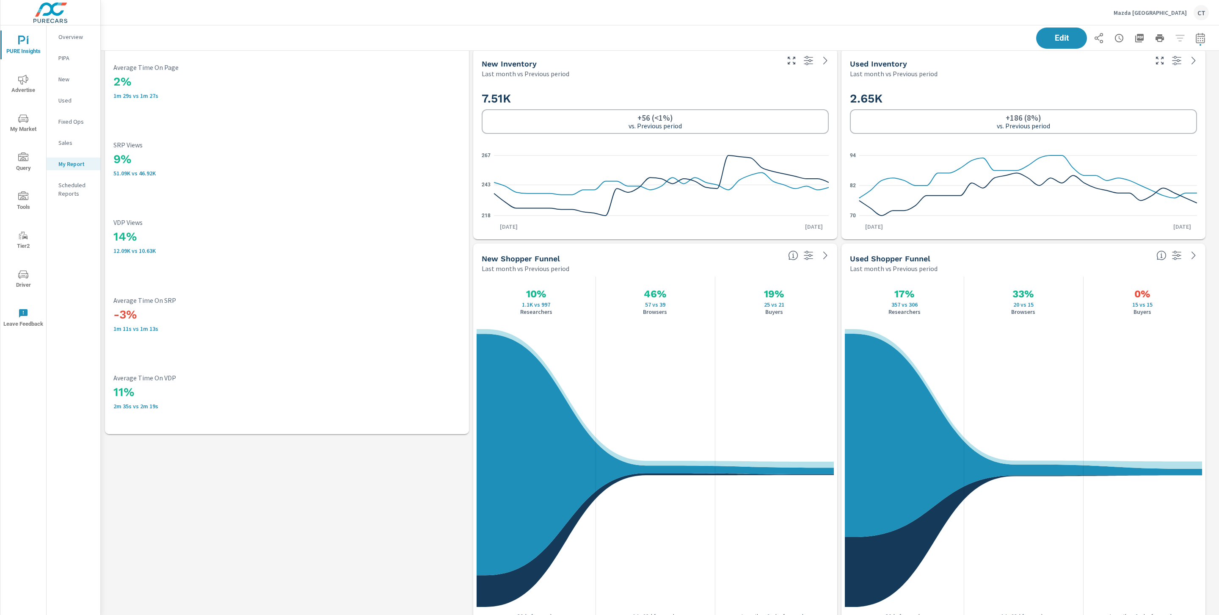
scroll to position [1365, 0]
